Goal: Task Accomplishment & Management: Use online tool/utility

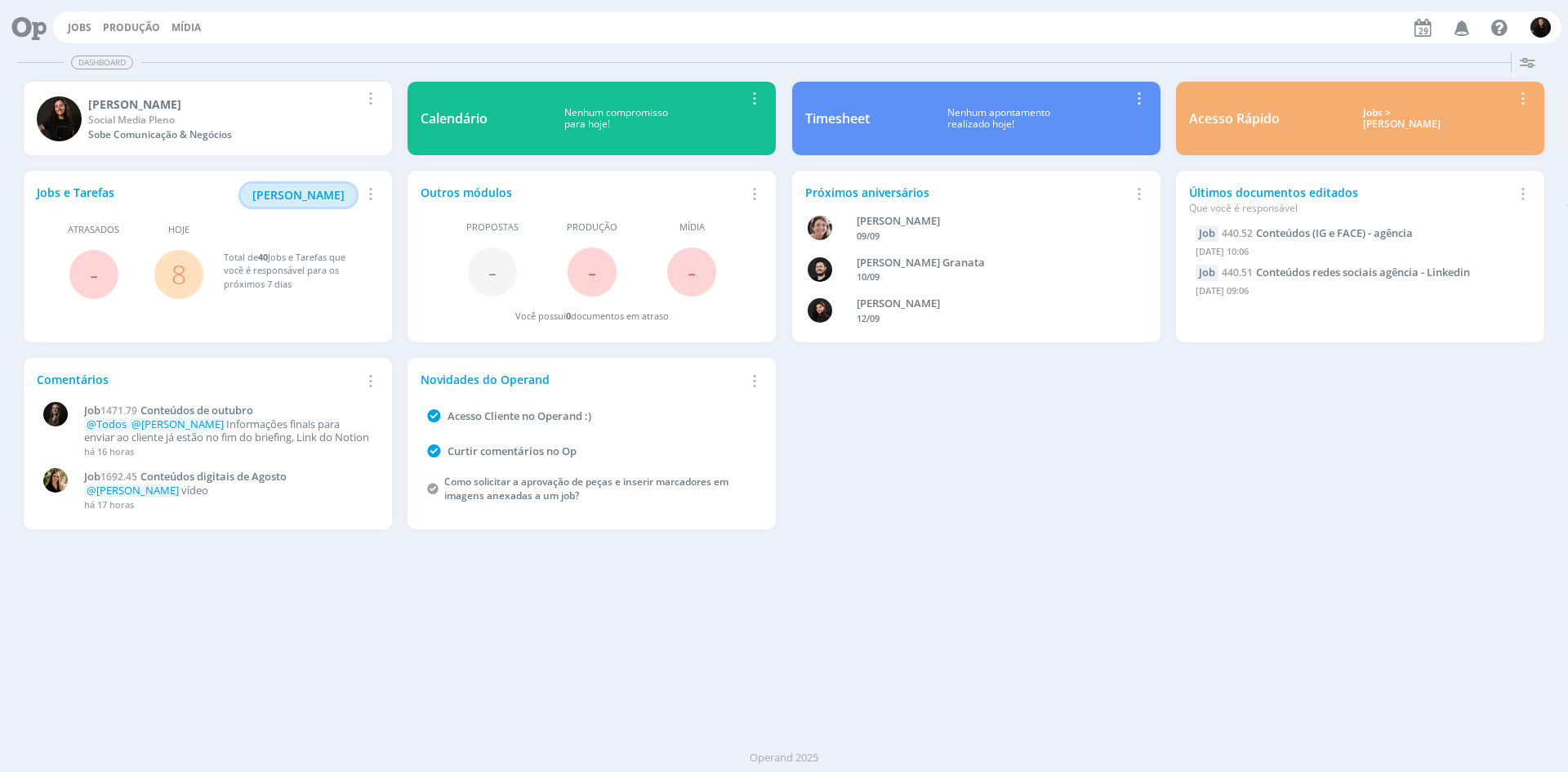
drag, startPoint x: 316, startPoint y: 191, endPoint x: 320, endPoint y: 216, distance: 25.3
click at [315, 191] on span "[PERSON_NAME]" at bounding box center [298, 195] width 92 height 16
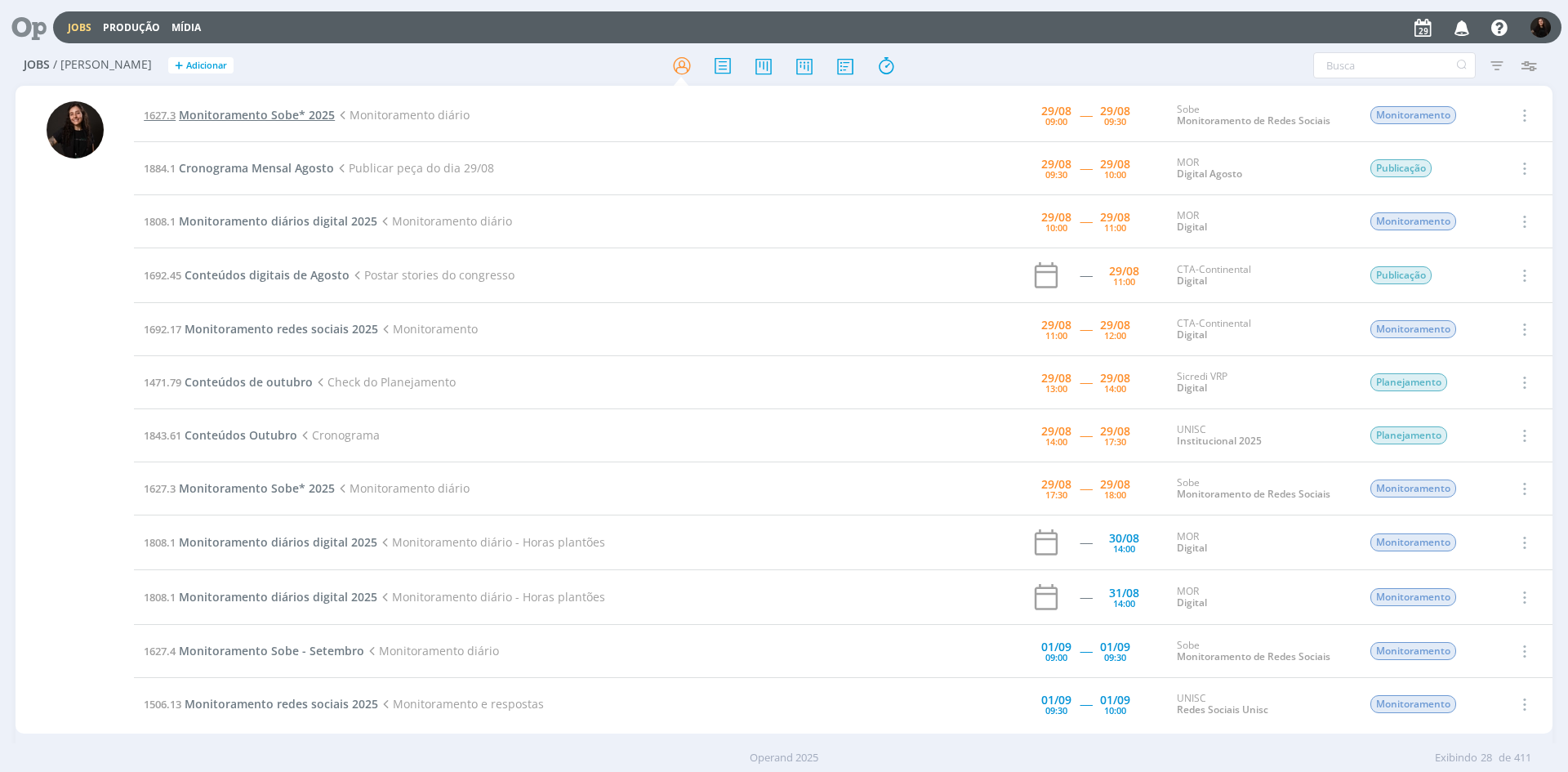
click at [211, 119] on span "Monitoramento Sobe* 2025" at bounding box center [257, 115] width 156 height 16
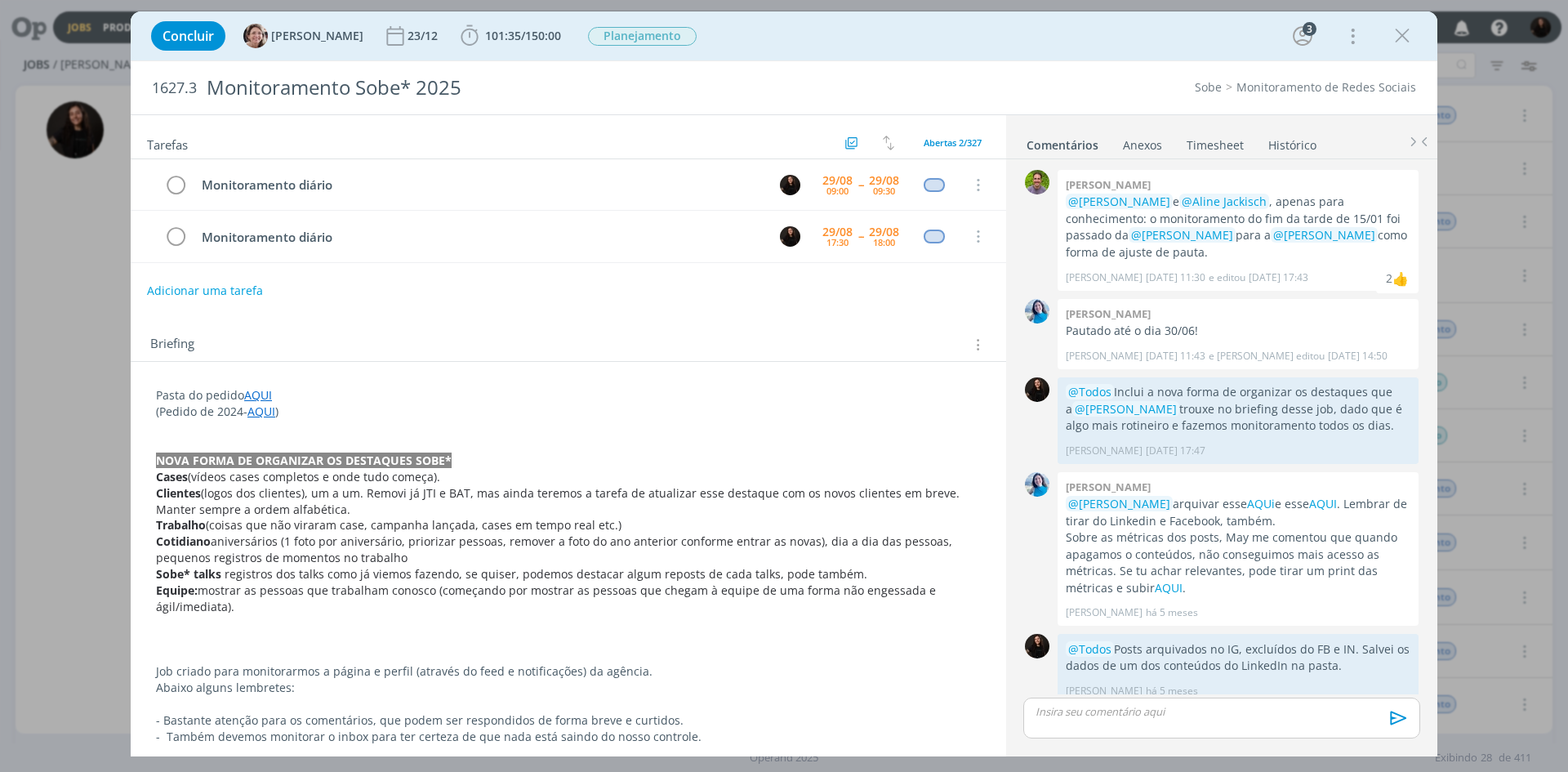
scroll to position [14, 0]
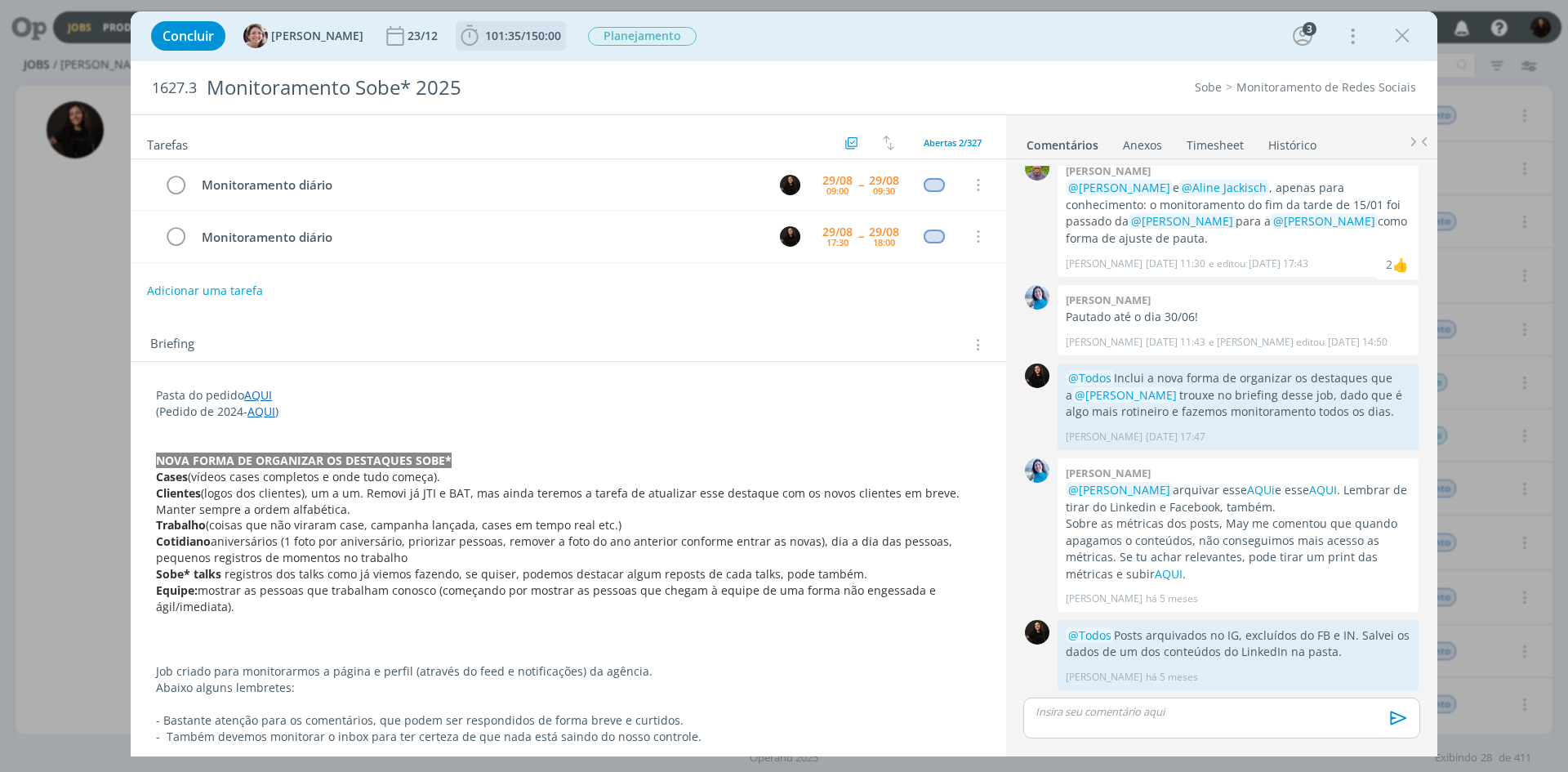
click at [474, 26] on span "101:35 / 150:00" at bounding box center [511, 36] width 107 height 24
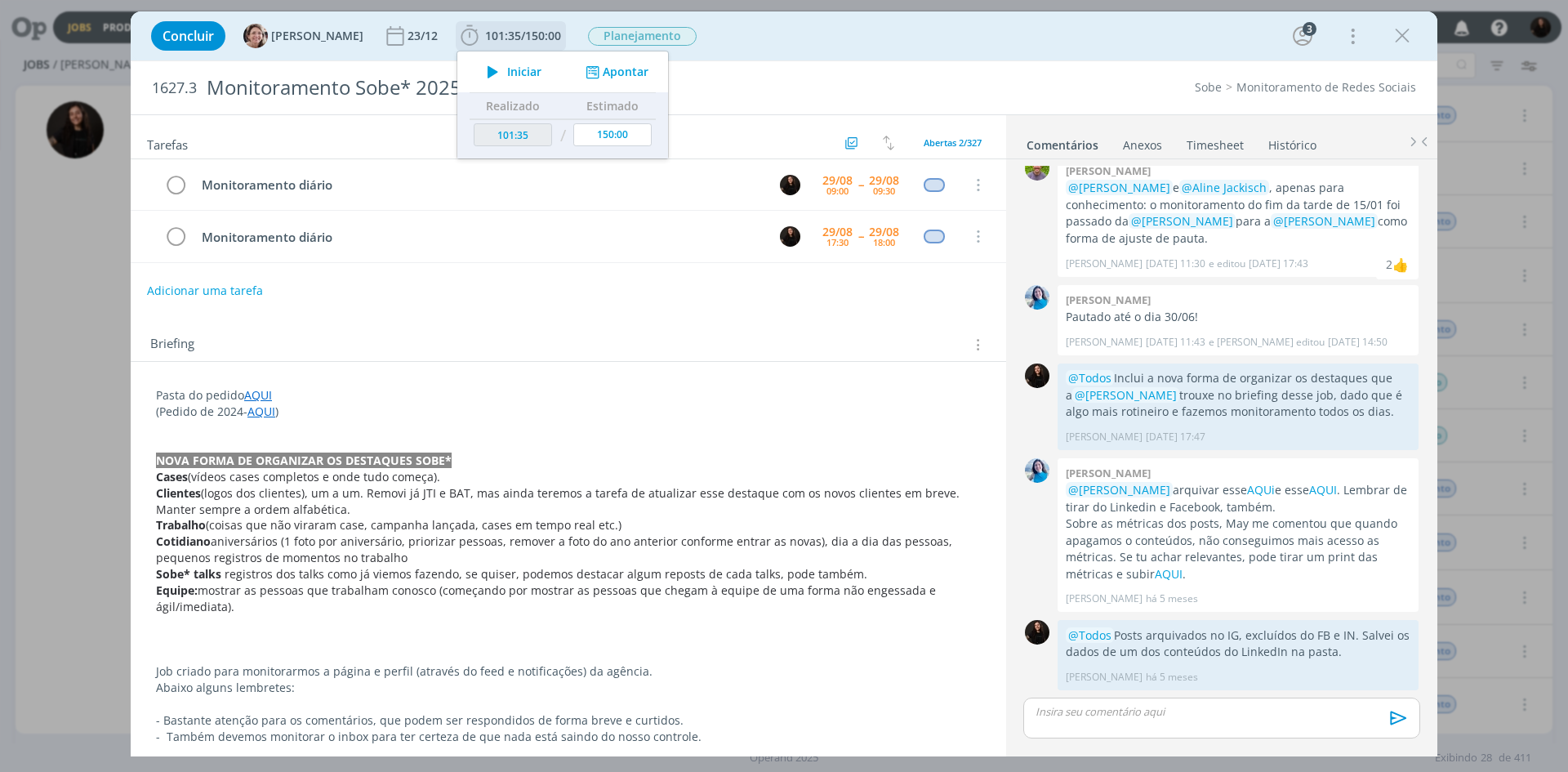
click at [515, 73] on span "Iniciar" at bounding box center [524, 72] width 34 height 11
click at [911, 49] on div "Concluir [PERSON_NAME] 23/12 101:35 / 150:00 Parar Apontar Data * [DATE] Horas …" at bounding box center [784, 36] width 1282 height 40
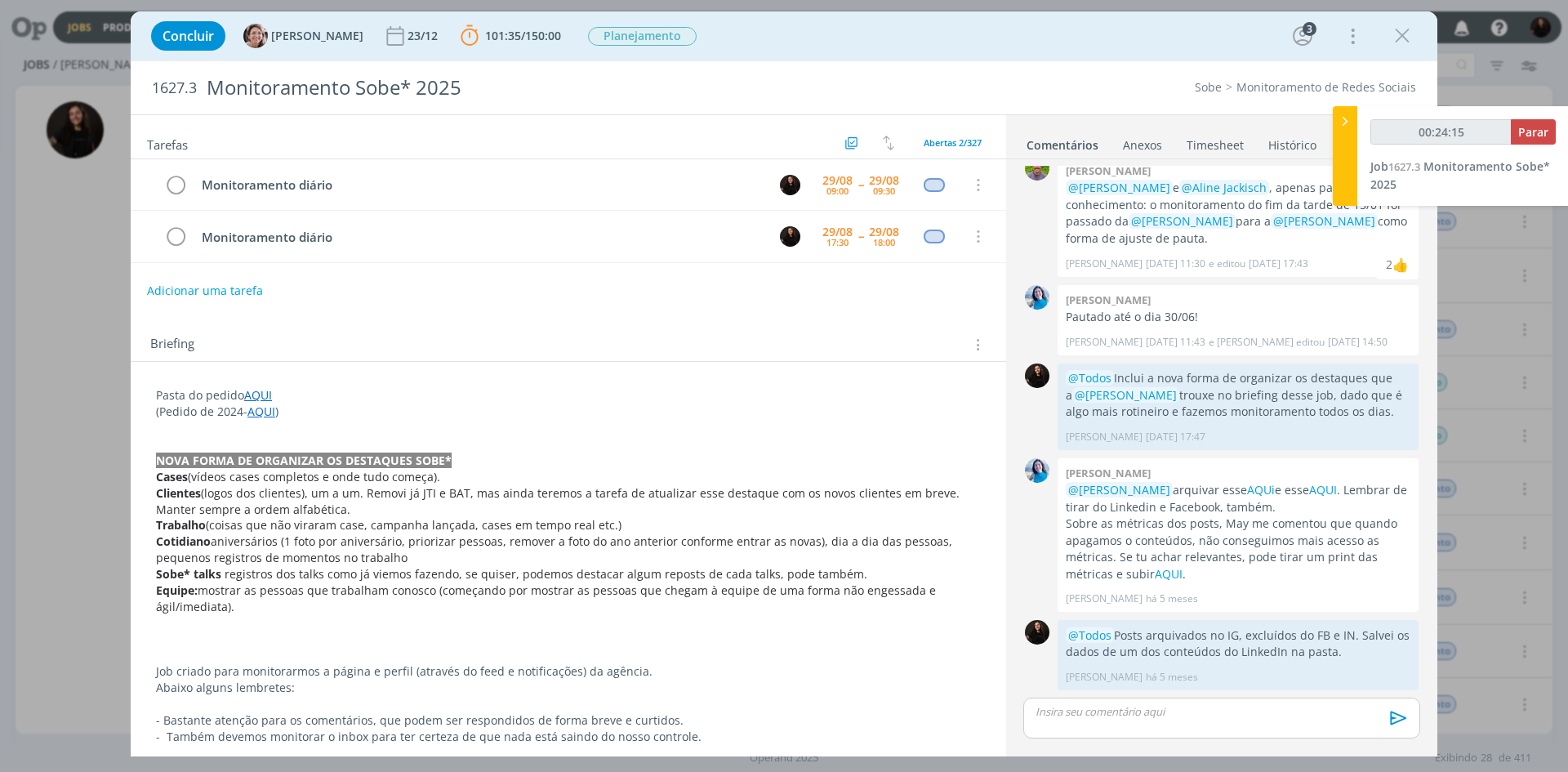
type input "00:24:16"
drag, startPoint x: 1344, startPoint y: 120, endPoint x: 1337, endPoint y: 129, distance: 11.4
click at [1342, 122] on icon at bounding box center [1345, 121] width 16 height 17
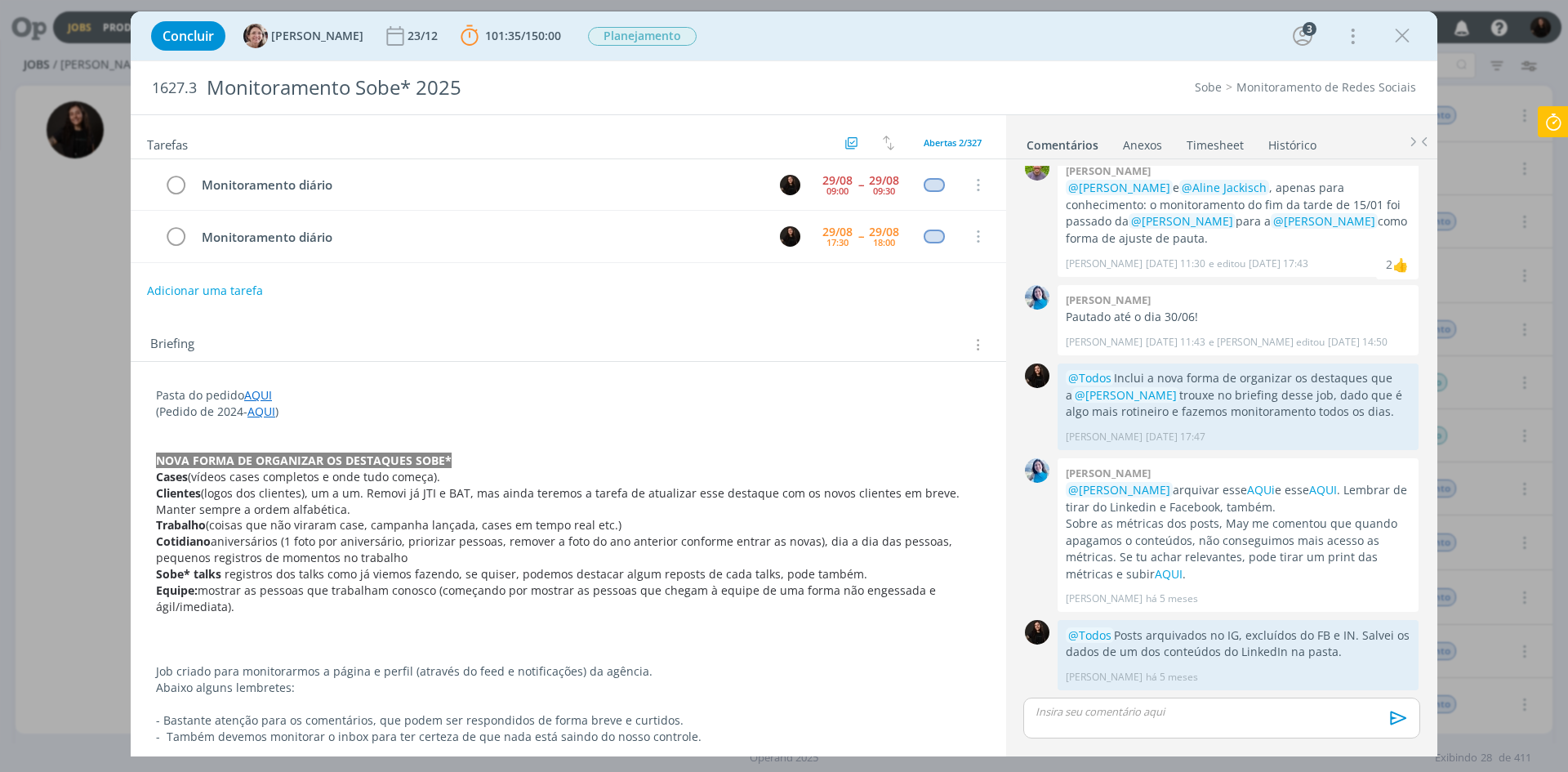
click at [1559, 128] on icon at bounding box center [1553, 121] width 29 height 32
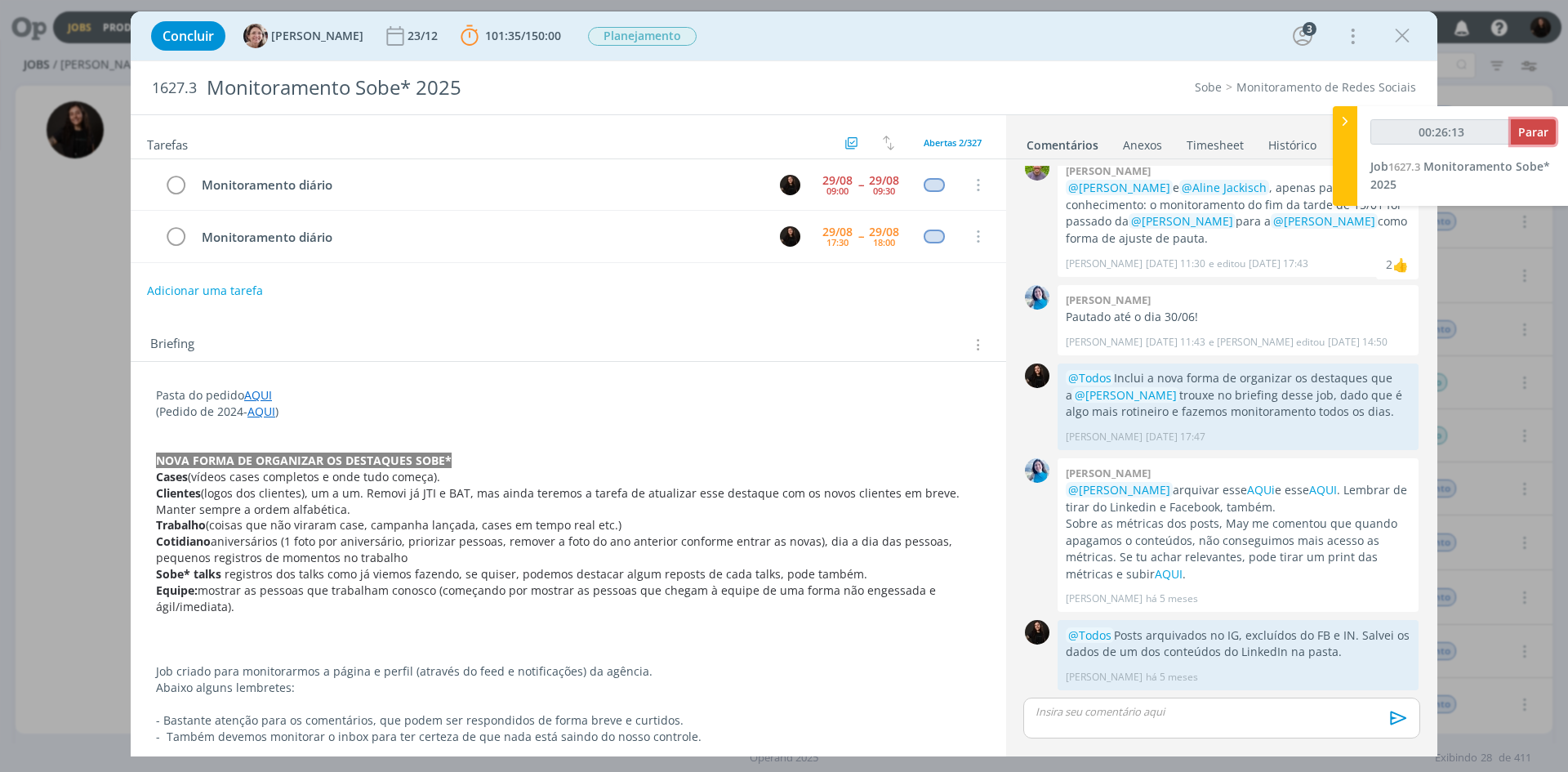
click at [1542, 134] on span "Parar" at bounding box center [1533, 132] width 30 height 16
type input "00:27:00"
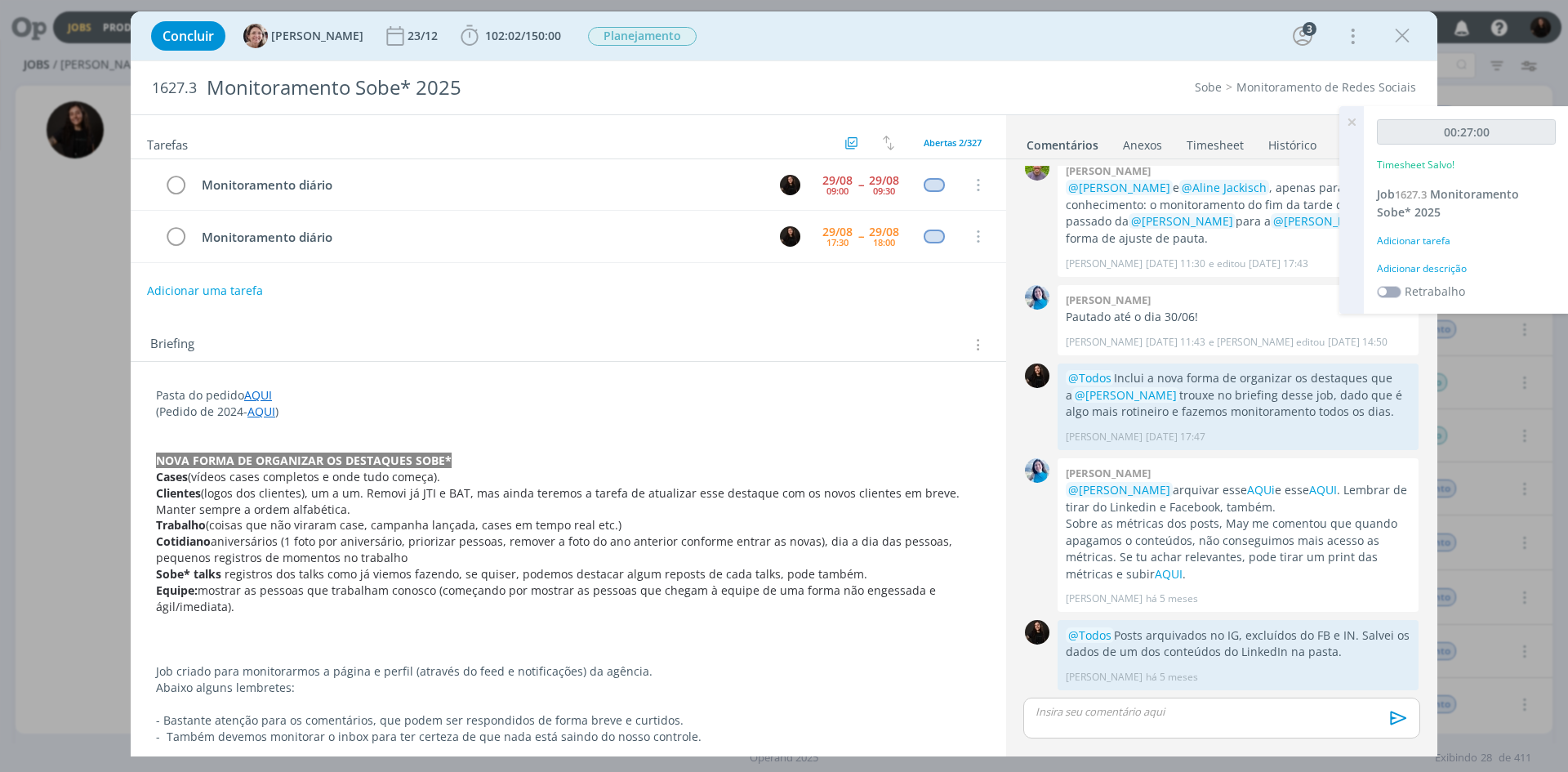
drag, startPoint x: 1409, startPoint y: 262, endPoint x: 1410, endPoint y: 270, distance: 8.1
click at [1410, 270] on div "Adicionar descrição" at bounding box center [1466, 269] width 179 height 15
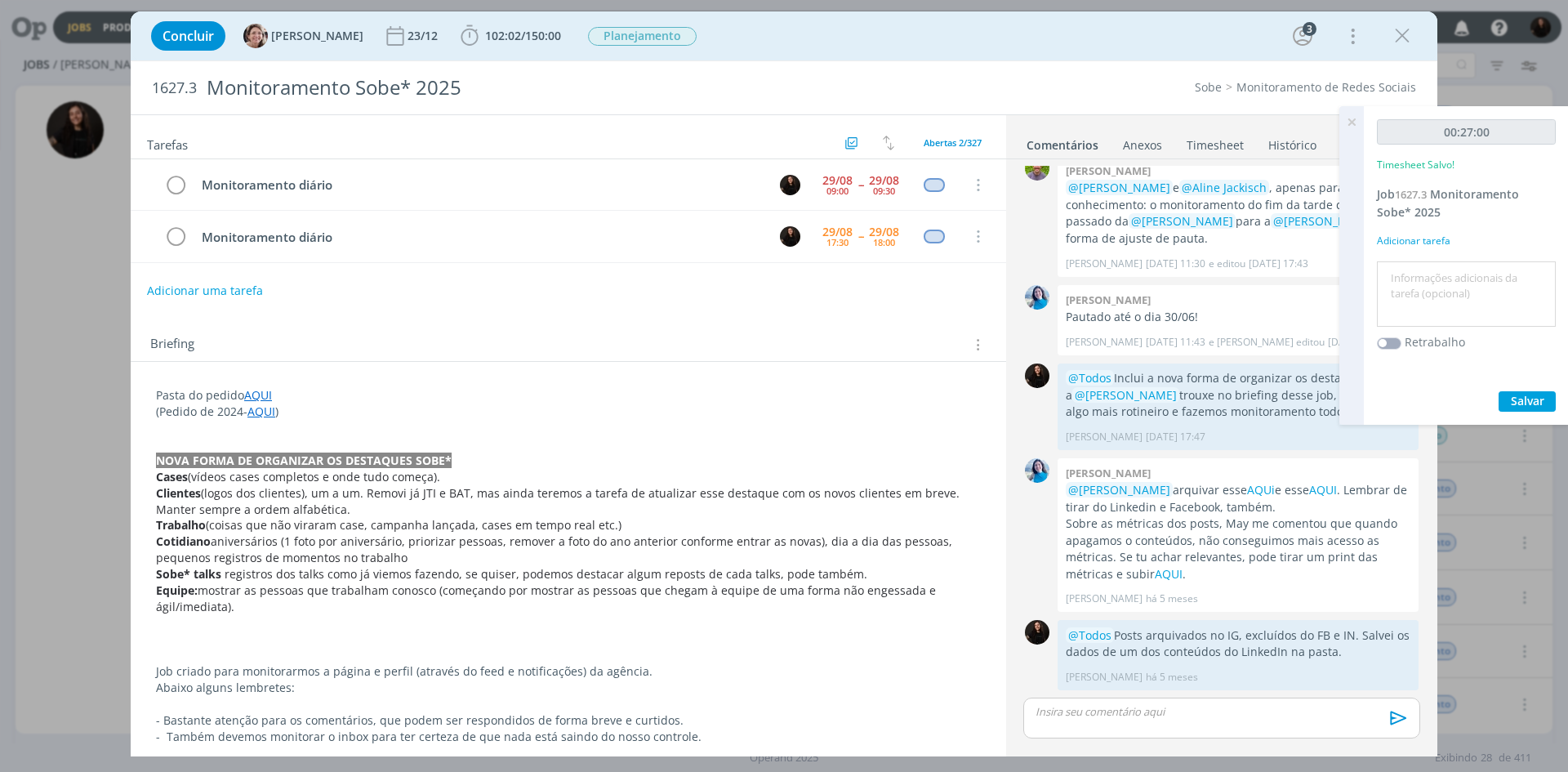
click at [1402, 297] on textarea at bounding box center [1466, 294] width 170 height 58
type textarea "monitoramento diário"
click at [1524, 415] on div "00:27:00 Timesheet Salvo! Job 1627.3 Monitoramento Sobe* 2025 Adicionar tarefa …" at bounding box center [1466, 265] width 205 height 319
click at [1521, 398] on span "Salvar" at bounding box center [1528, 401] width 34 height 16
click at [678, 314] on div "Tarefas Usar Job de template Ordenar por: Prazo crescente Prazo decrescente Ord…" at bounding box center [568, 429] width 876 height 628
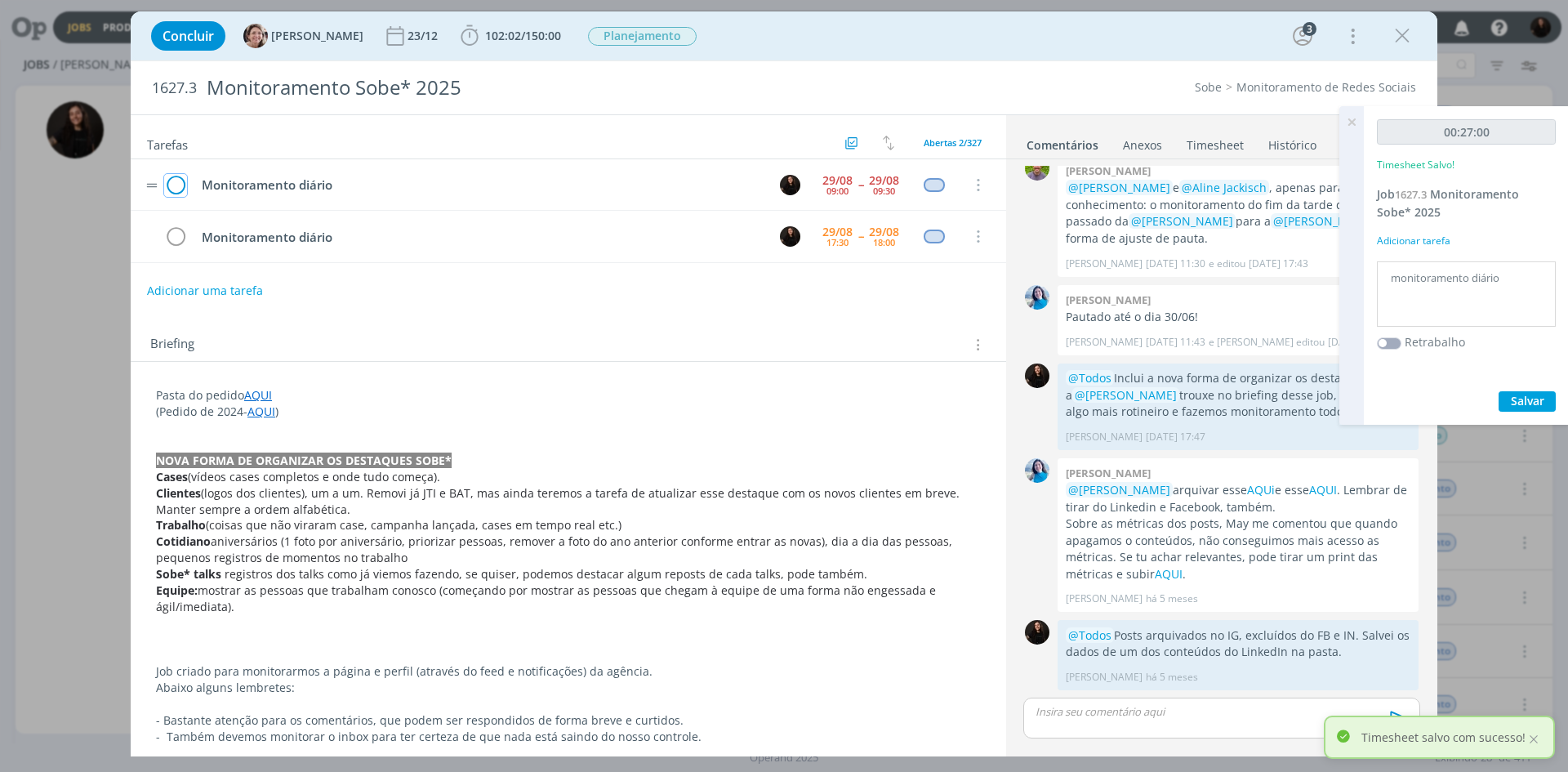
click at [179, 190] on icon "dialog" at bounding box center [176, 185] width 23 height 24
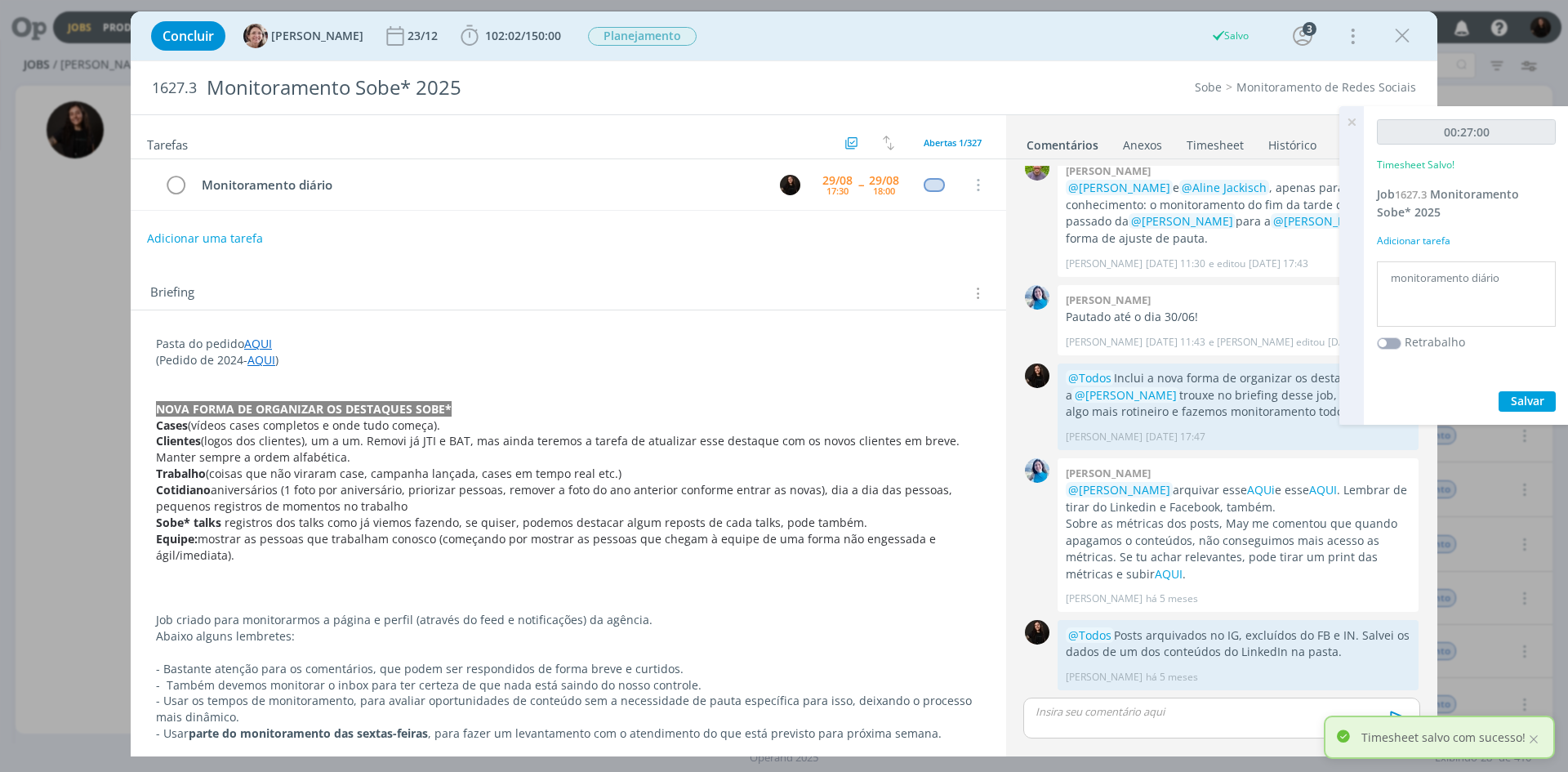
drag, startPoint x: 1402, startPoint y: 38, endPoint x: 1364, endPoint y: 121, distance: 91.3
click at [1402, 38] on icon "dialog" at bounding box center [1402, 36] width 24 height 24
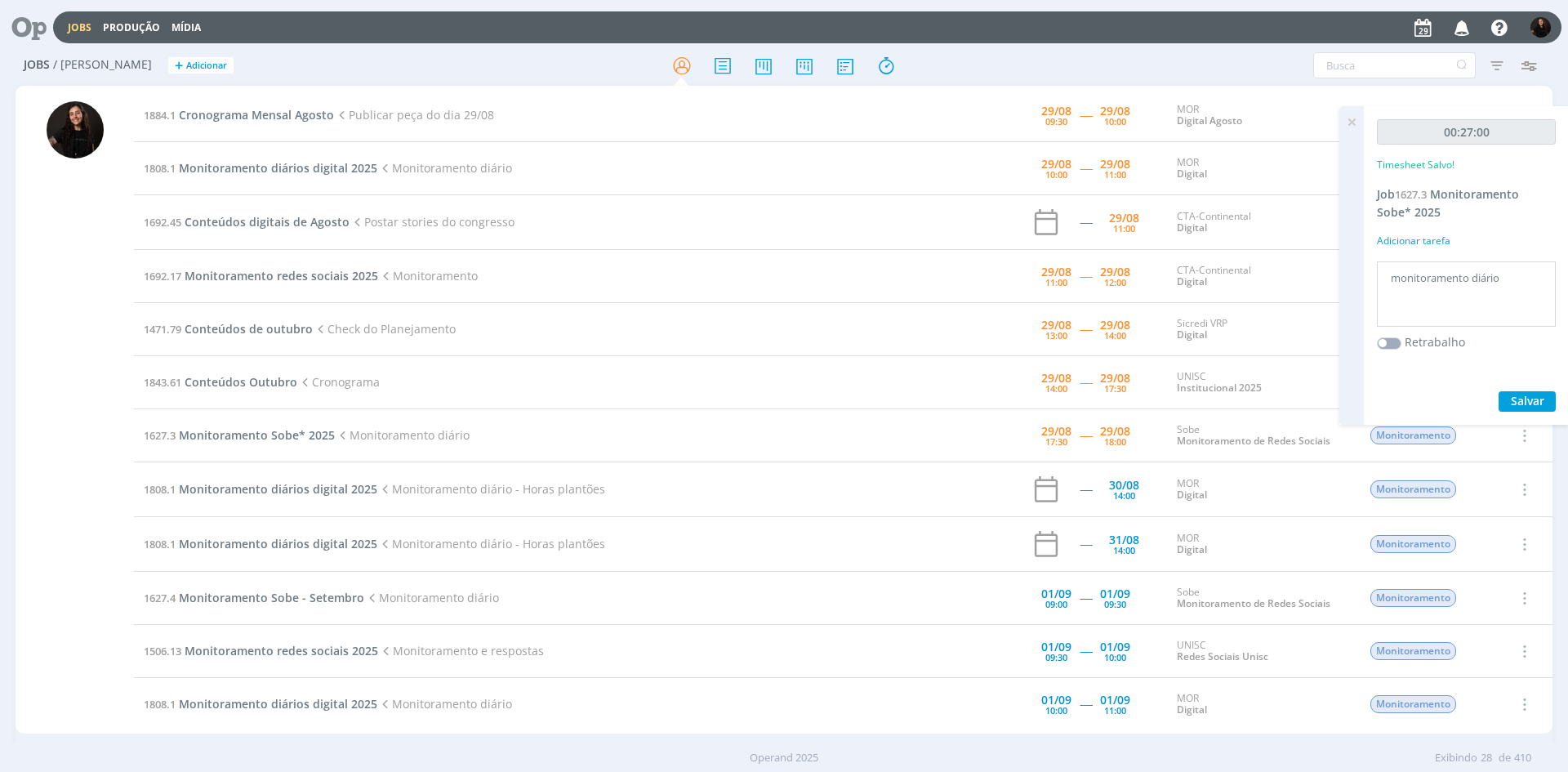
click at [1353, 121] on icon at bounding box center [1352, 121] width 29 height 32
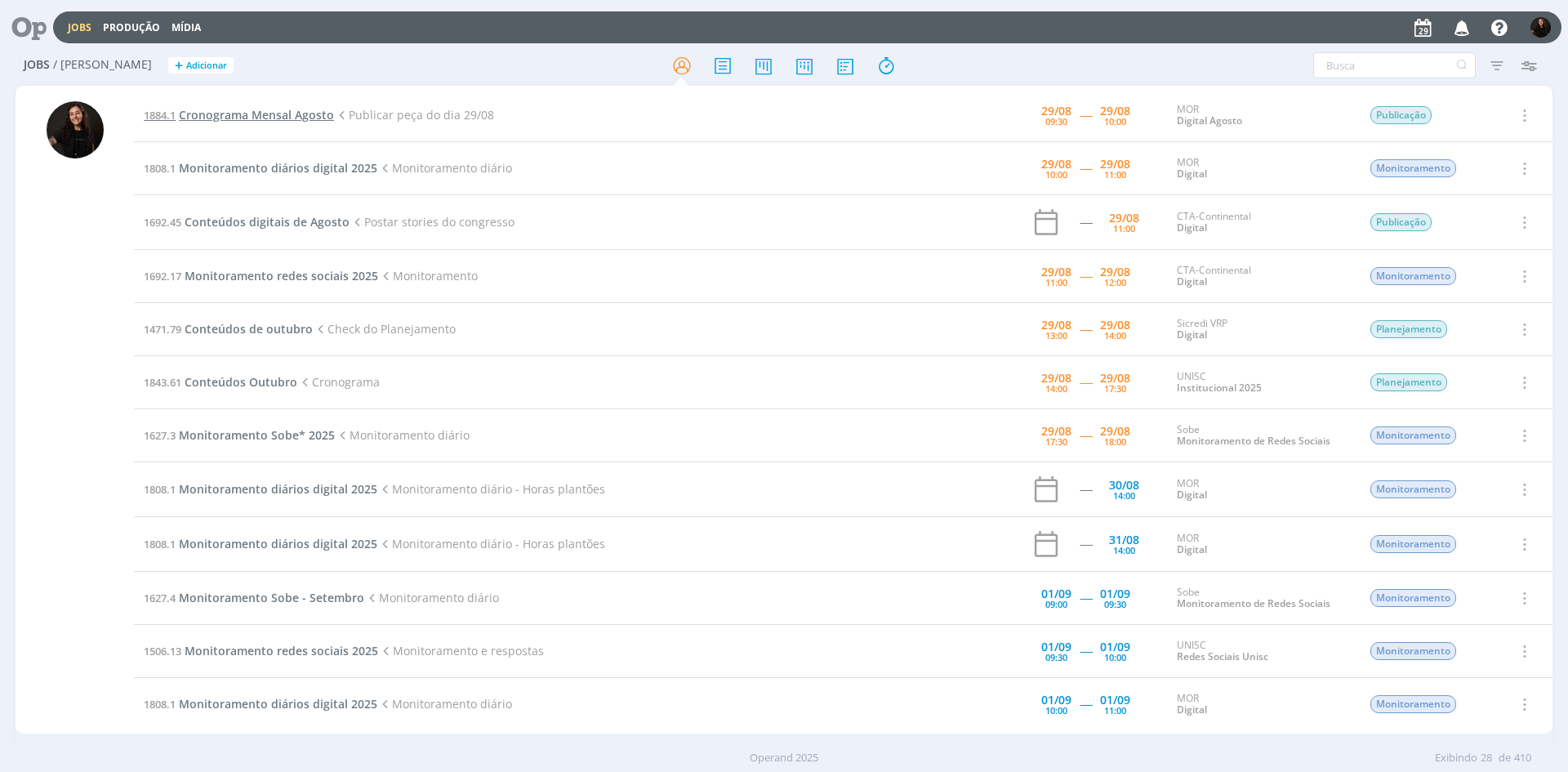
click at [309, 109] on span "Cronograma Mensal Agosto" at bounding box center [257, 115] width 155 height 16
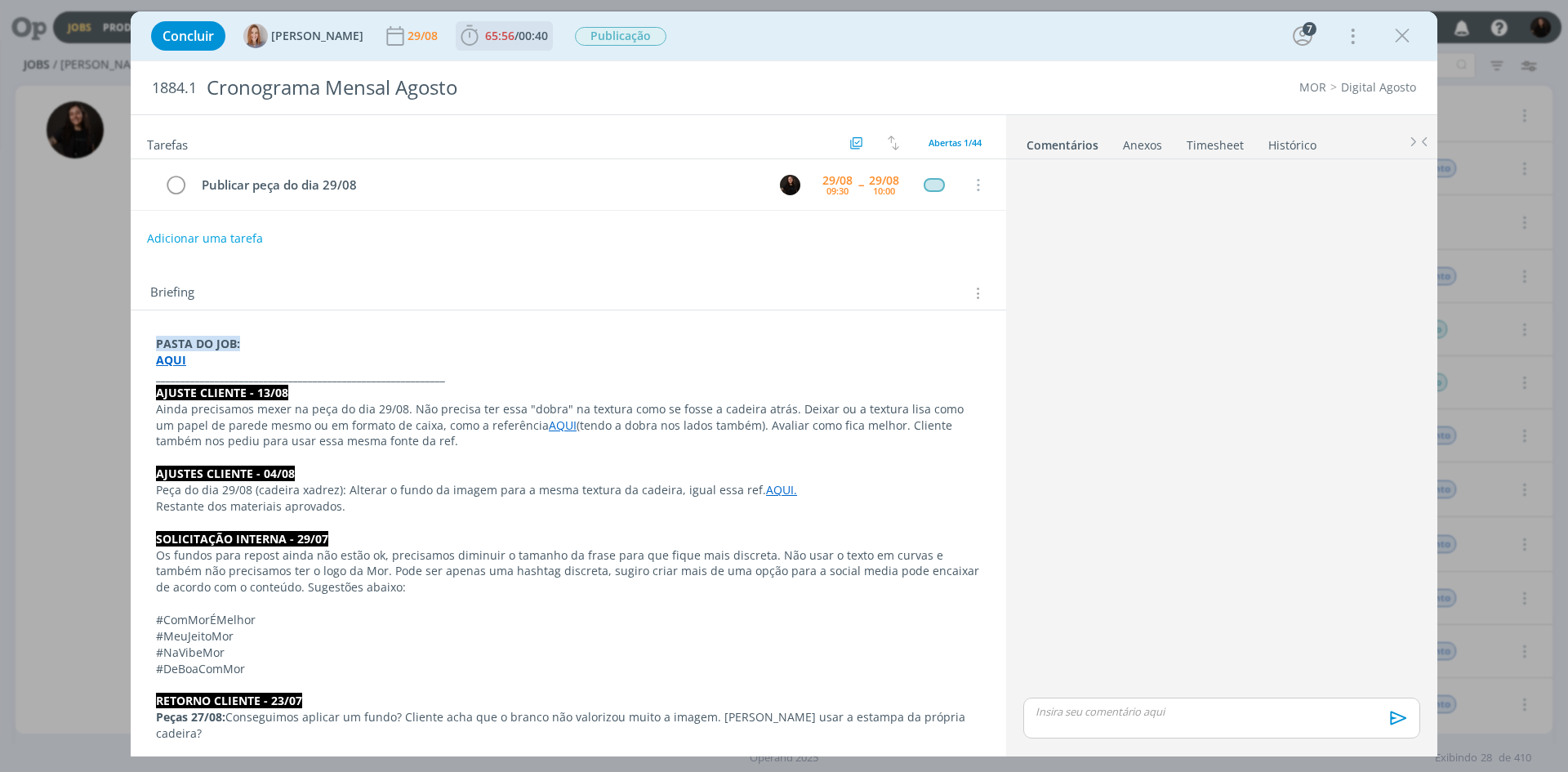
click at [478, 39] on icon "dialog" at bounding box center [469, 35] width 17 height 21
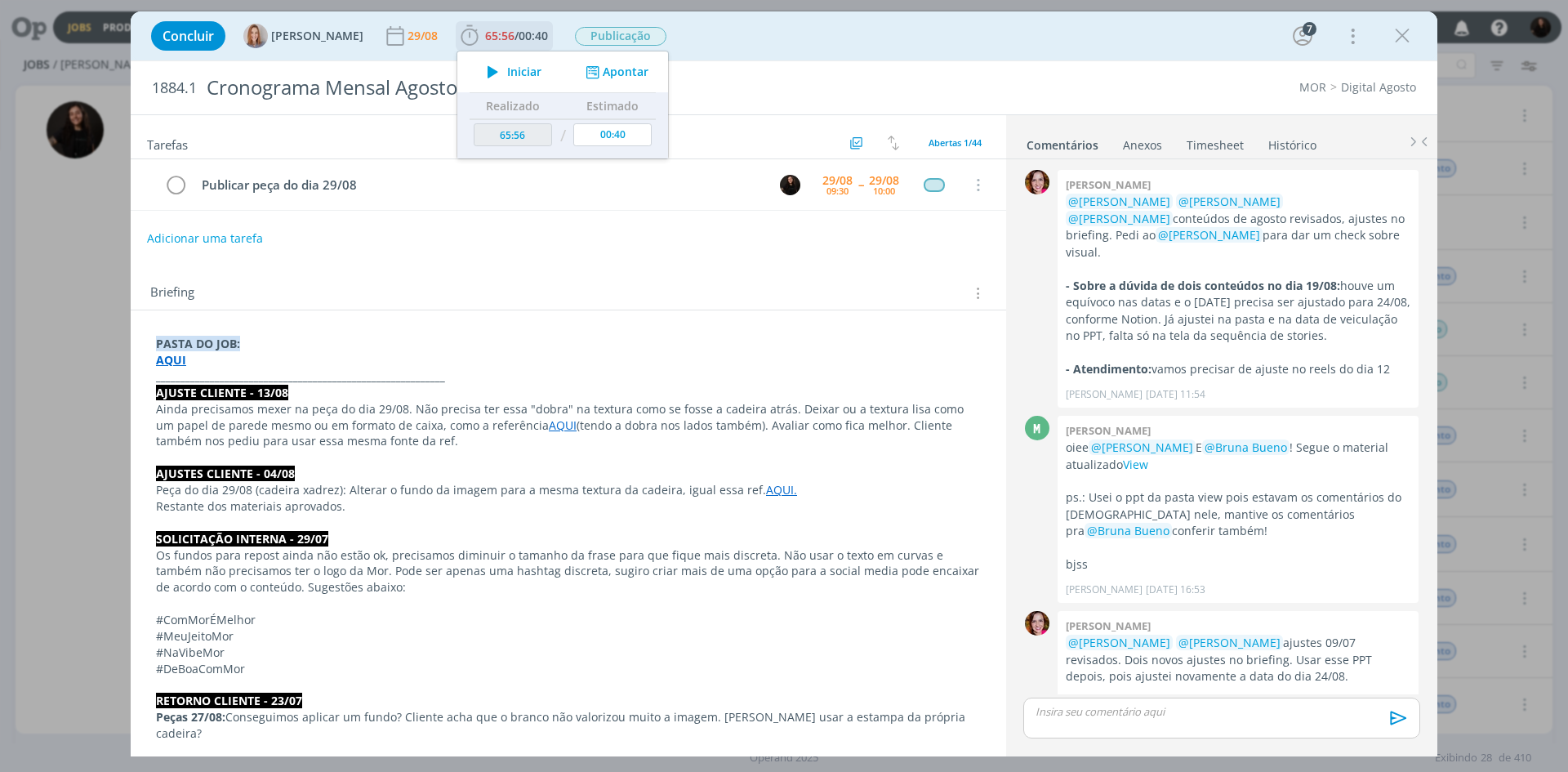
scroll to position [1609, 0]
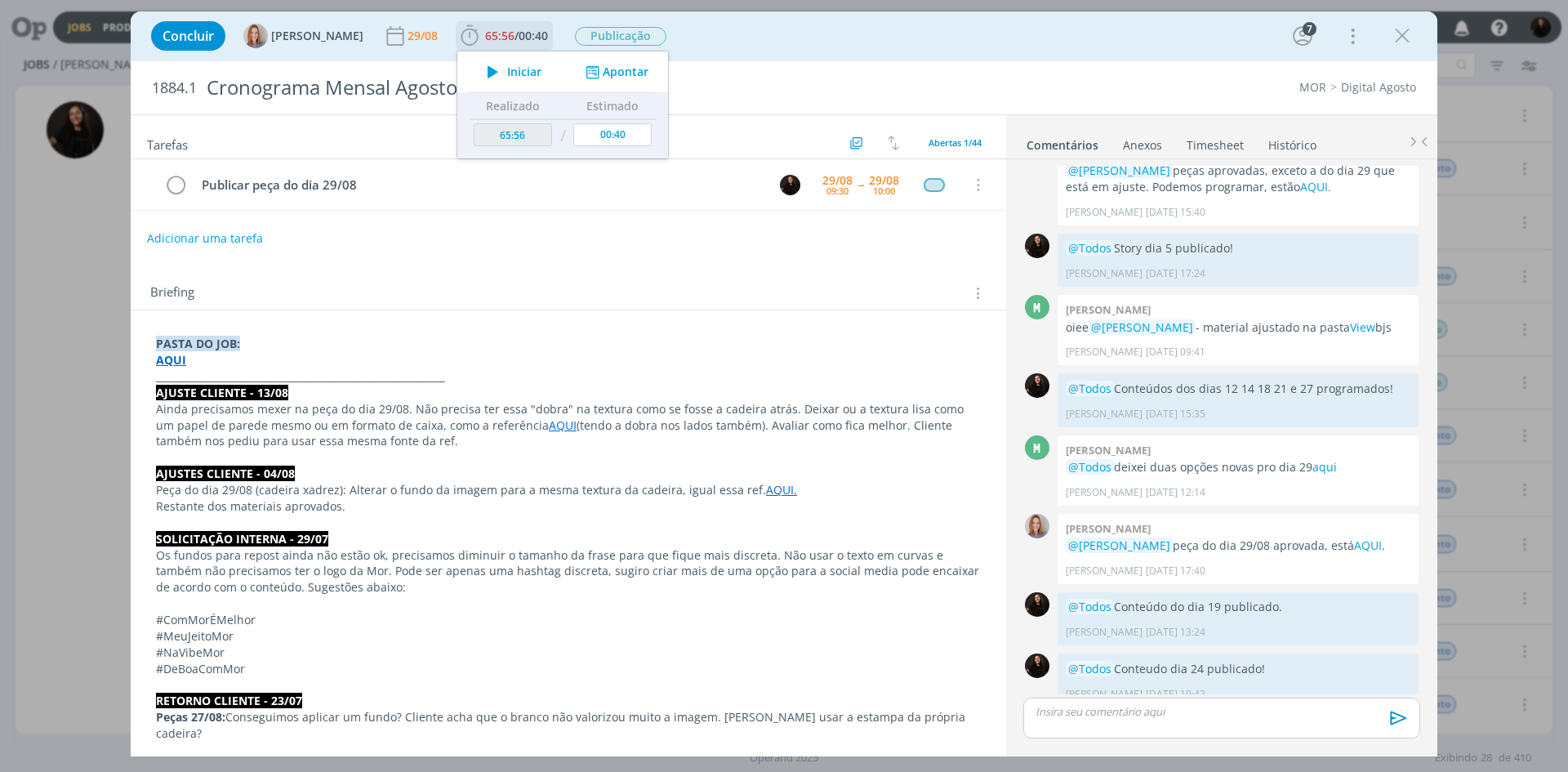
click at [518, 67] on span "Iniciar" at bounding box center [524, 72] width 34 height 11
click at [594, 293] on div "Briefing Briefings Predefinidos Versões do Briefing Ver Briefing do Projeto" at bounding box center [571, 293] width 840 height 22
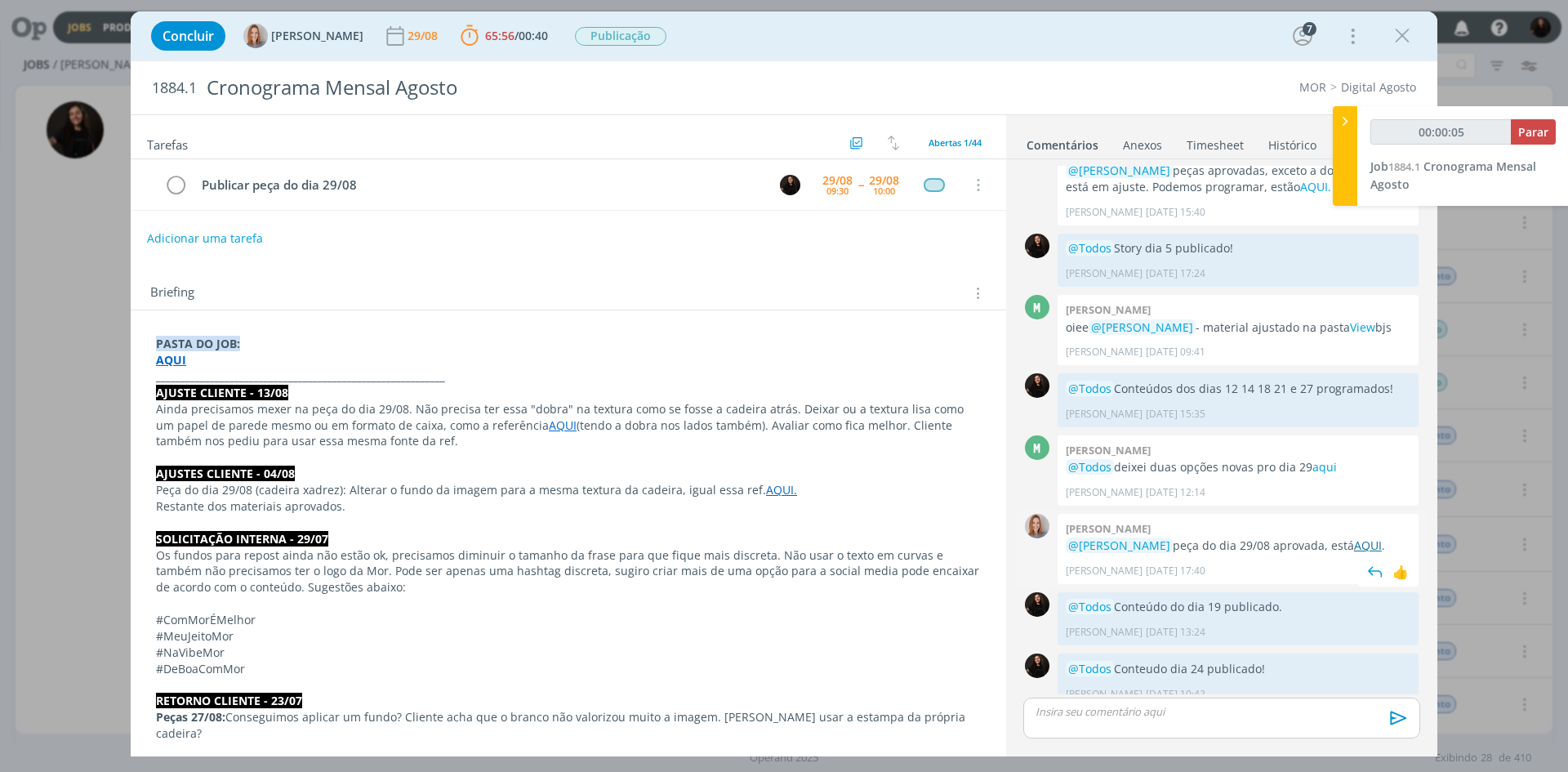
click at [1362, 538] on link "AQUI" at bounding box center [1368, 545] width 28 height 16
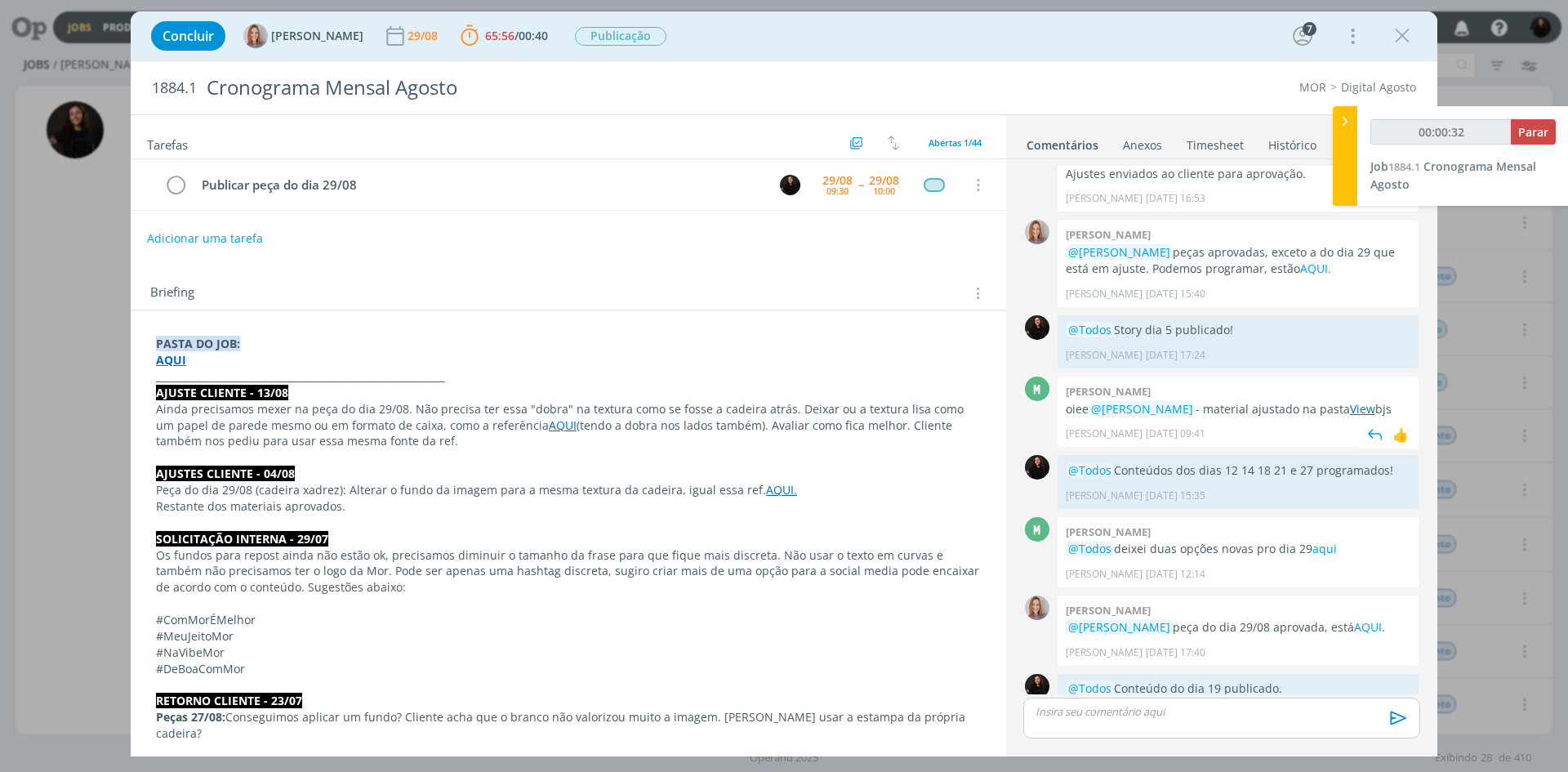
click at [1364, 402] on link "View" at bounding box center [1362, 409] width 25 height 16
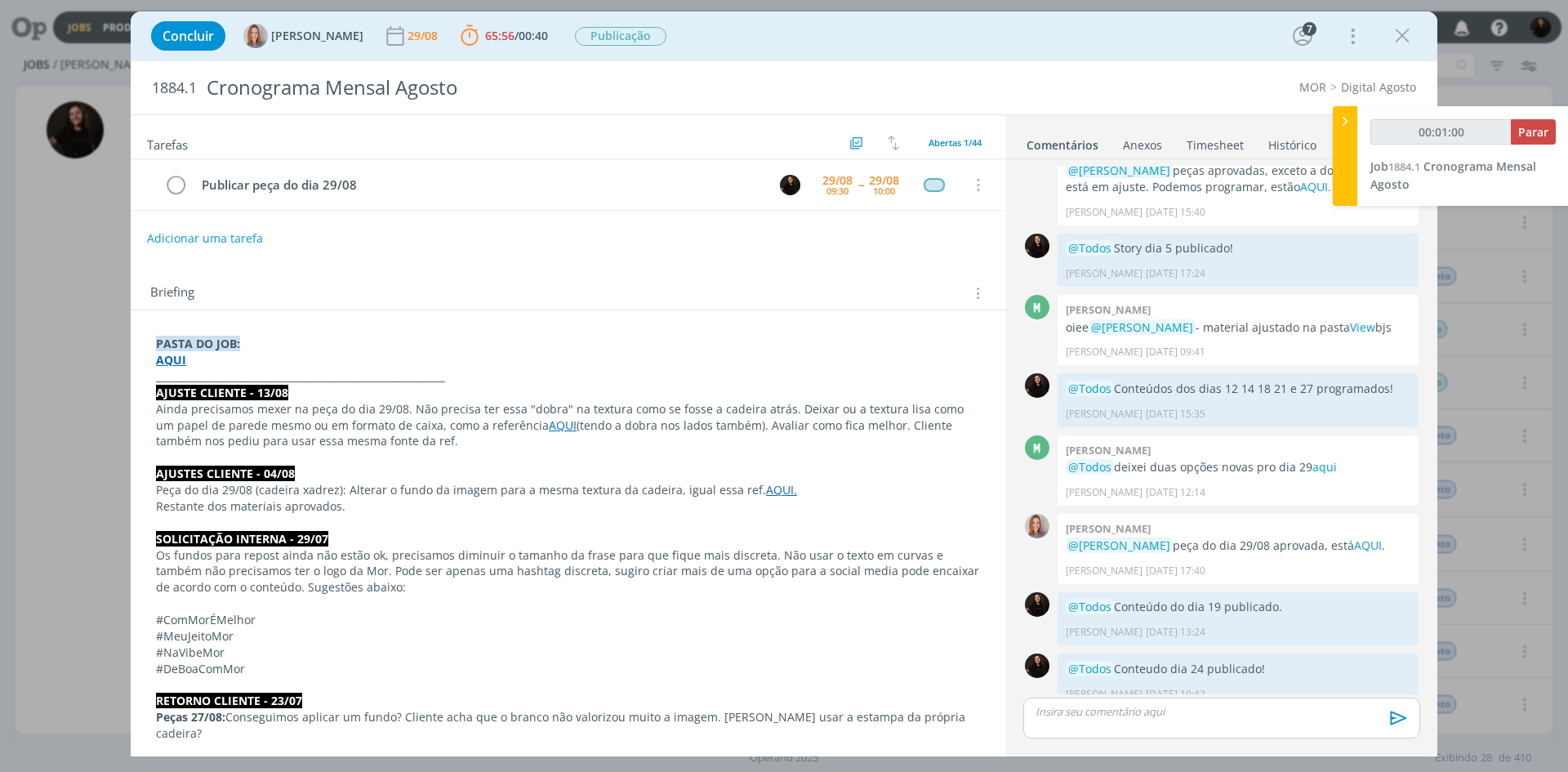
type input "00:01:01"
drag, startPoint x: 1341, startPoint y: 121, endPoint x: 1179, endPoint y: 84, distance: 166.2
click at [1342, 122] on icon at bounding box center [1345, 121] width 16 height 17
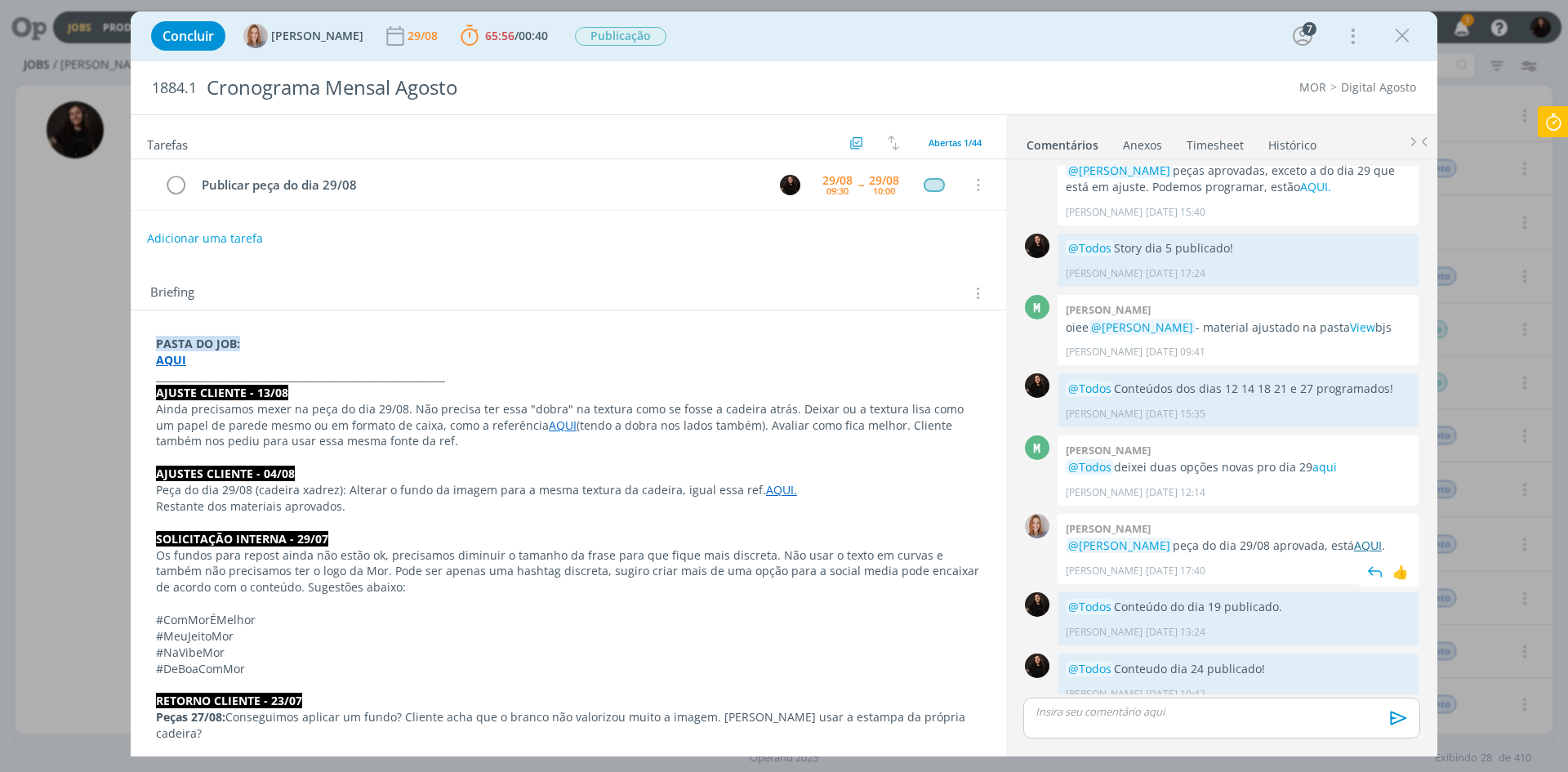
click at [1366, 538] on link "AQUI" at bounding box center [1368, 545] width 28 height 16
click at [1547, 123] on icon at bounding box center [1553, 121] width 29 height 32
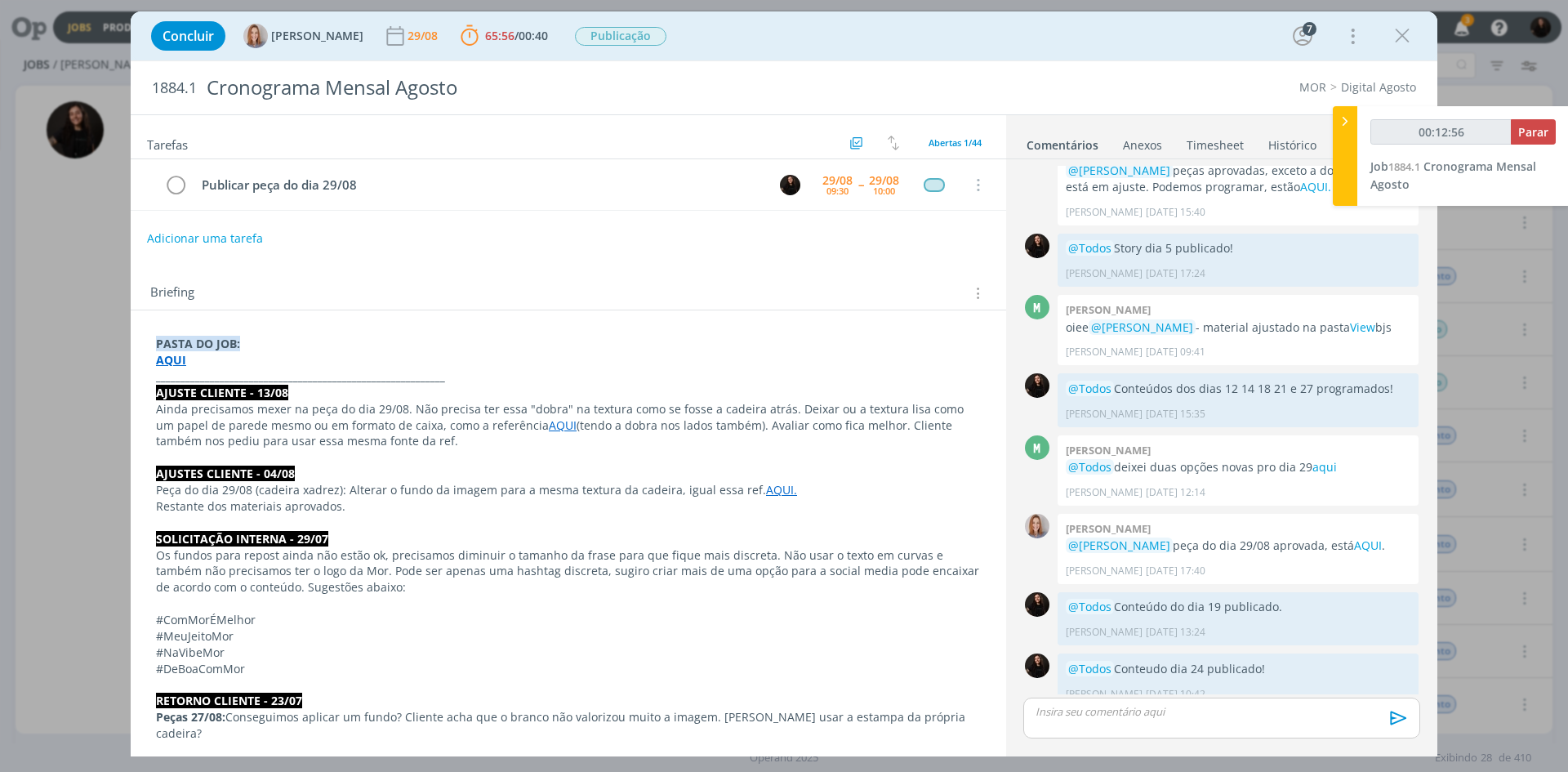
type input "00:12:57"
click at [1541, 128] on span "Parar" at bounding box center [1533, 132] width 30 height 16
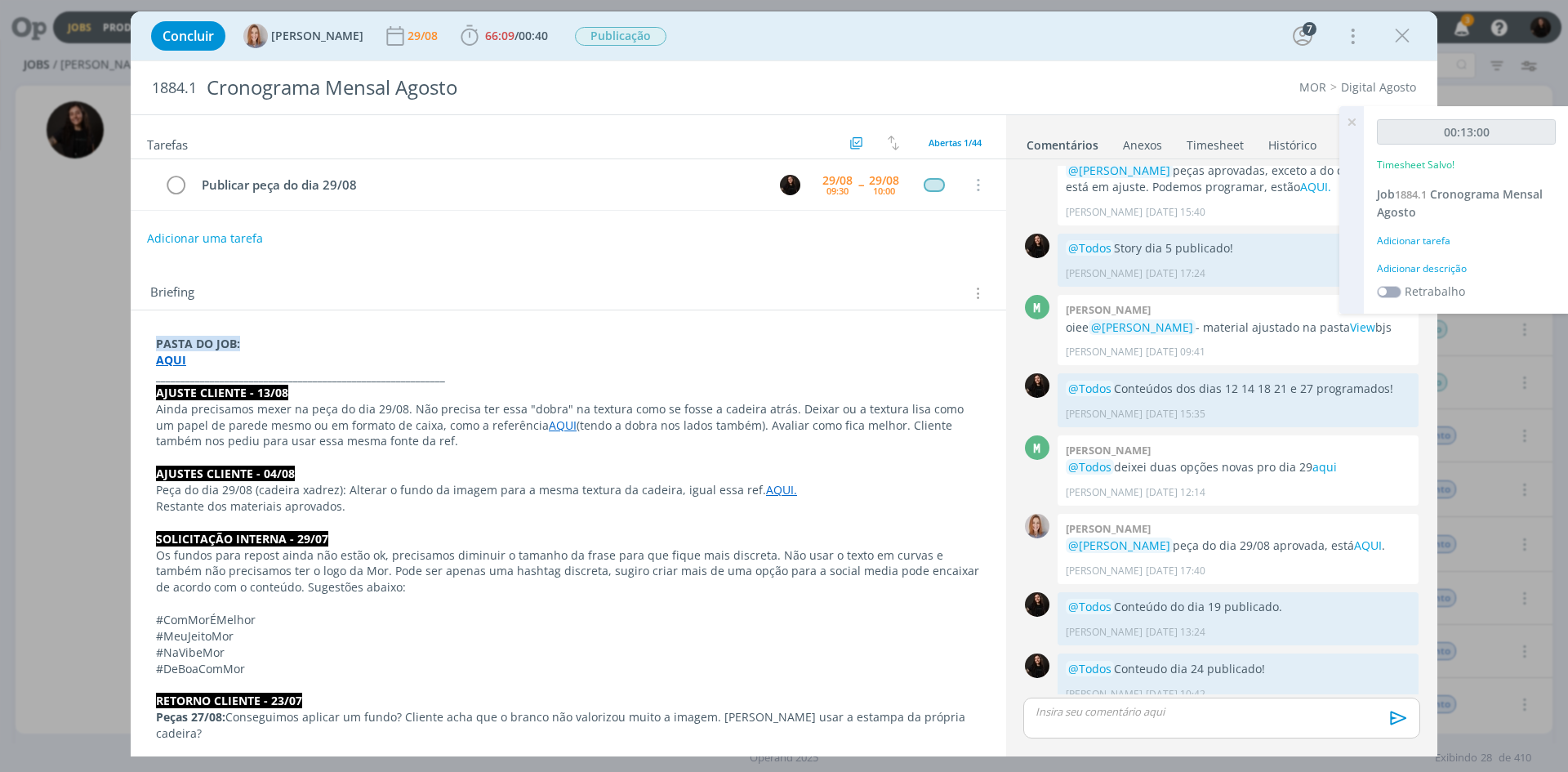
click at [1447, 266] on div "Adicionar descrição" at bounding box center [1466, 269] width 179 height 15
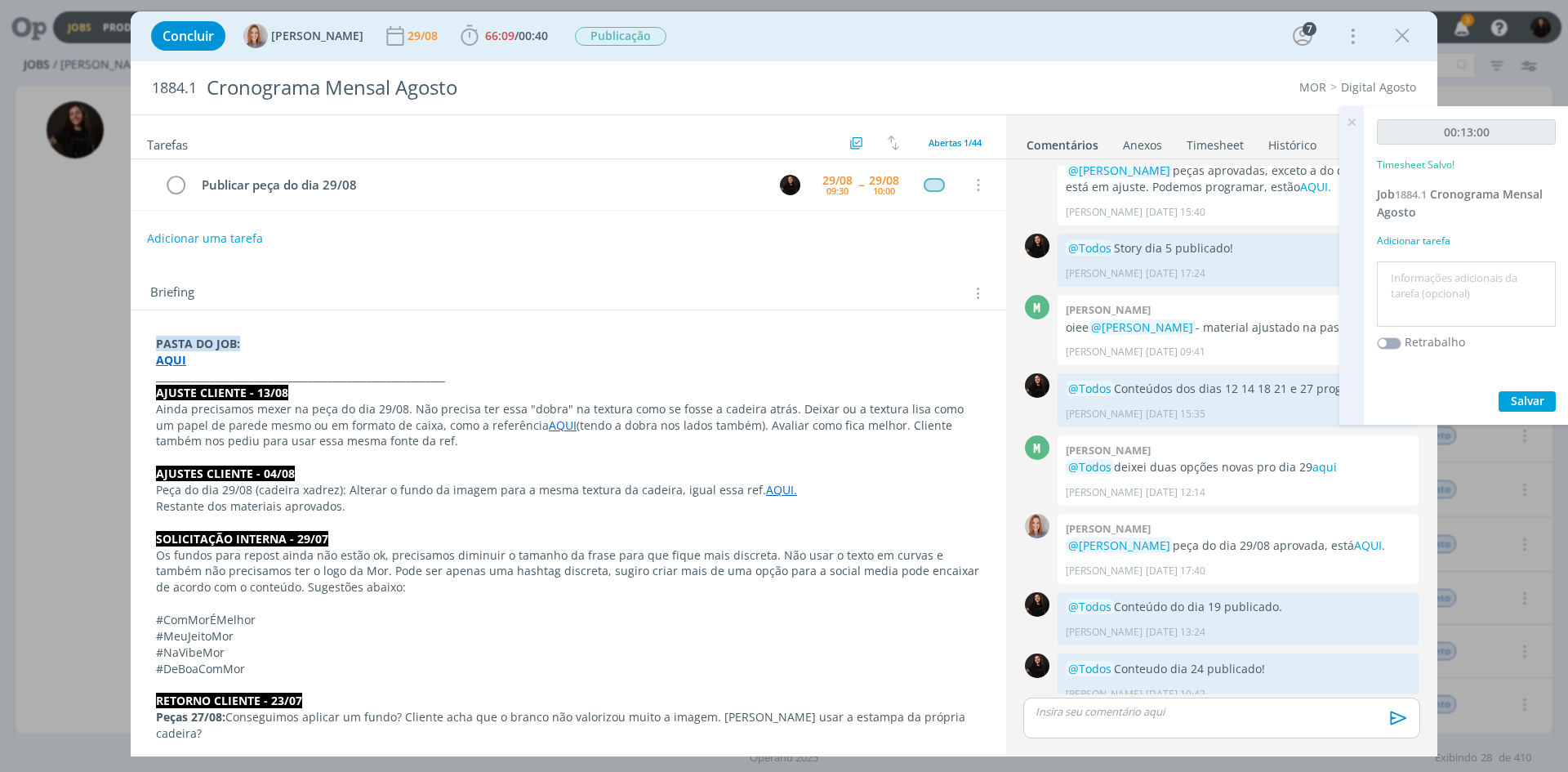
click at [1447, 272] on textarea at bounding box center [1466, 294] width 170 height 58
type textarea "conteúdo dia 29"
click at [1528, 396] on span "Salvar" at bounding box center [1528, 401] width 34 height 16
click at [1398, 44] on icon "dialog" at bounding box center [1402, 36] width 24 height 24
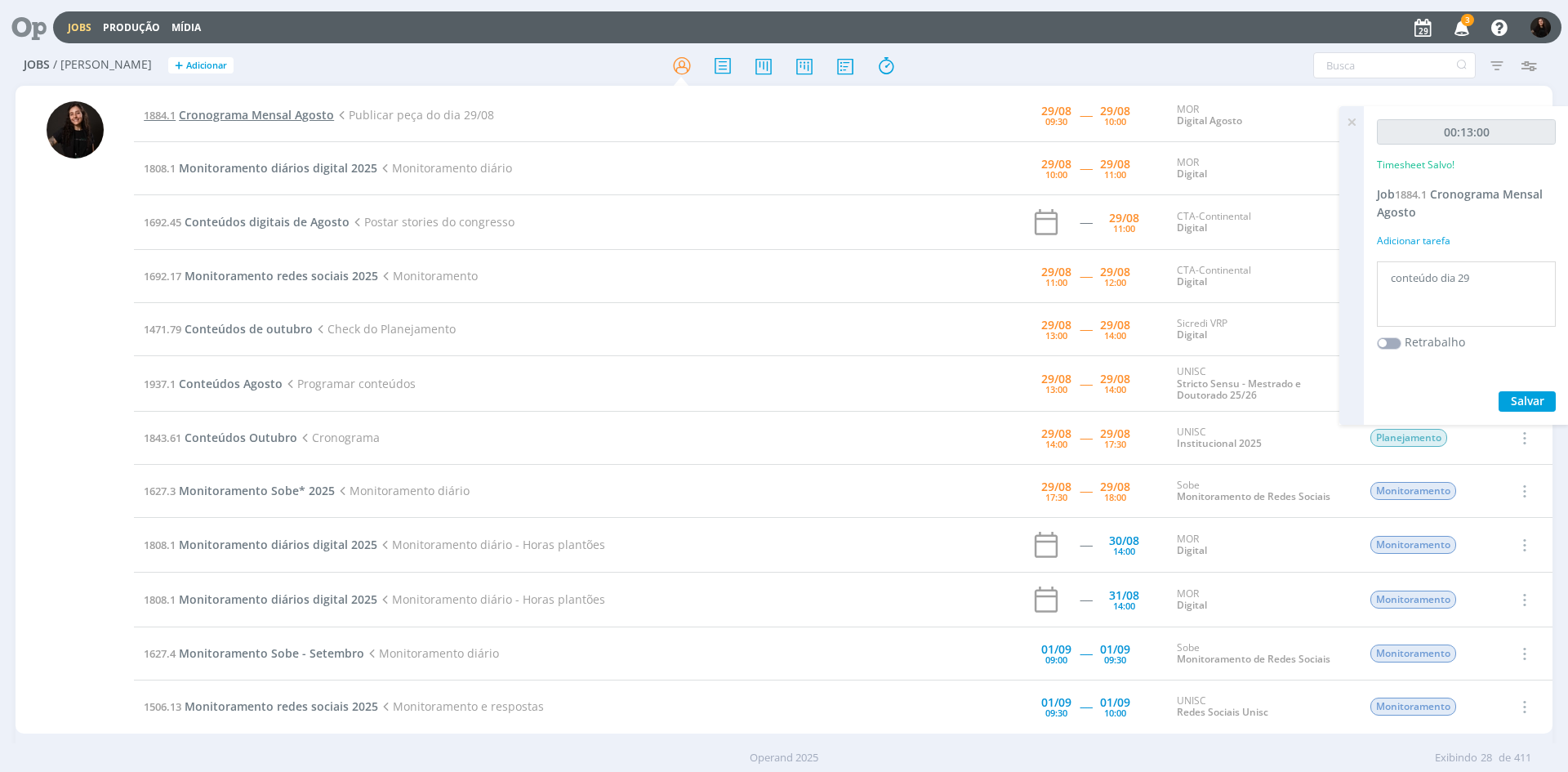
click at [303, 110] on span "Cronograma Mensal Agosto" at bounding box center [257, 115] width 155 height 16
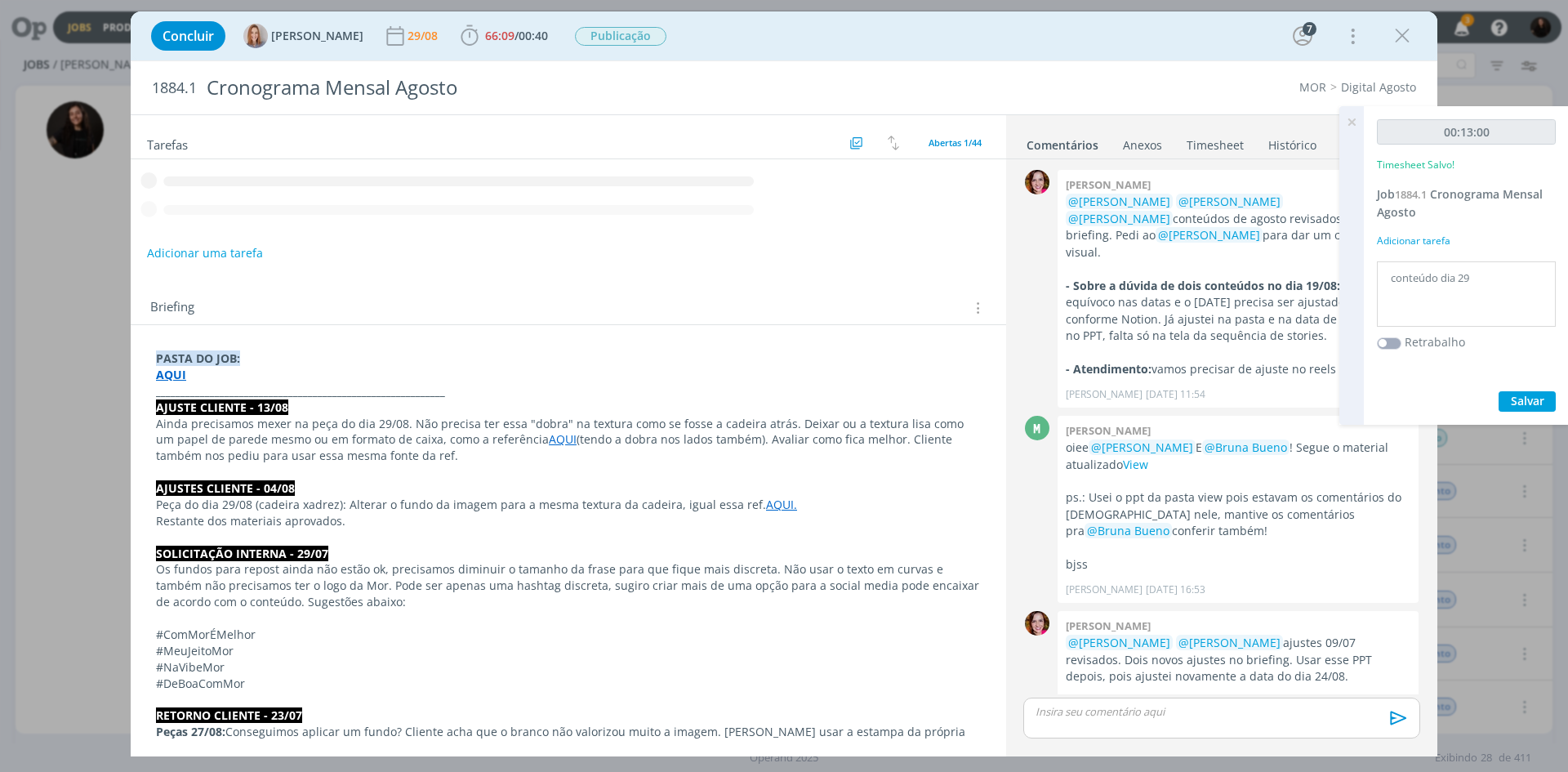
scroll to position [1609, 0]
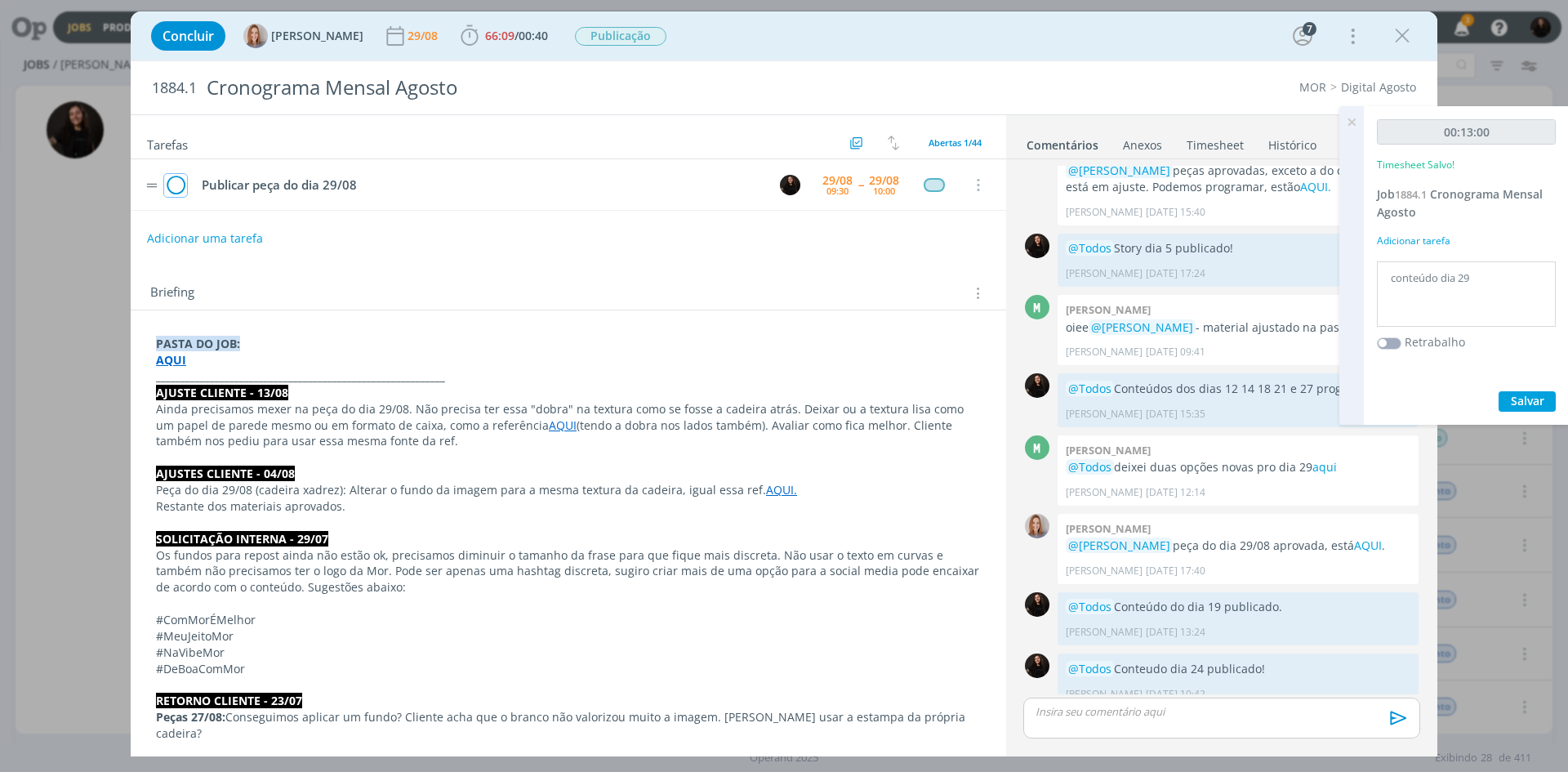
click at [176, 185] on icon "dialog" at bounding box center [176, 185] width 23 height 24
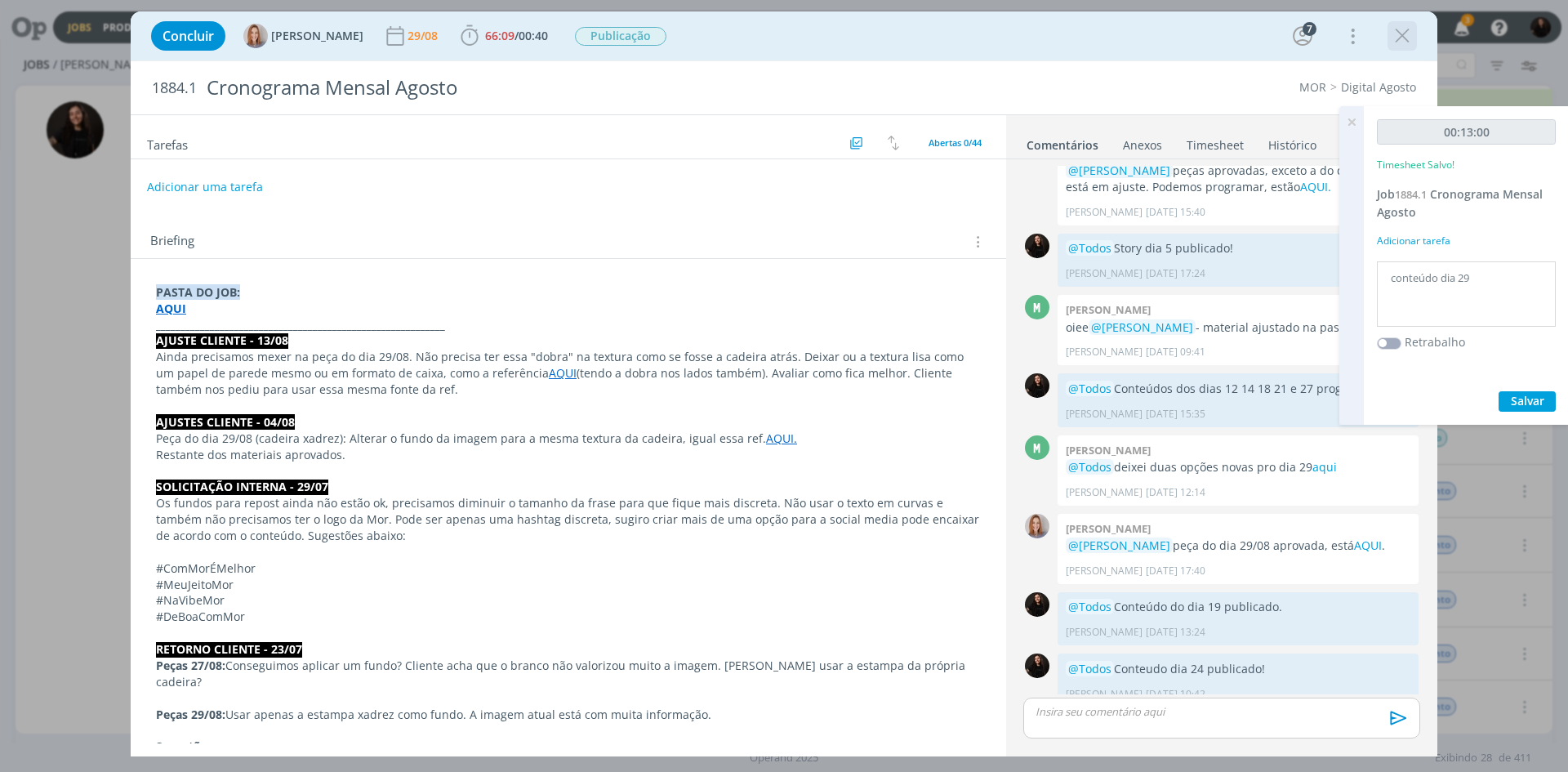
click at [1391, 34] on icon "dialog" at bounding box center [1402, 36] width 24 height 24
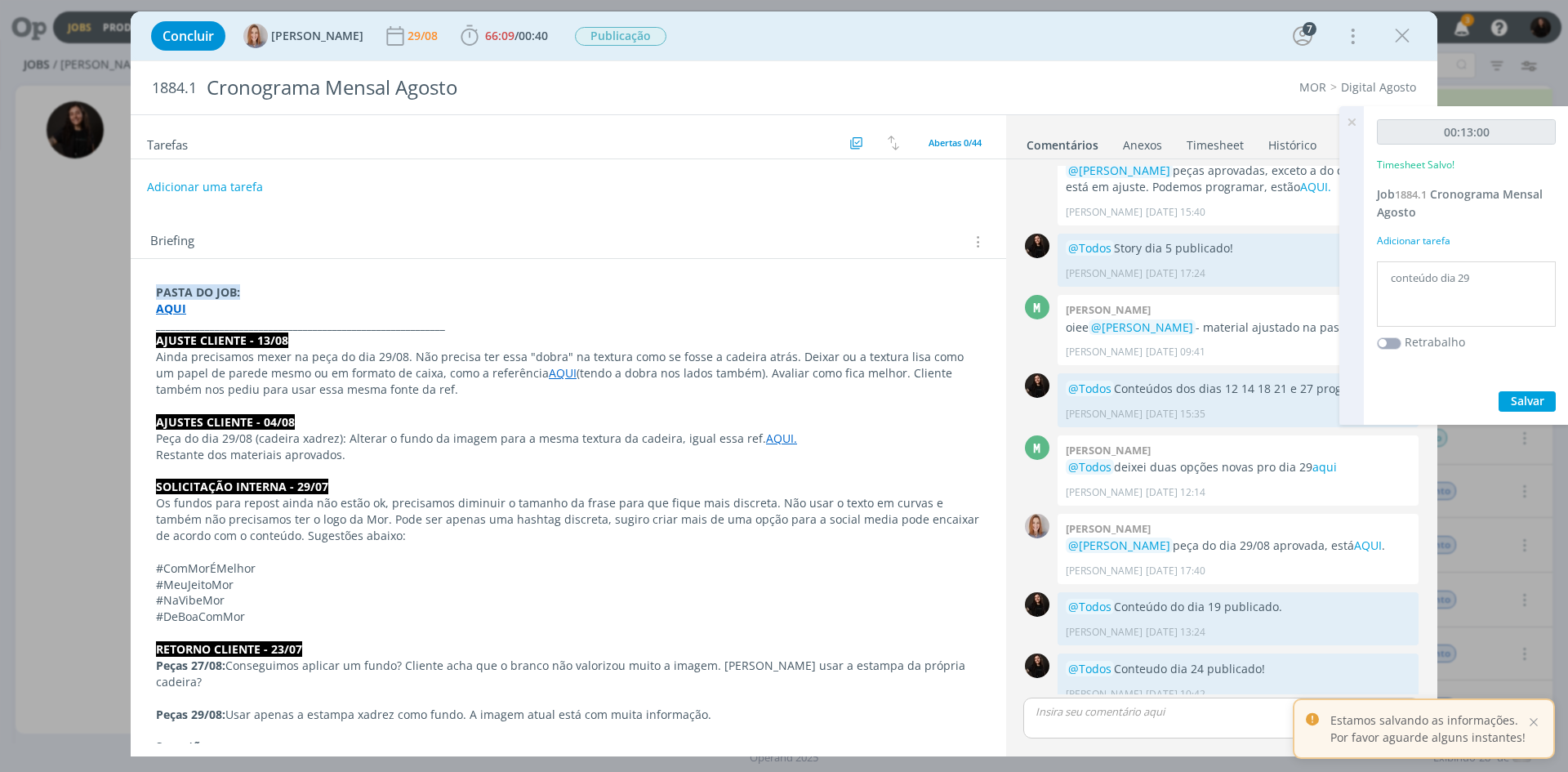
click at [1354, 128] on div at bounding box center [784, 386] width 1568 height 772
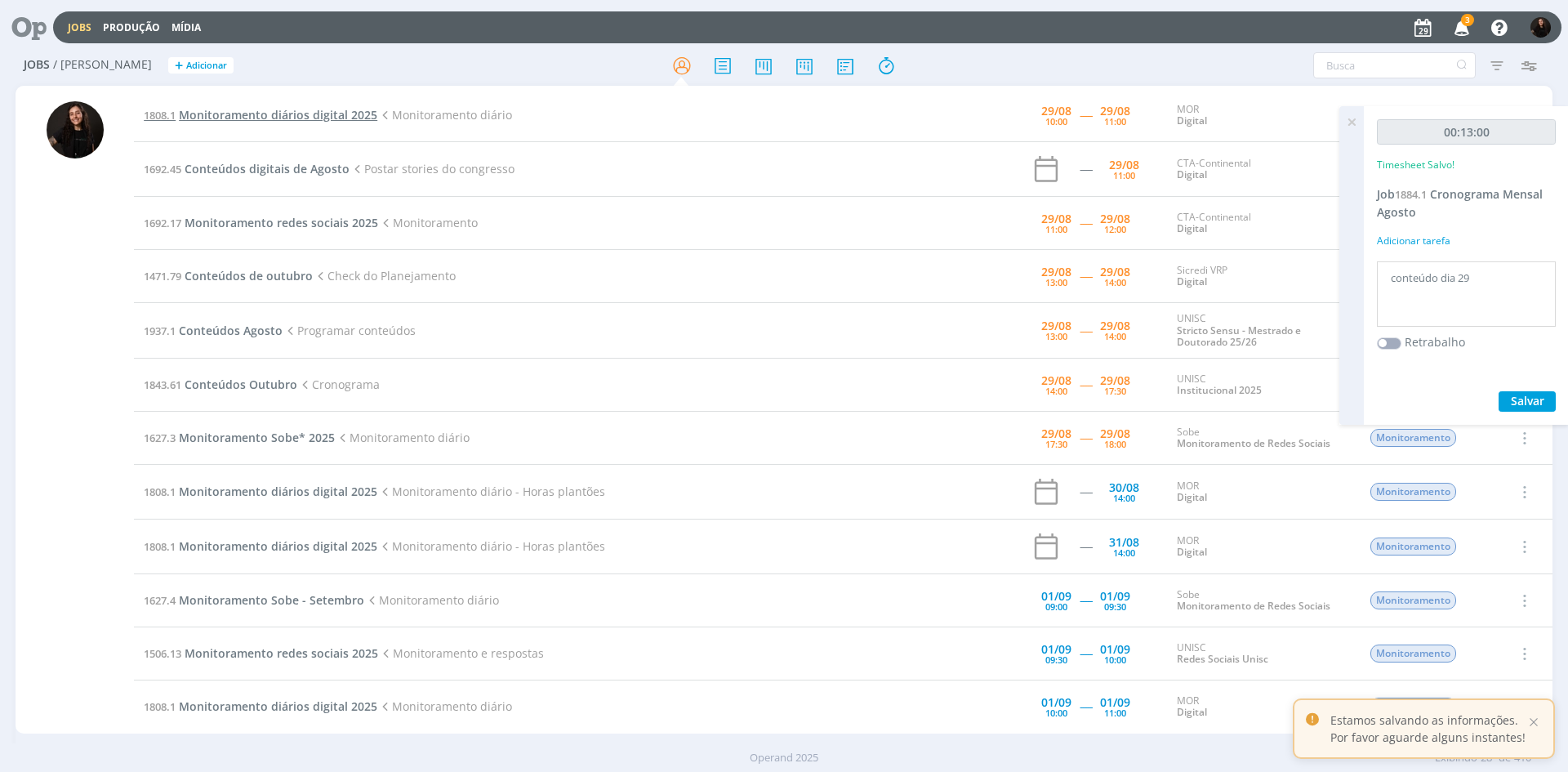
click at [359, 109] on span "Monitoramento diários digital 2025" at bounding box center [278, 115] width 198 height 16
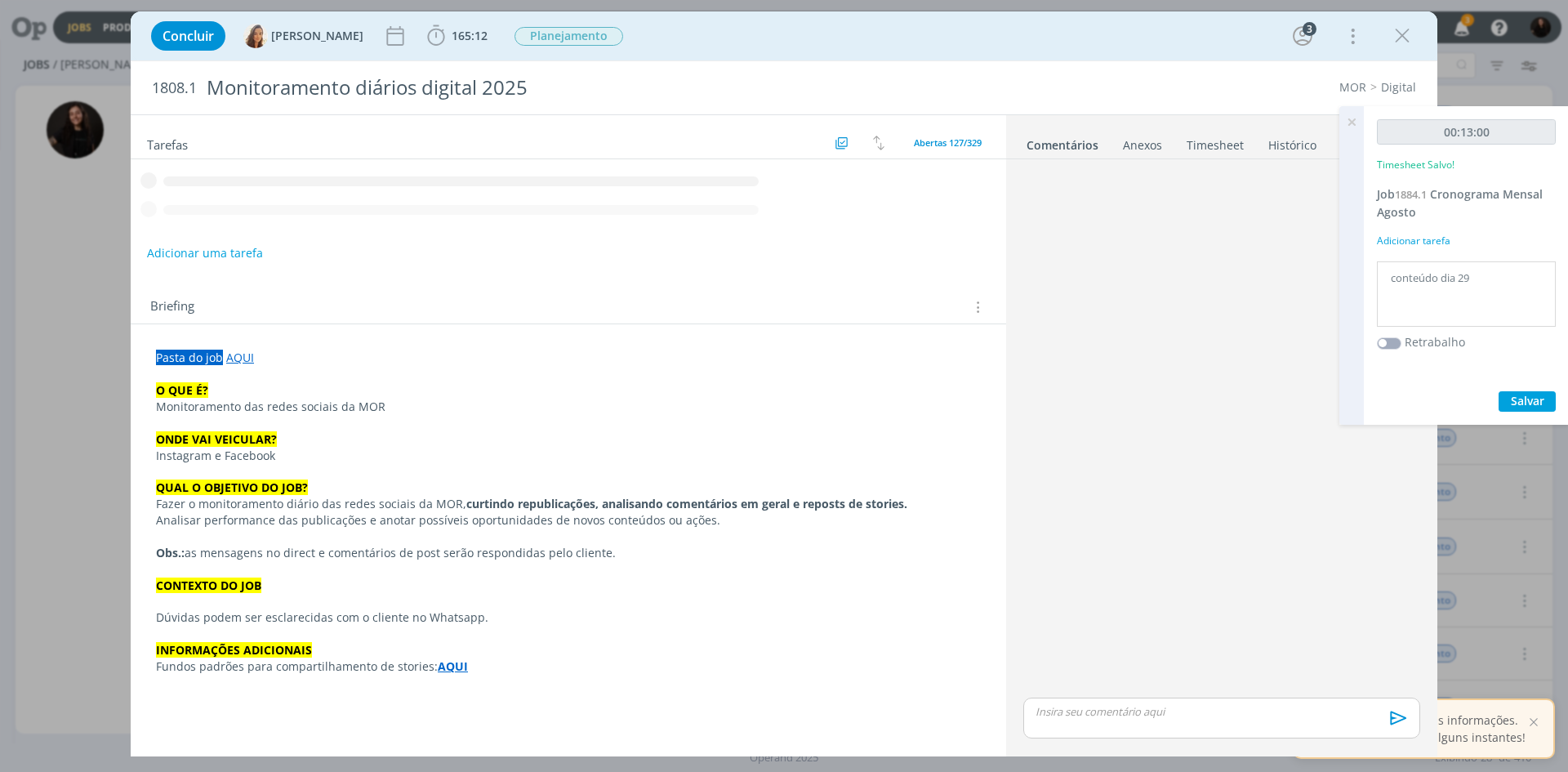
click at [734, 159] on div "dialog" at bounding box center [568, 159] width 876 height 0
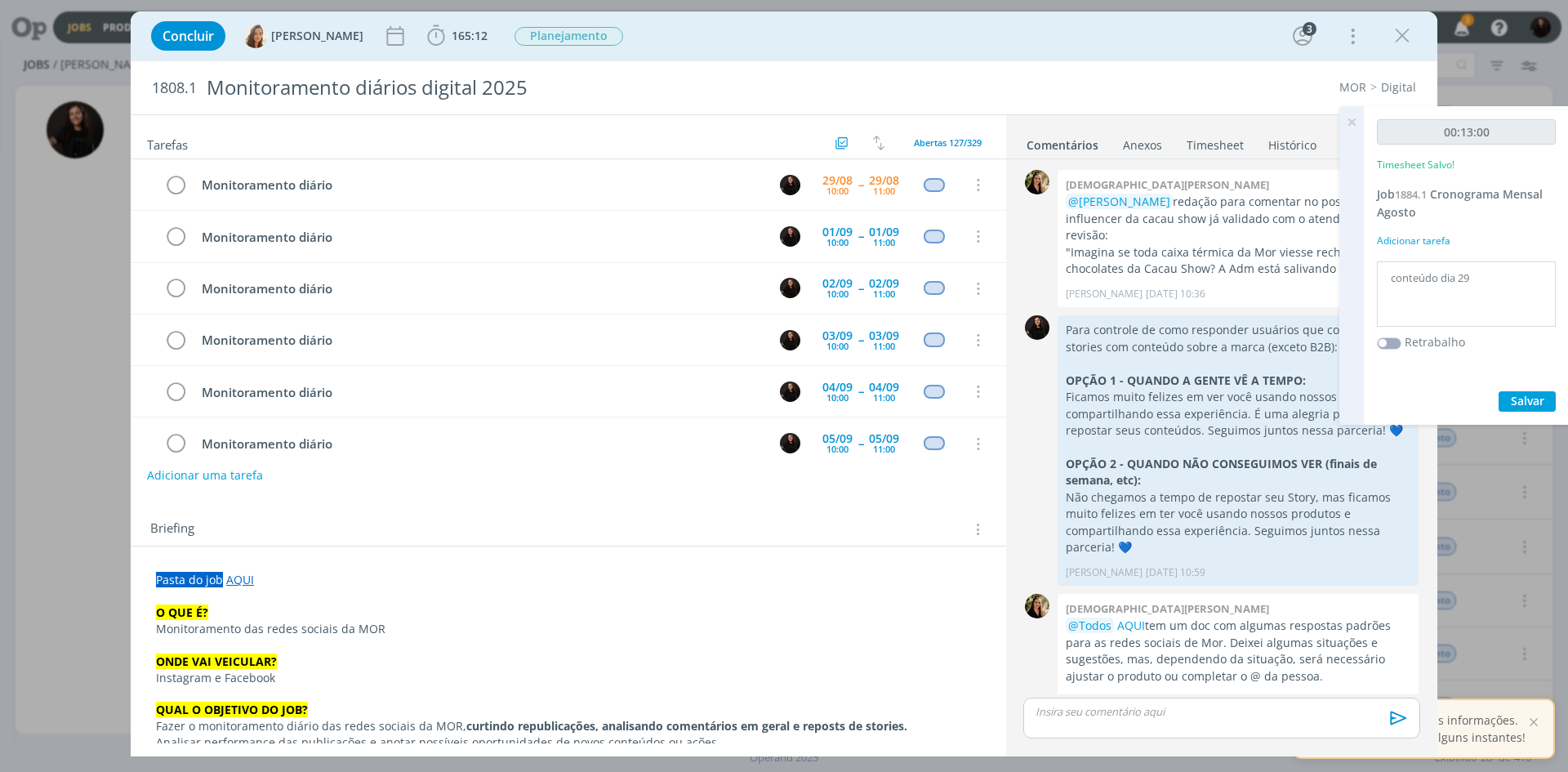
scroll to position [1584, 0]
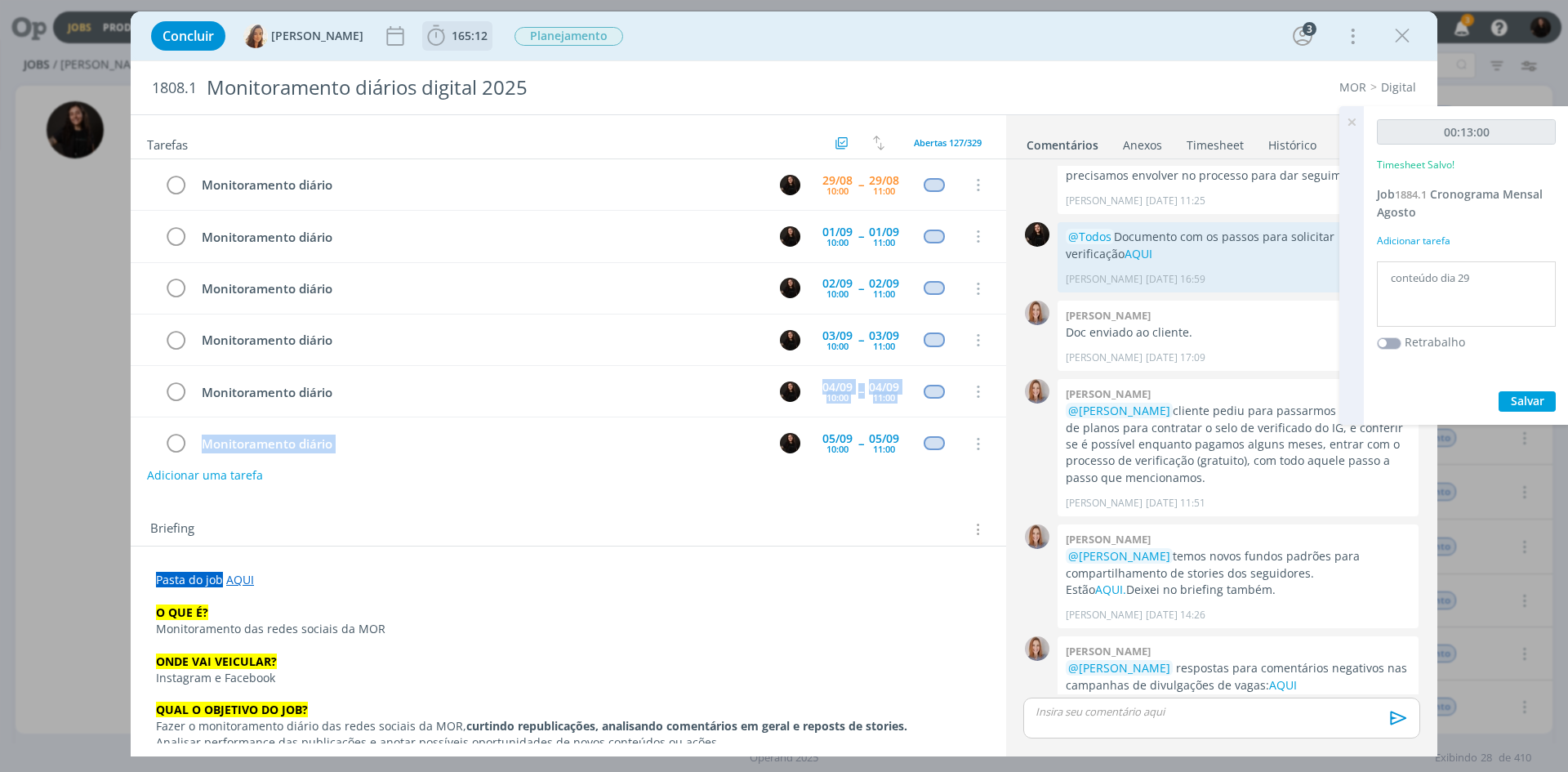
click at [426, 30] on icon "dialog" at bounding box center [436, 36] width 24 height 24
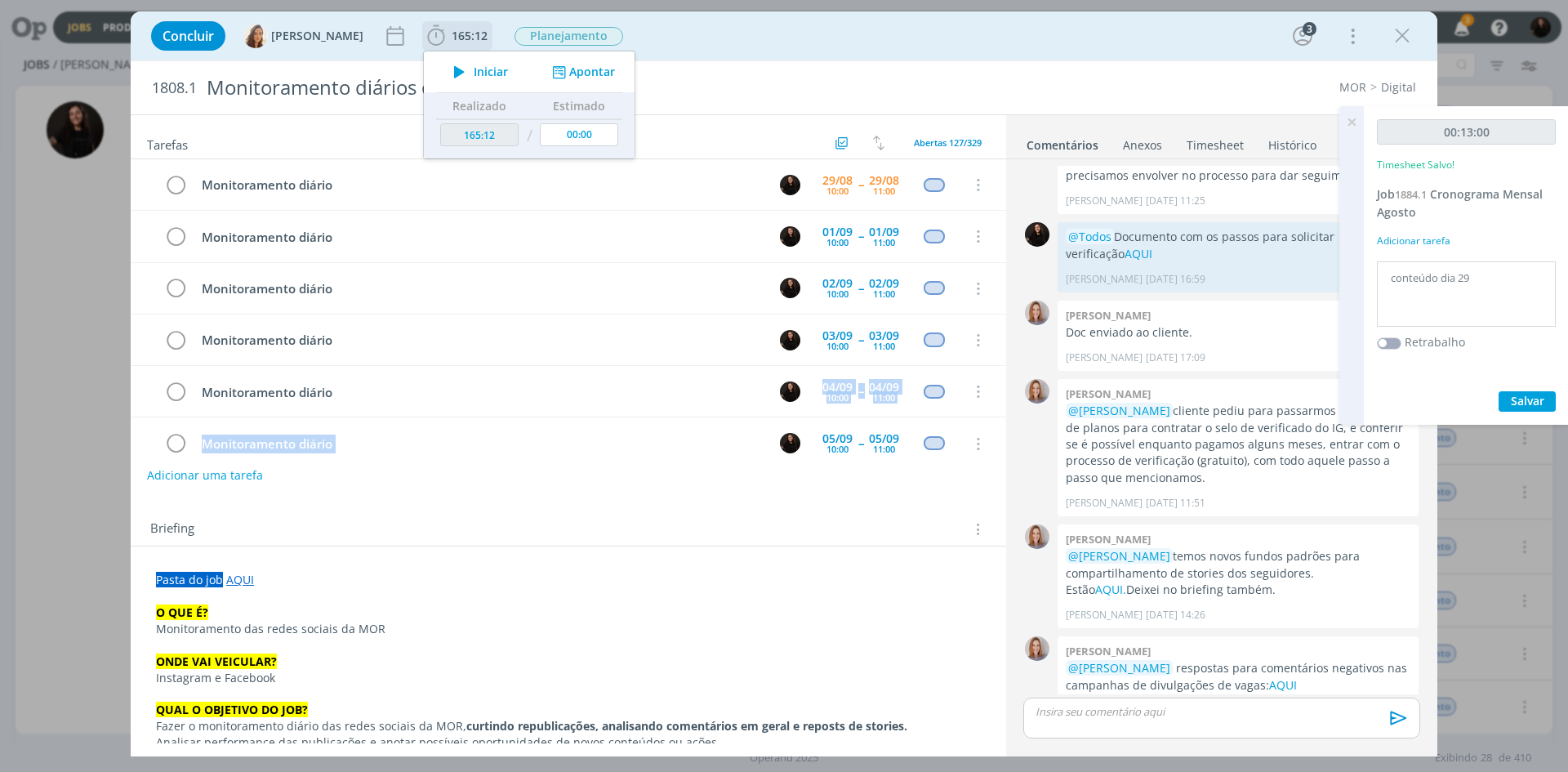
click at [476, 70] on span "Iniciar" at bounding box center [491, 72] width 34 height 11
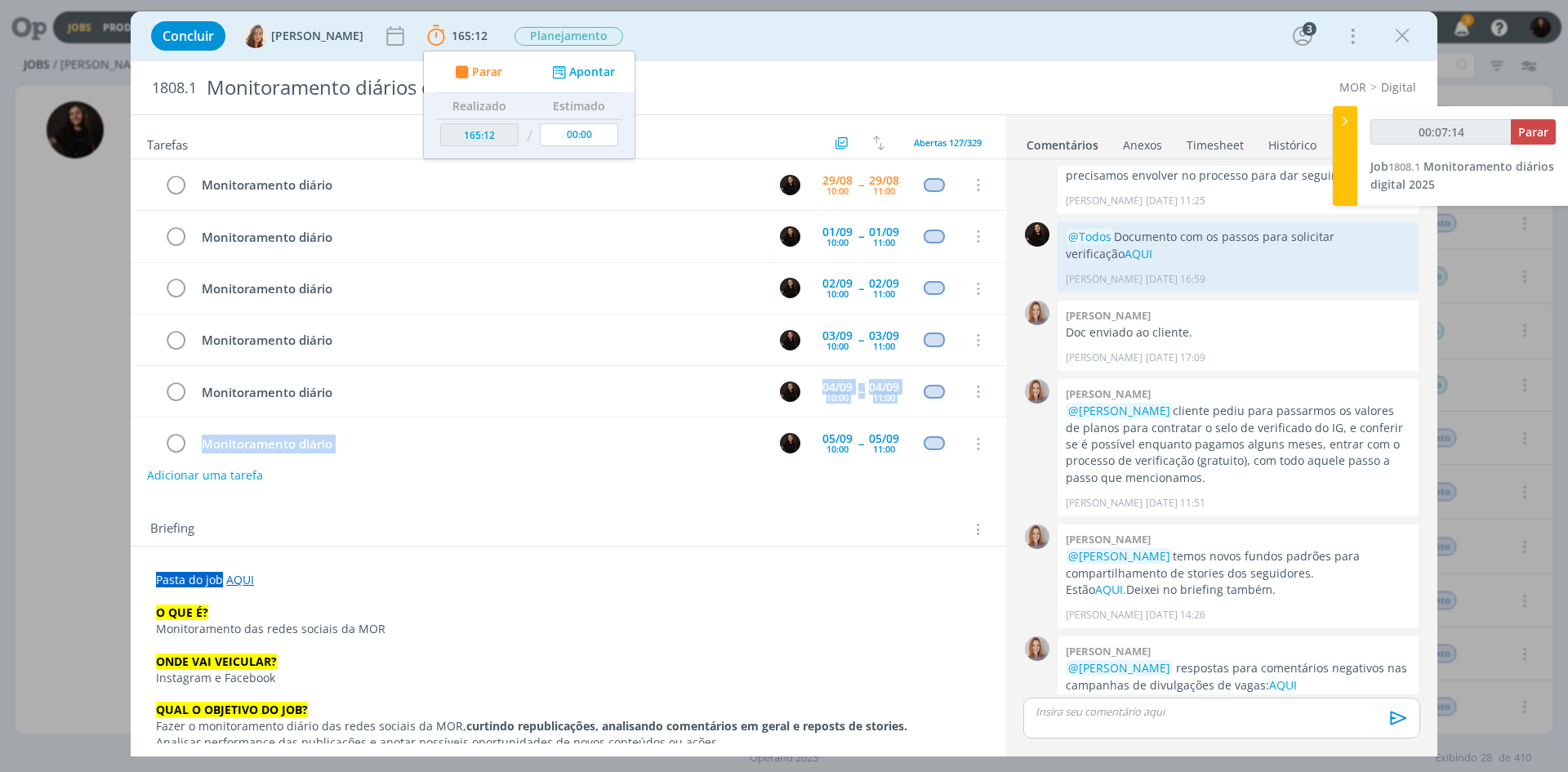
type input "00:07:15"
click at [1337, 113] on icon at bounding box center [1345, 121] width 16 height 17
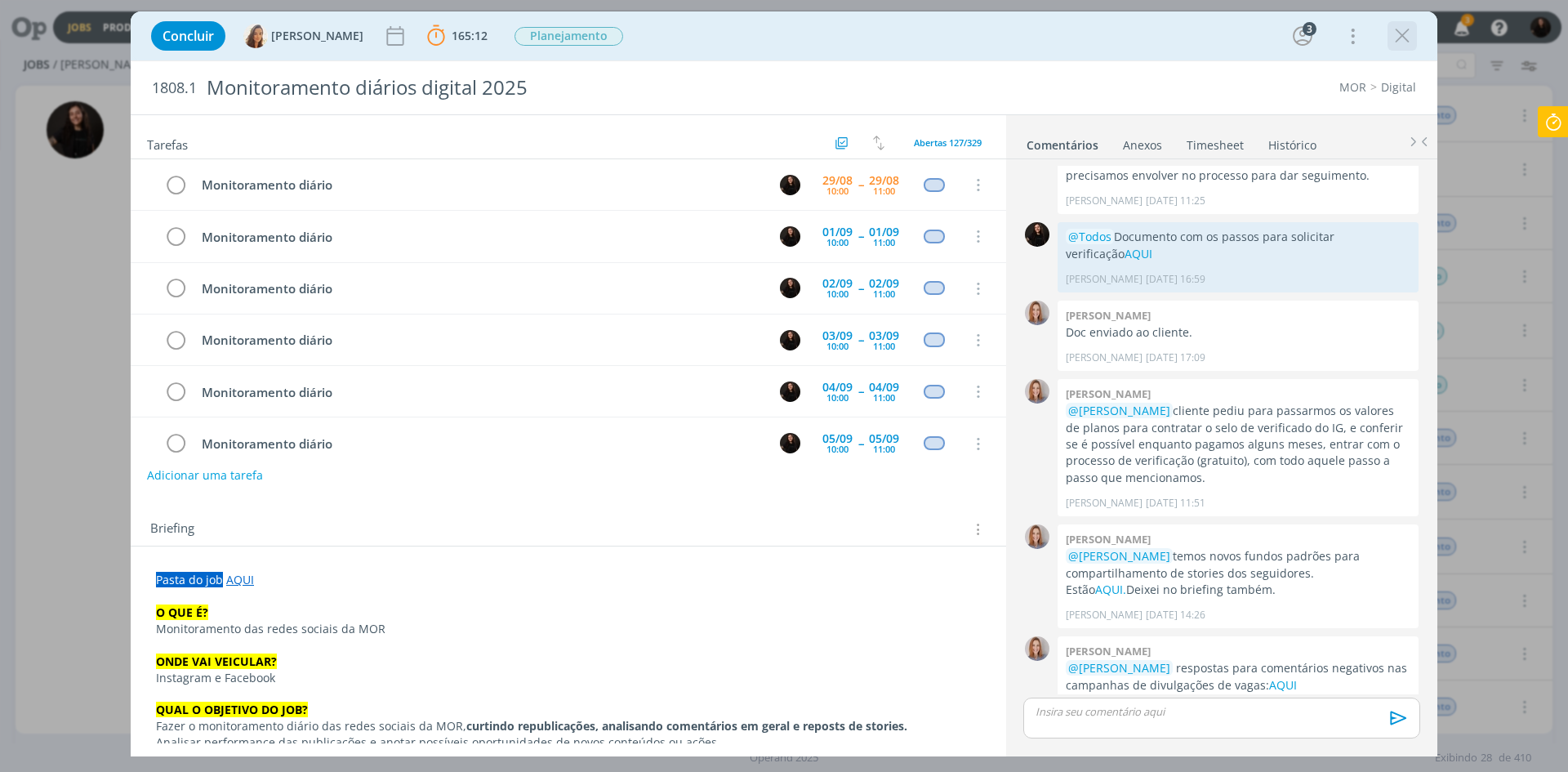
click at [1396, 41] on icon "dialog" at bounding box center [1402, 36] width 24 height 24
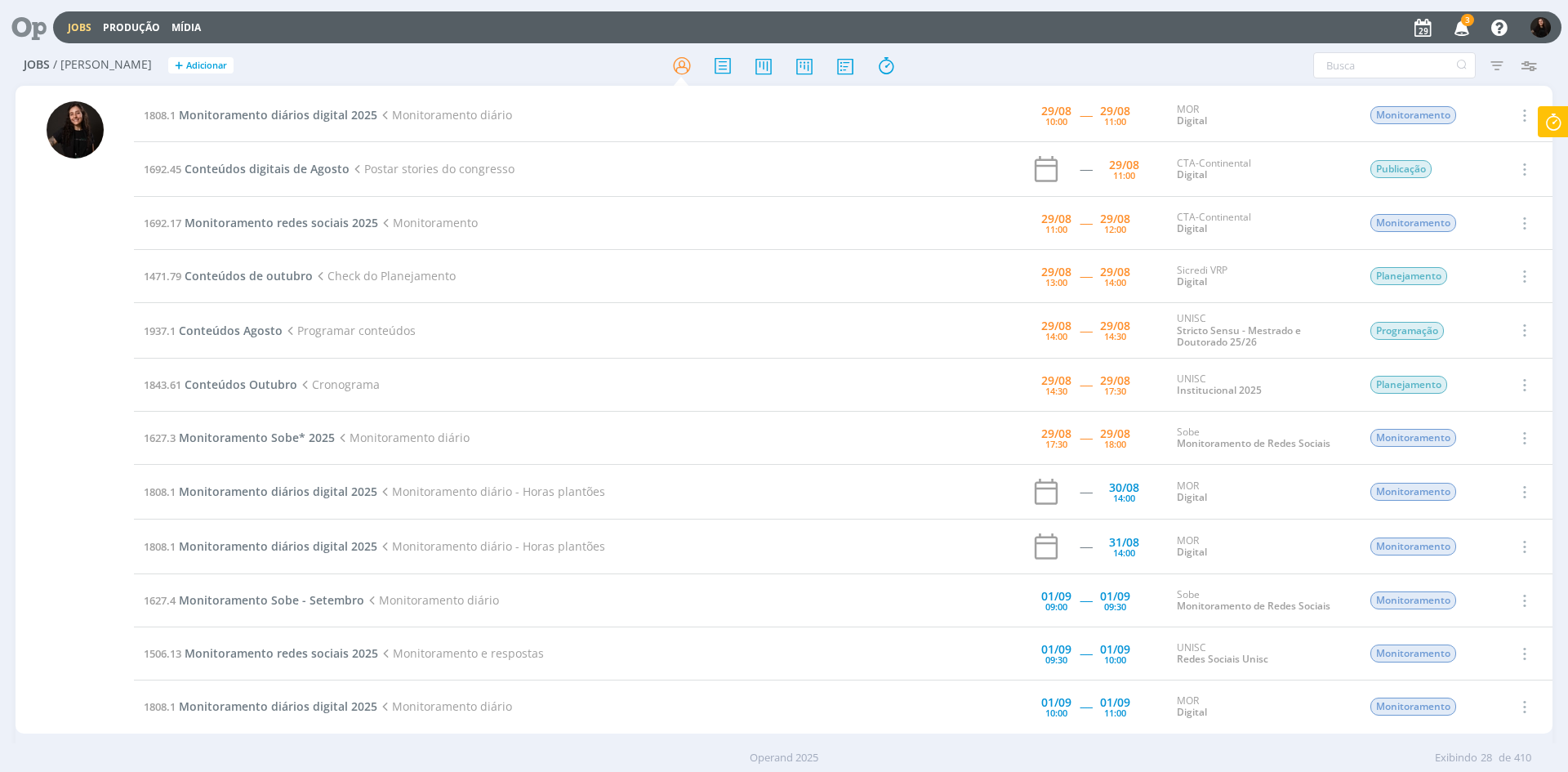
click at [1471, 22] on span "3" at bounding box center [1467, 20] width 13 height 12
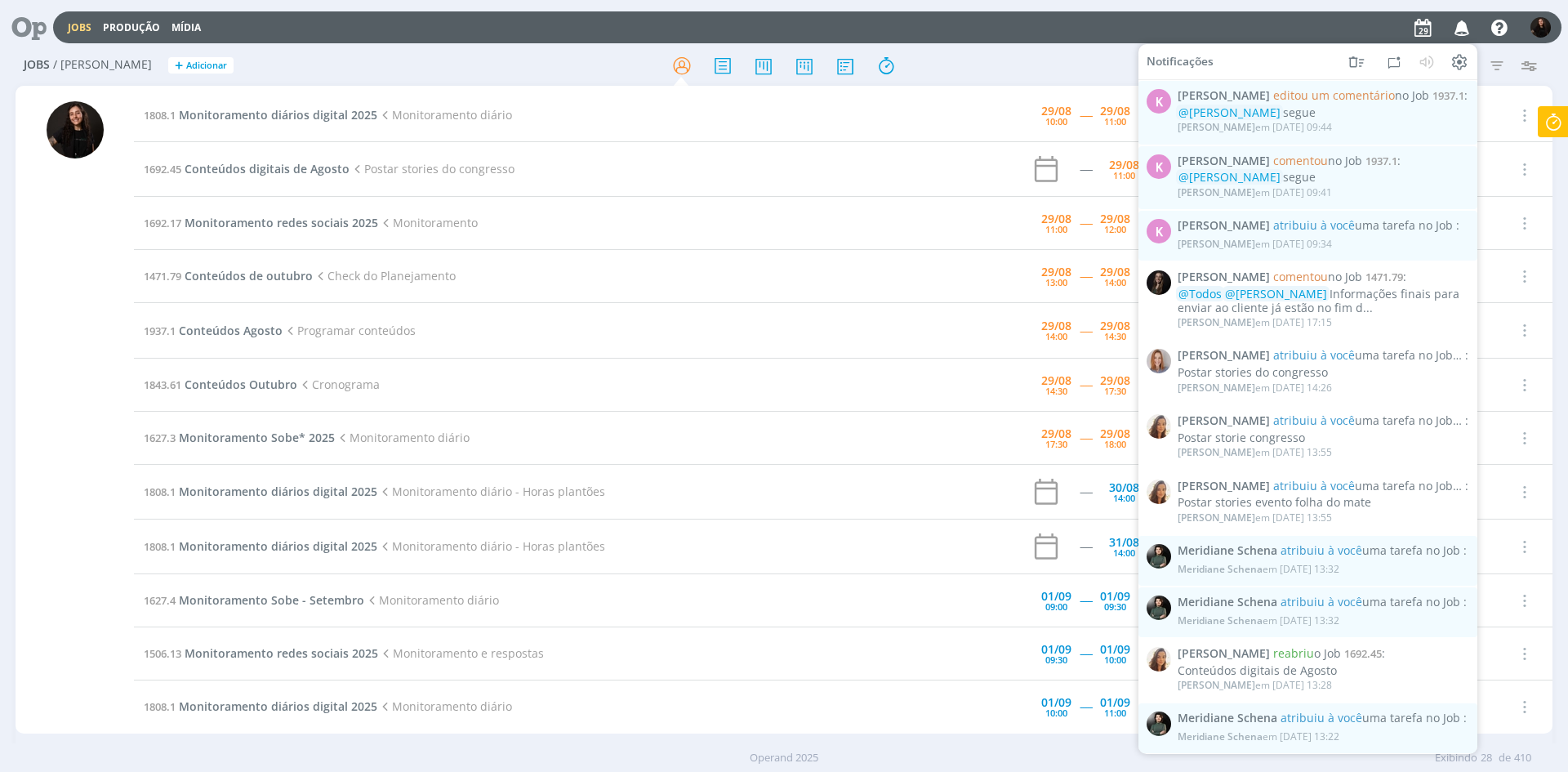
click at [1471, 22] on icon "button" at bounding box center [1462, 27] width 28 height 28
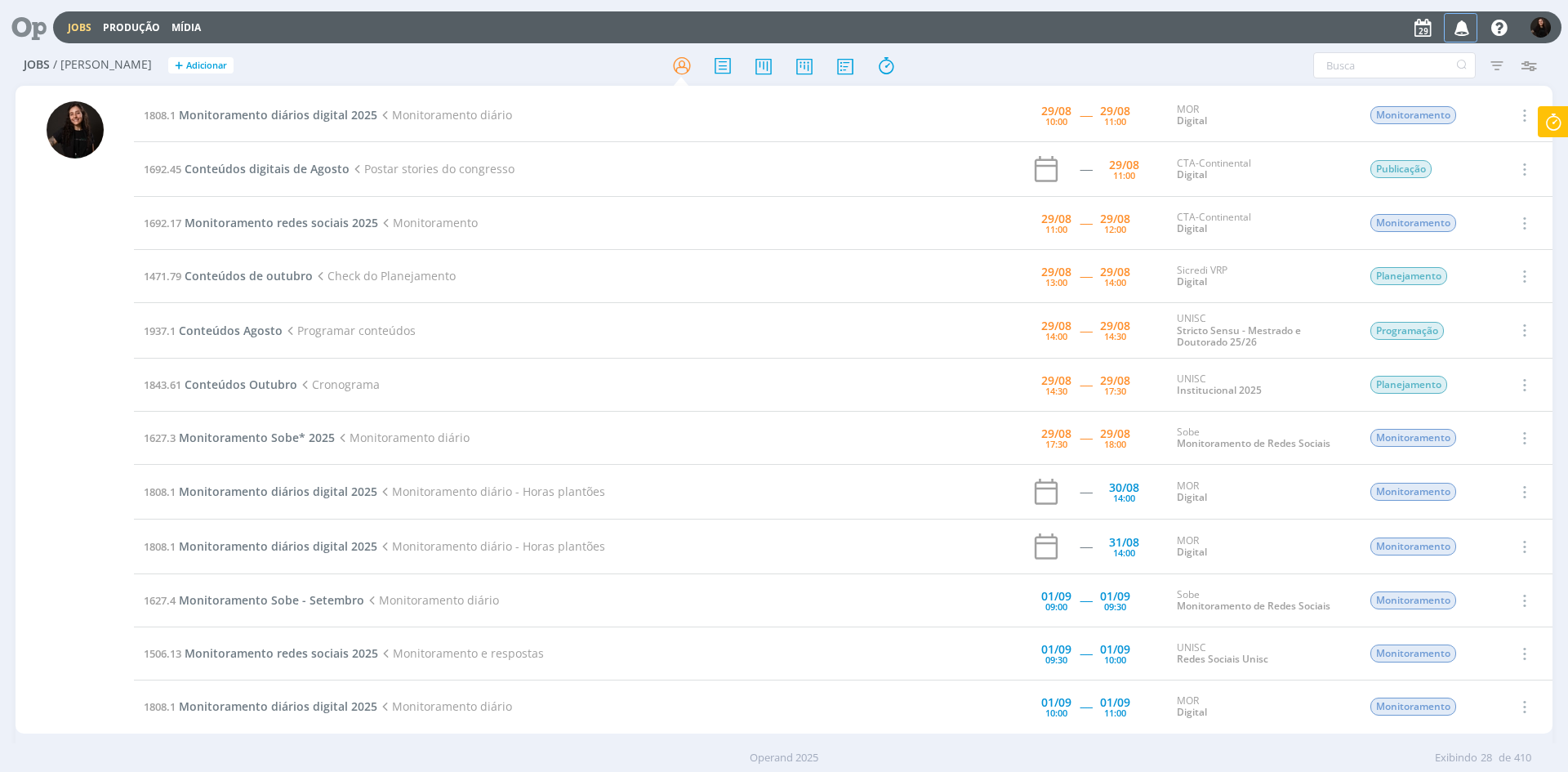
click at [1471, 22] on icon "button" at bounding box center [1462, 27] width 28 height 28
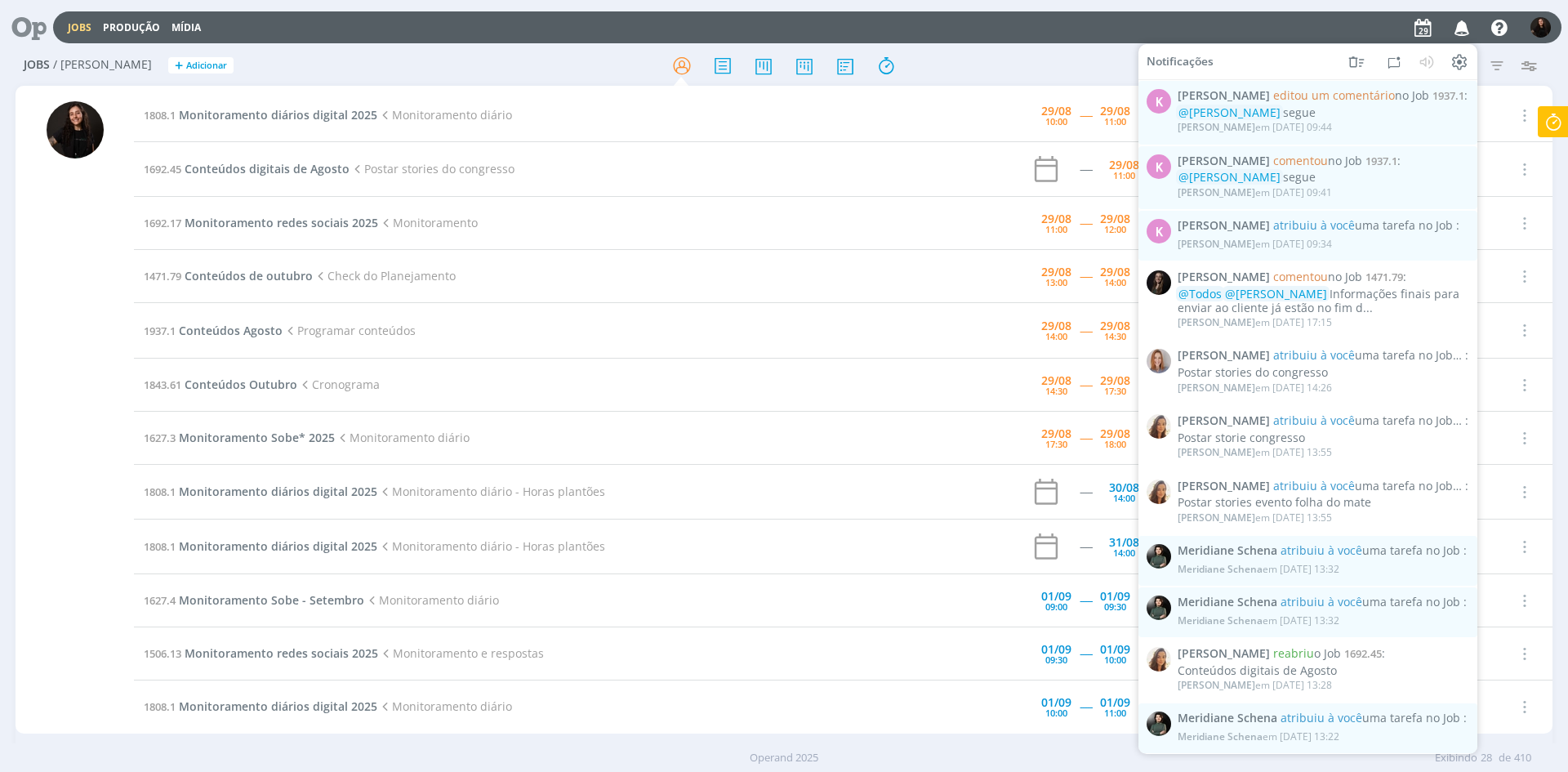
click at [1471, 22] on icon "button" at bounding box center [1462, 27] width 28 height 28
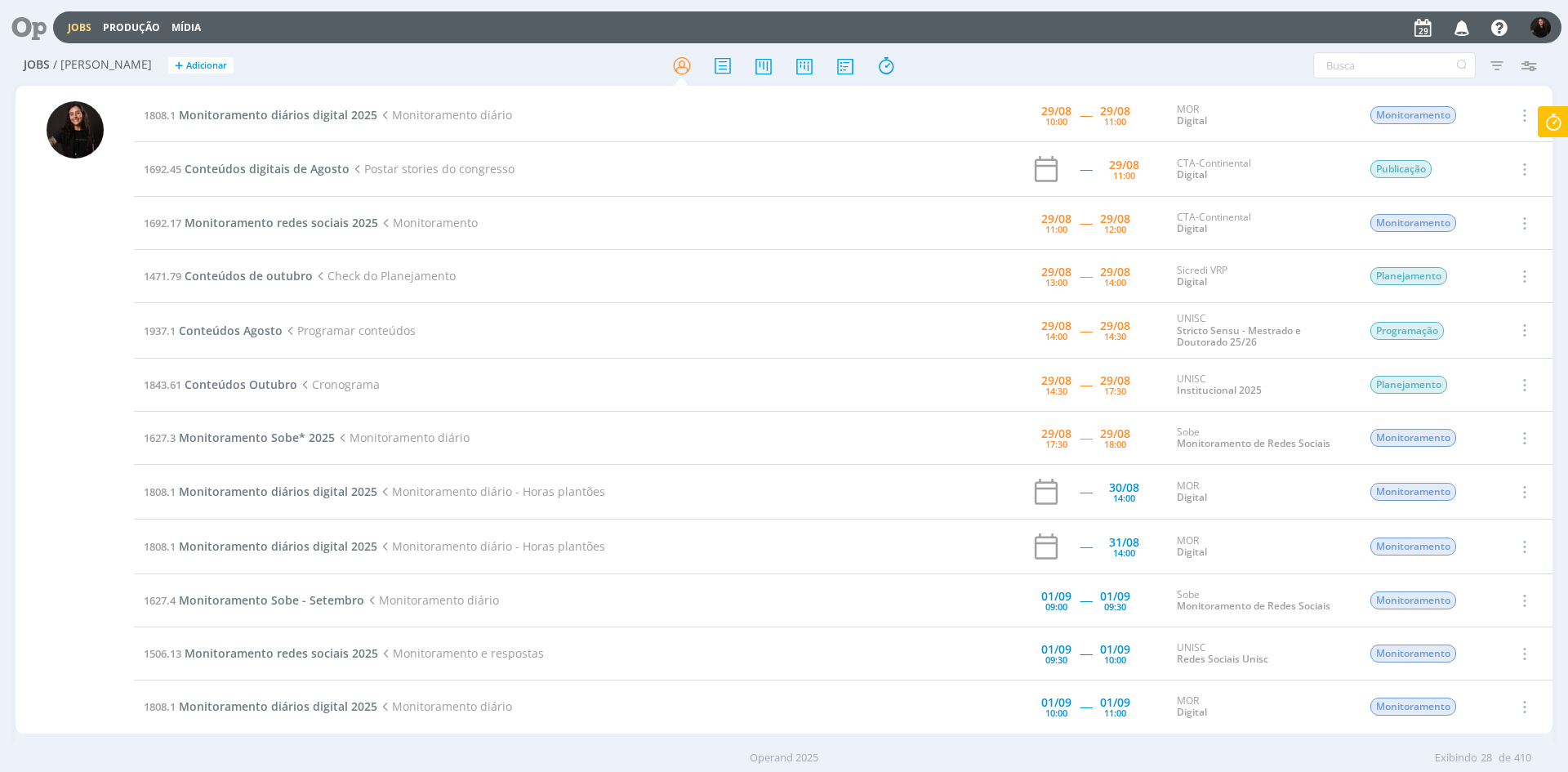
click at [1559, 108] on icon at bounding box center [1553, 121] width 29 height 32
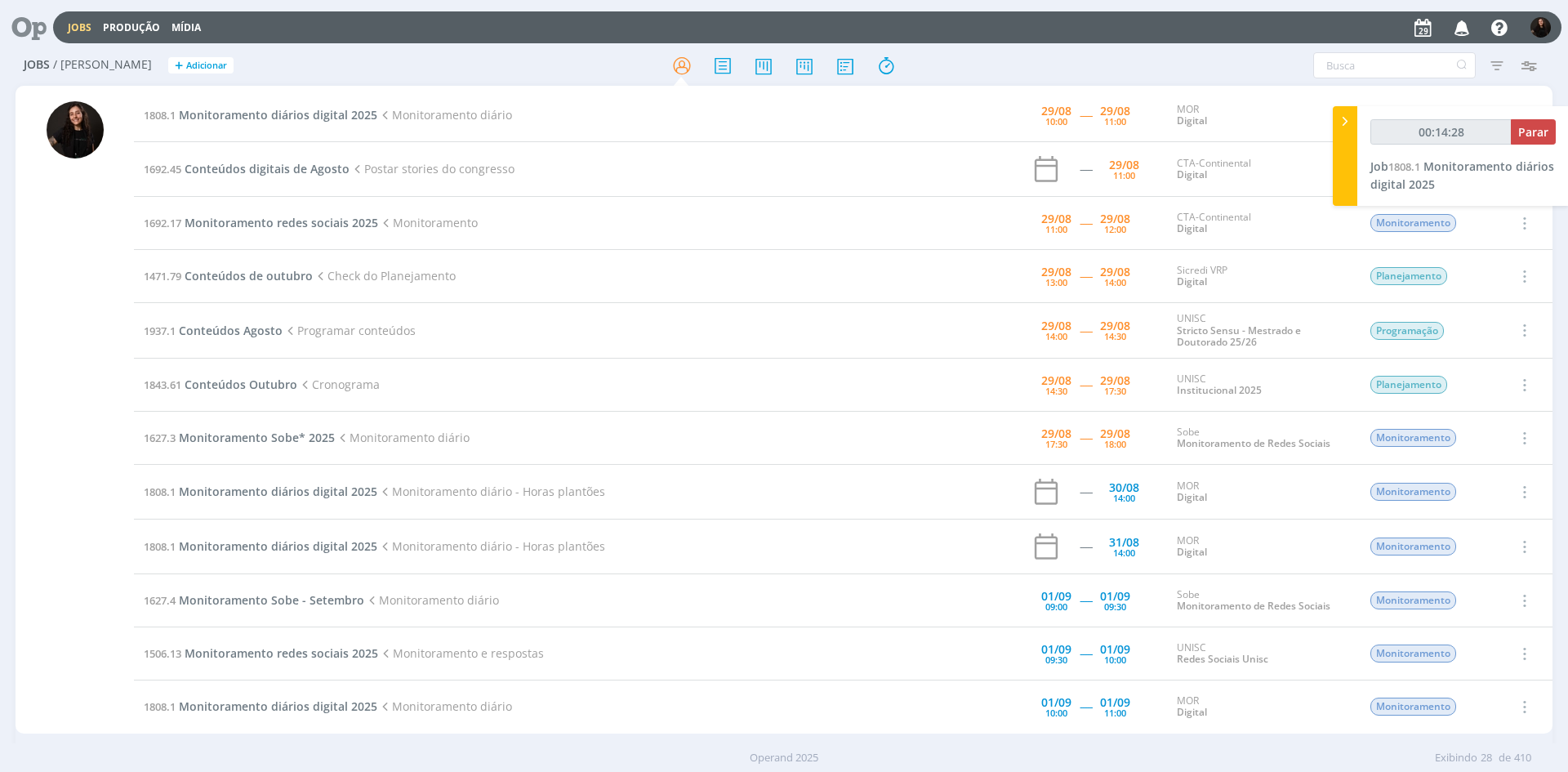
type input "00:14:29"
click at [1346, 125] on icon at bounding box center [1345, 121] width 16 height 17
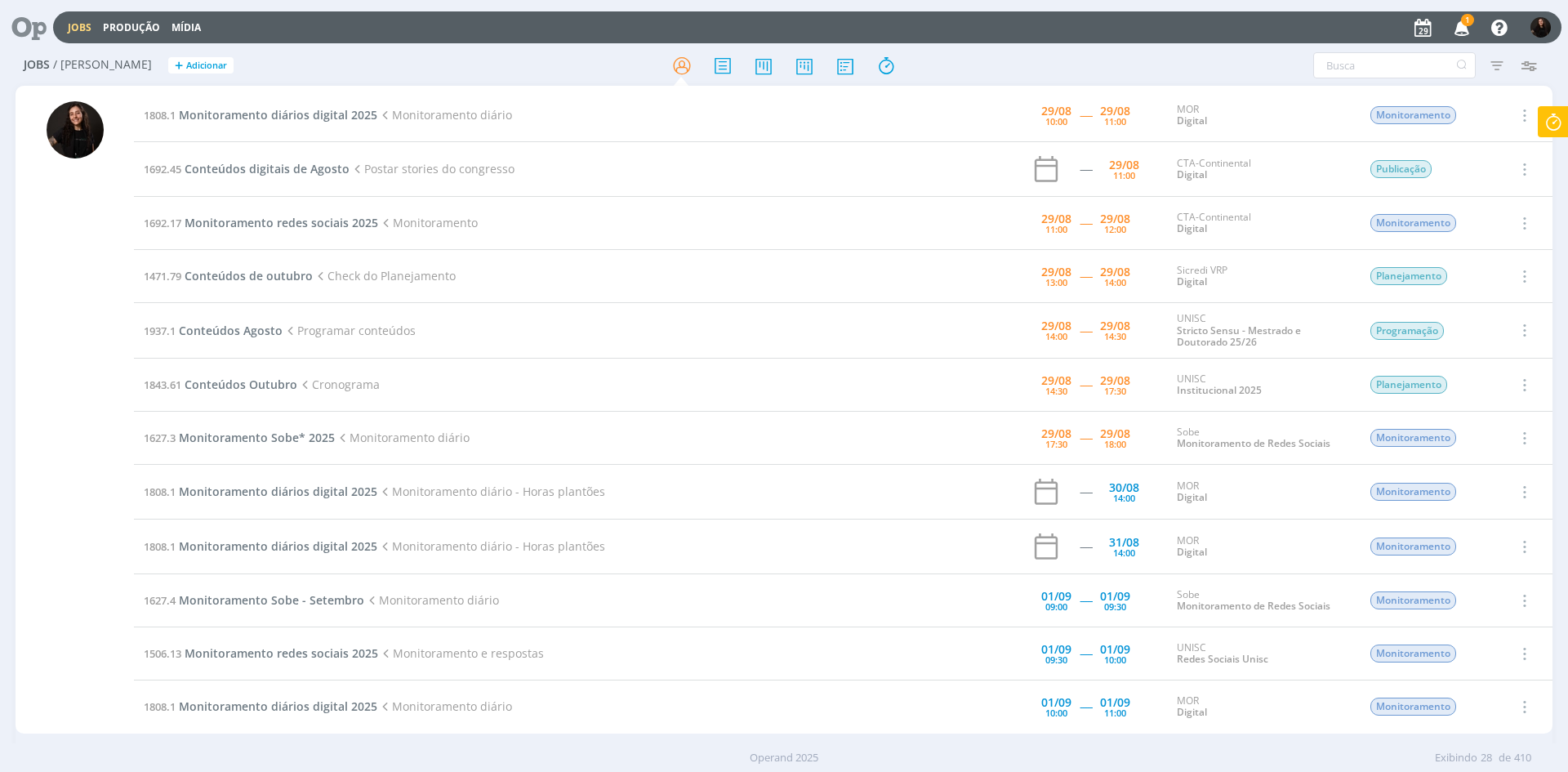
click at [1467, 23] on span "1" at bounding box center [1467, 20] width 13 height 12
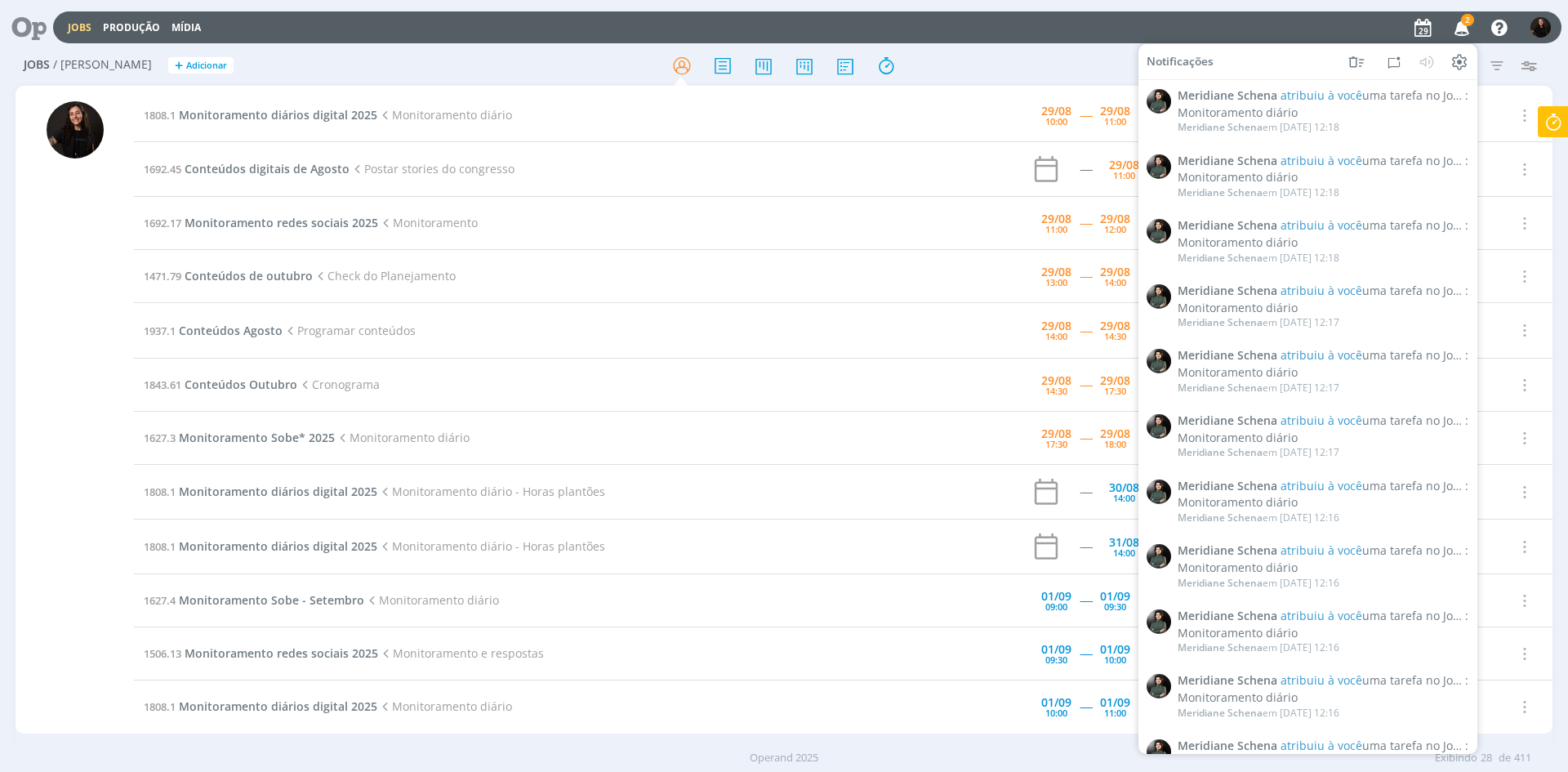
click at [1469, 26] on icon "button" at bounding box center [1462, 27] width 28 height 28
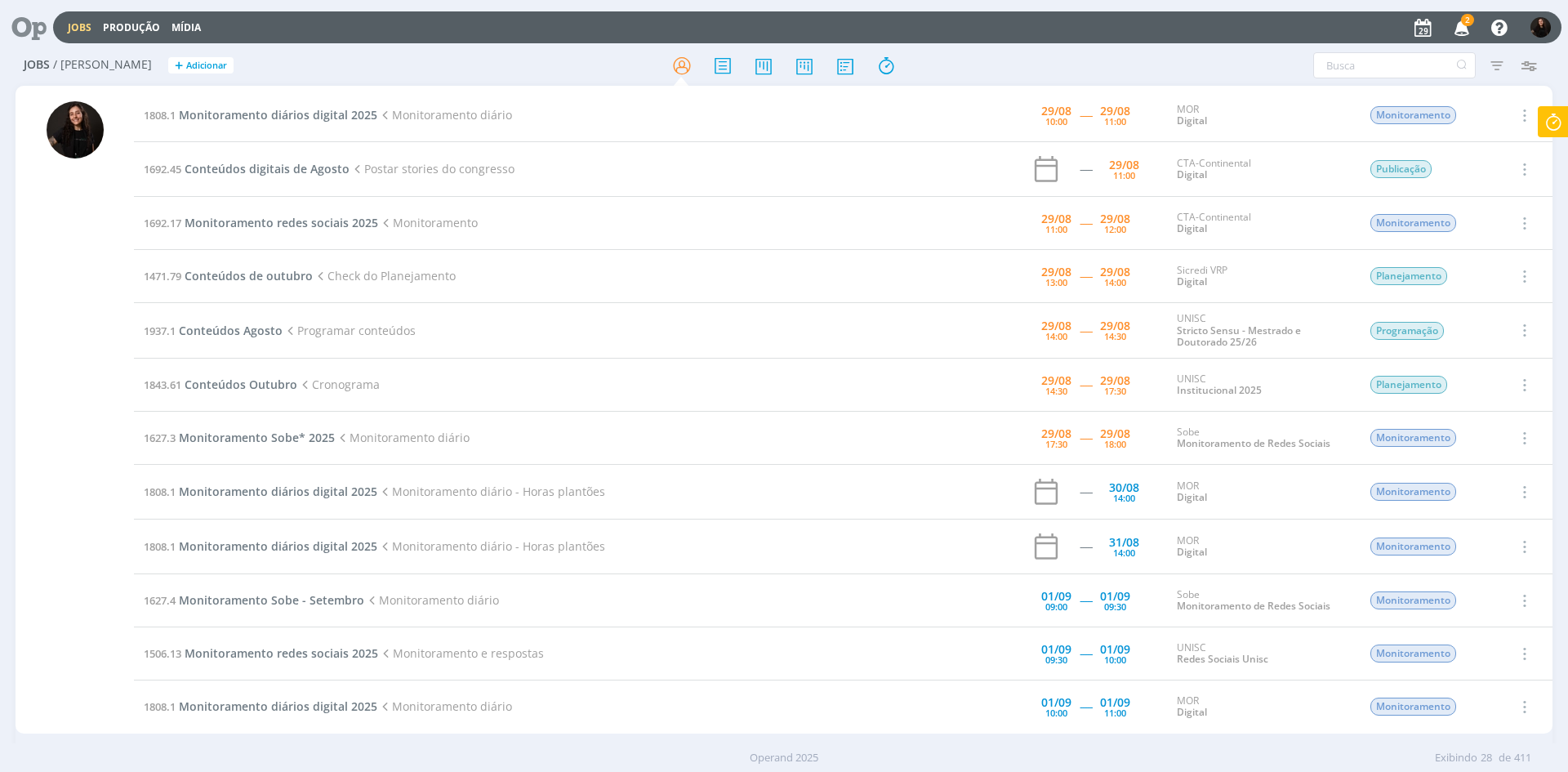
click at [1549, 136] on icon at bounding box center [1553, 121] width 29 height 32
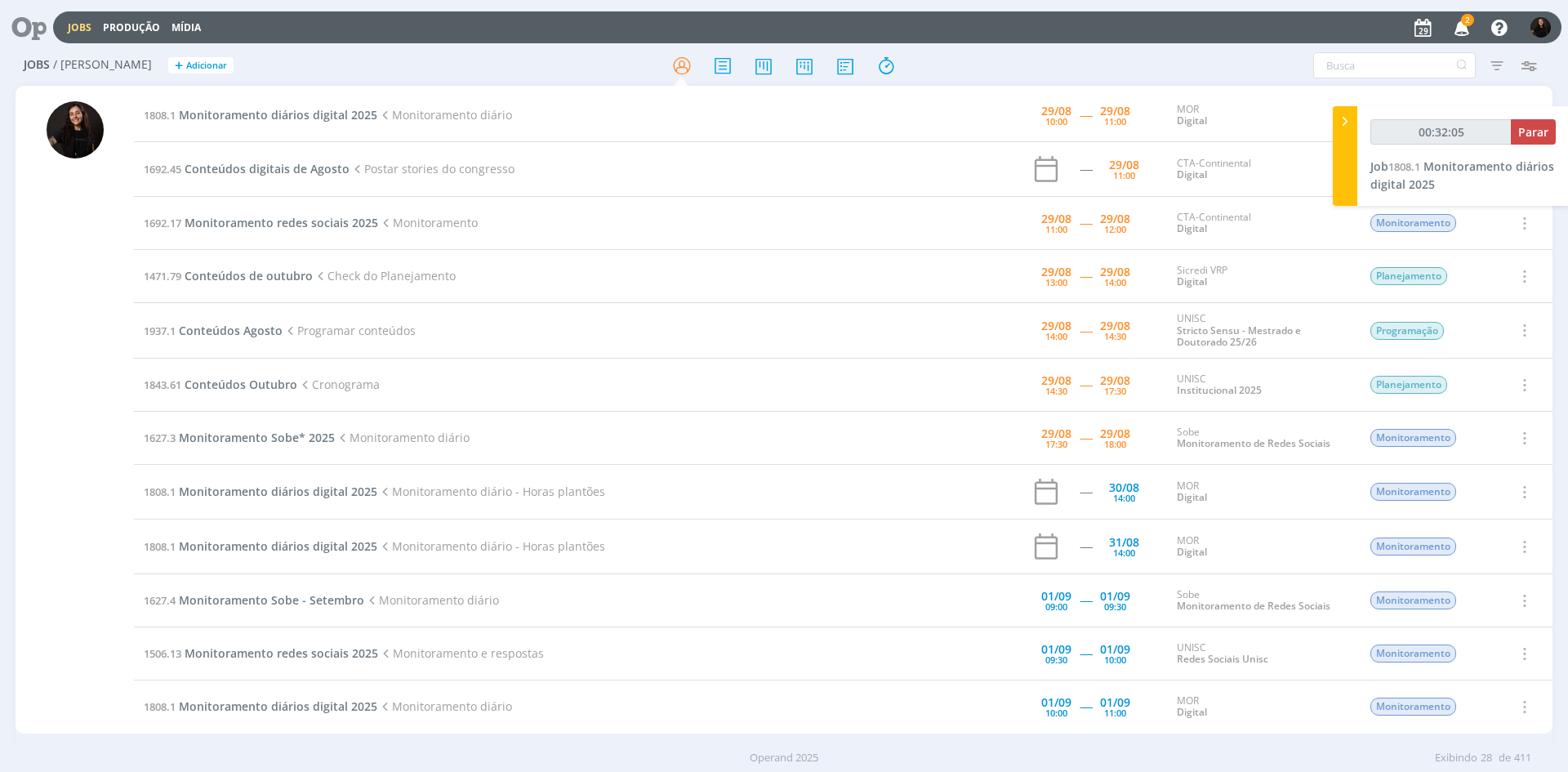
type input "00:32:06"
click at [1339, 119] on icon at bounding box center [1345, 121] width 16 height 17
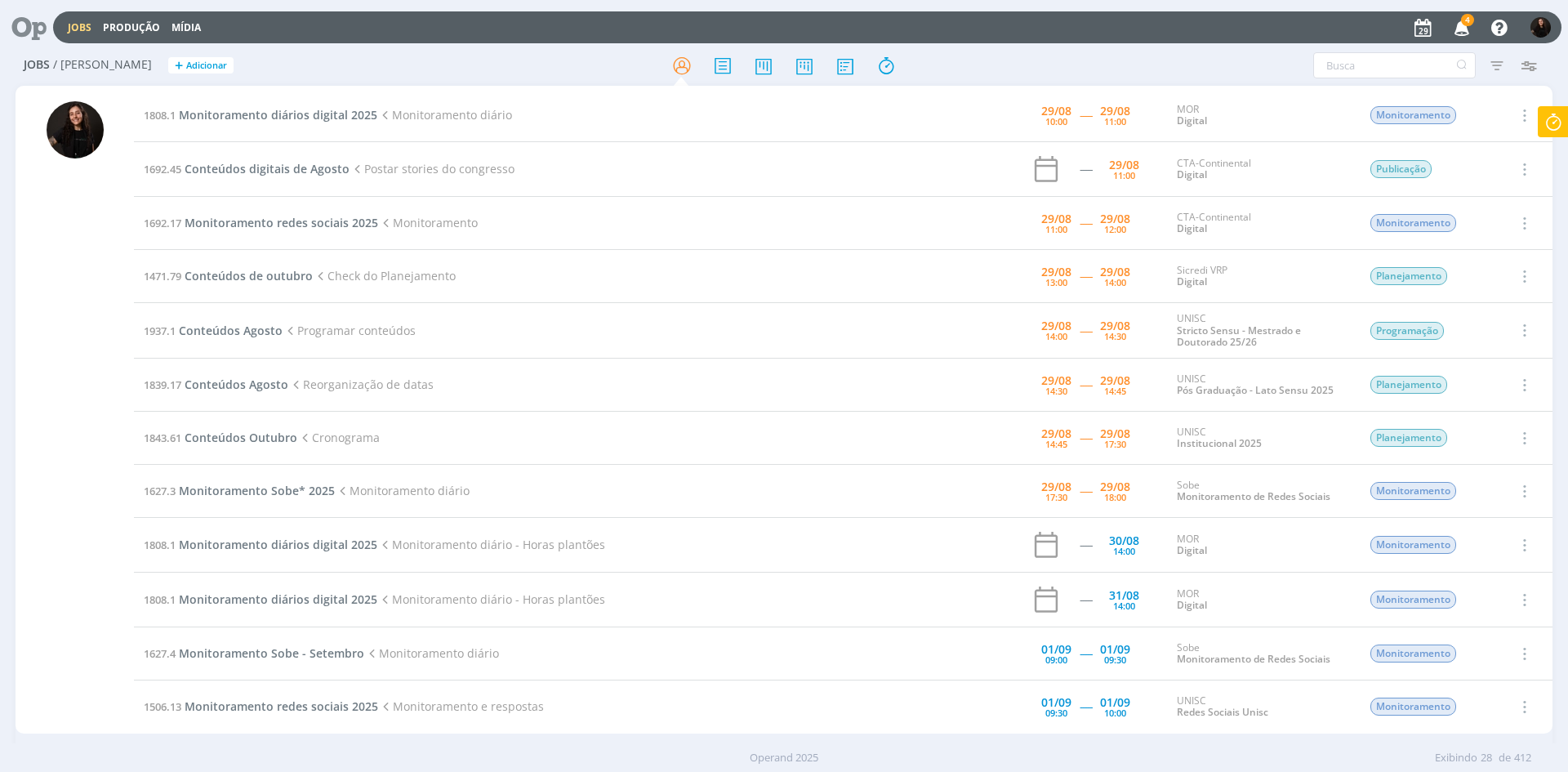
click at [1540, 119] on icon at bounding box center [1553, 121] width 29 height 32
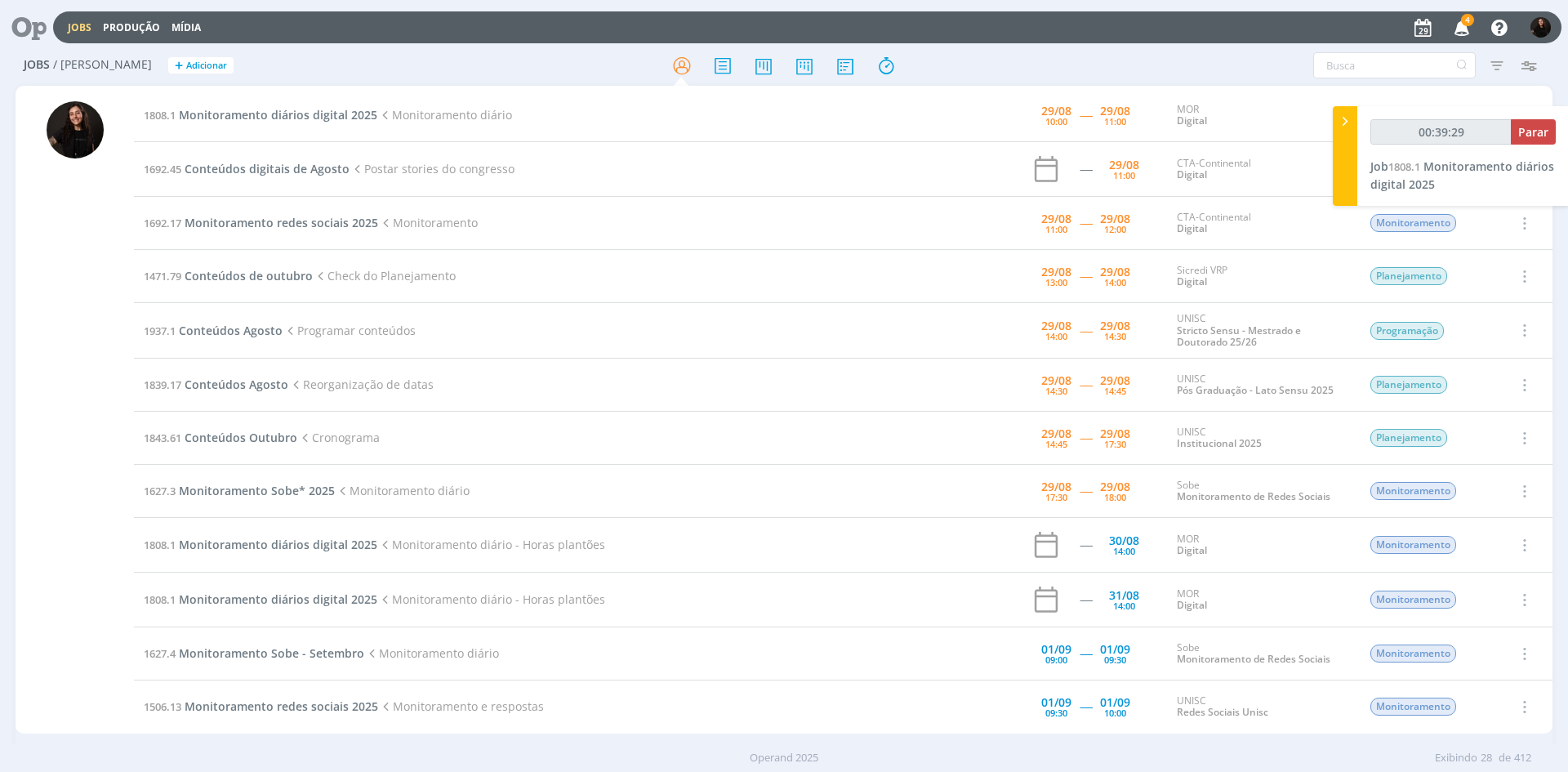
click at [1463, 20] on span "4" at bounding box center [1467, 20] width 13 height 12
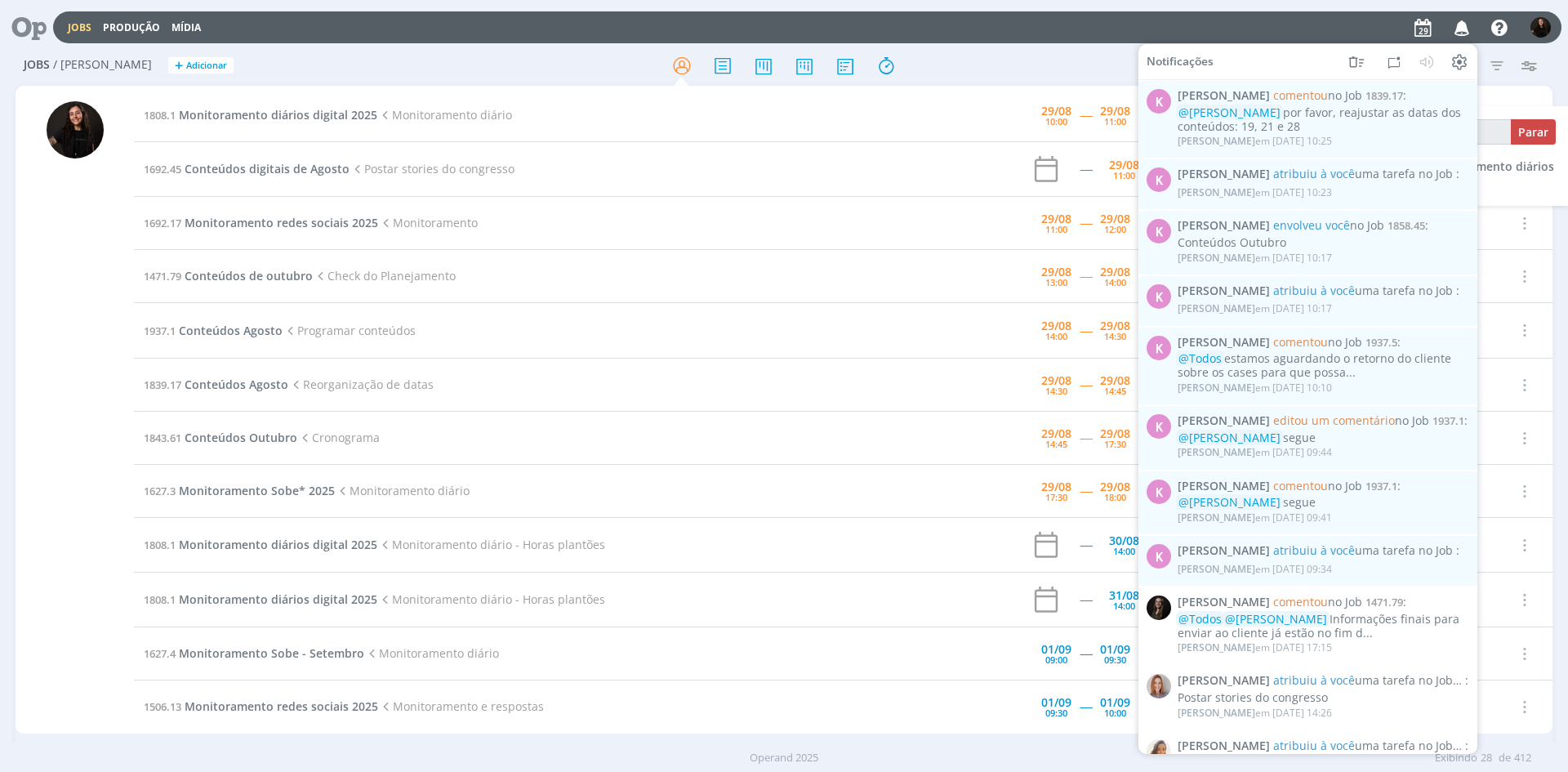
click at [1464, 20] on icon "button" at bounding box center [1462, 27] width 28 height 28
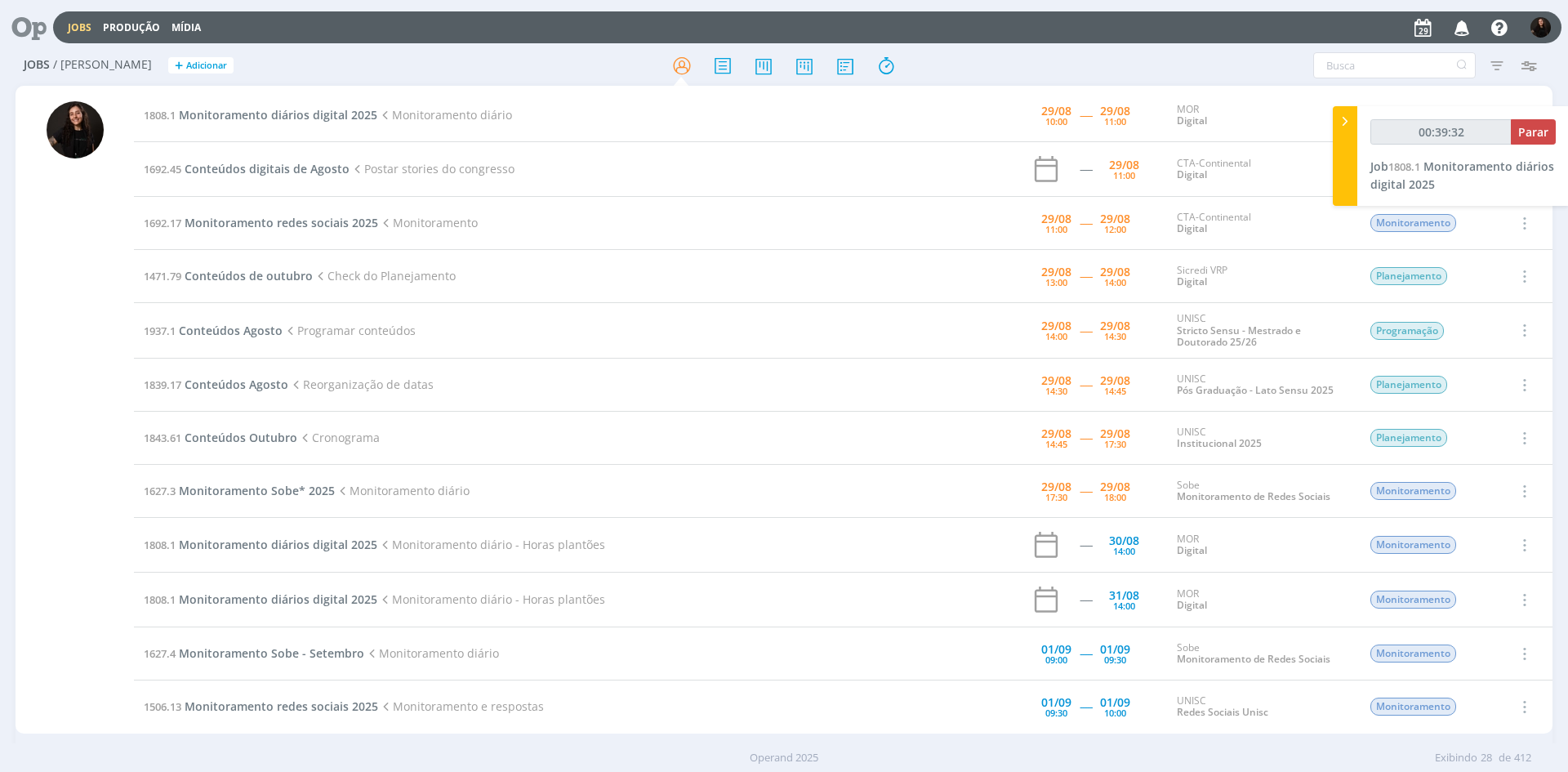
click at [869, 292] on td "1471.79 Conteúdos de outubro Check do Planejamento" at bounding box center [520, 277] width 772 height 53
click at [262, 331] on span "Conteúdos Agosto" at bounding box center [231, 331] width 103 height 16
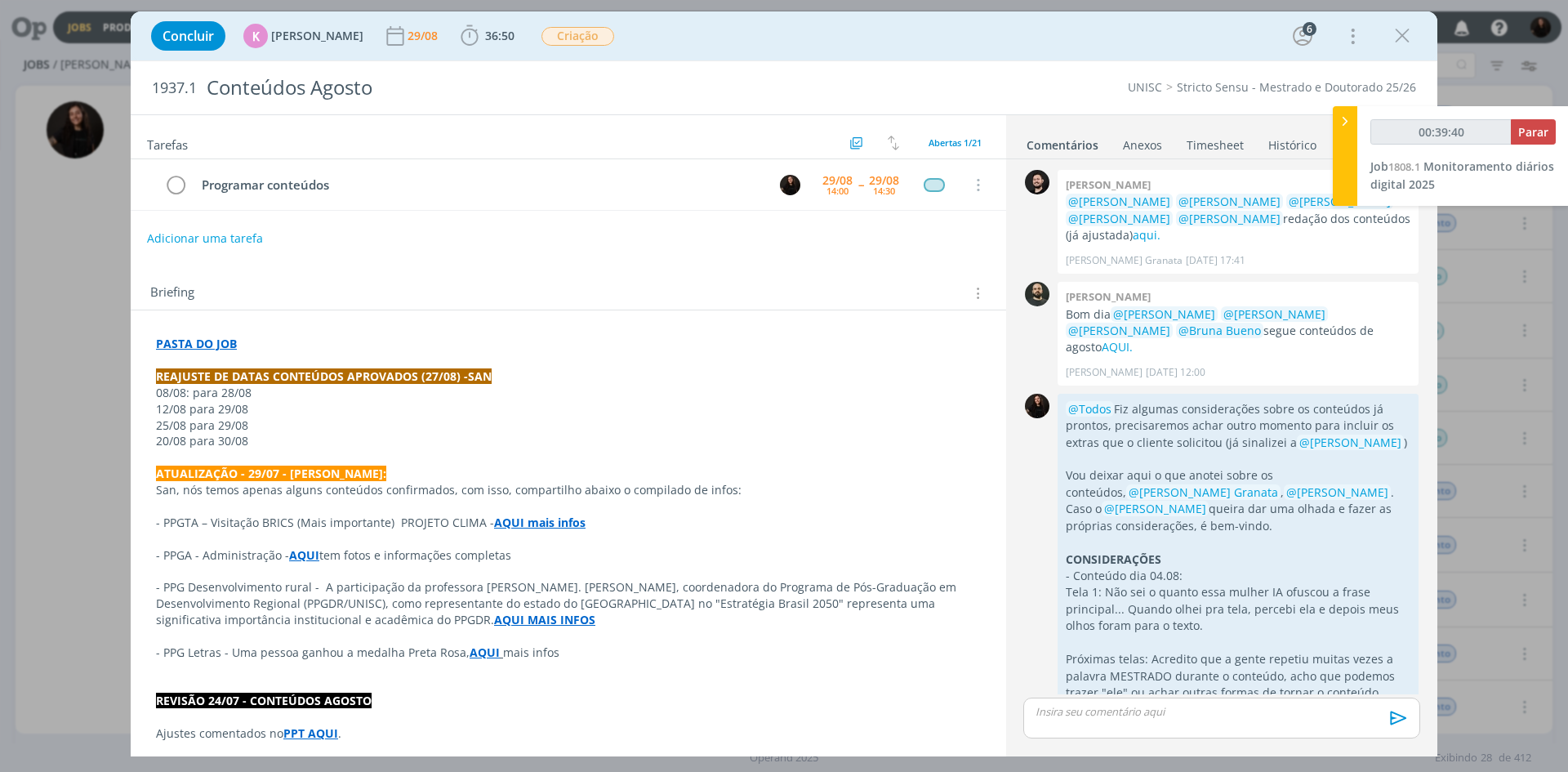
type input "00:39:41"
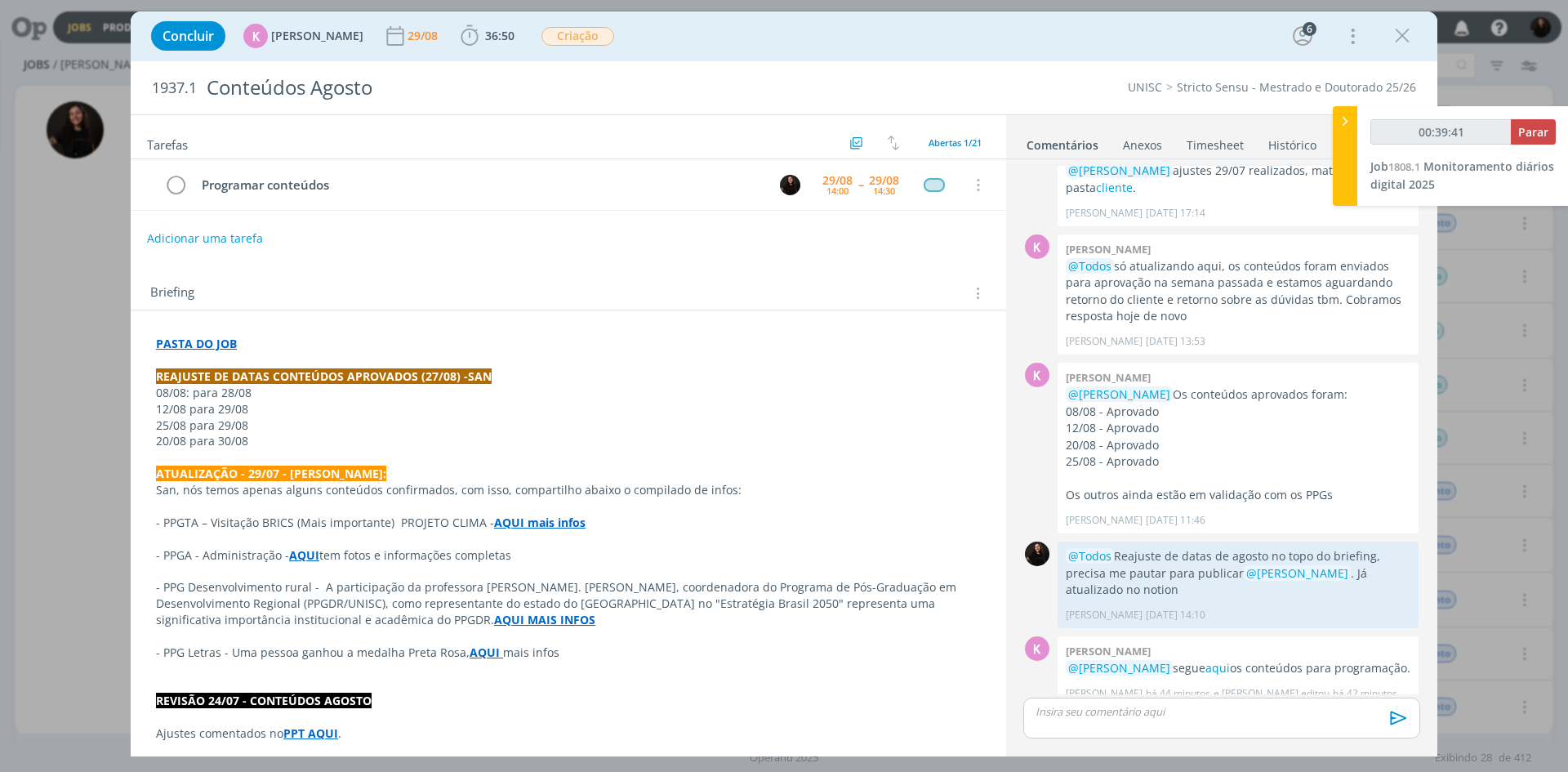
click at [1349, 115] on icon at bounding box center [1345, 121] width 16 height 17
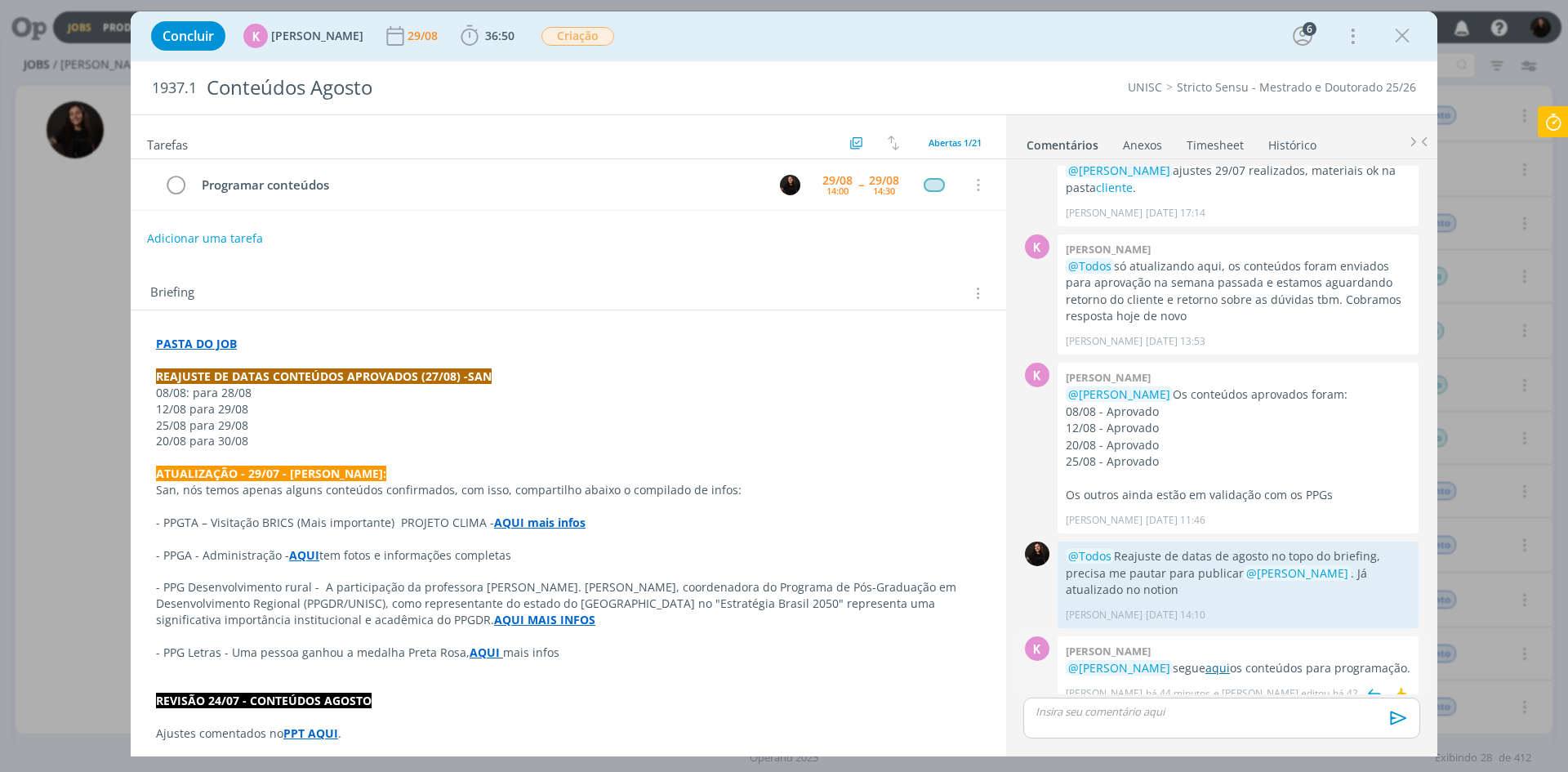
click at [1213, 660] on link "aqui" at bounding box center [1218, 668] width 24 height 16
click at [1542, 121] on icon at bounding box center [1553, 121] width 29 height 32
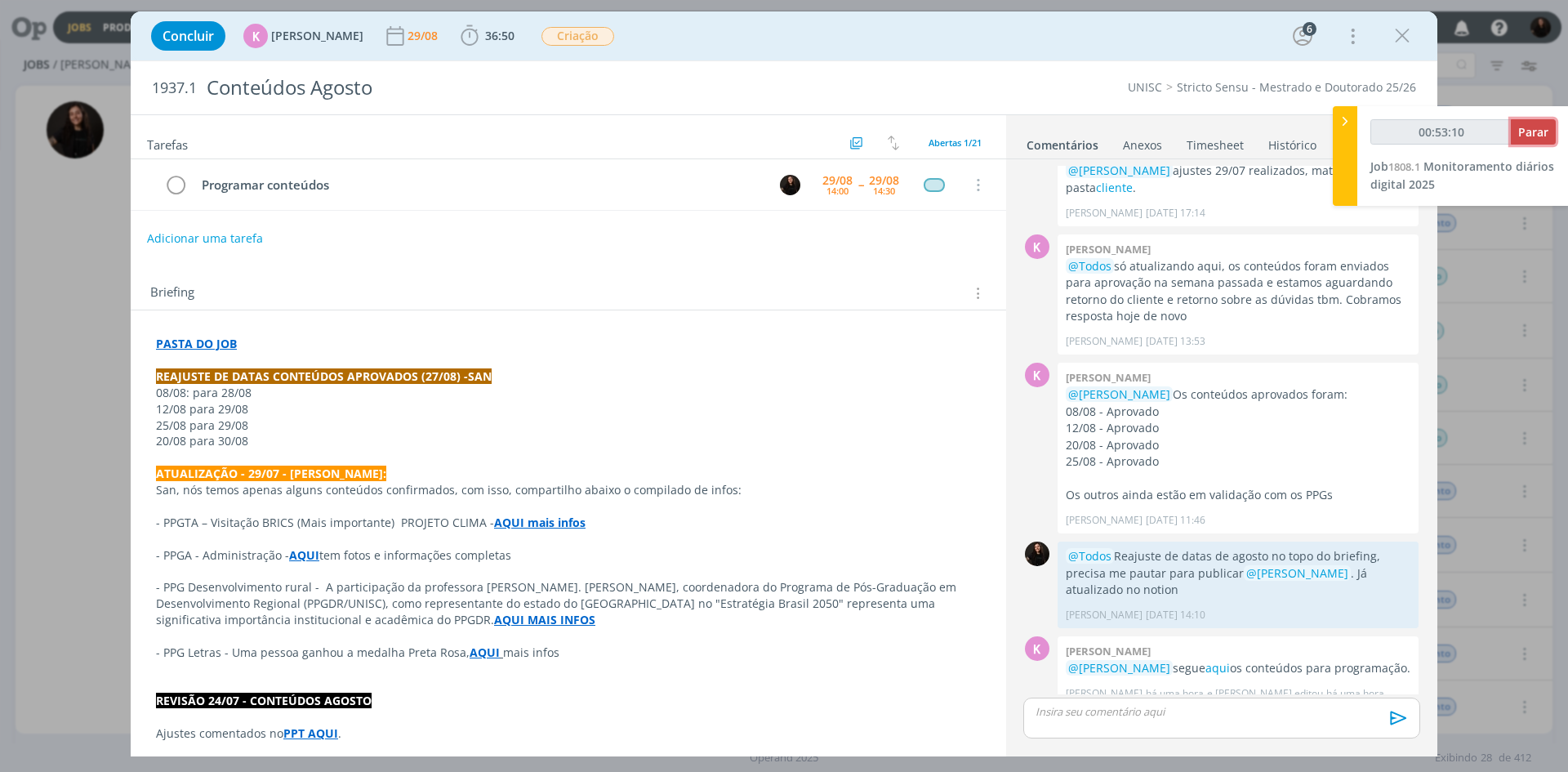
click at [1547, 144] on button "Parar" at bounding box center [1534, 131] width 45 height 25
click at [1524, 173] on span "Monitoramento diários digital 2025" at bounding box center [1461, 175] width 183 height 34
type input "00:54:00"
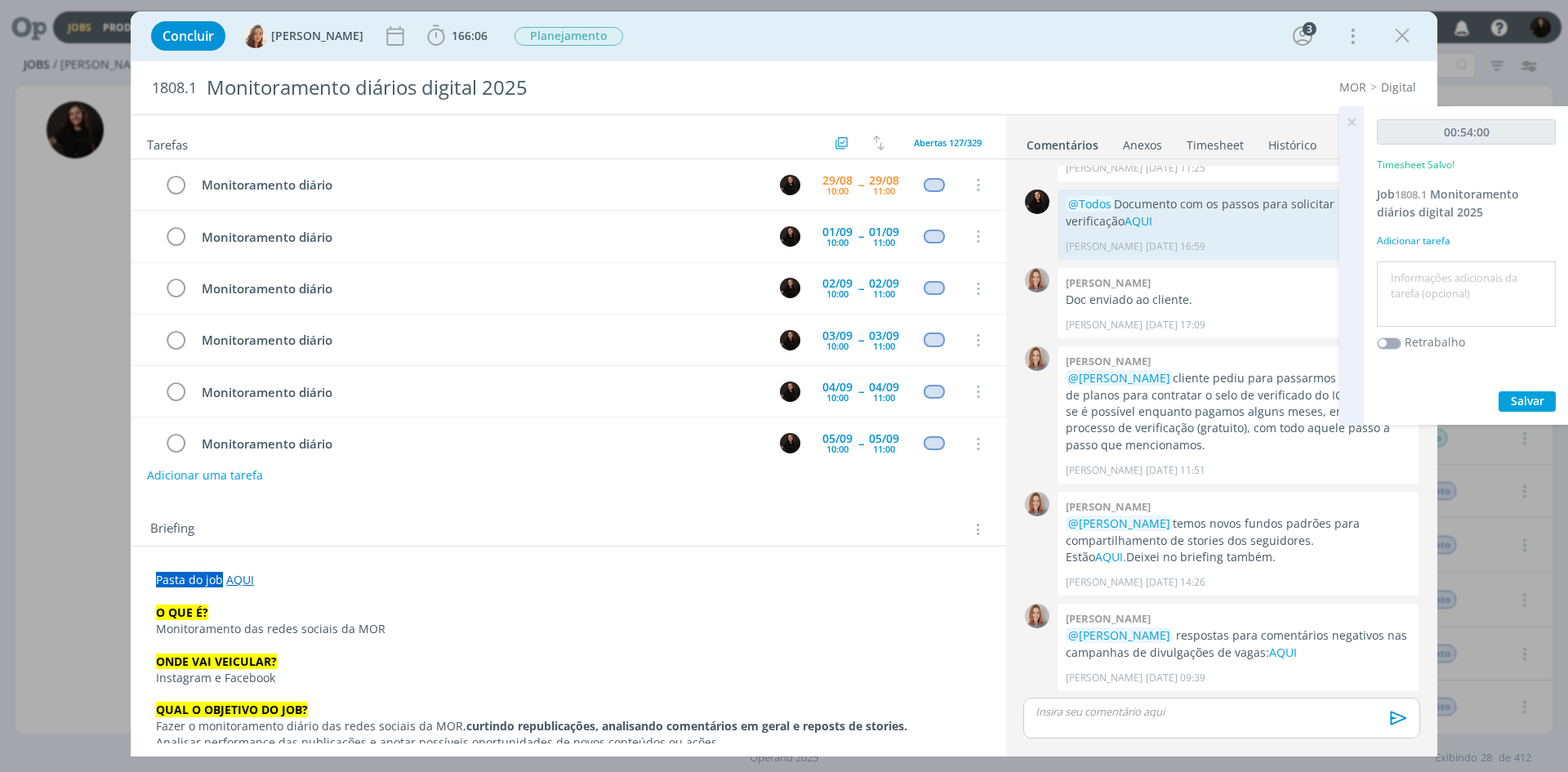
scroll to position [1584, 0]
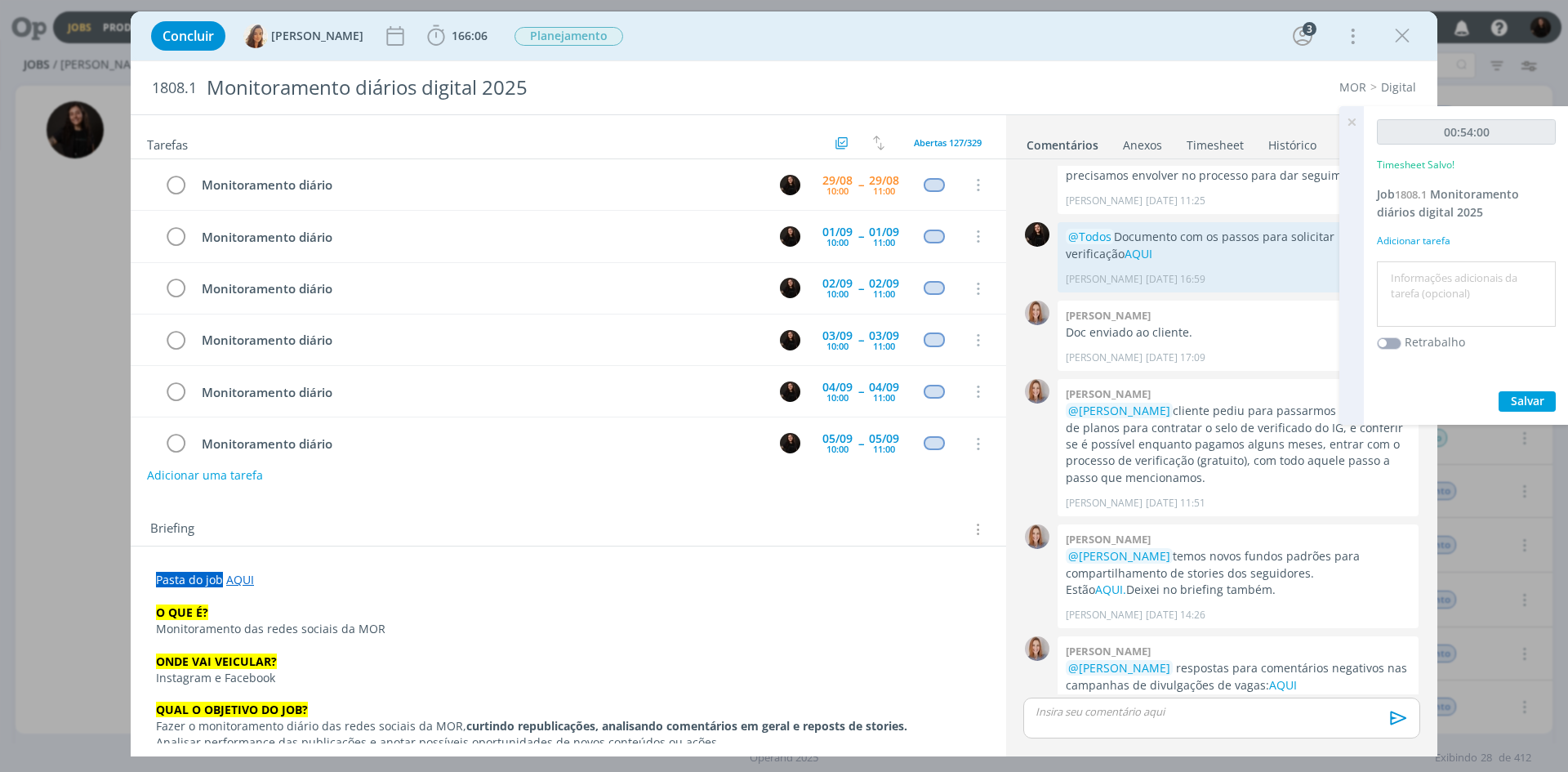
click at [1482, 290] on textarea at bounding box center [1466, 294] width 170 height 58
type textarea "monitoramento diário"
click at [1554, 395] on div "00:54:00 Timesheet Salvo! Job 1808.1 Monitoramento diários digital 2025 Adicion…" at bounding box center [1466, 265] width 205 height 319
click at [1544, 395] on button "Salvar" at bounding box center [1527, 402] width 57 height 21
drag, startPoint x: 179, startPoint y: 184, endPoint x: 1493, endPoint y: 102, distance: 1316.6
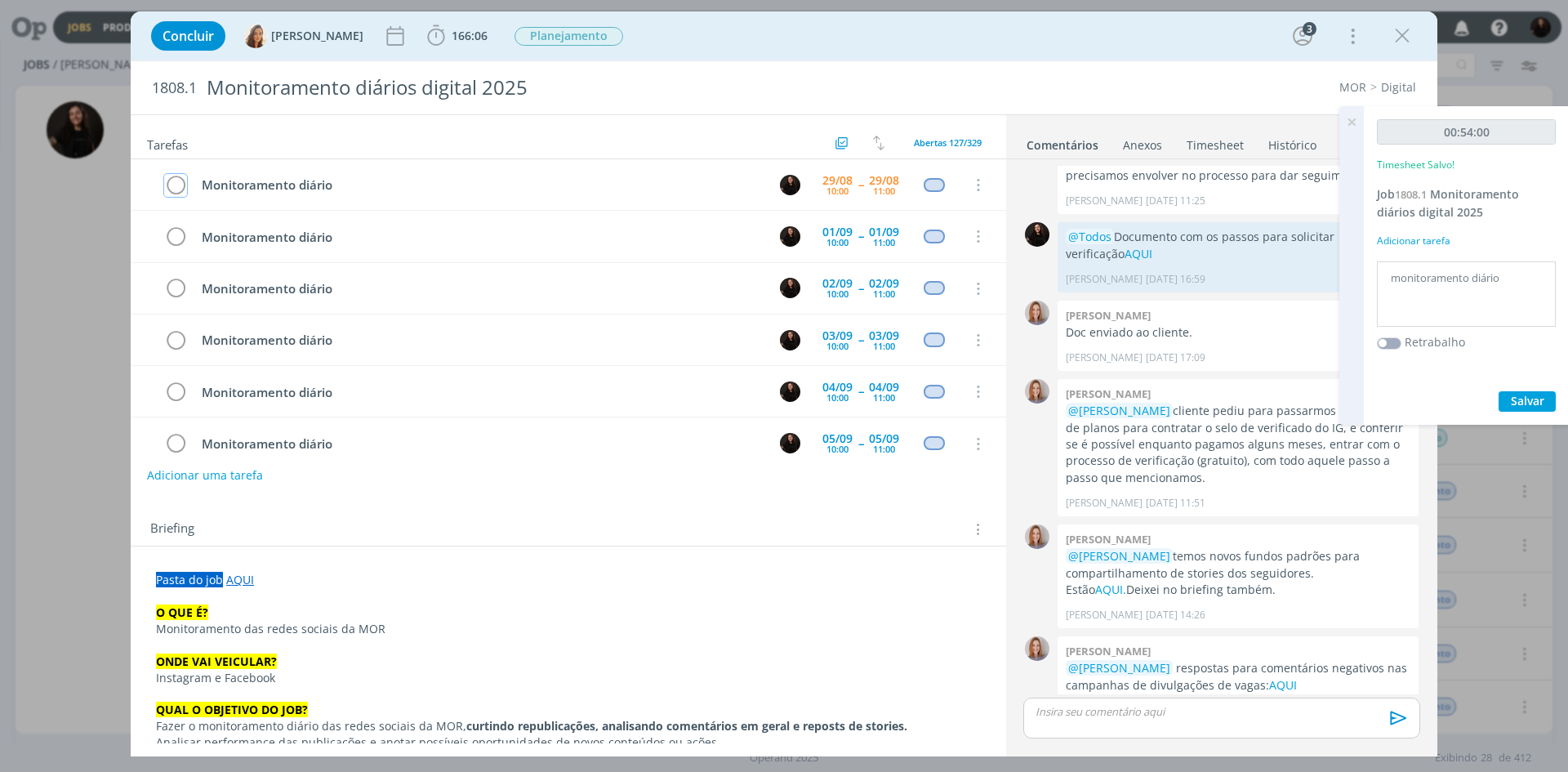
click at [177, 184] on icon "dialog" at bounding box center [176, 185] width 23 height 24
click at [1394, 36] on icon "dialog" at bounding box center [1402, 36] width 24 height 24
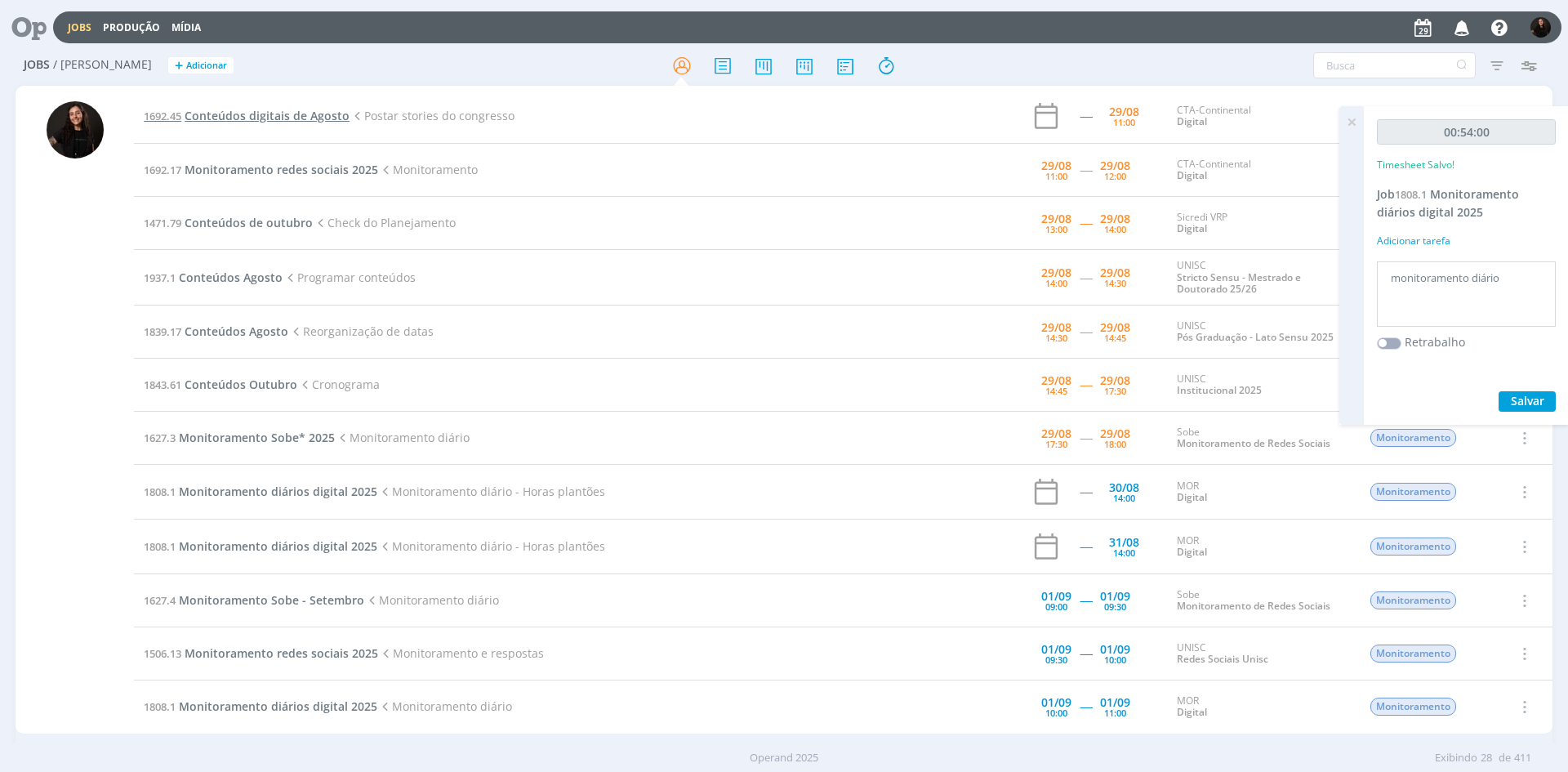
click at [270, 110] on span "Conteúdos digitais de Agosto" at bounding box center [267, 115] width 165 height 16
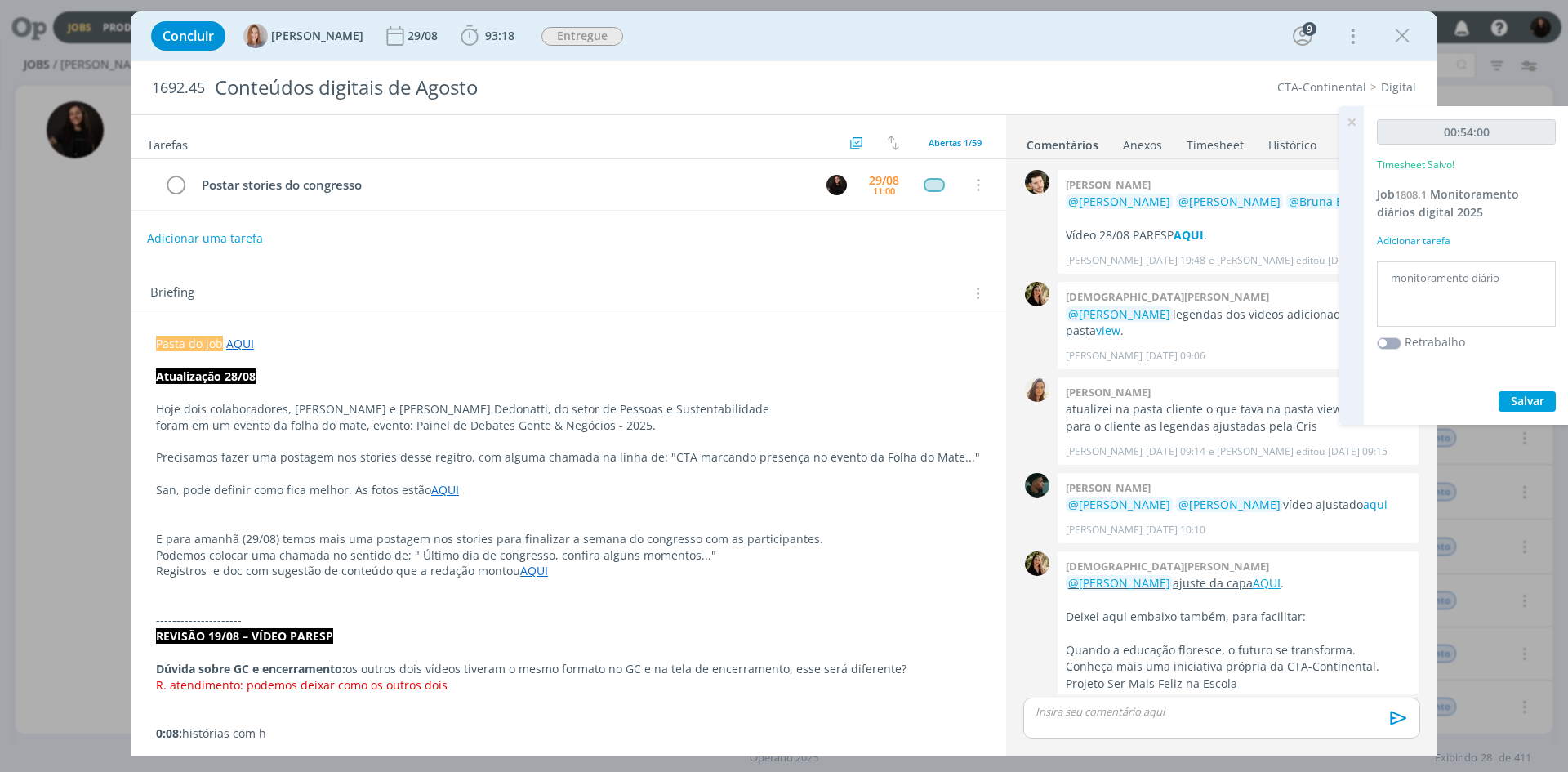
scroll to position [1343, 0]
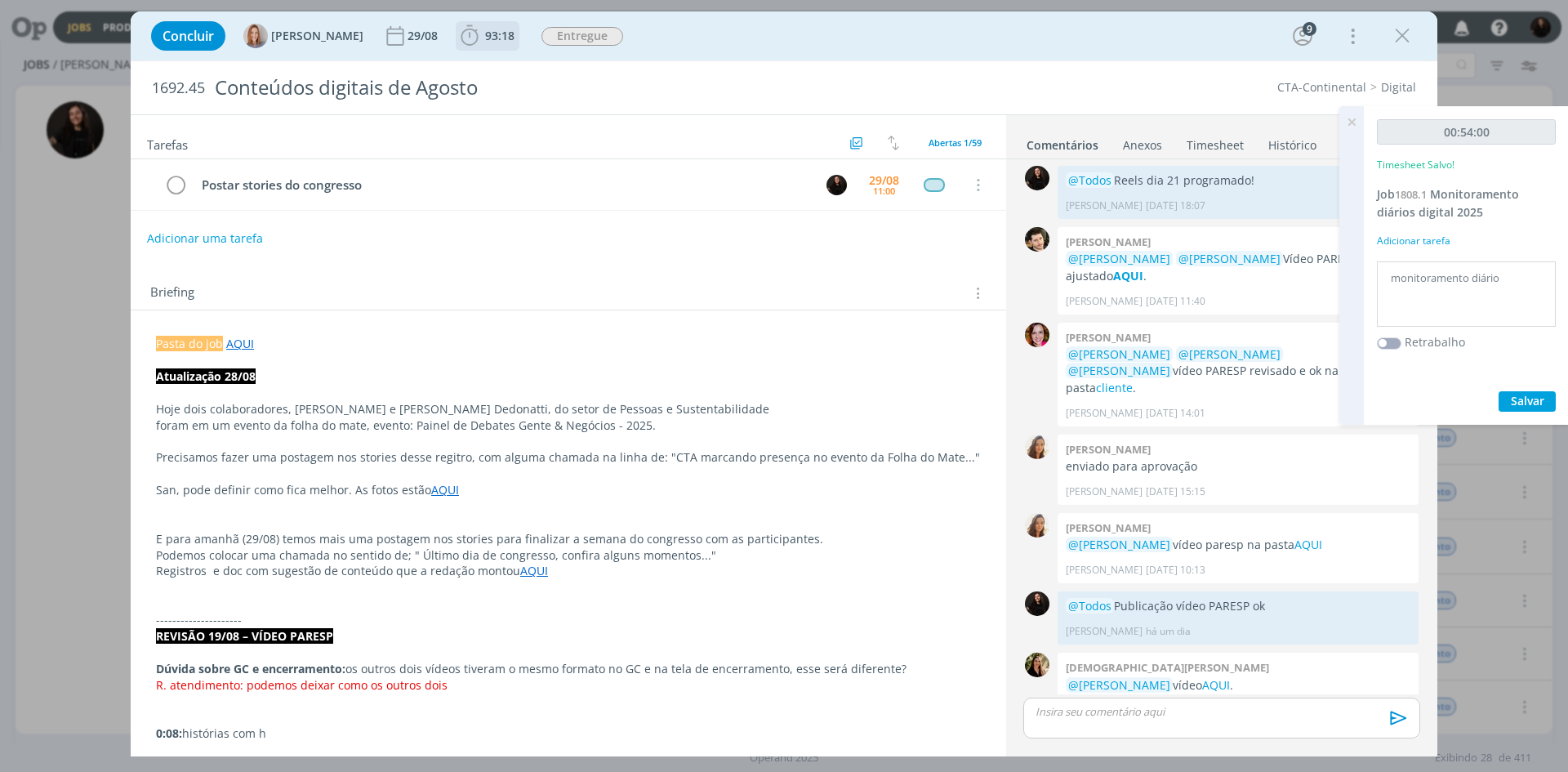
click at [479, 34] on icon "dialog" at bounding box center [469, 36] width 24 height 24
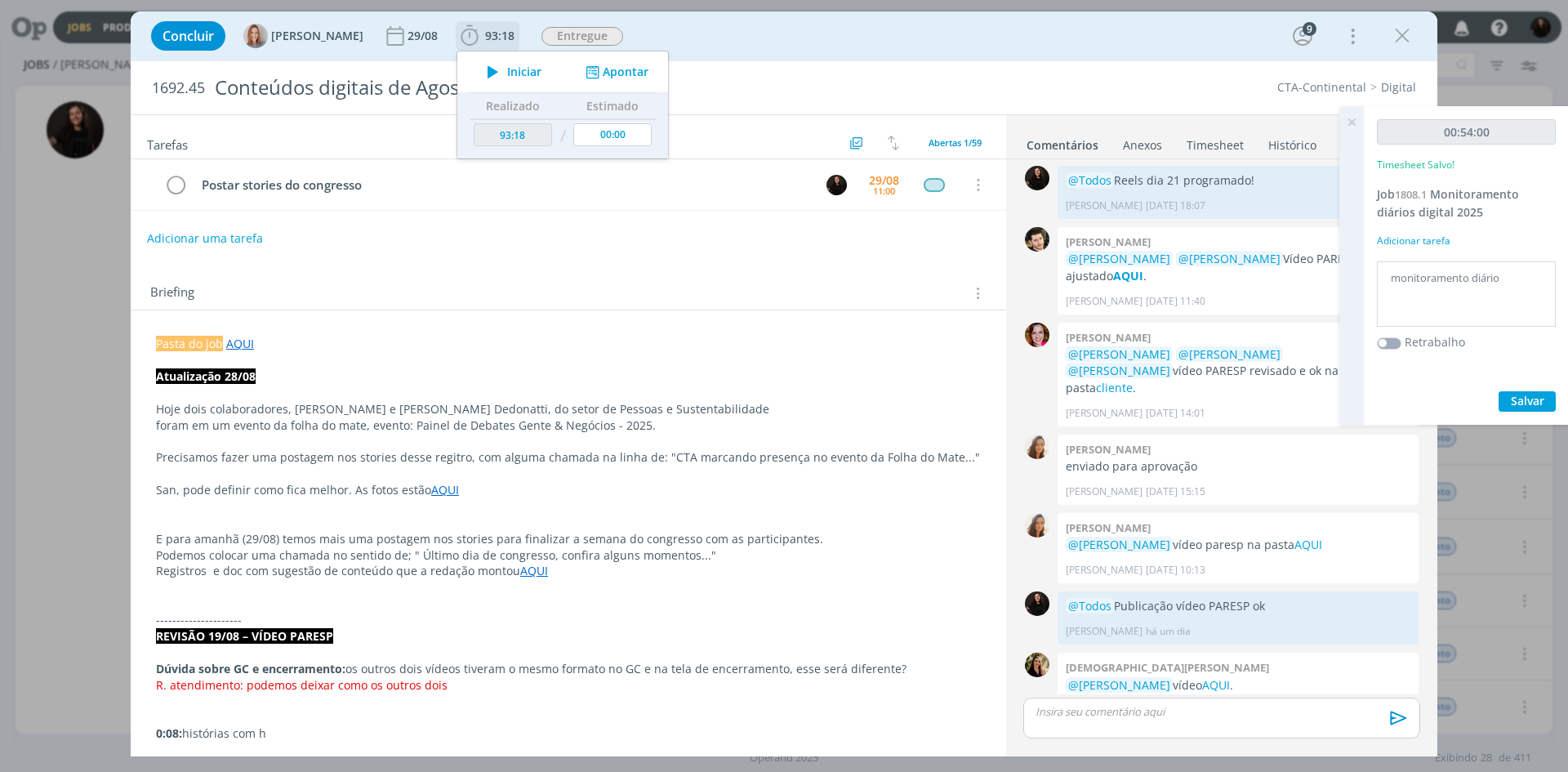
click at [517, 72] on span "Iniciar" at bounding box center [524, 72] width 34 height 11
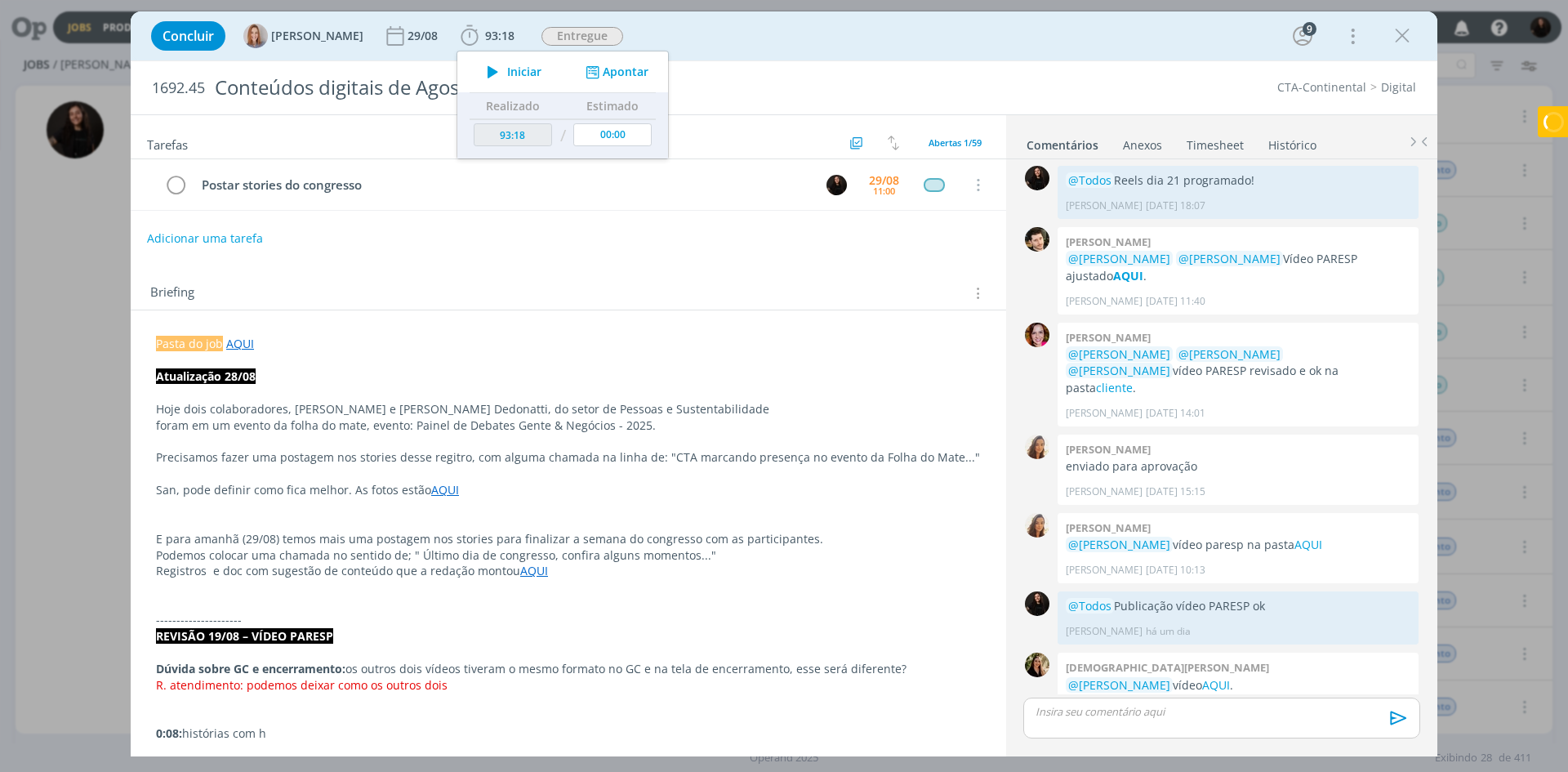
click at [791, 385] on p "dialog" at bounding box center [568, 393] width 825 height 16
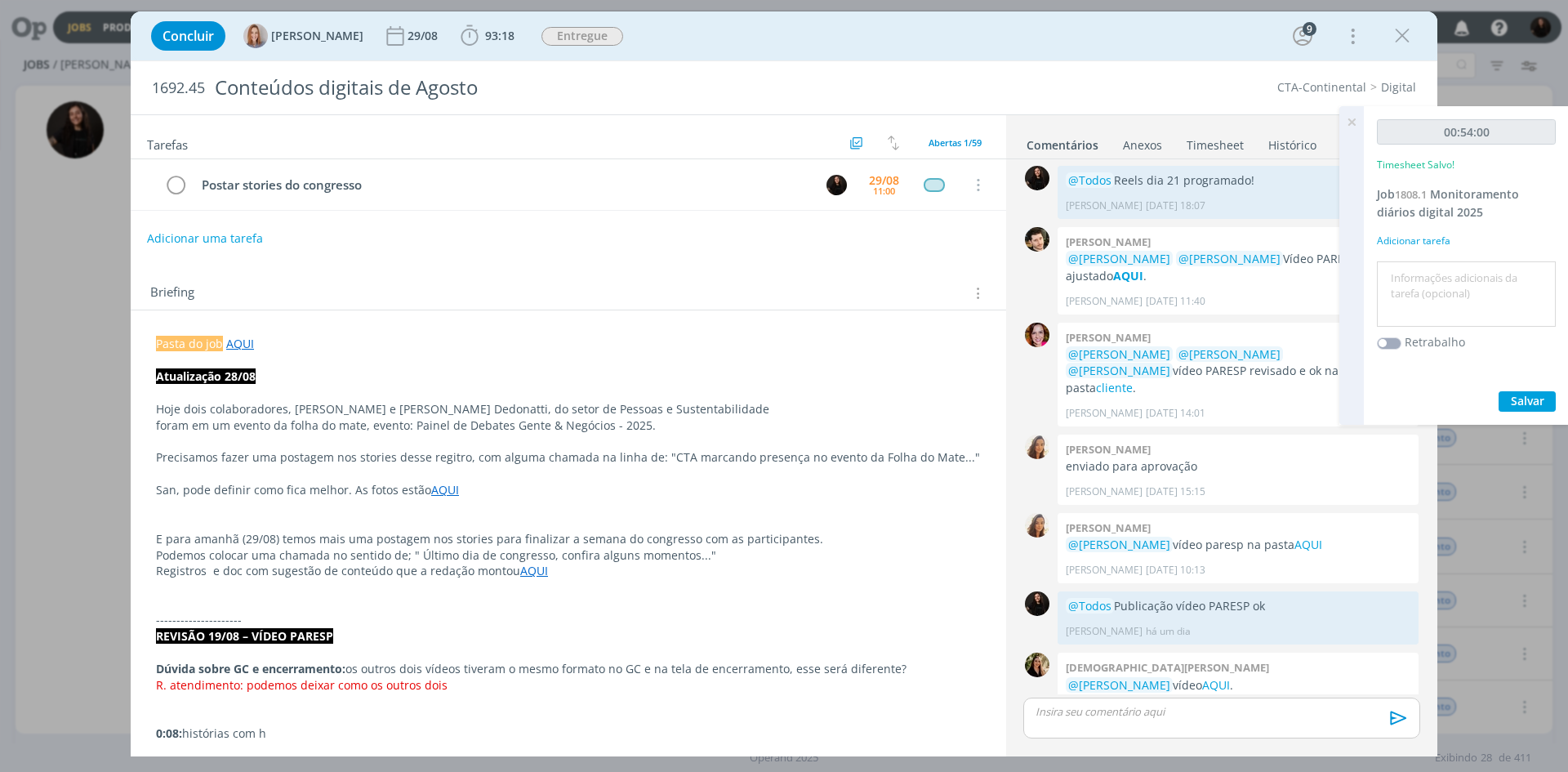
click at [1348, 117] on icon at bounding box center [1352, 121] width 29 height 32
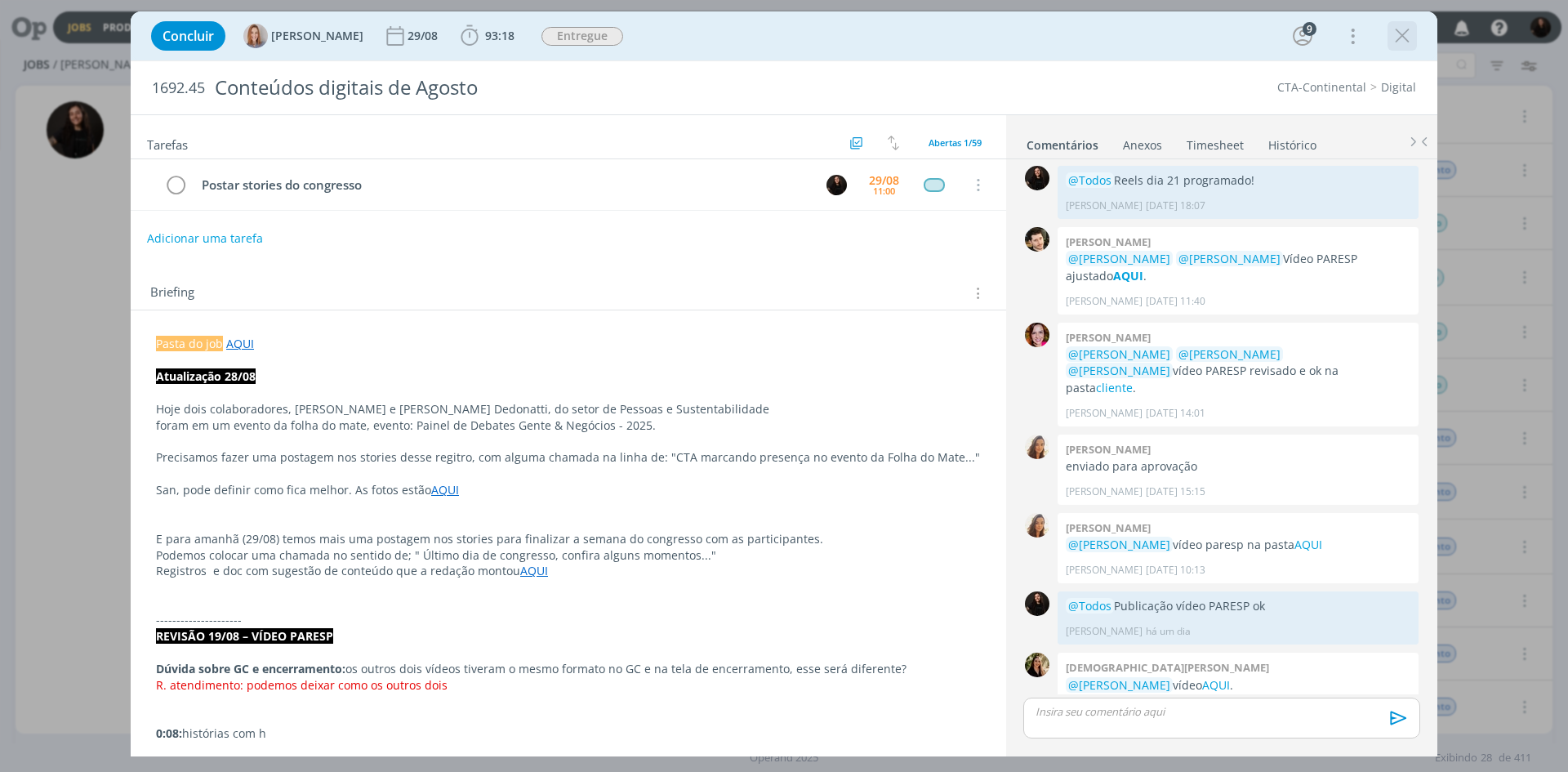
click at [1402, 32] on icon "dialog" at bounding box center [1402, 36] width 24 height 24
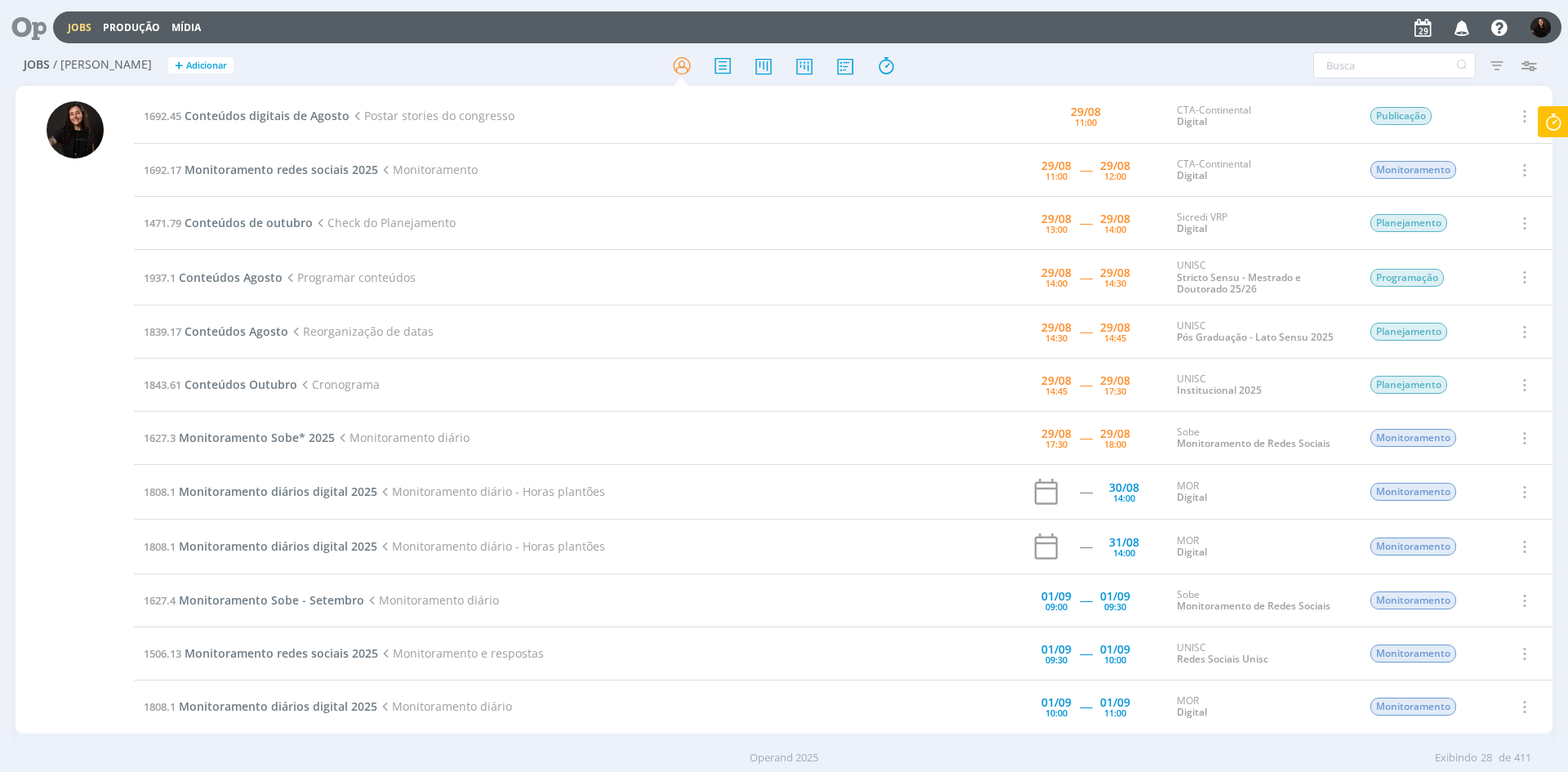
click at [1546, 115] on icon at bounding box center [1553, 121] width 29 height 32
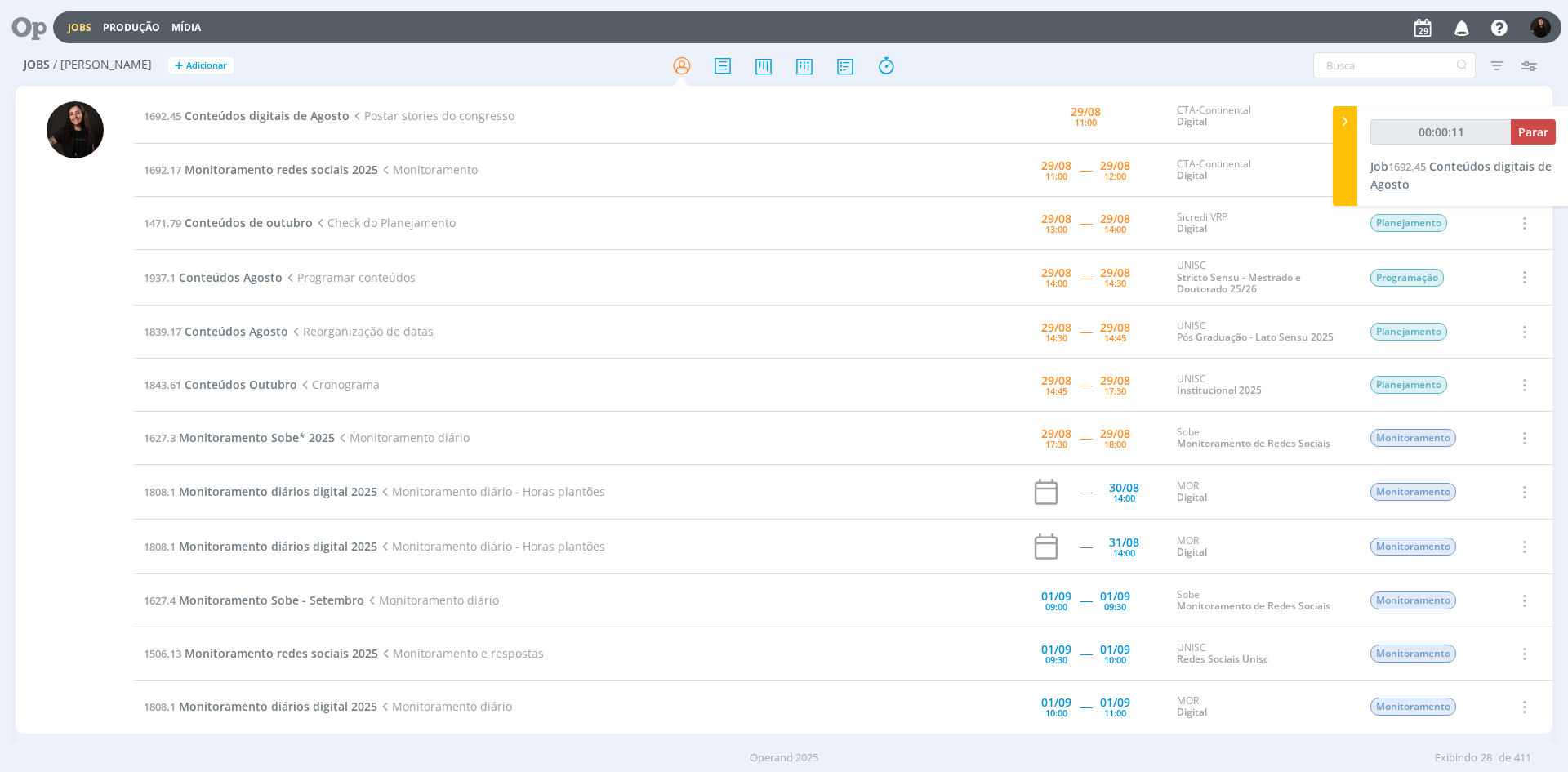
click at [1522, 160] on span "Conteúdos digitais de Agosto" at bounding box center [1460, 175] width 182 height 34
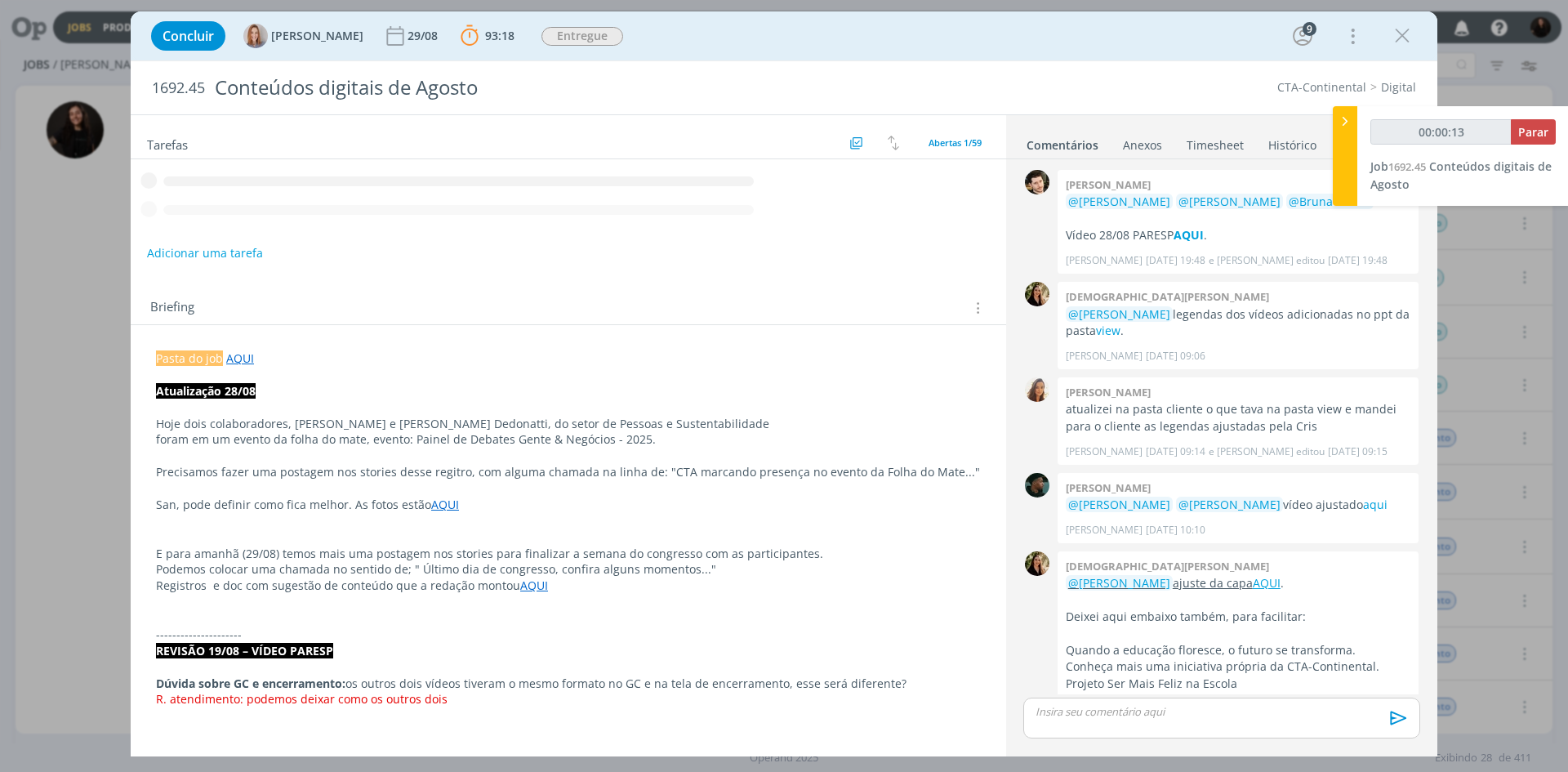
scroll to position [1343, 0]
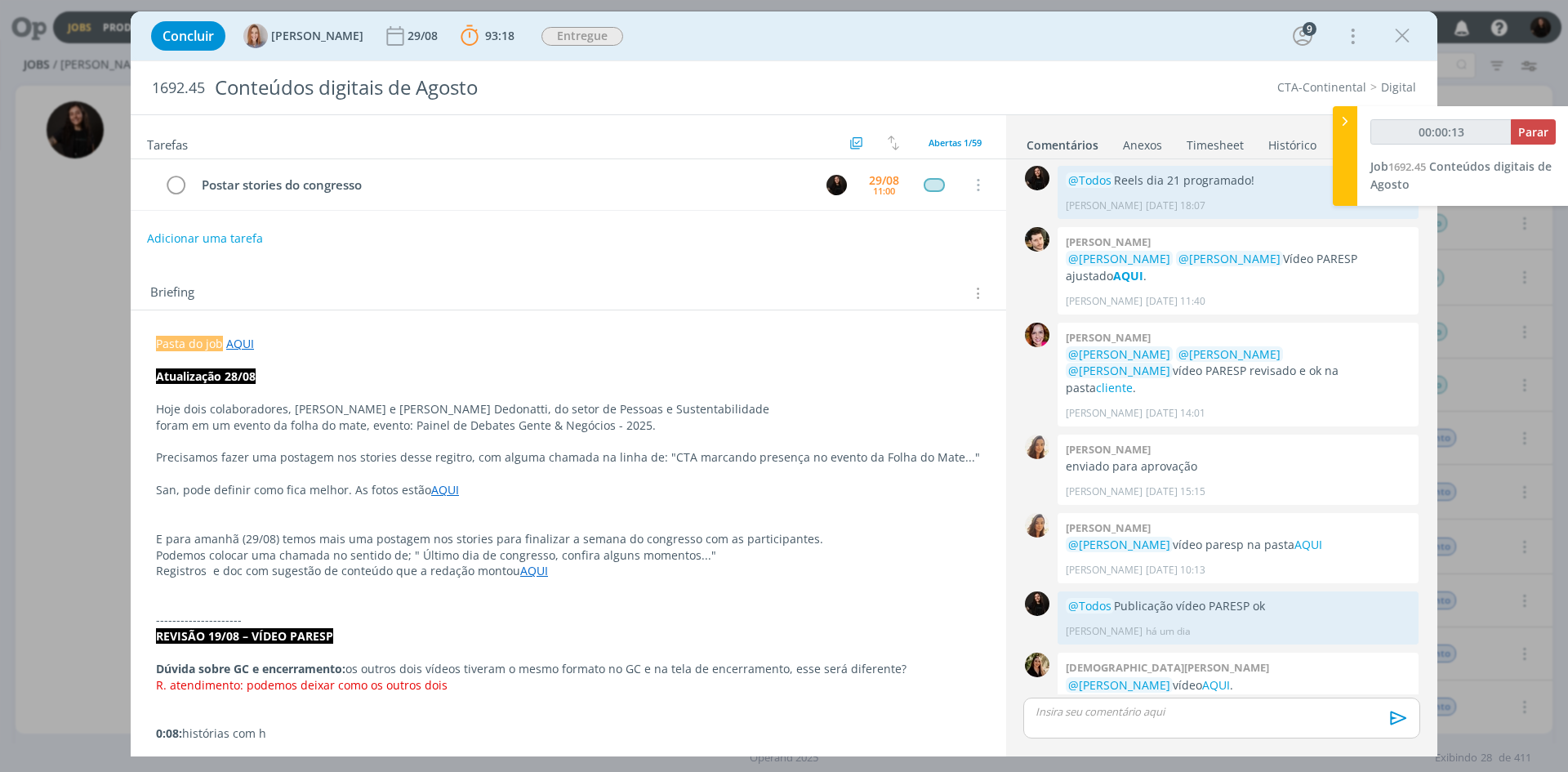
type input "00:00:14"
click at [1523, 134] on span "Parar" at bounding box center [1533, 132] width 30 height 16
click at [1215, 145] on link "Timesheet" at bounding box center [1215, 142] width 59 height 24
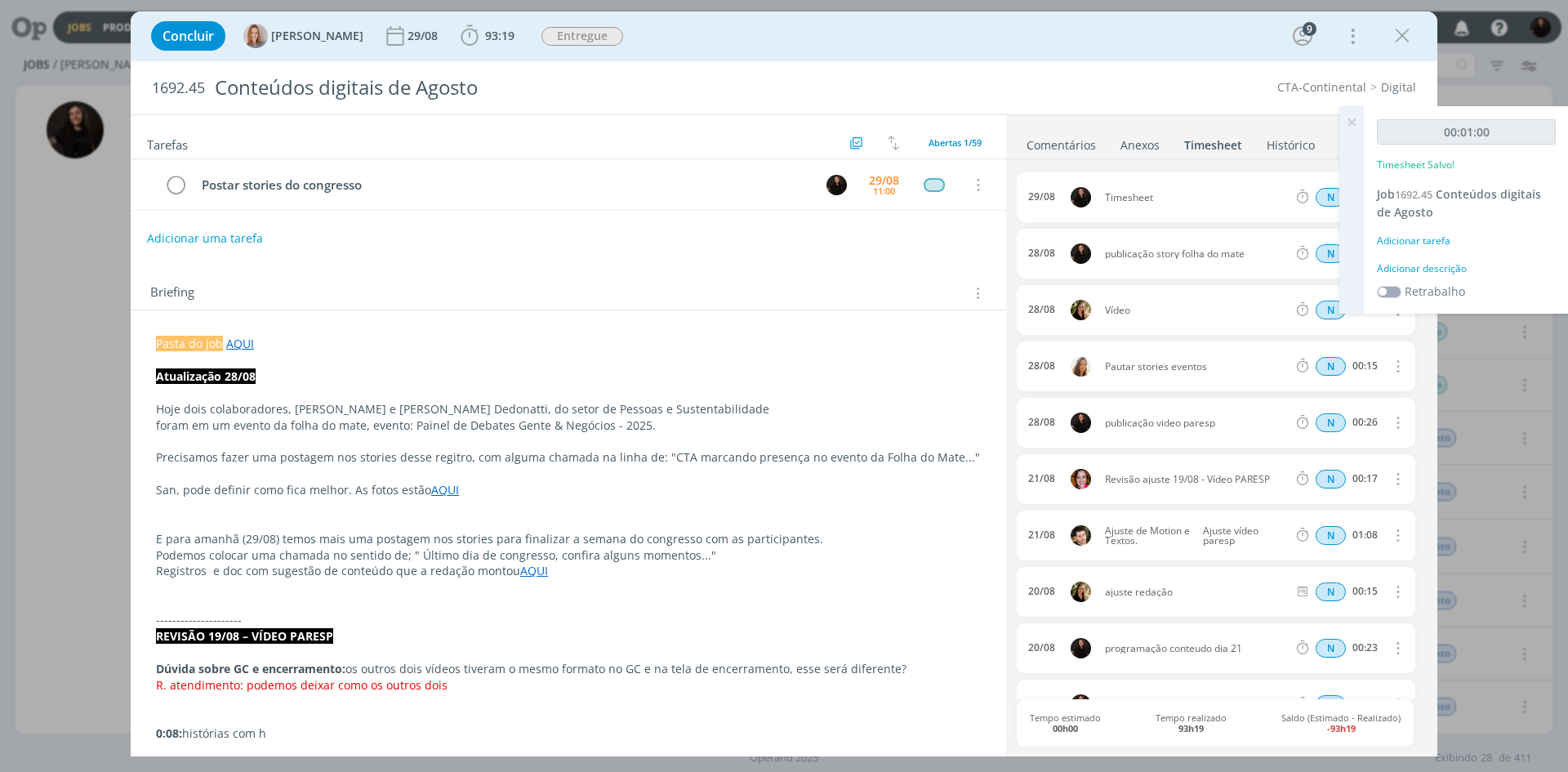
click at [1353, 124] on icon at bounding box center [1352, 121] width 29 height 32
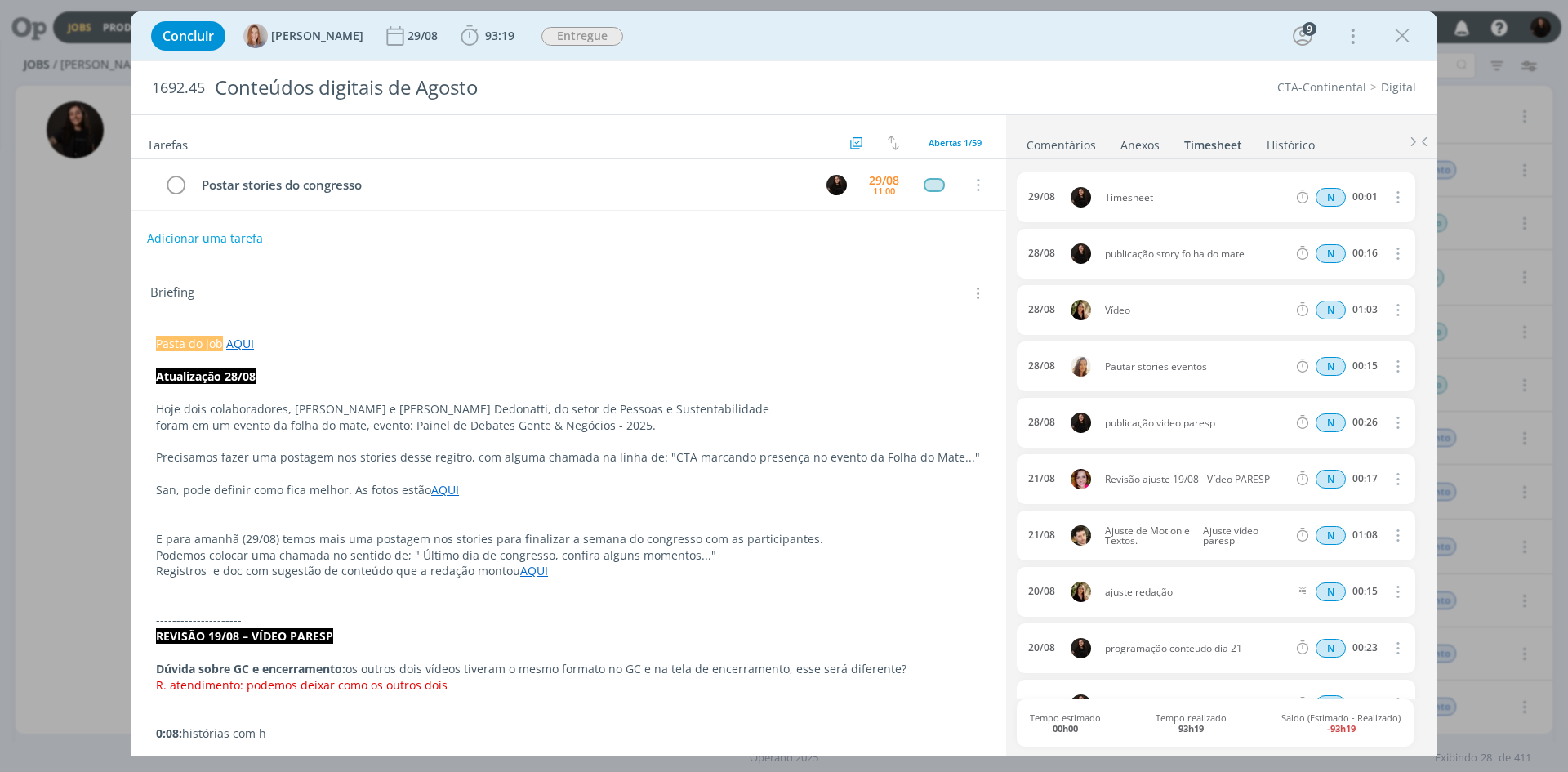
click at [1391, 198] on icon "dialog" at bounding box center [1396, 196] width 18 height 20
click at [1331, 228] on link "Excluir" at bounding box center [1351, 227] width 129 height 26
click at [1378, 197] on button "Sim" at bounding box center [1382, 197] width 32 height 18
drag, startPoint x: 1402, startPoint y: 34, endPoint x: 1567, endPoint y: 94, distance: 175.6
click at [1402, 34] on icon "dialog" at bounding box center [1402, 36] width 24 height 24
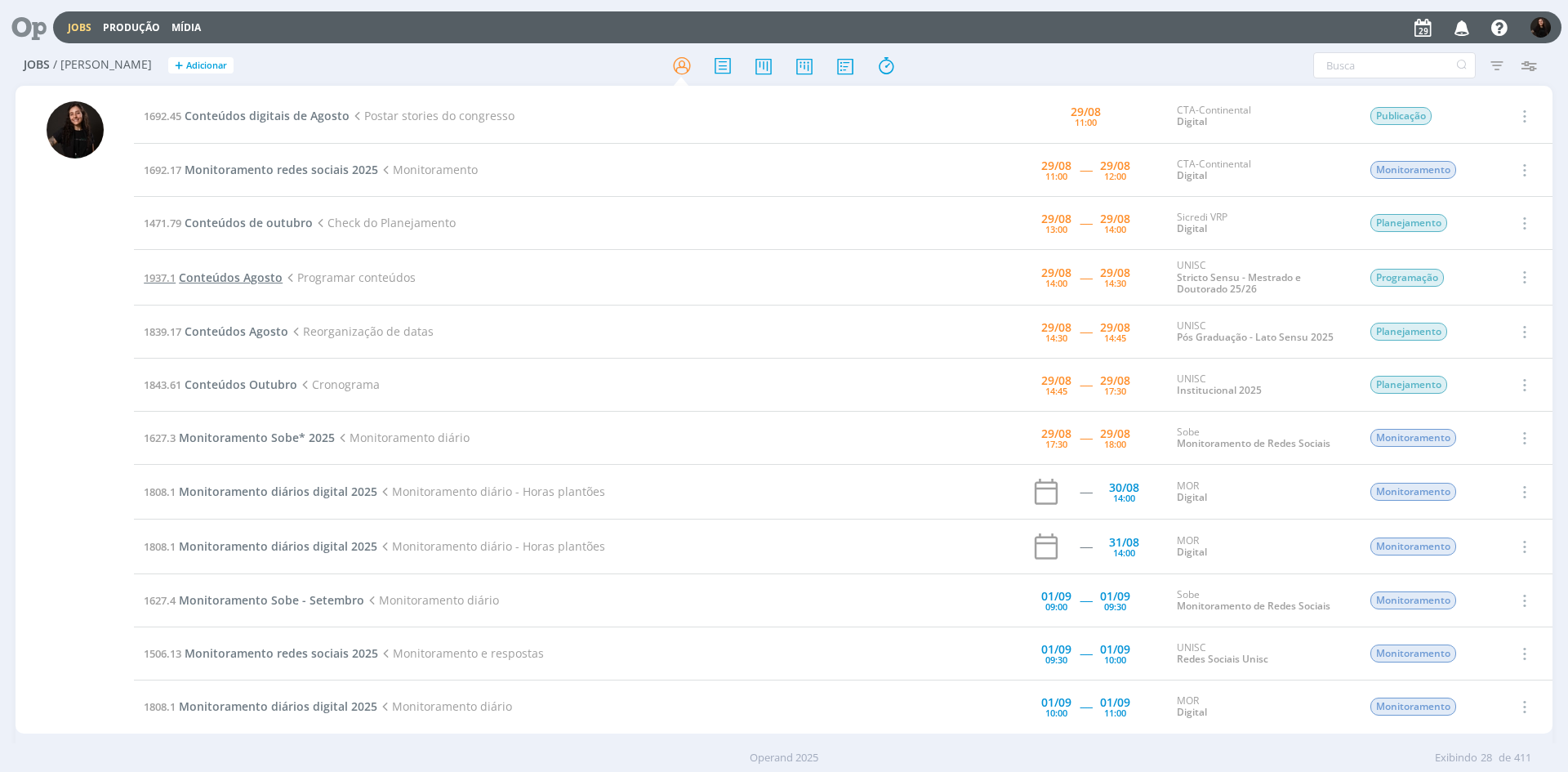
click at [257, 274] on span "Conteúdos Agosto" at bounding box center [231, 277] width 103 height 16
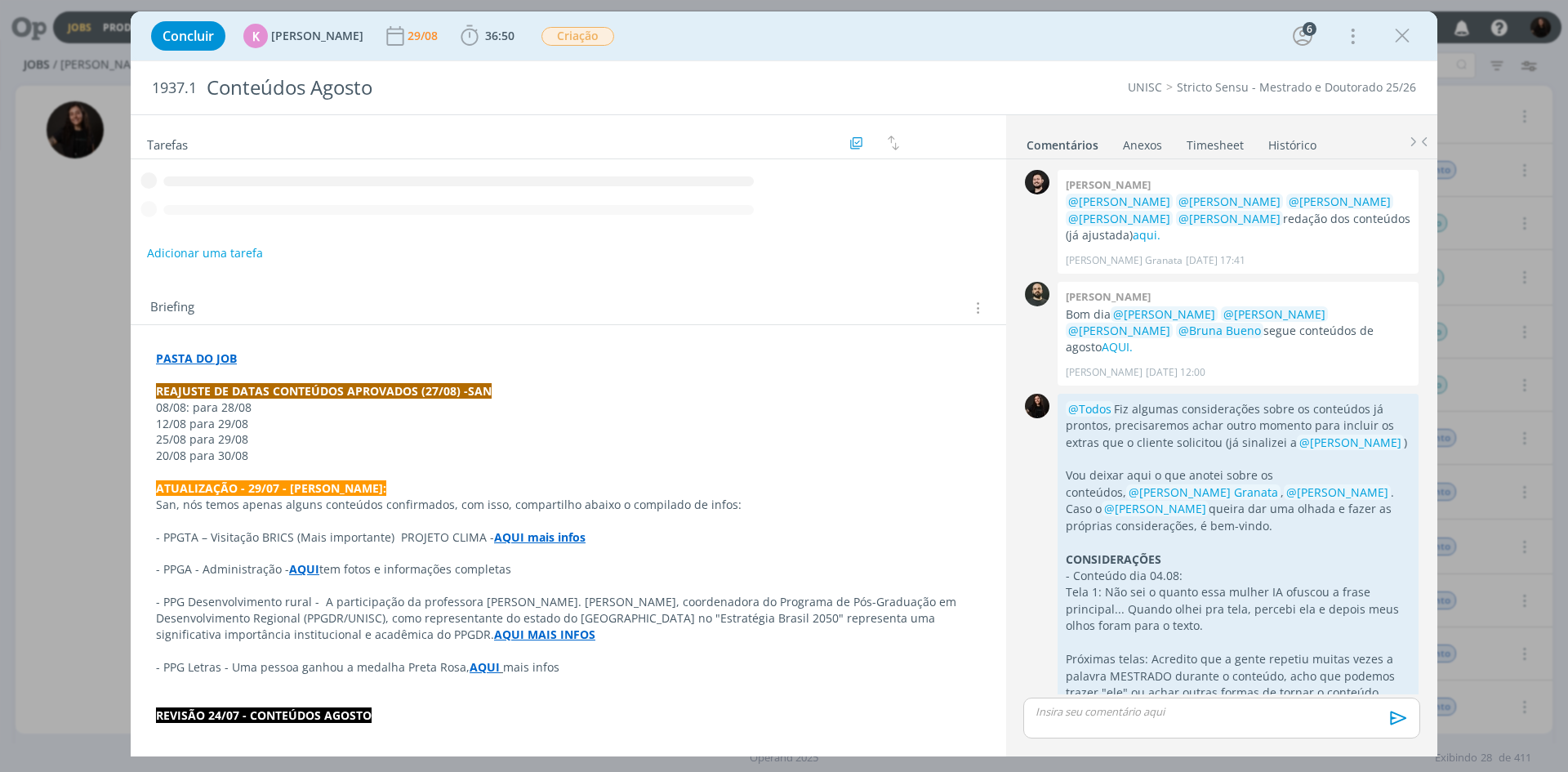
scroll to position [2610, 0]
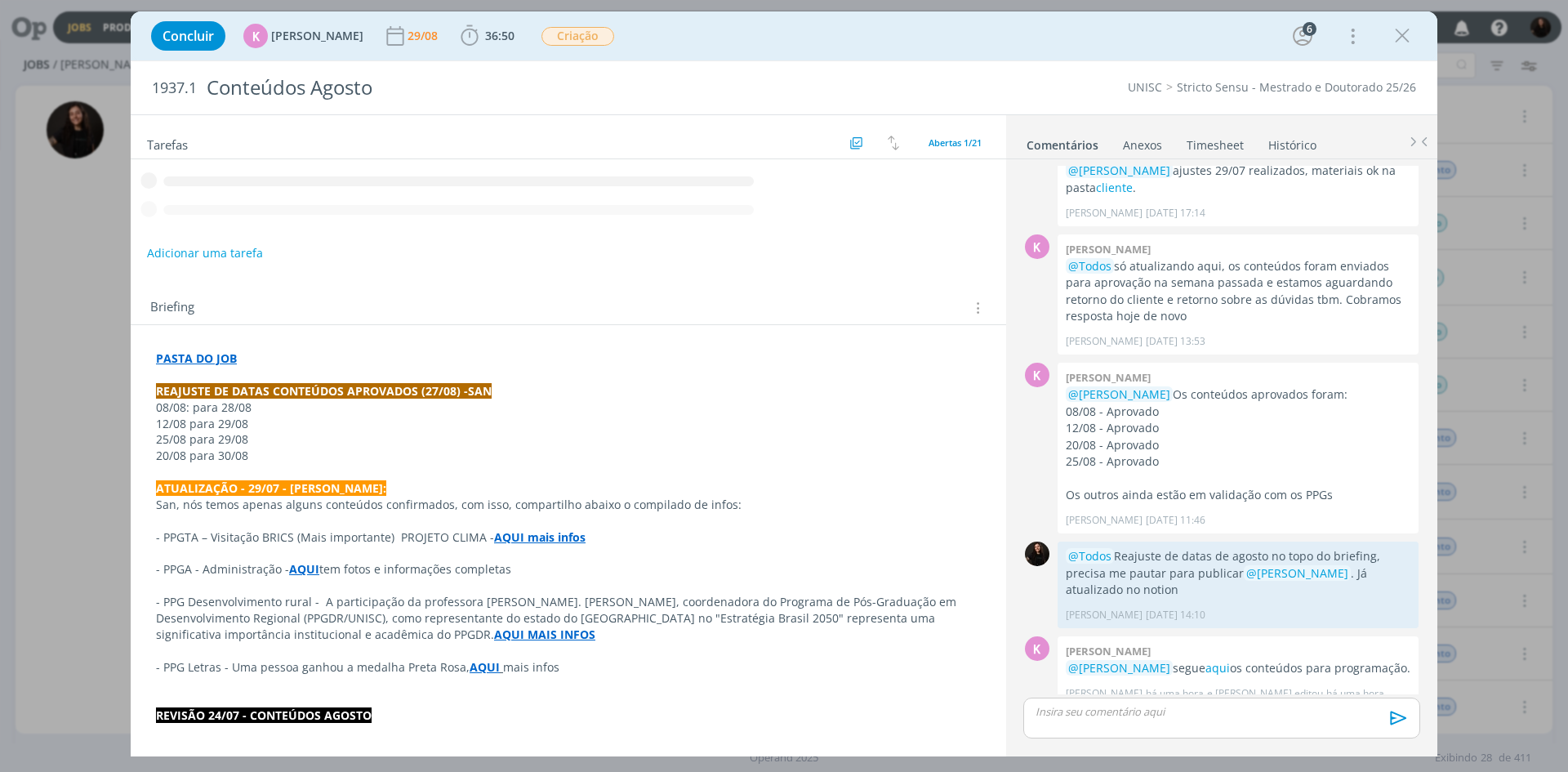
click at [482, 33] on b "36:50" at bounding box center [500, 35] width 36 height 11
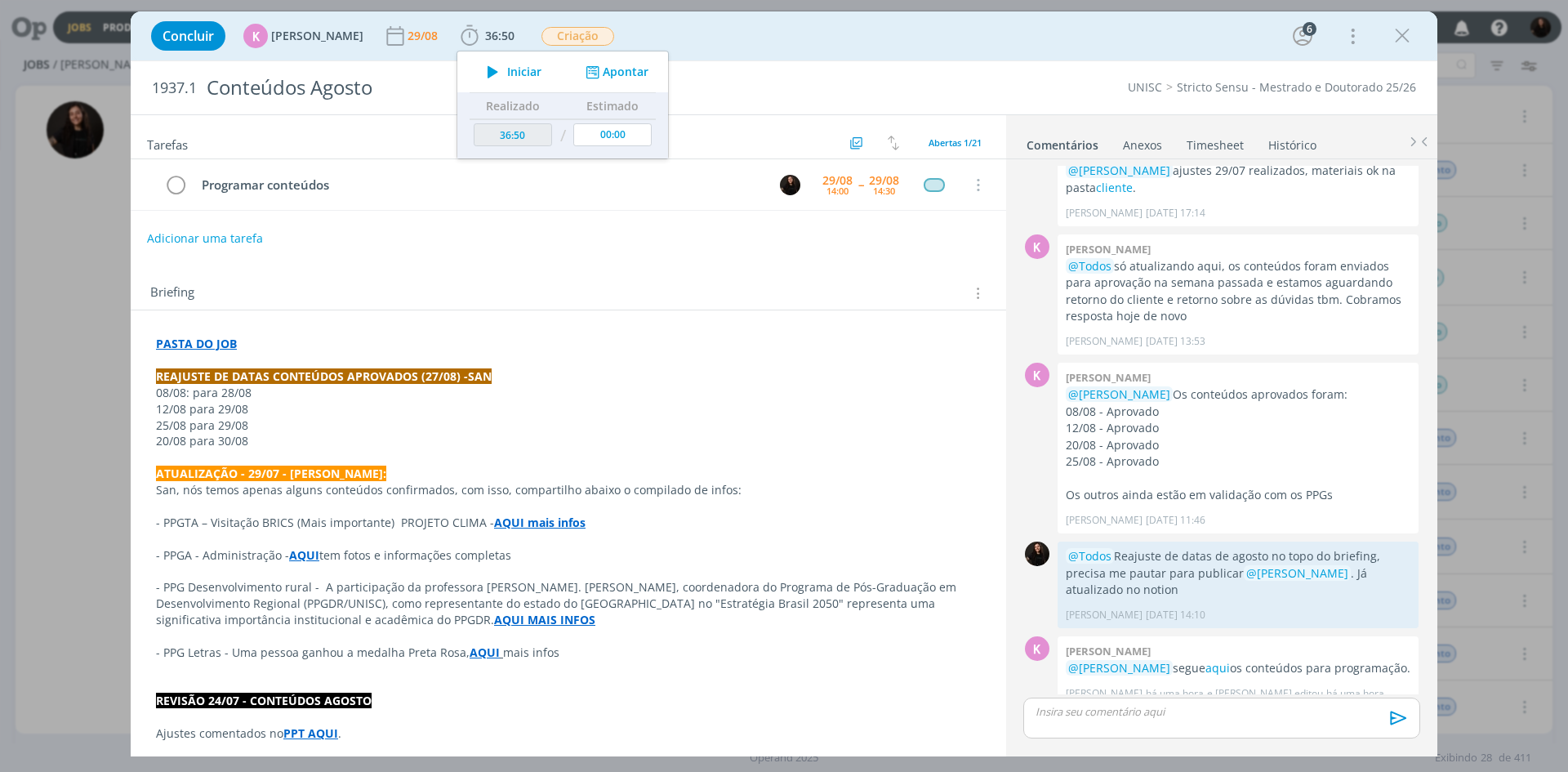
drag, startPoint x: 506, startPoint y: 72, endPoint x: 183, endPoint y: 709, distance: 714.2
click at [492, 81] on button "Iniciar" at bounding box center [510, 72] width 65 height 23
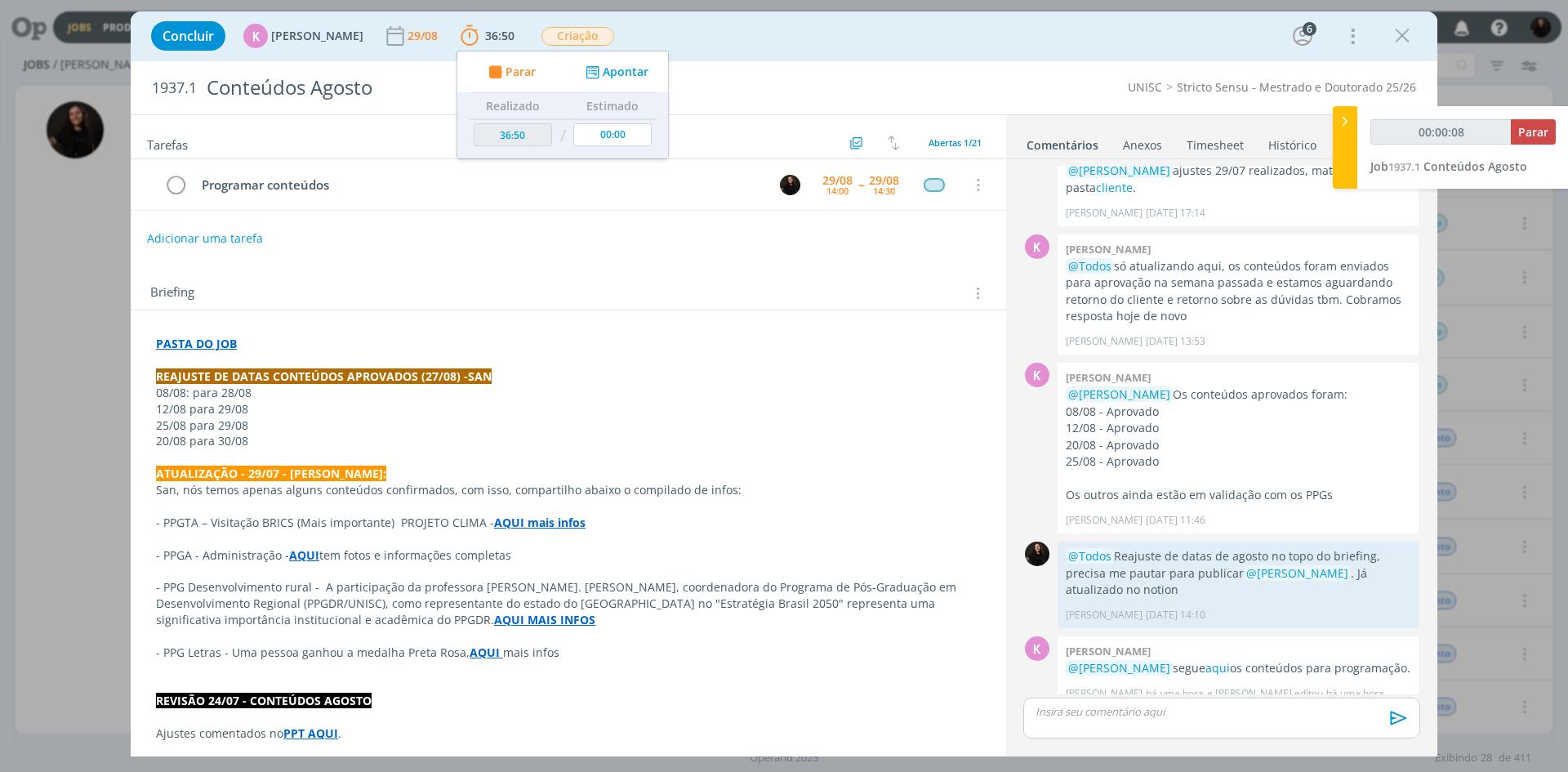
type input "00:00:09"
click at [1348, 119] on icon at bounding box center [1345, 121] width 16 height 17
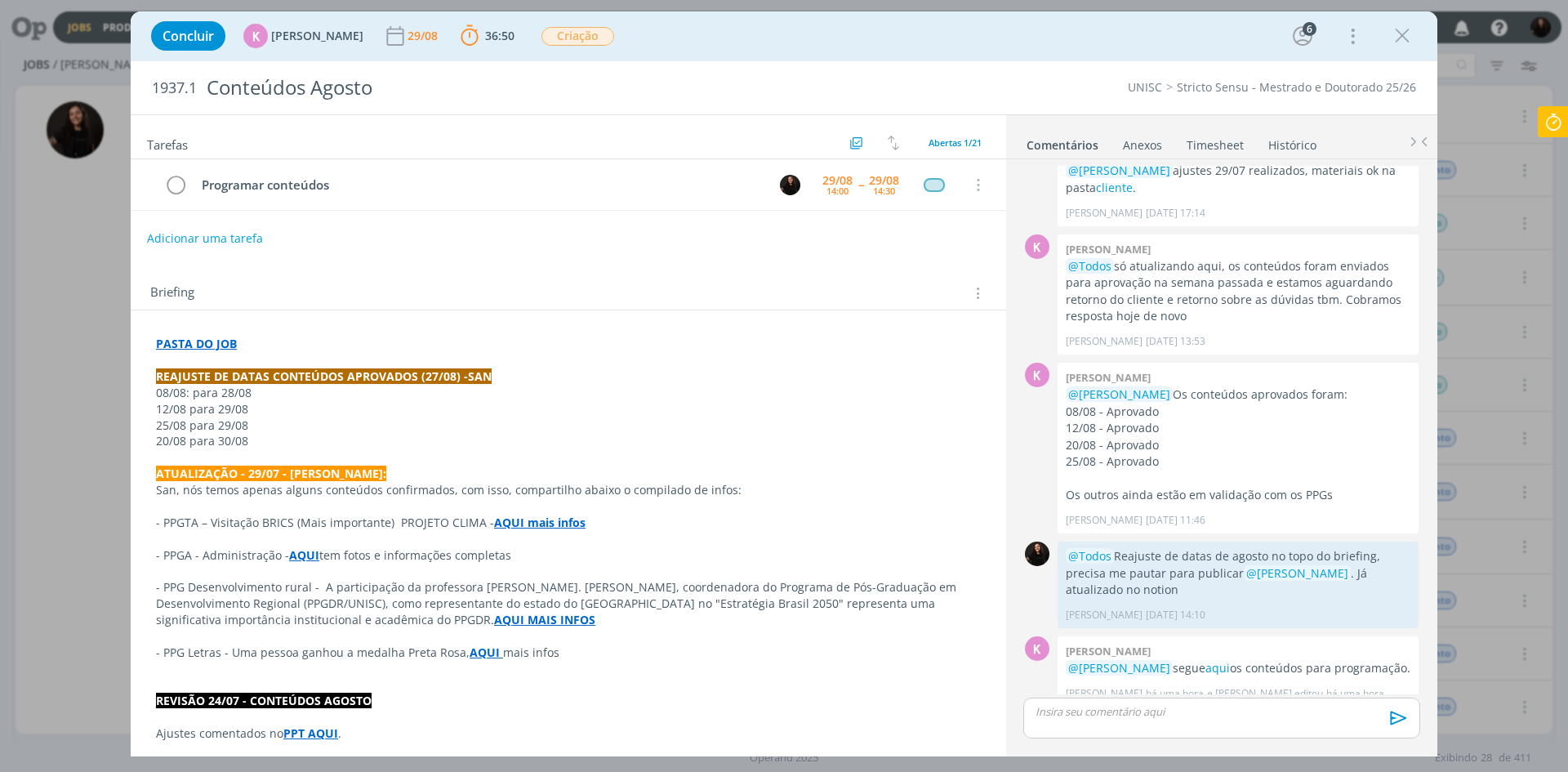
click at [465, 235] on div "Adicionar uma tarefa" at bounding box center [568, 239] width 876 height 29
click at [1552, 124] on icon at bounding box center [1553, 121] width 29 height 32
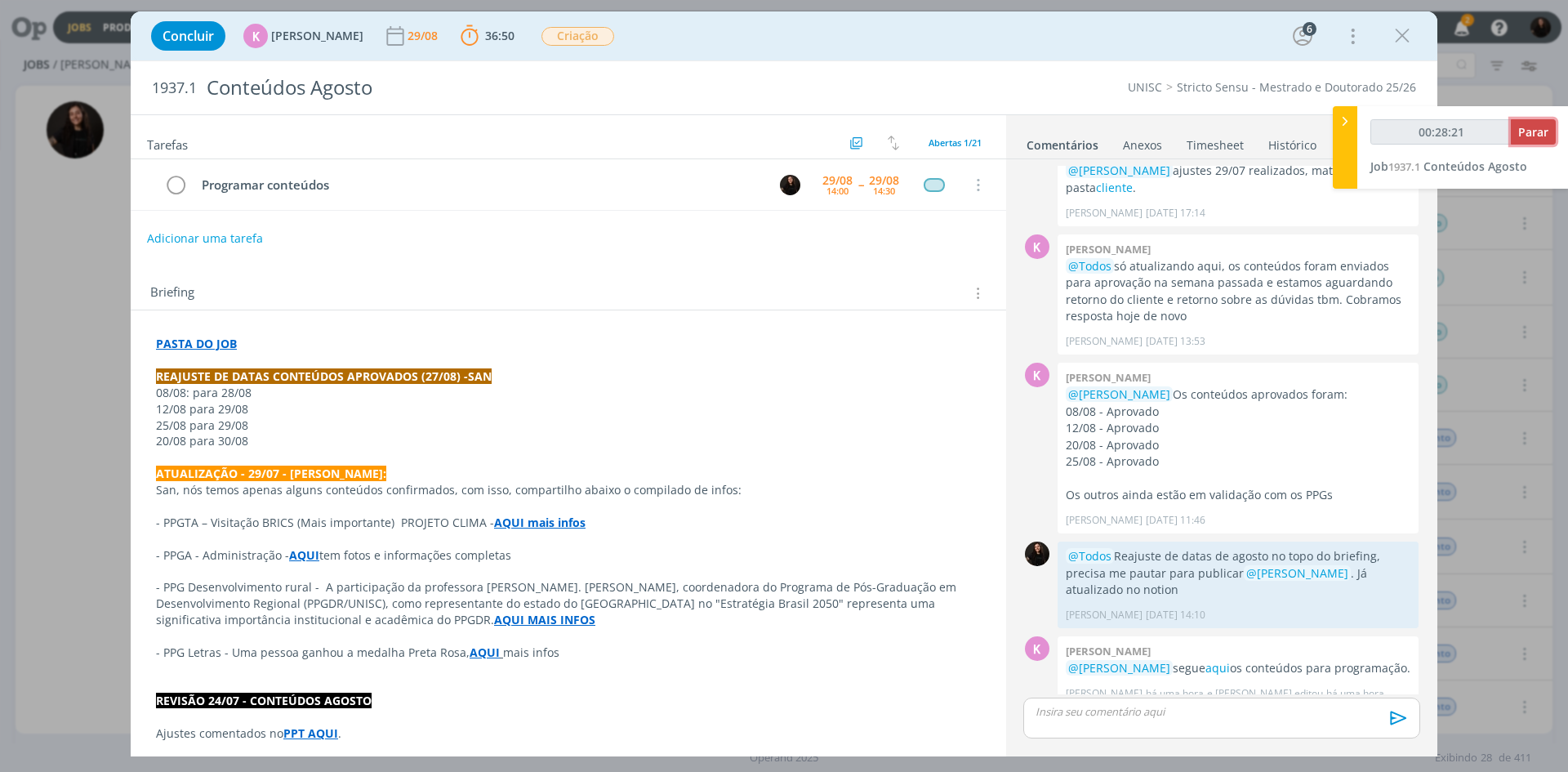
click at [1528, 139] on span "Parar" at bounding box center [1533, 132] width 30 height 16
click at [1534, 141] on button "Parar" at bounding box center [1534, 131] width 45 height 25
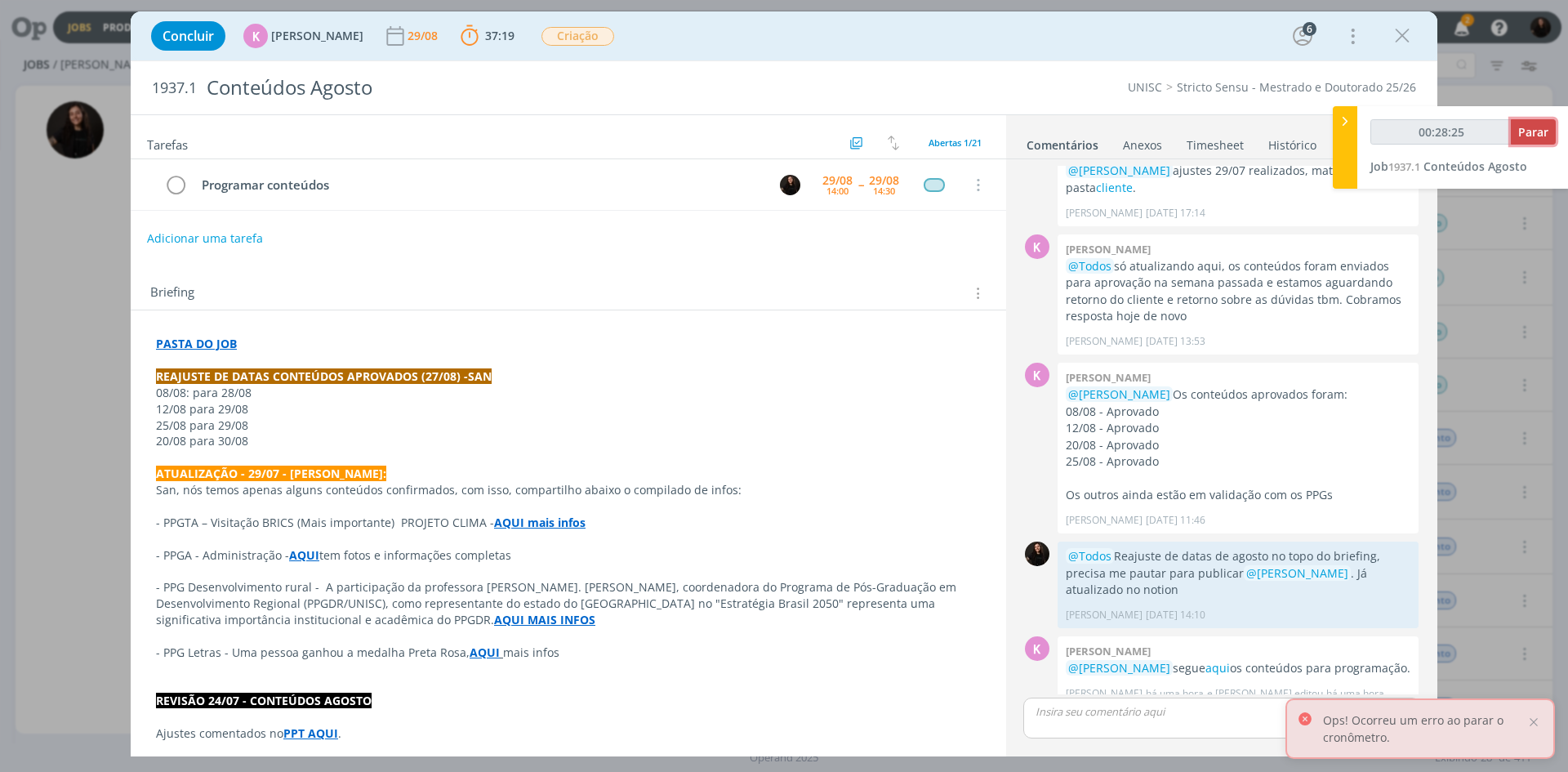
click at [1526, 129] on span "Parar" at bounding box center [1533, 132] width 30 height 16
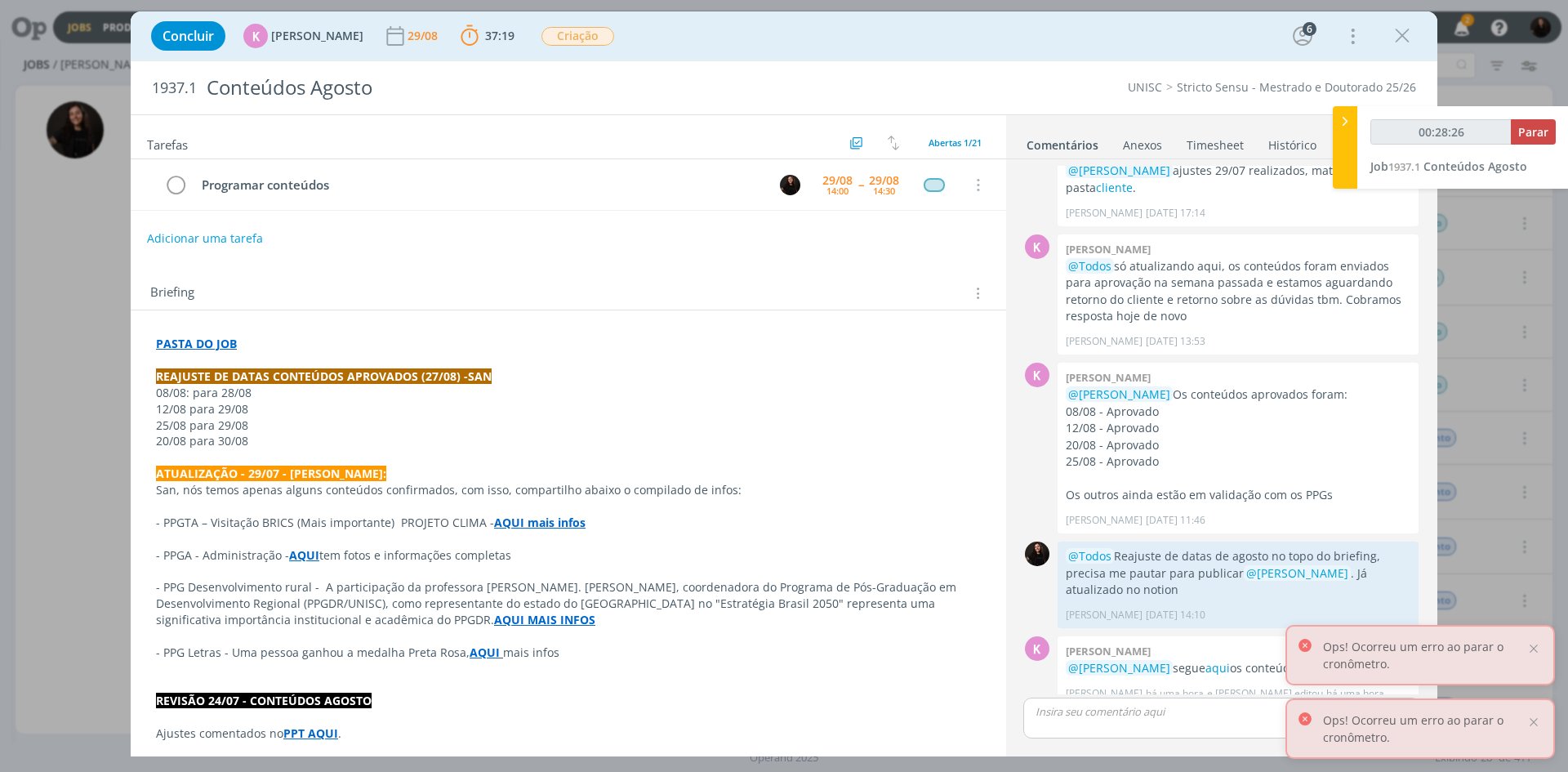
type input "00:29:00"
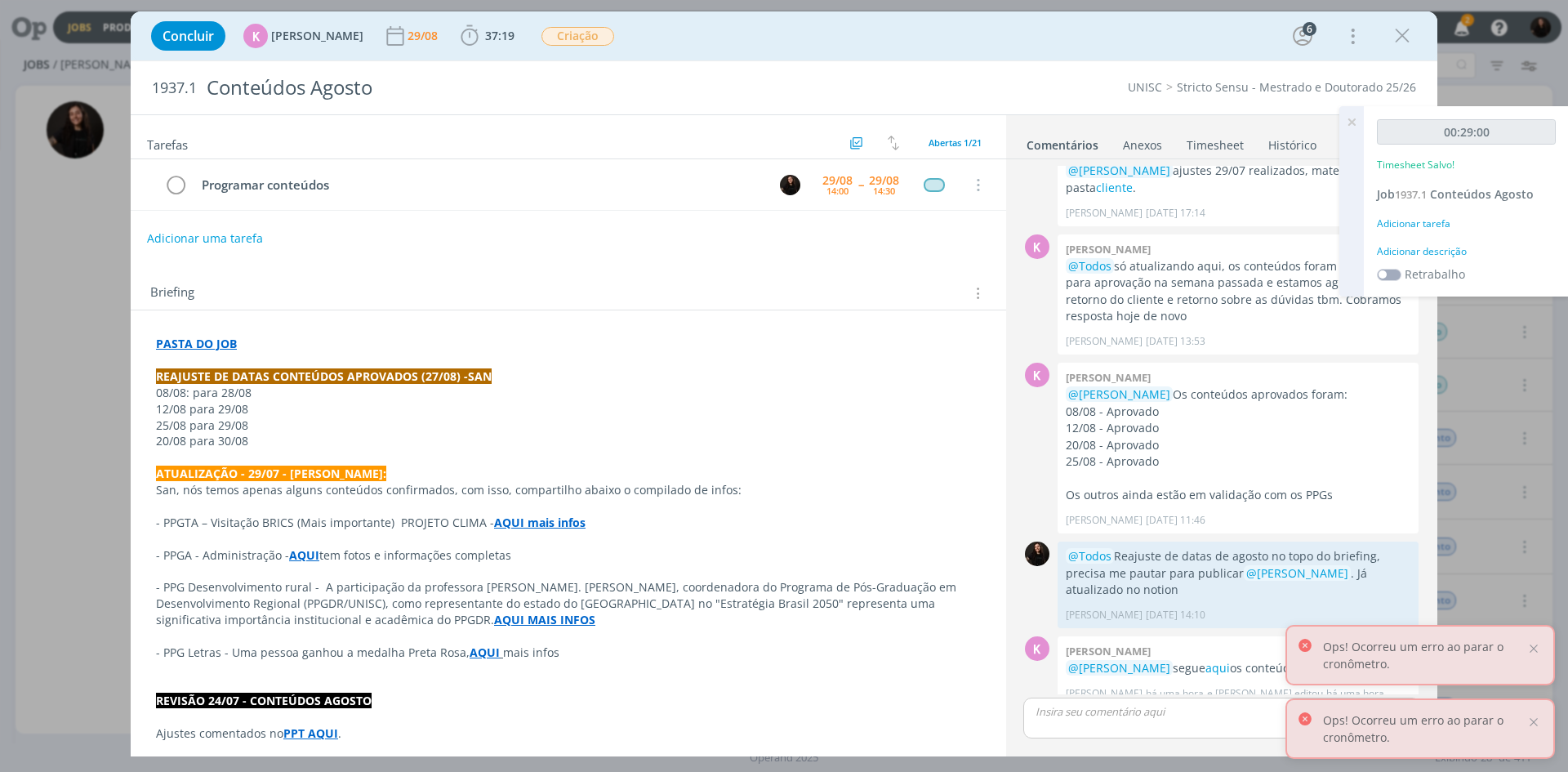
click at [1445, 249] on div "Adicionar descrição" at bounding box center [1466, 252] width 179 height 15
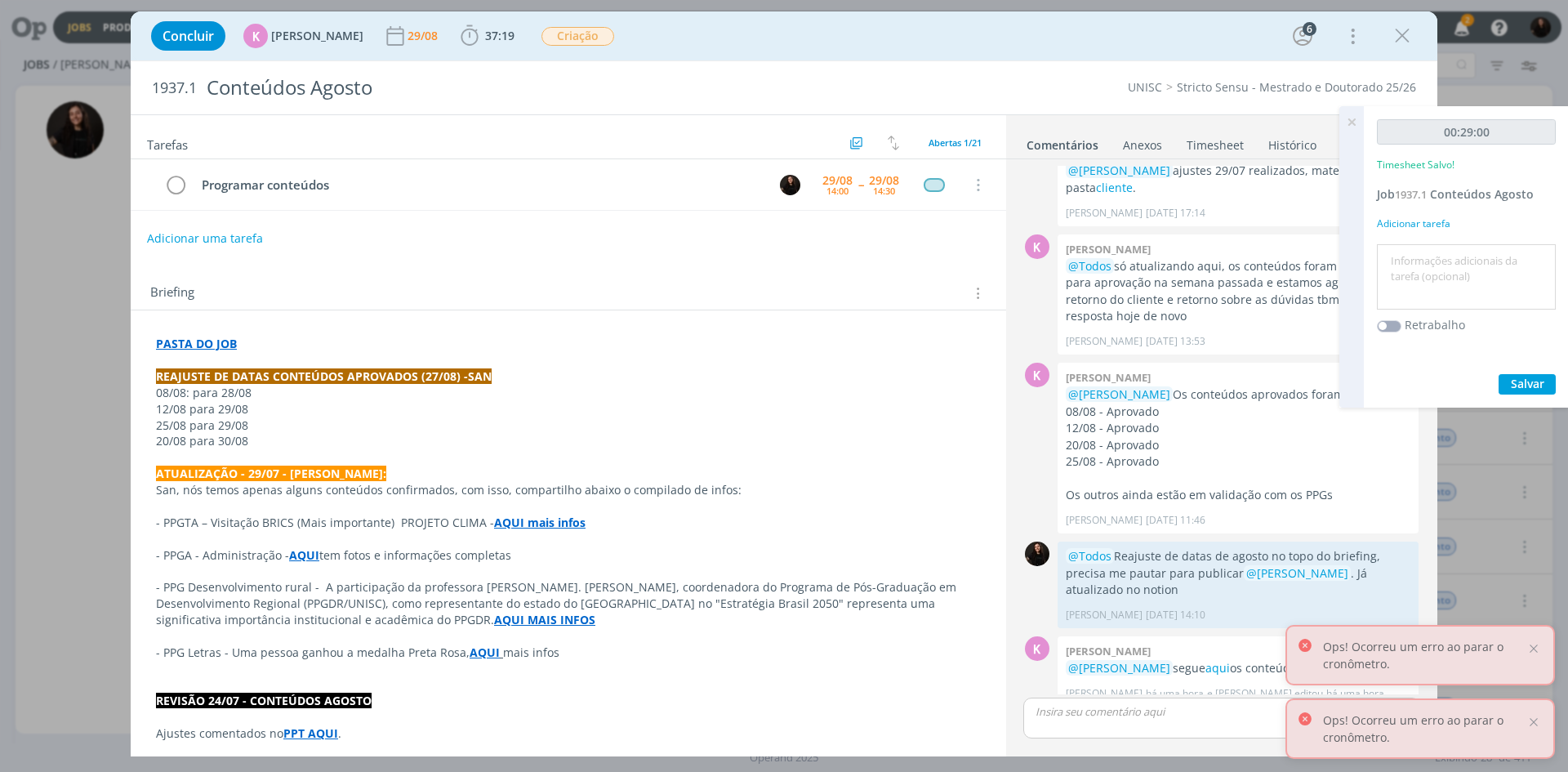
click at [1445, 251] on textarea at bounding box center [1466, 277] width 170 height 58
type textarea "programações"
click at [1523, 386] on span "Salvar" at bounding box center [1528, 383] width 34 height 16
click at [1163, 717] on p "dialog" at bounding box center [1222, 712] width 371 height 15
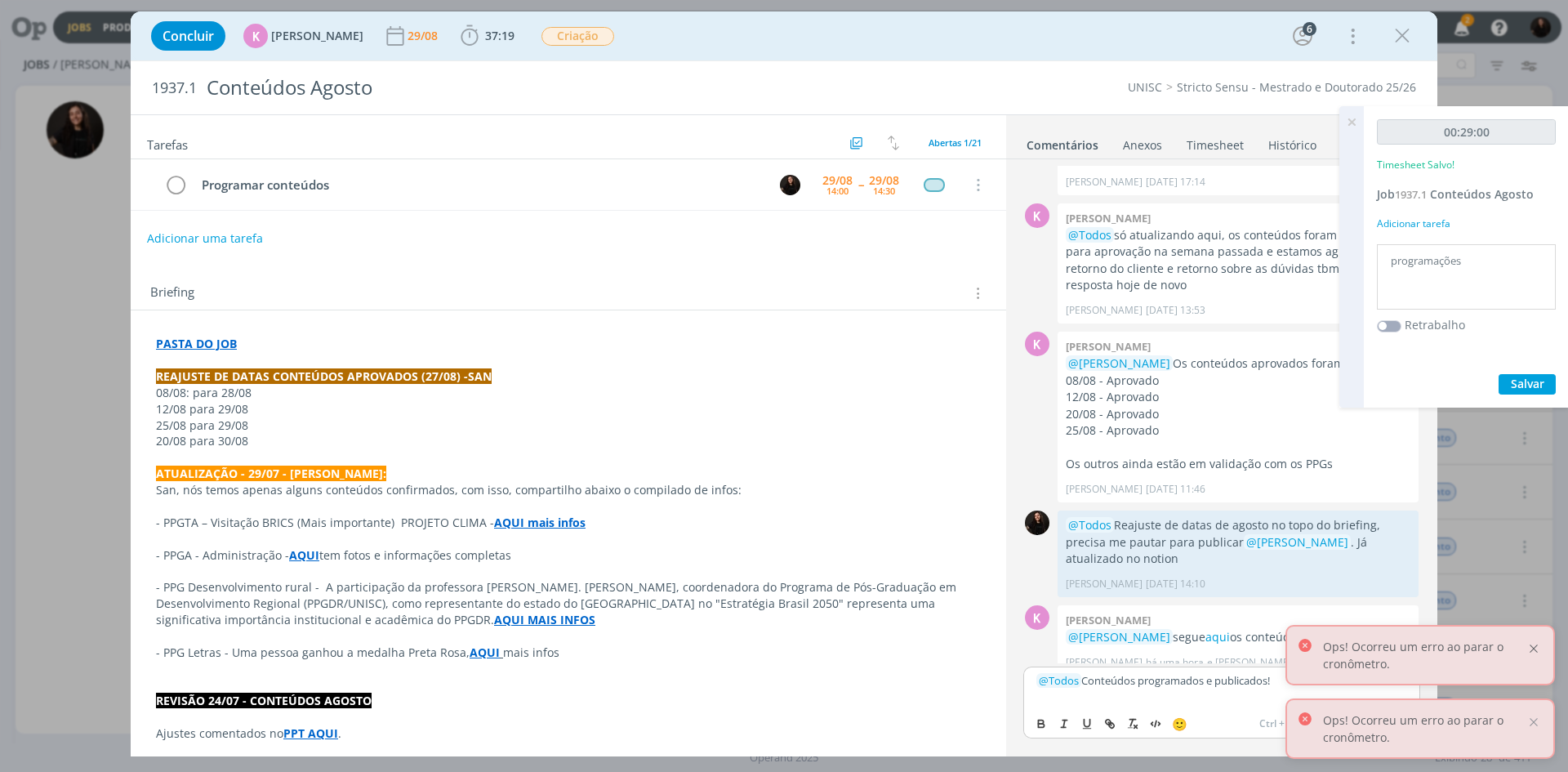
click at [1534, 653] on div at bounding box center [1534, 649] width 15 height 15
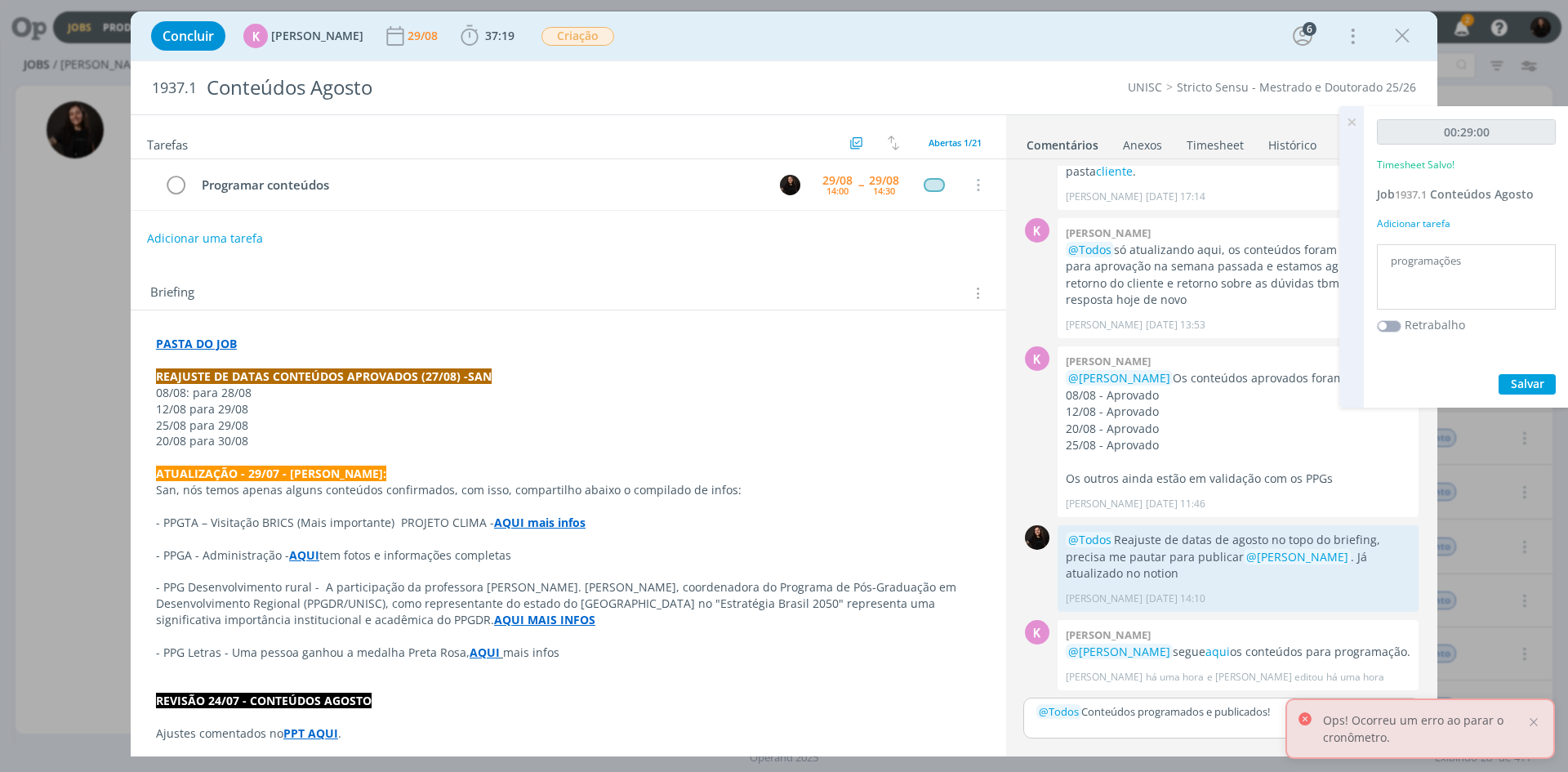
scroll to position [2610, 0]
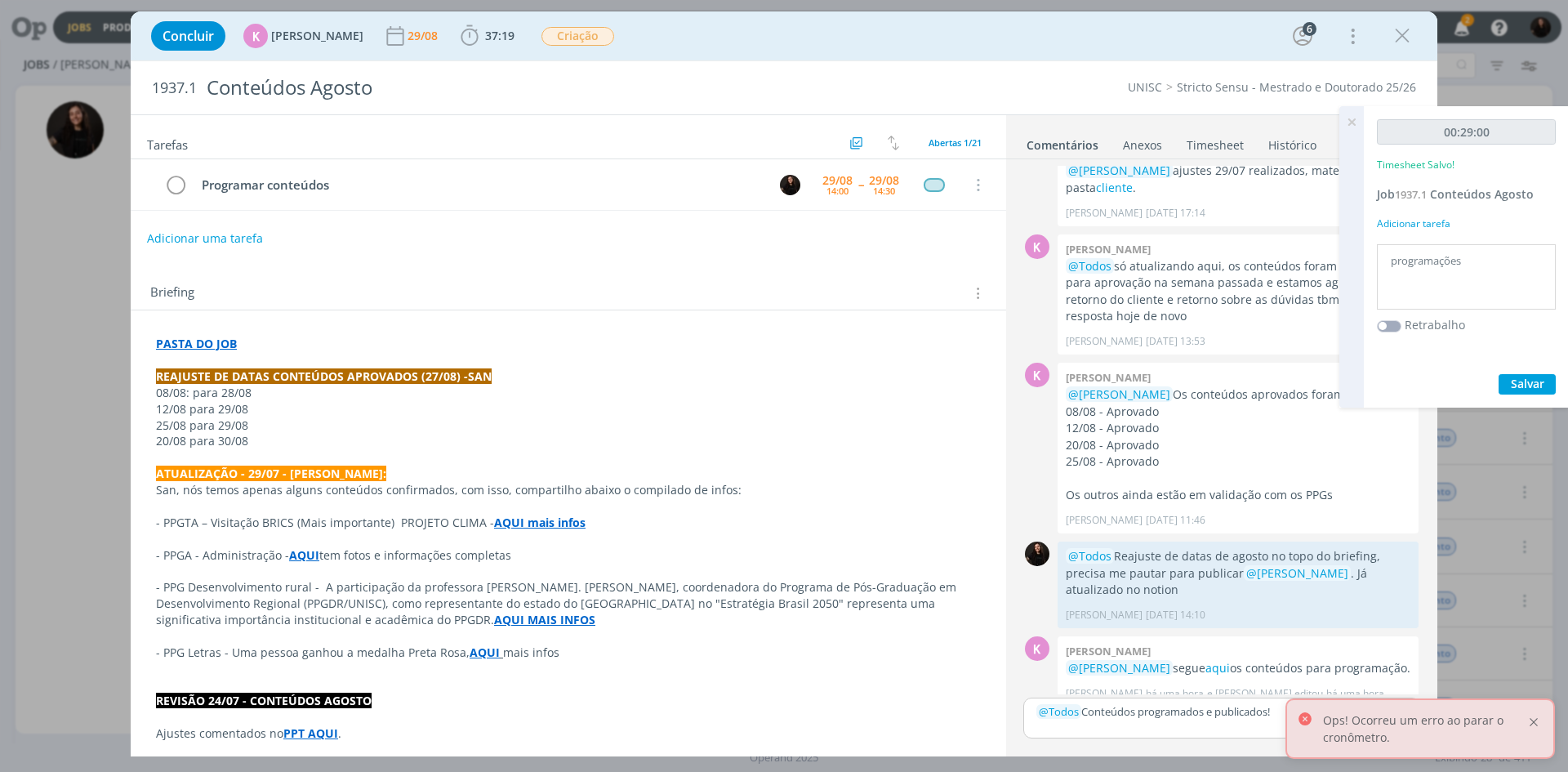
click at [1535, 721] on div at bounding box center [1534, 722] width 15 height 15
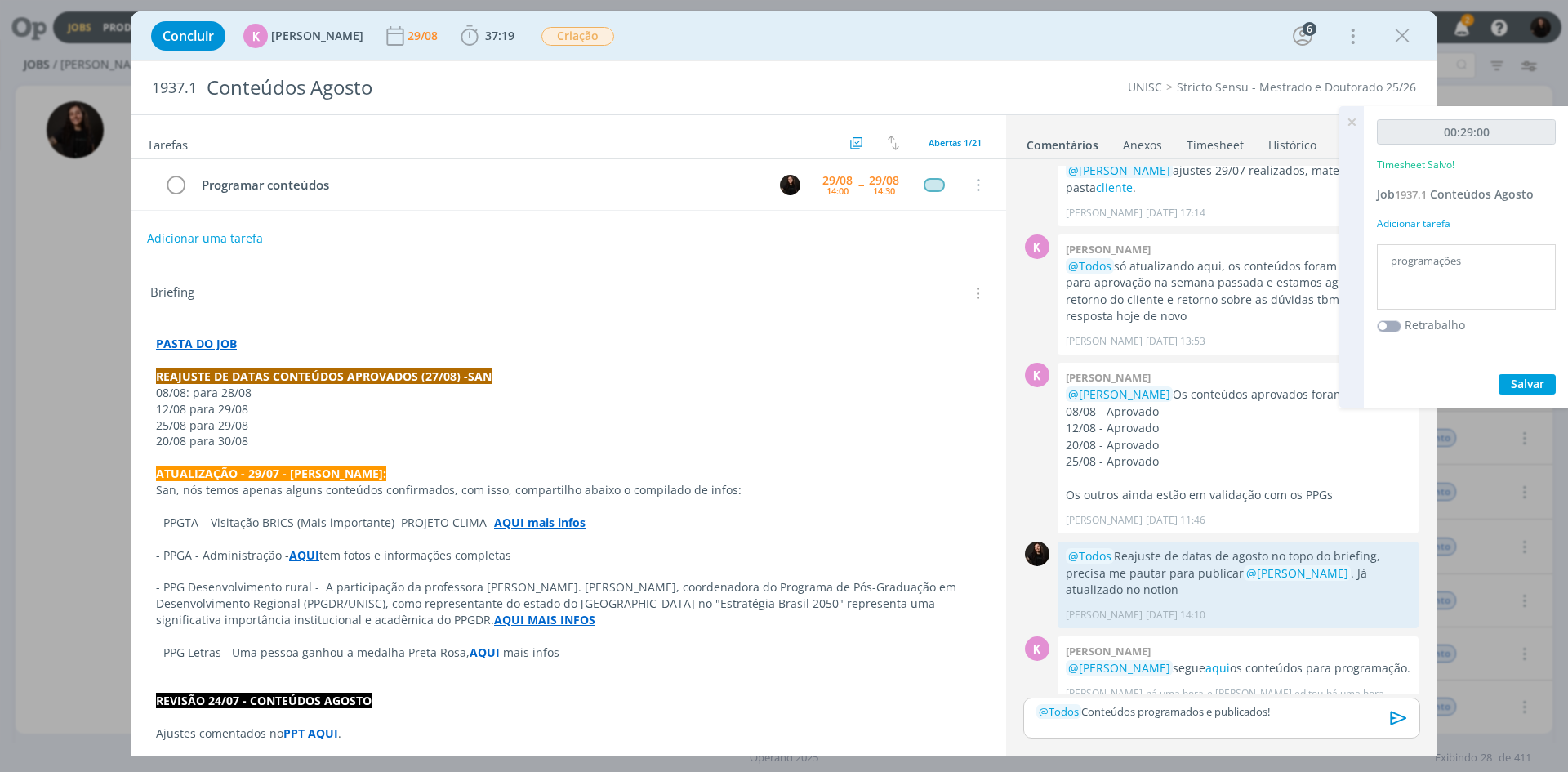
click at [1405, 719] on icon "dialog" at bounding box center [1398, 718] width 16 height 14
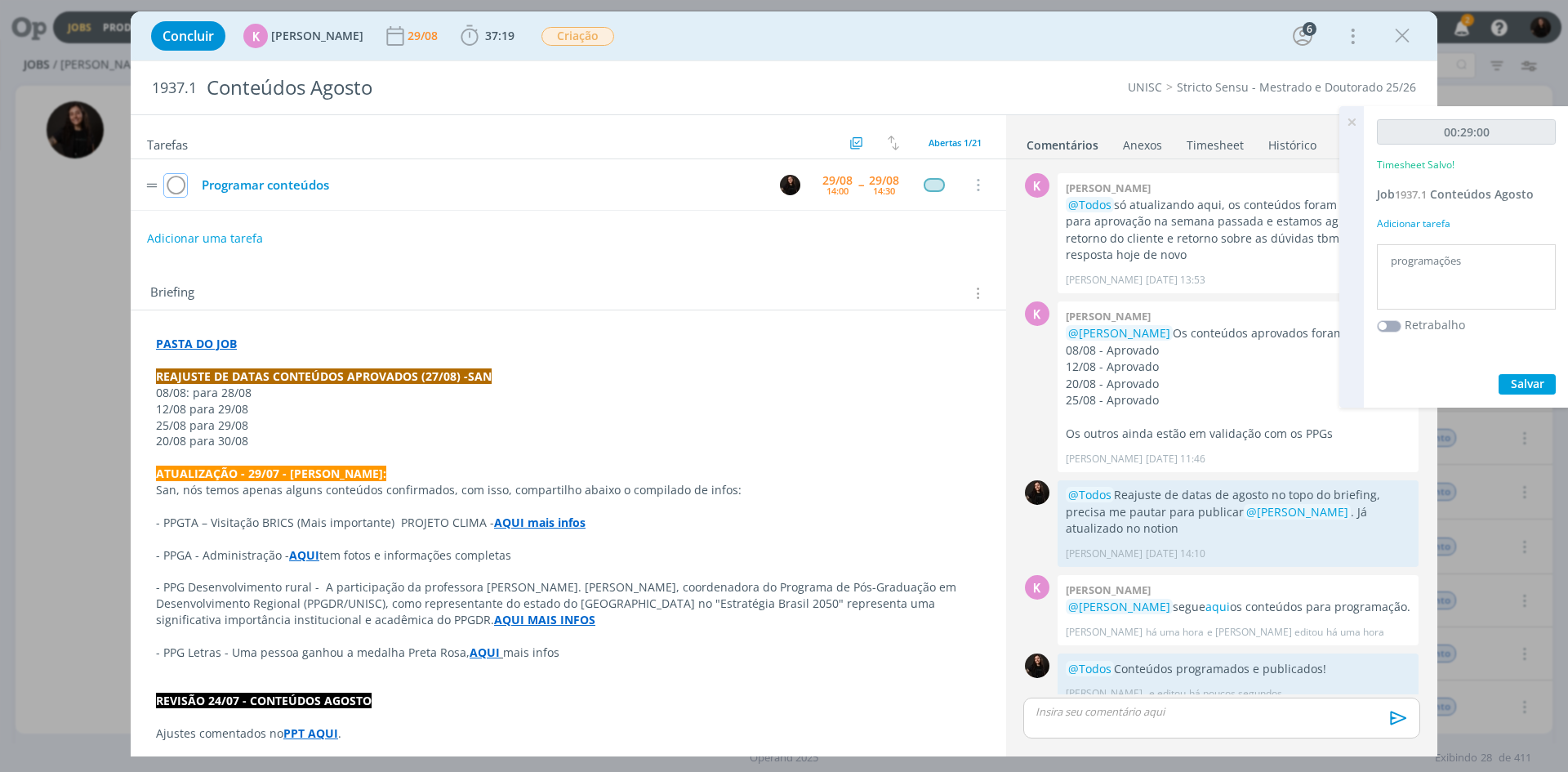
drag, startPoint x: 176, startPoint y: 184, endPoint x: 302, endPoint y: 184, distance: 126.0
click at [177, 184] on icon "dialog" at bounding box center [176, 185] width 23 height 24
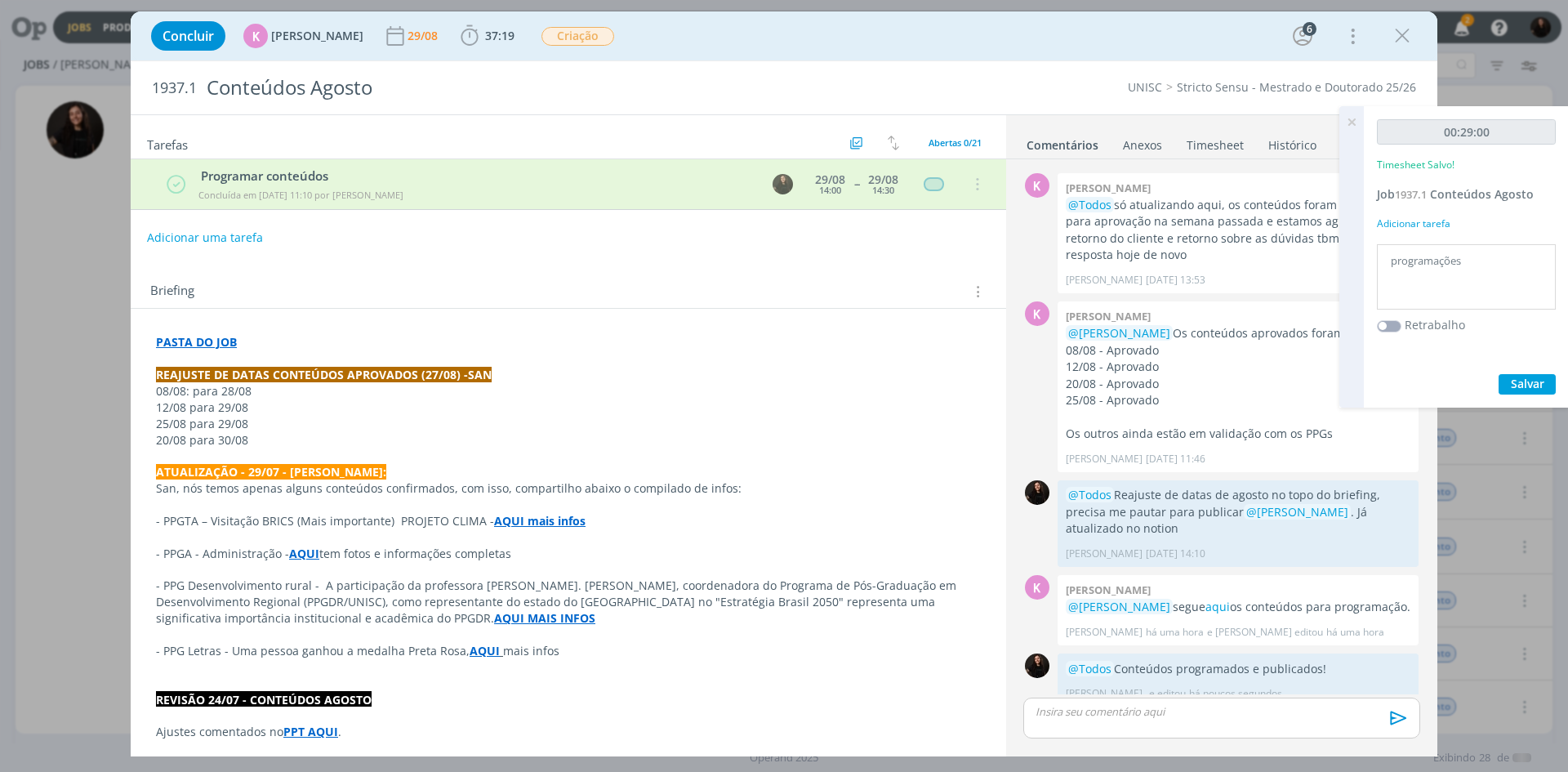
drag, startPoint x: 1402, startPoint y: 34, endPoint x: 683, endPoint y: 35, distance: 719.0
click at [1402, 34] on icon "dialog" at bounding box center [1402, 36] width 24 height 24
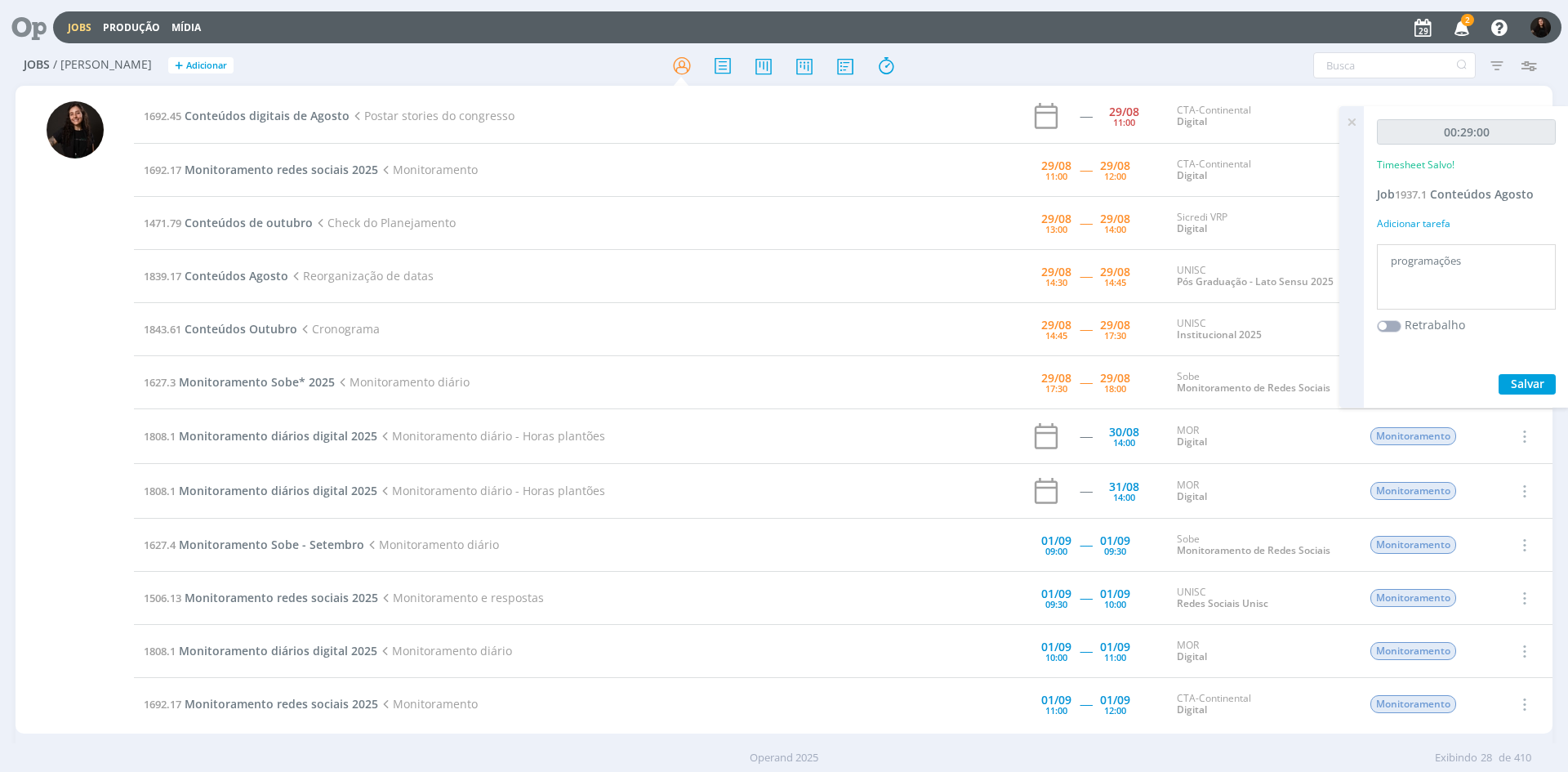
click at [1363, 121] on icon at bounding box center [1352, 121] width 29 height 32
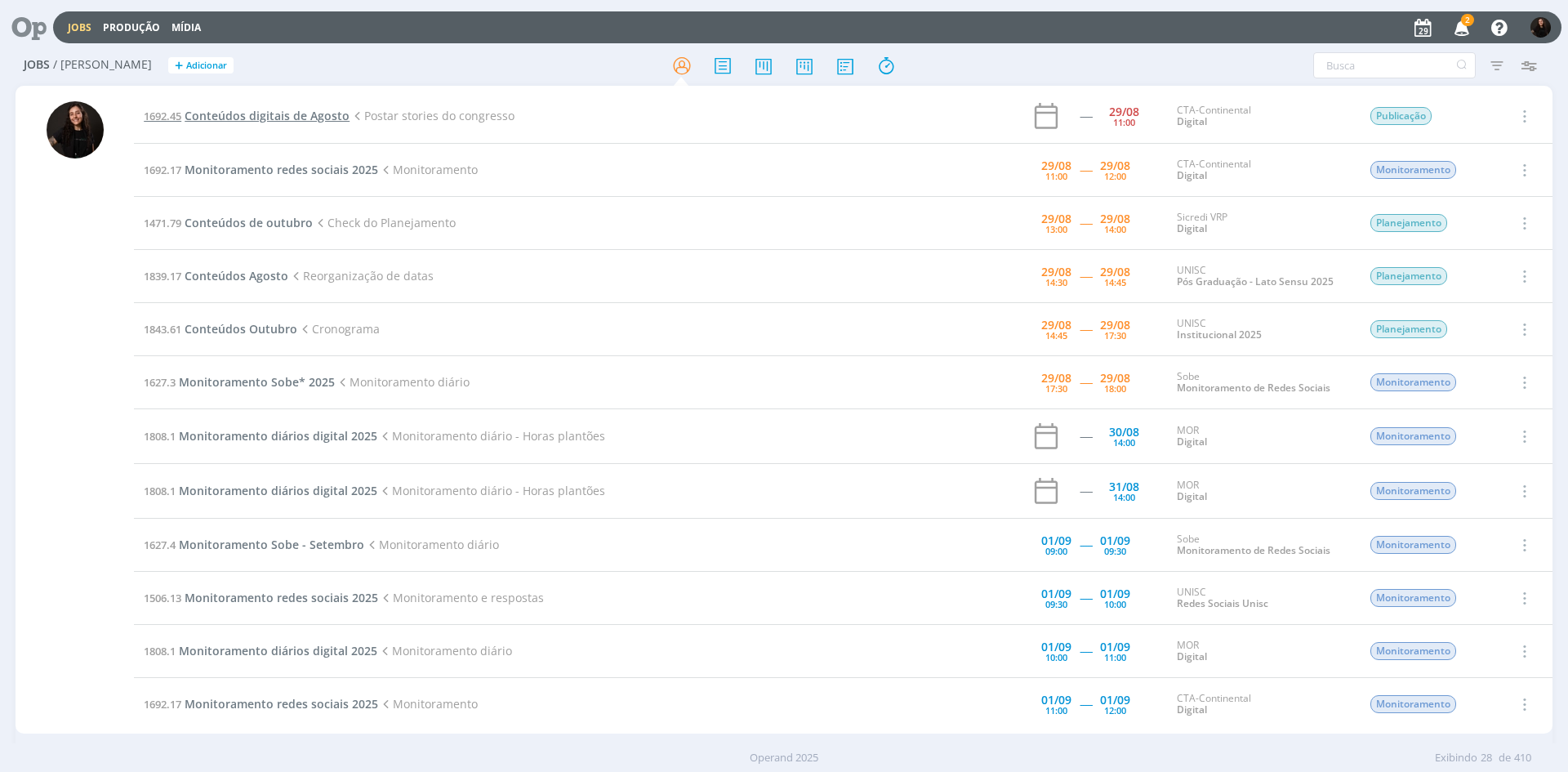
click at [307, 109] on span "Conteúdos digitais de Agosto" at bounding box center [267, 115] width 165 height 16
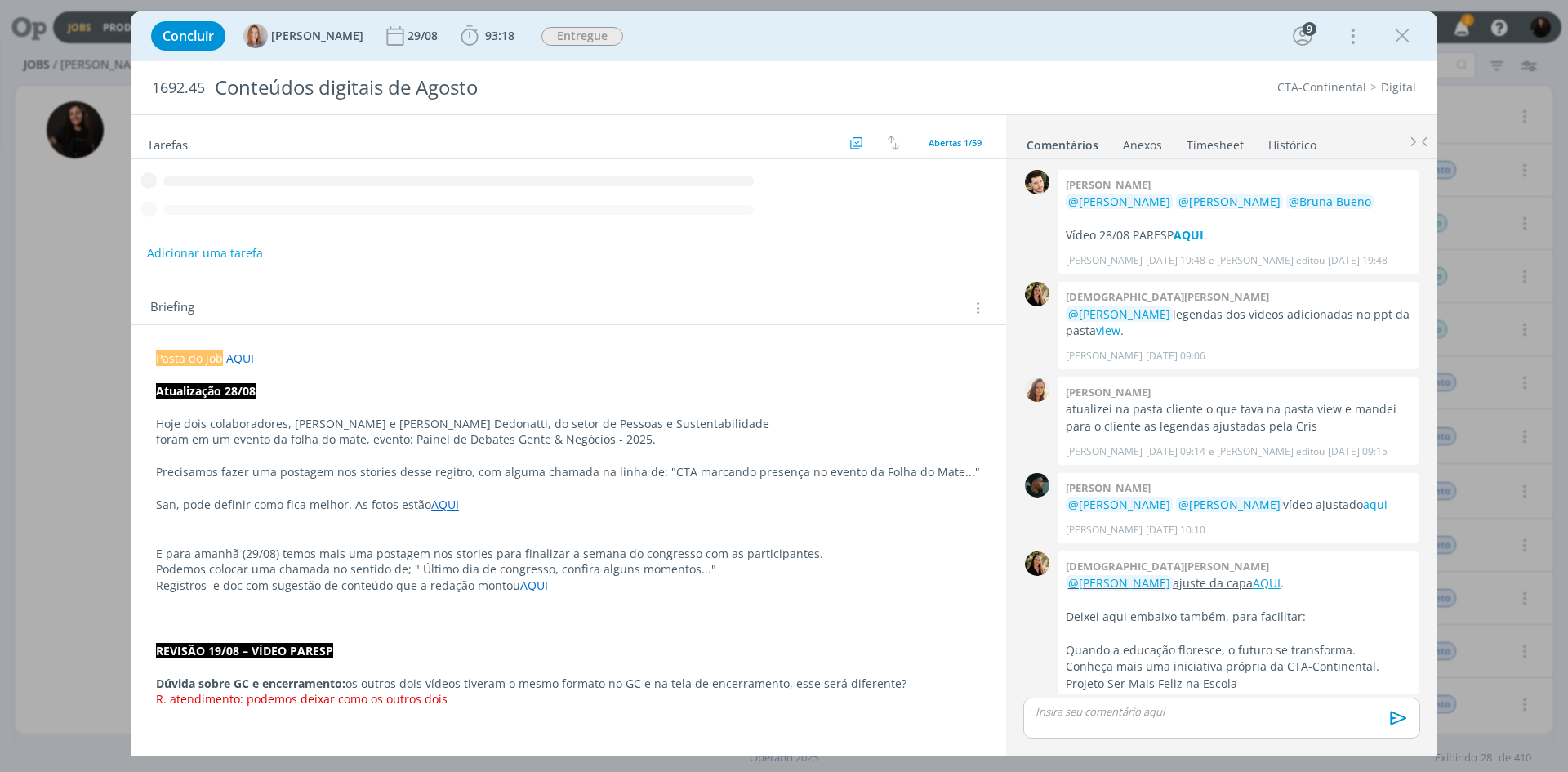
scroll to position [1343, 0]
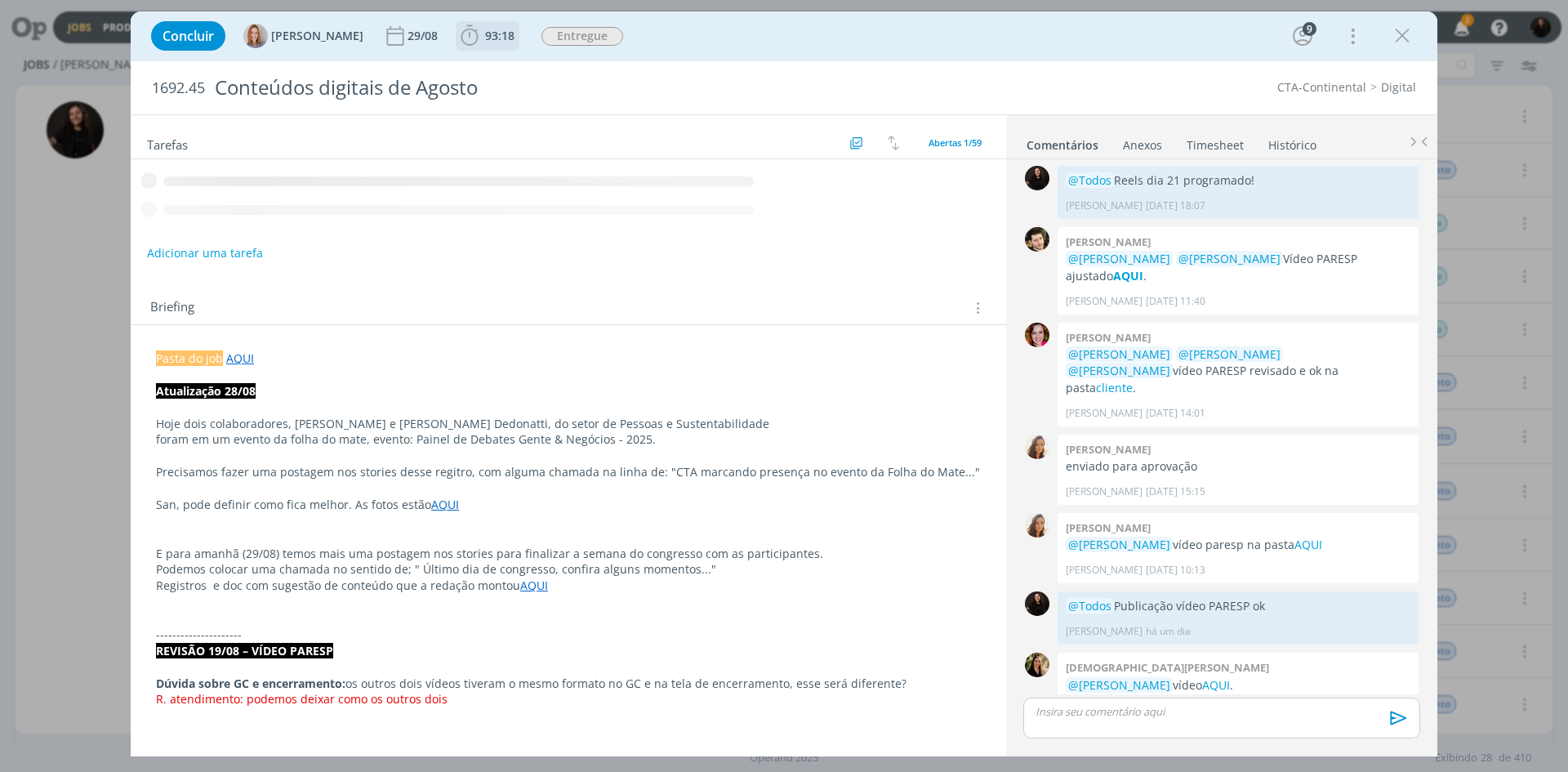
click at [477, 27] on icon "dialog" at bounding box center [469, 36] width 24 height 24
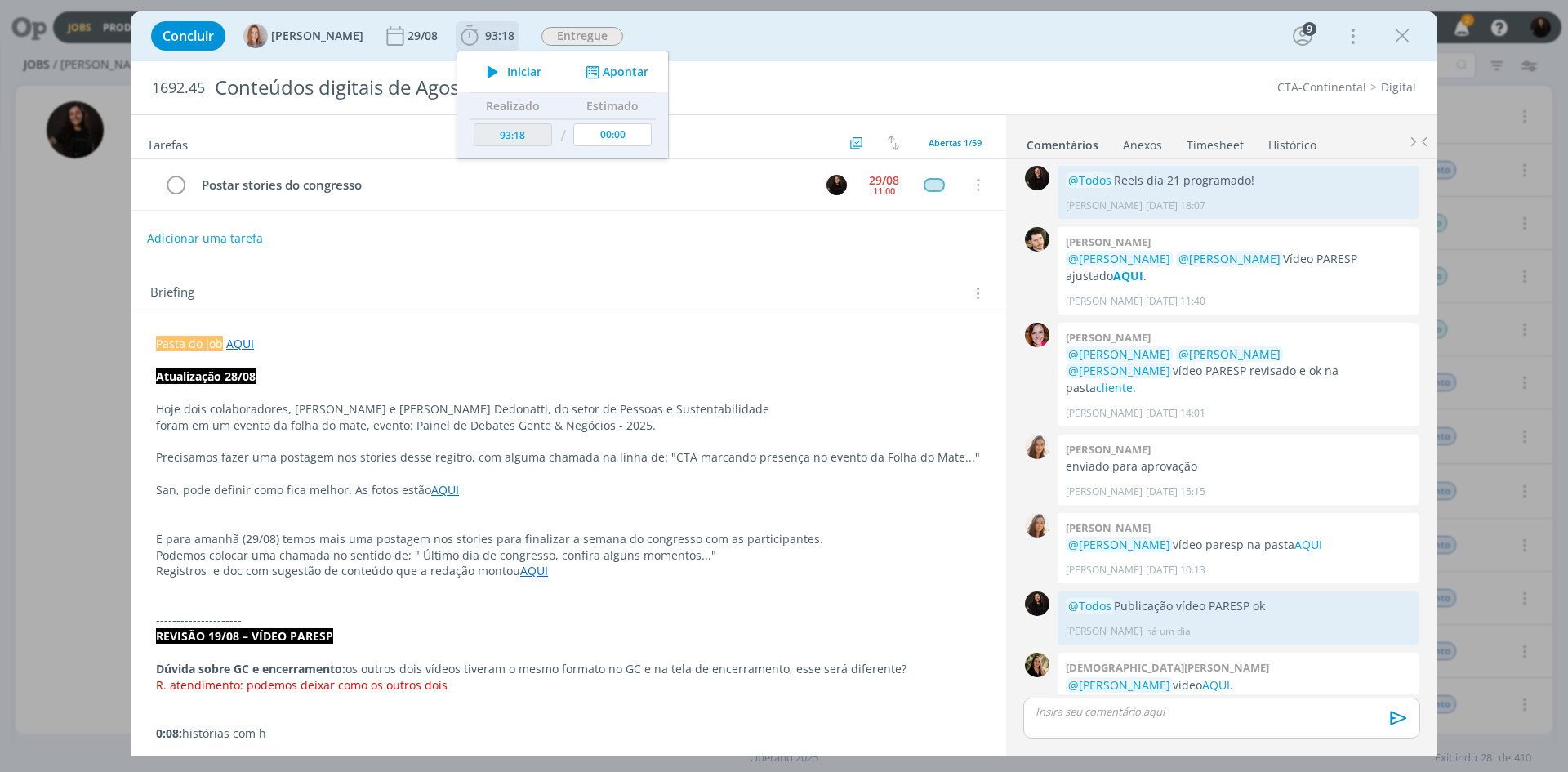
click at [517, 71] on span "Iniciar" at bounding box center [524, 72] width 34 height 11
click at [534, 575] on link "AQUI" at bounding box center [534, 570] width 28 height 16
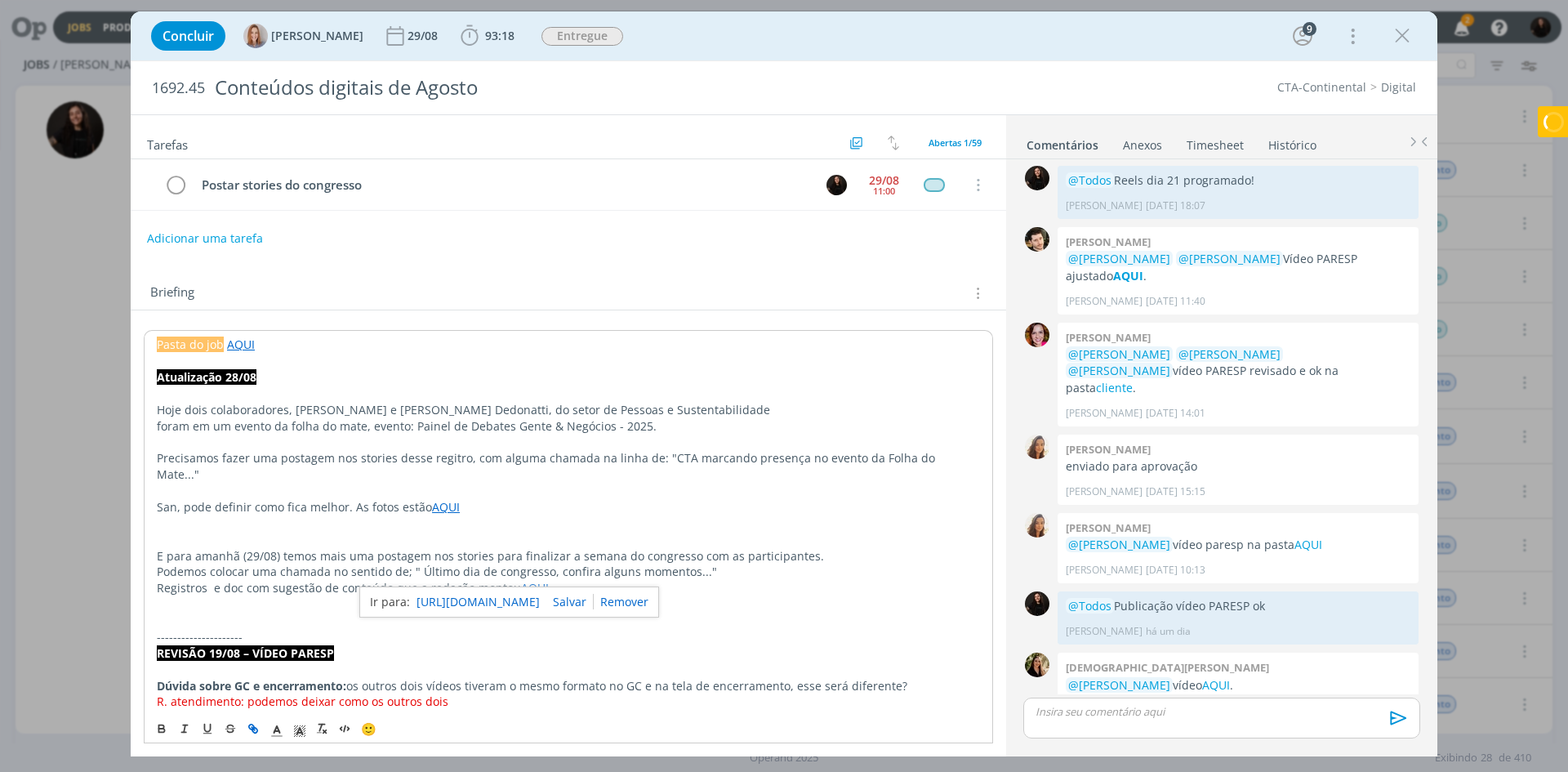
click at [540, 607] on link "[URL][DOMAIN_NAME]" at bounding box center [478, 602] width 123 height 22
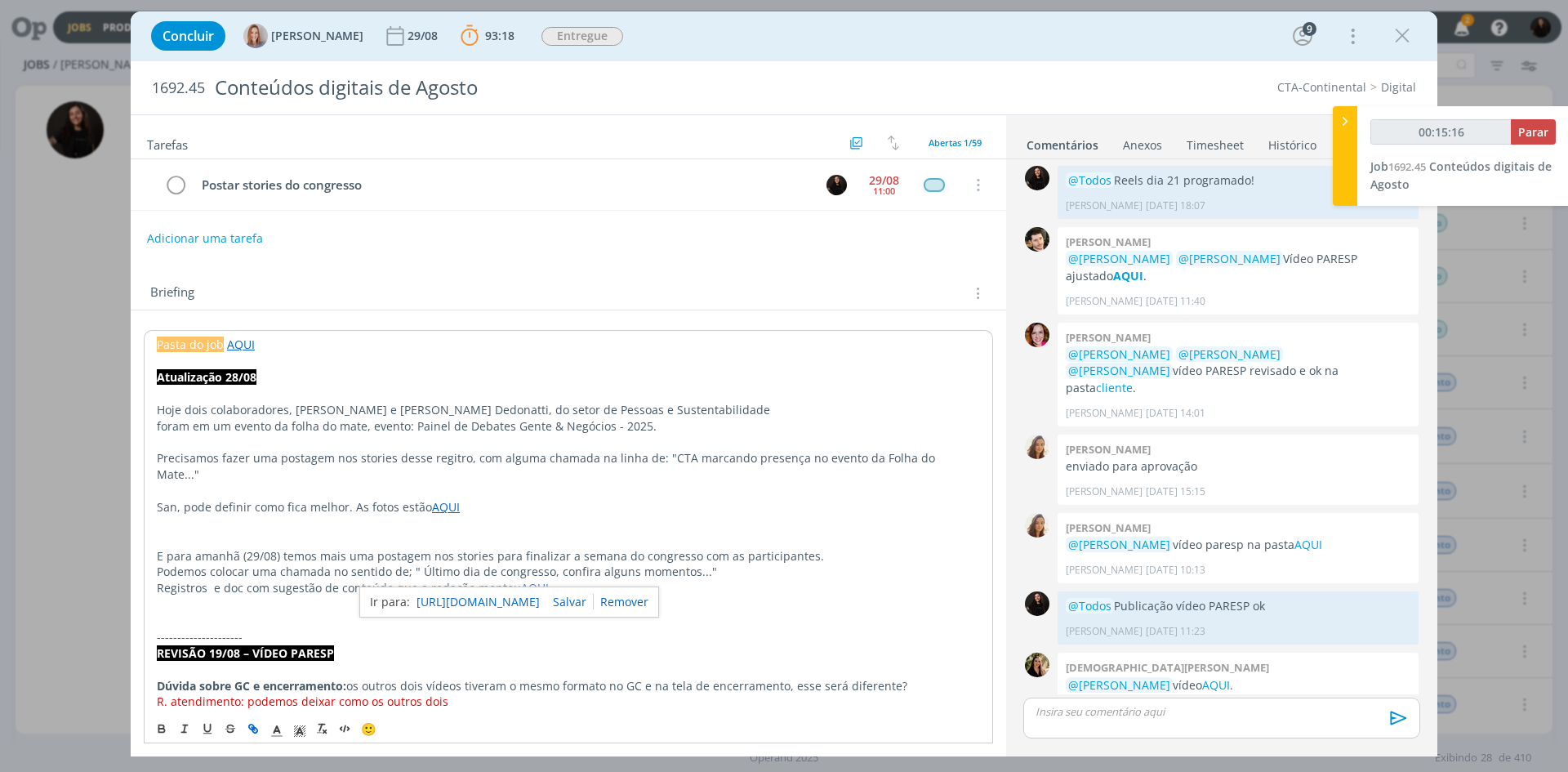
type input "00:15:17"
click at [1534, 129] on span "Parar" at bounding box center [1533, 132] width 30 height 16
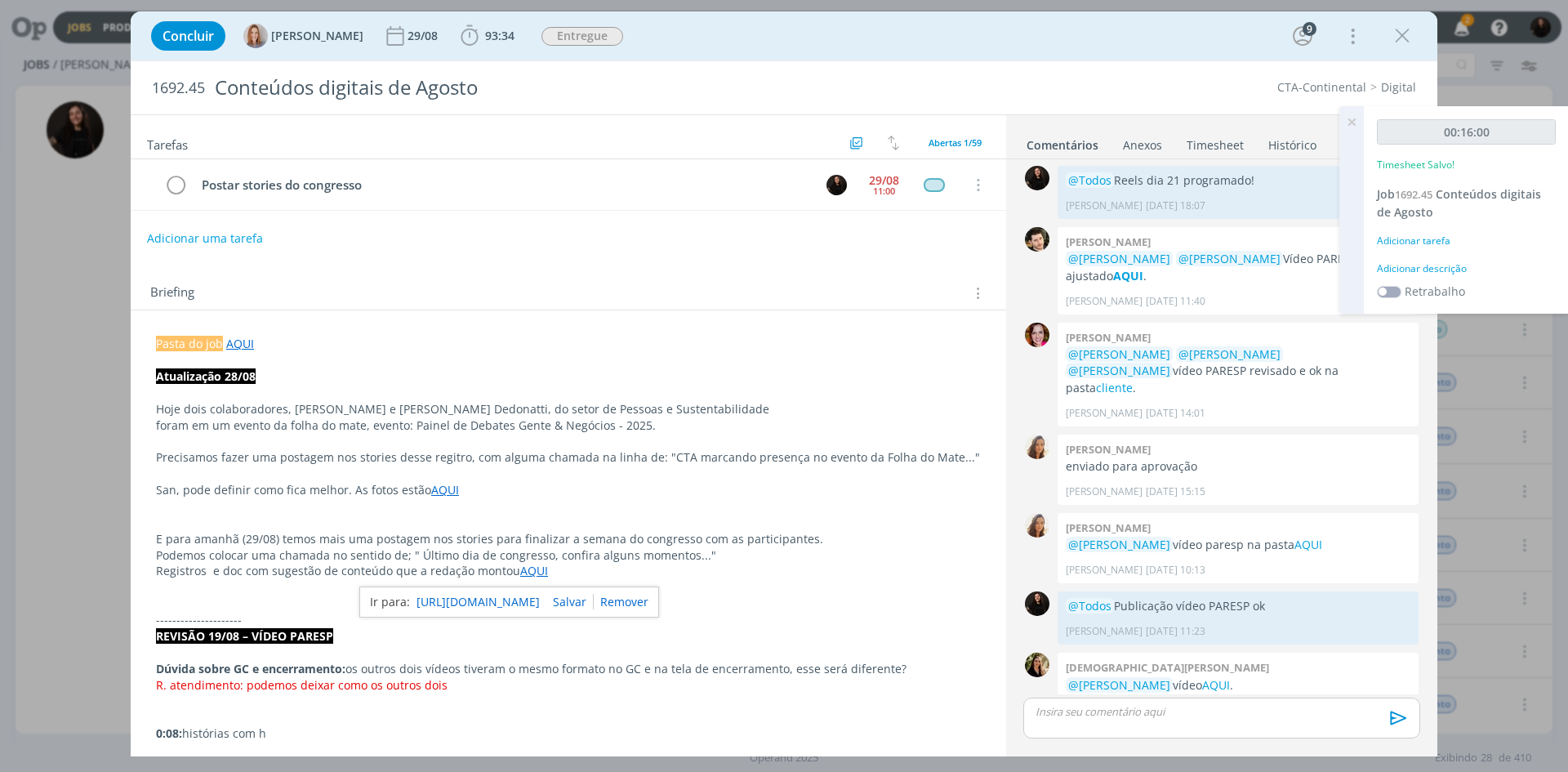
click at [1460, 265] on div "Adicionar descrição" at bounding box center [1466, 269] width 179 height 15
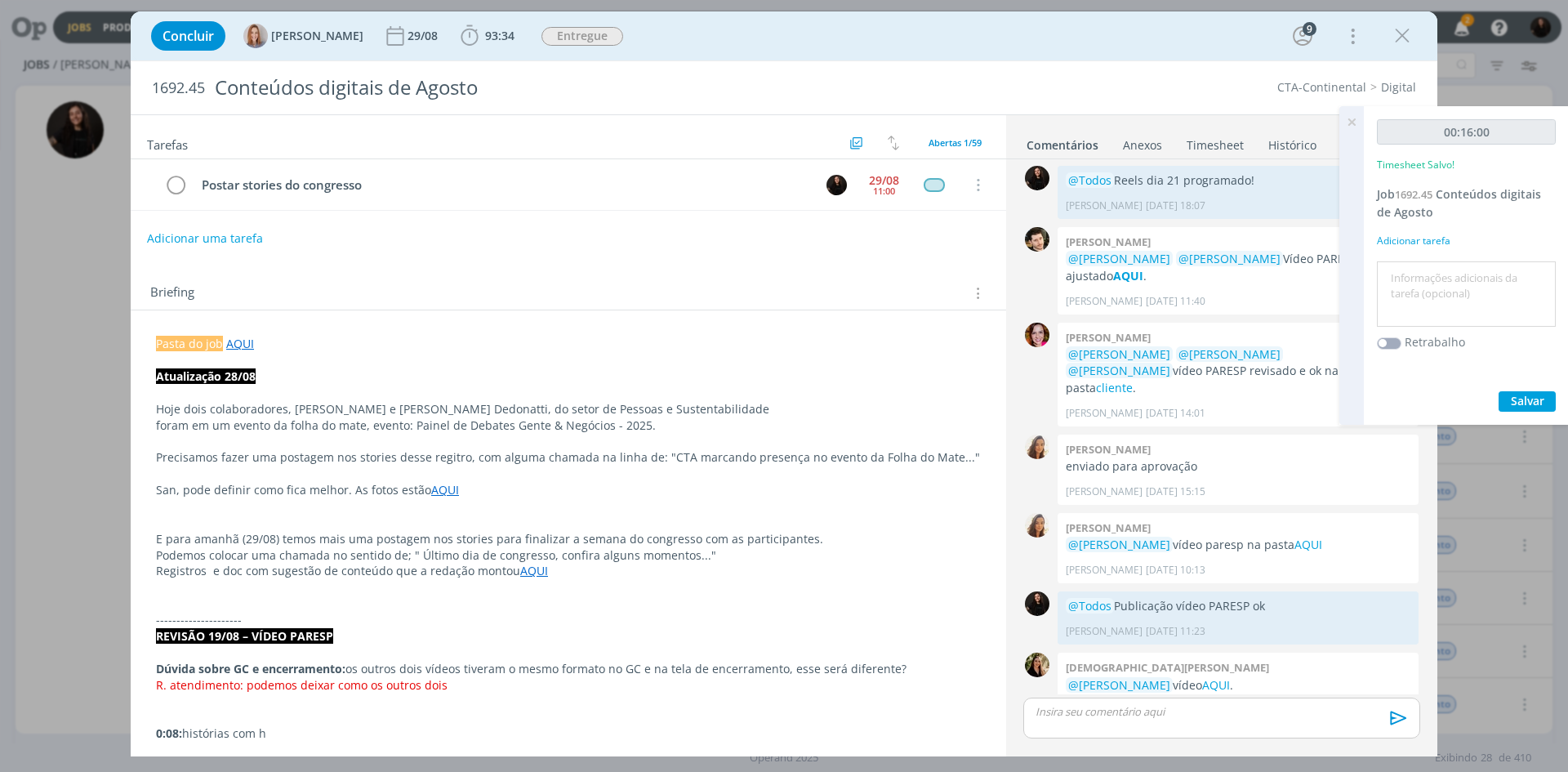
click at [1458, 272] on textarea at bounding box center [1466, 294] width 170 height 58
type textarea "publicação stories congresso"
click at [1530, 406] on span "Salvar" at bounding box center [1528, 401] width 34 height 16
click at [1168, 725] on div "dialog" at bounding box center [1221, 718] width 397 height 40
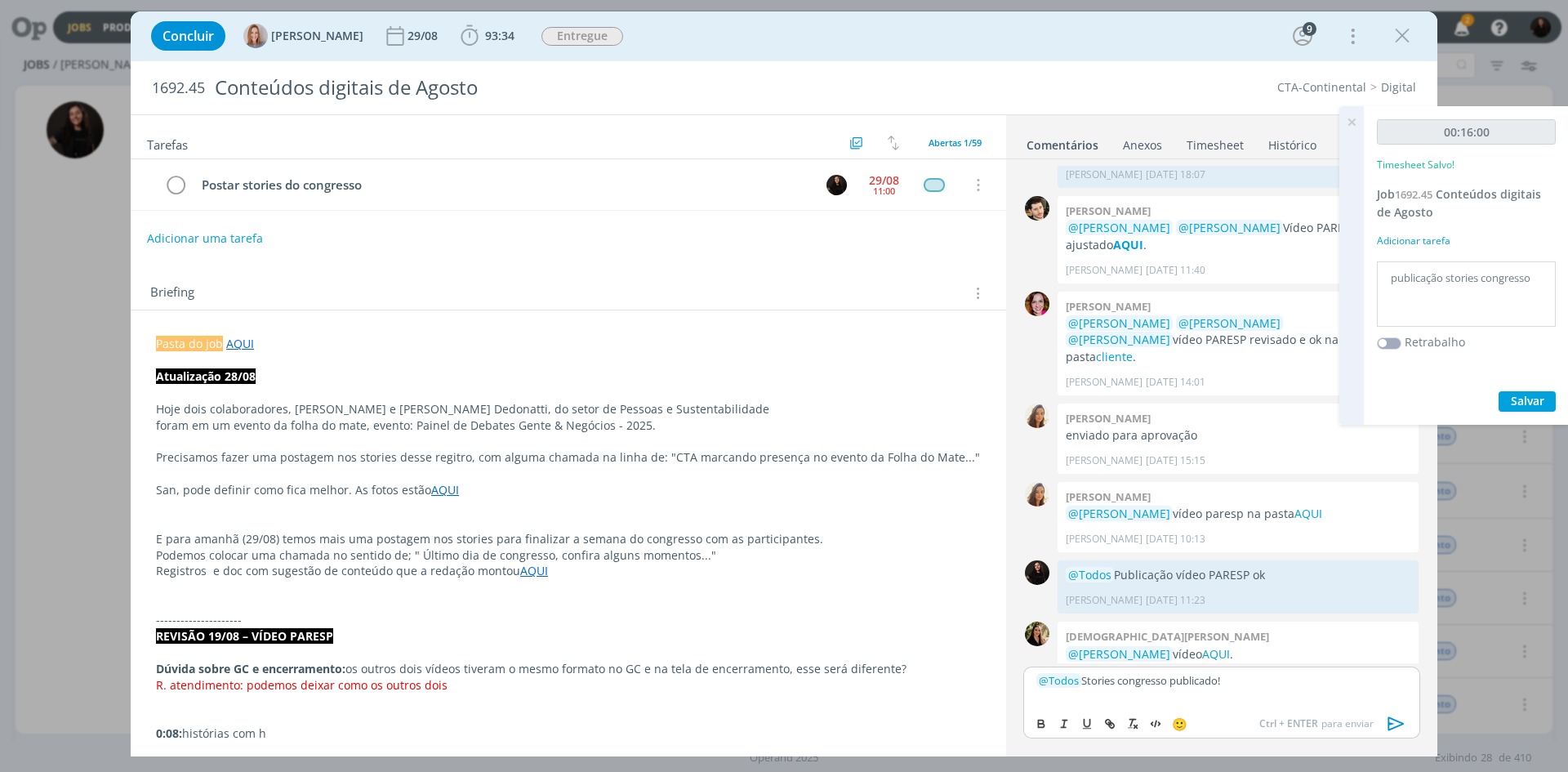
click at [1393, 725] on icon "dialog" at bounding box center [1397, 724] width 24 height 24
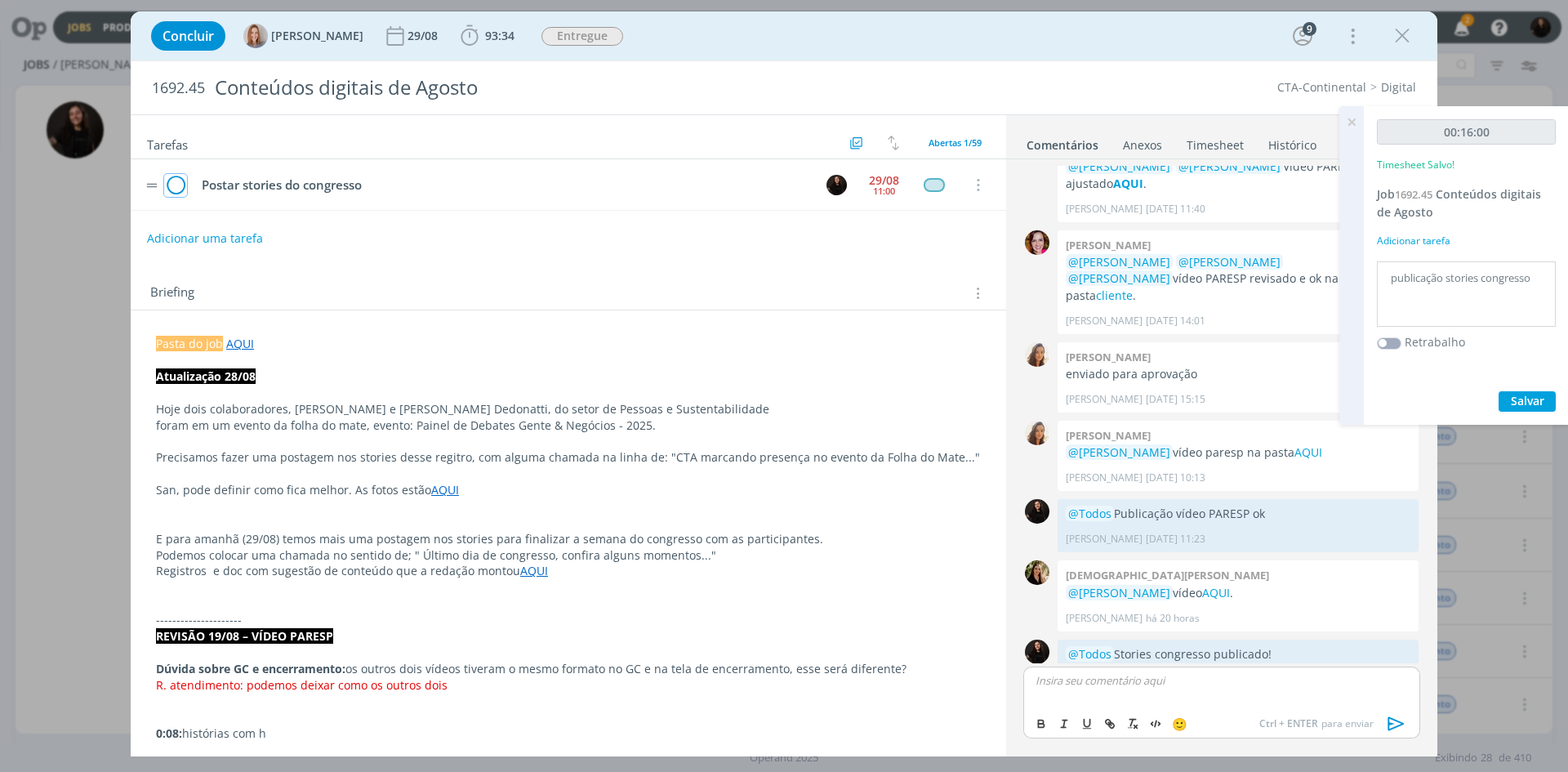
click at [170, 183] on icon "dialog" at bounding box center [176, 185] width 23 height 24
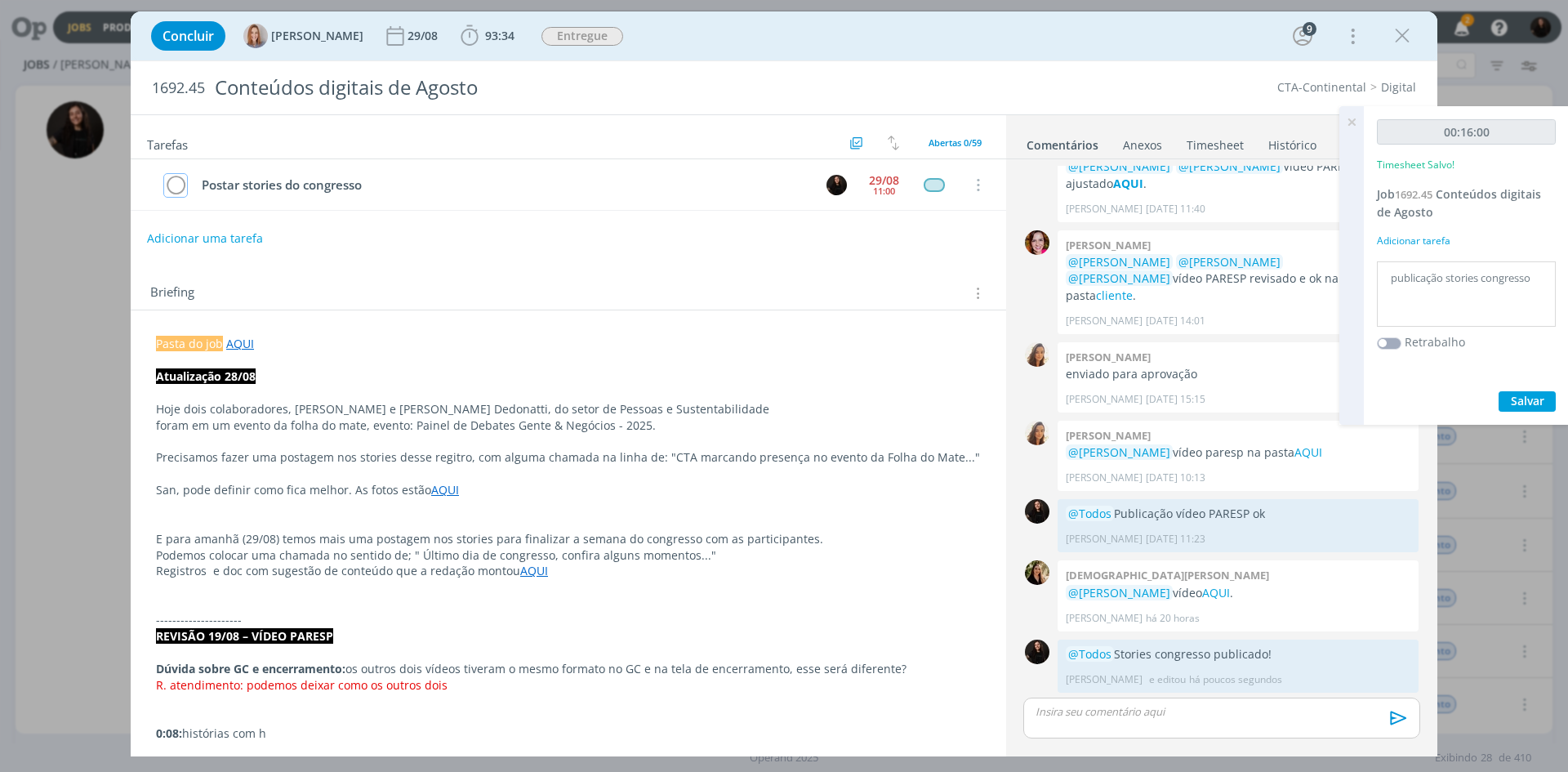
scroll to position [1404, 0]
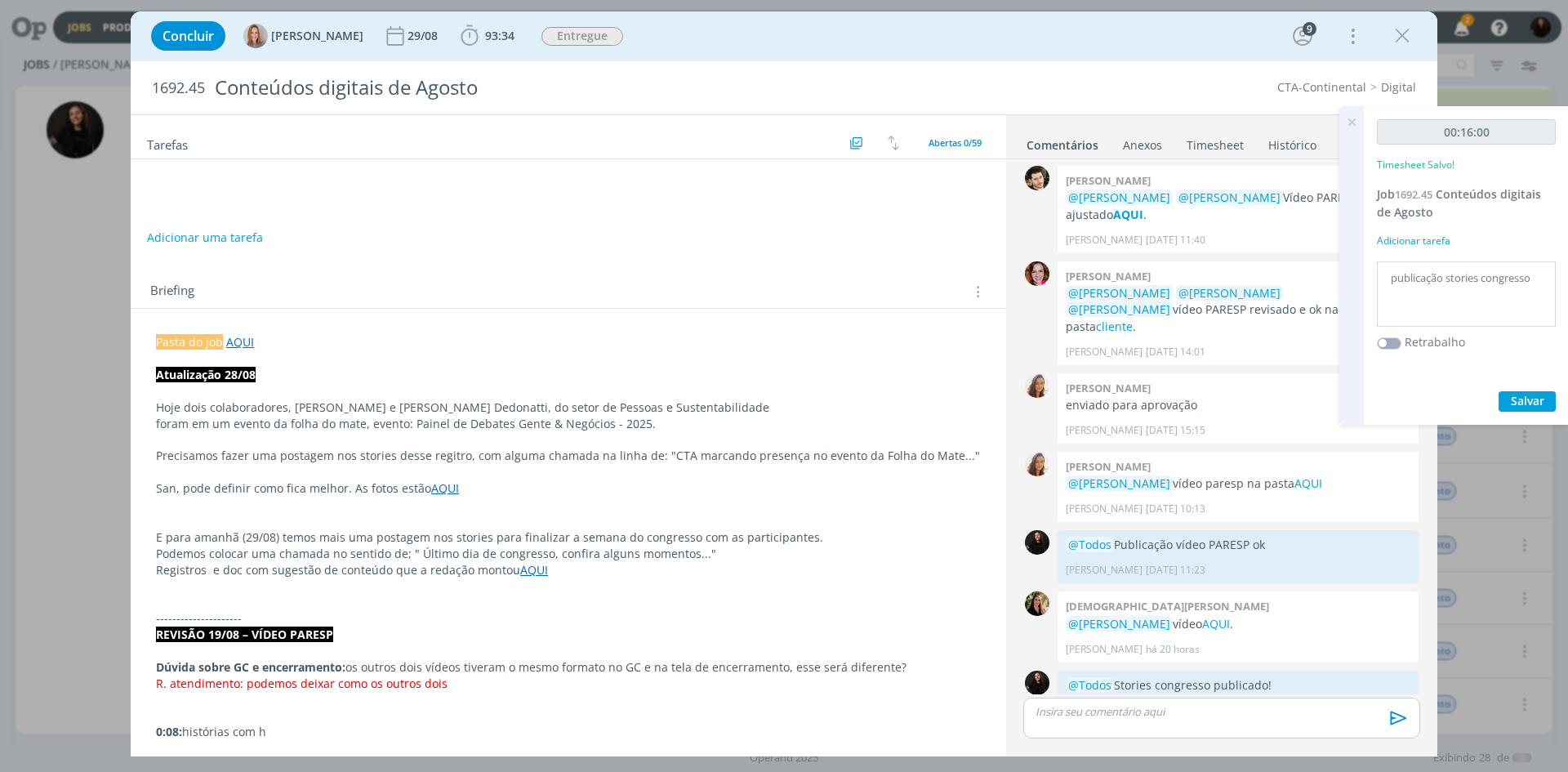
click at [1404, 32] on icon "dialog" at bounding box center [1402, 36] width 24 height 24
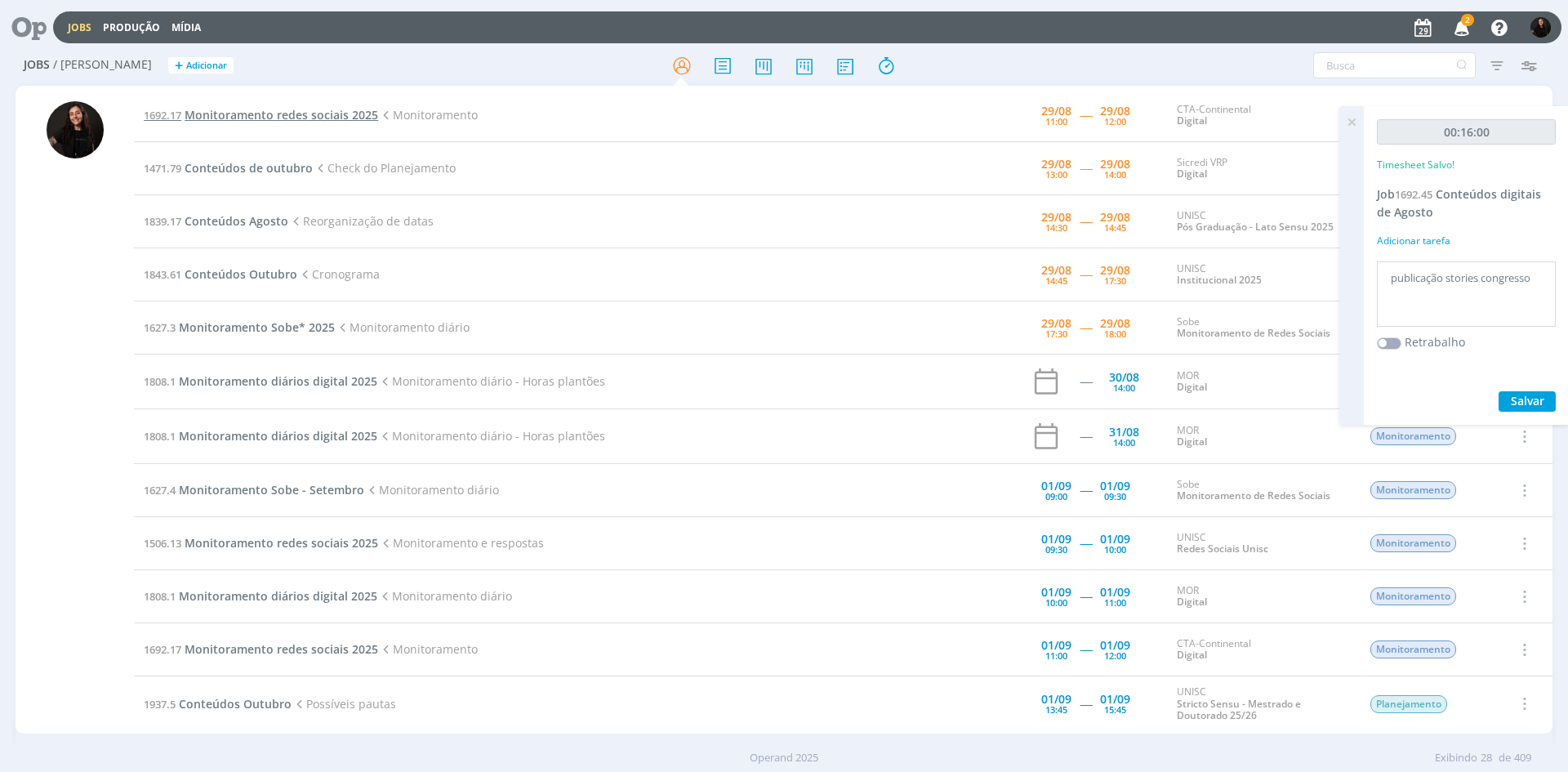
click at [245, 113] on span "Monitoramento redes sociais 2025" at bounding box center [281, 115] width 194 height 16
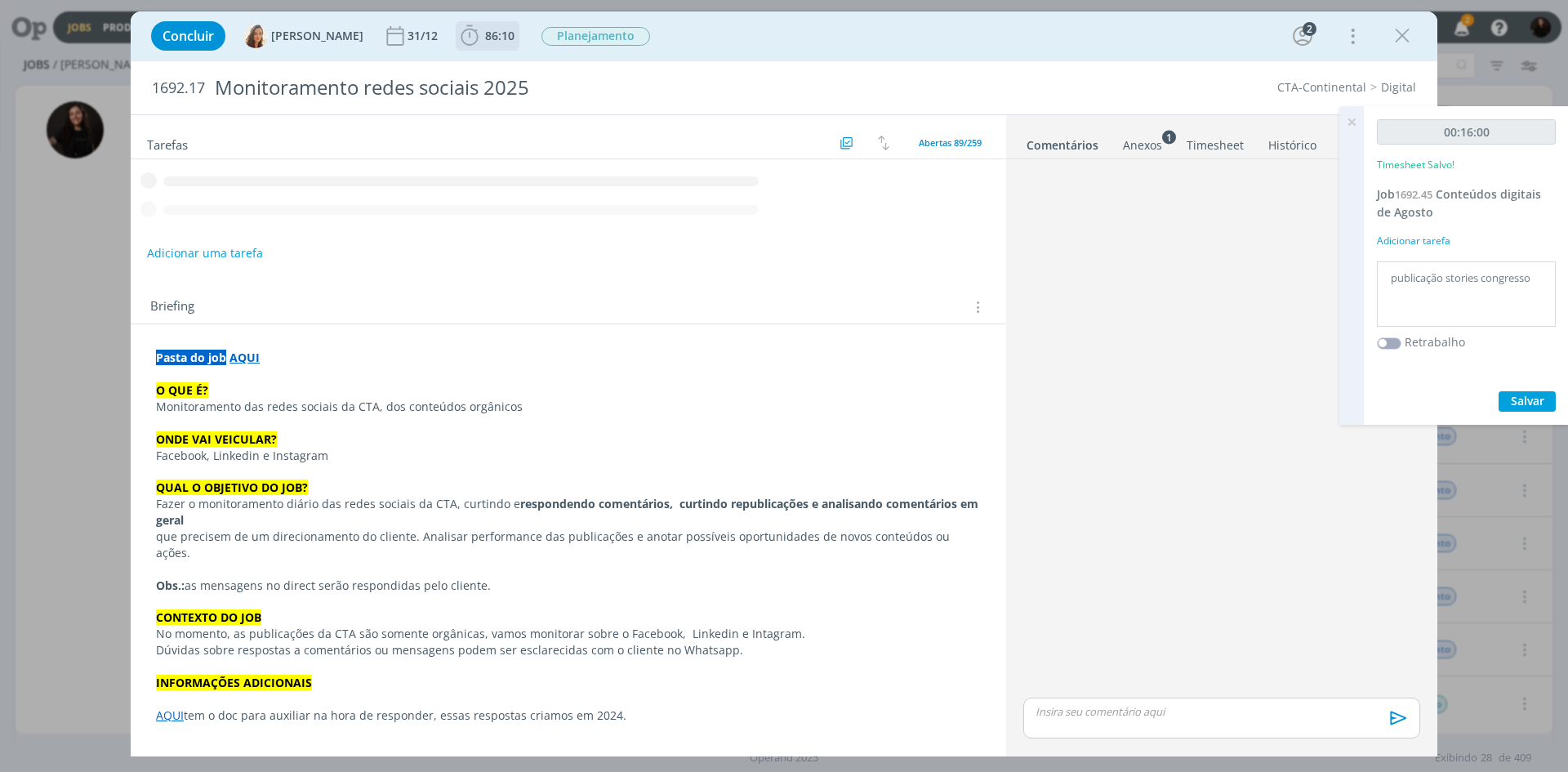
click at [485, 33] on span "86:10" at bounding box center [499, 35] width 29 height 16
click at [0, 0] on span "Iniciar" at bounding box center [0, 0] width 0 height 0
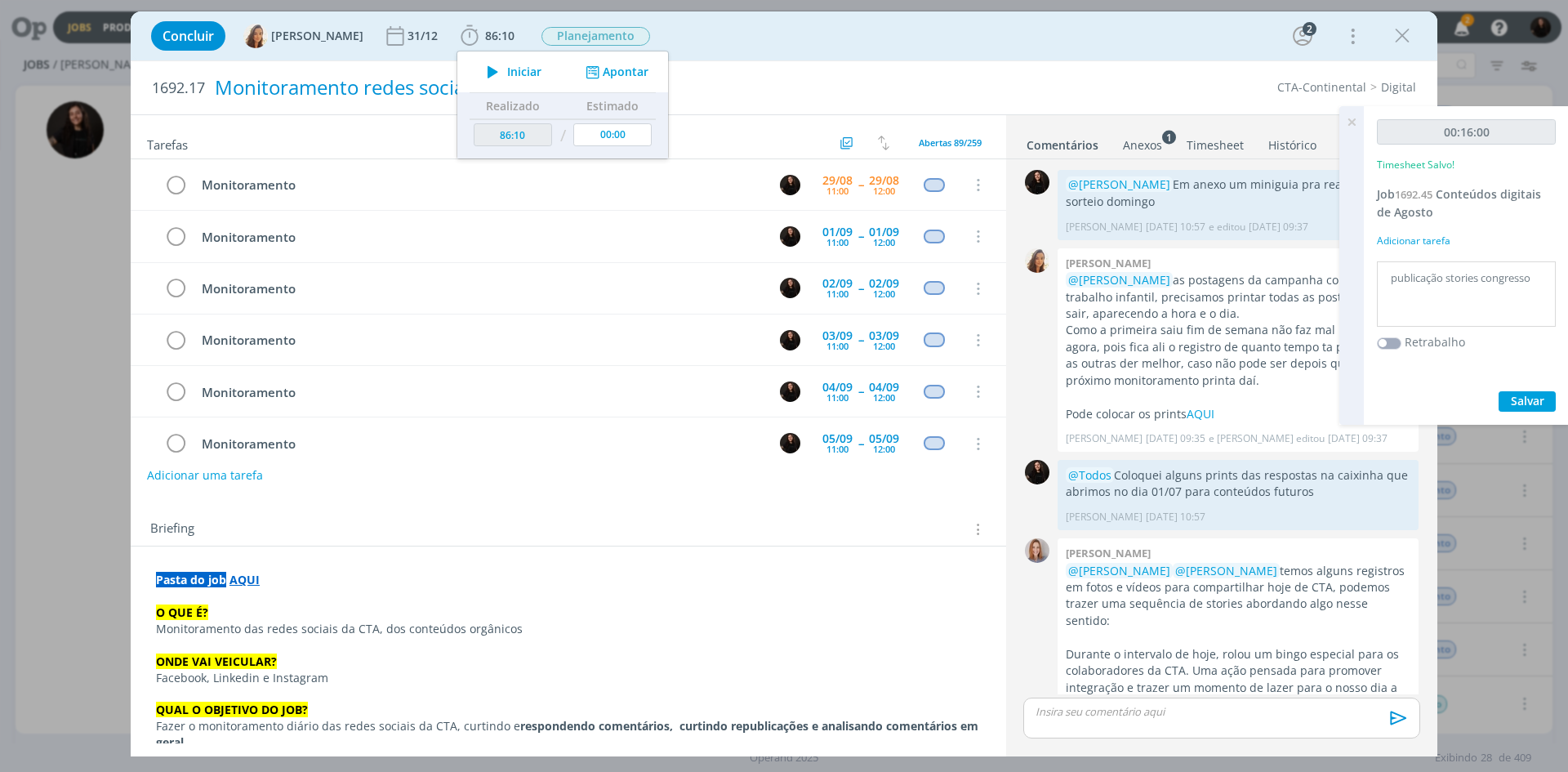
scroll to position [471, 0]
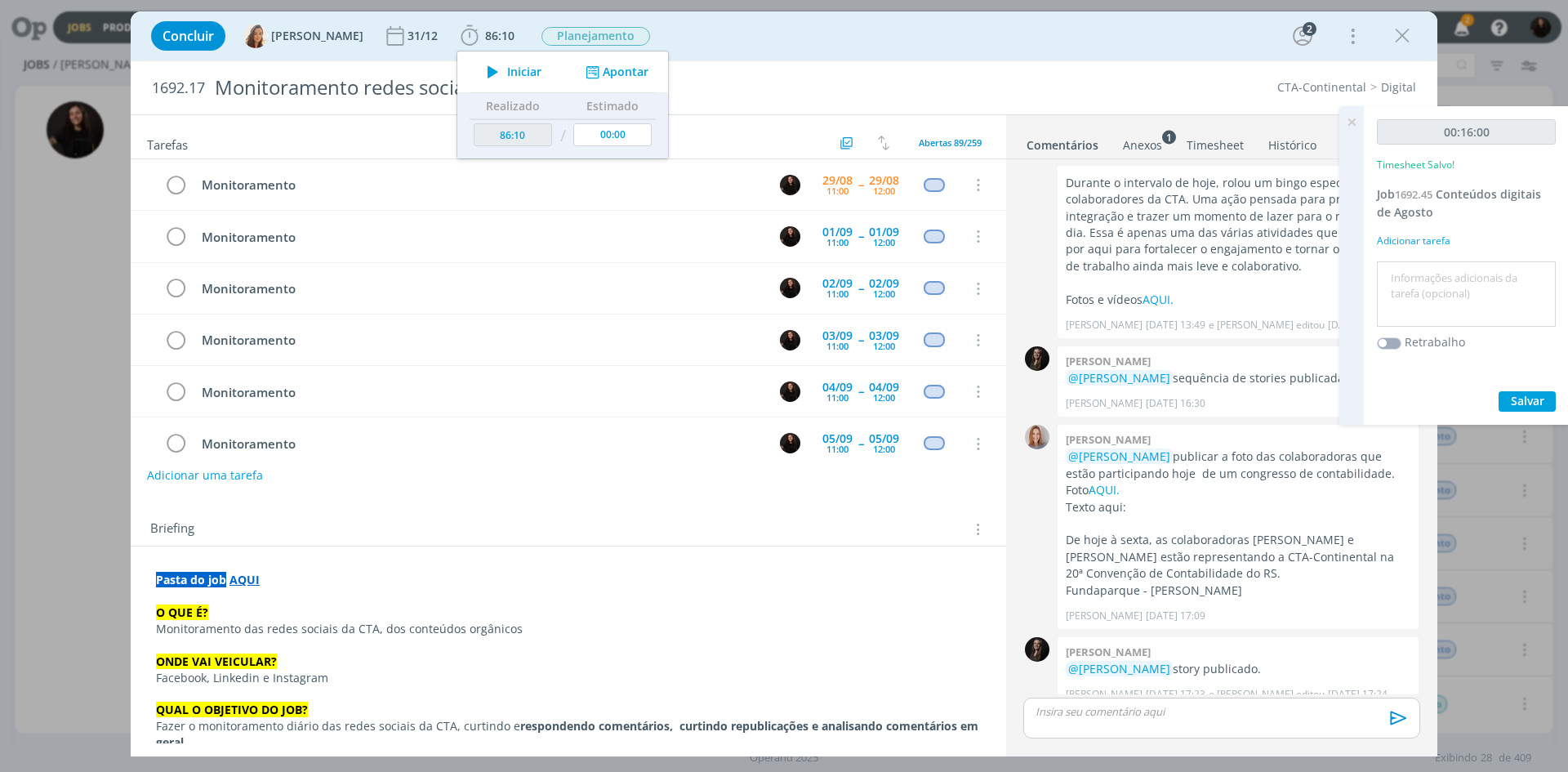
click at [689, 55] on div "Concluir [PERSON_NAME] 31/12 86:10 Iniciar Apontar Data * [DATE] Horas * 00:00 …" at bounding box center [784, 35] width 1307 height 49
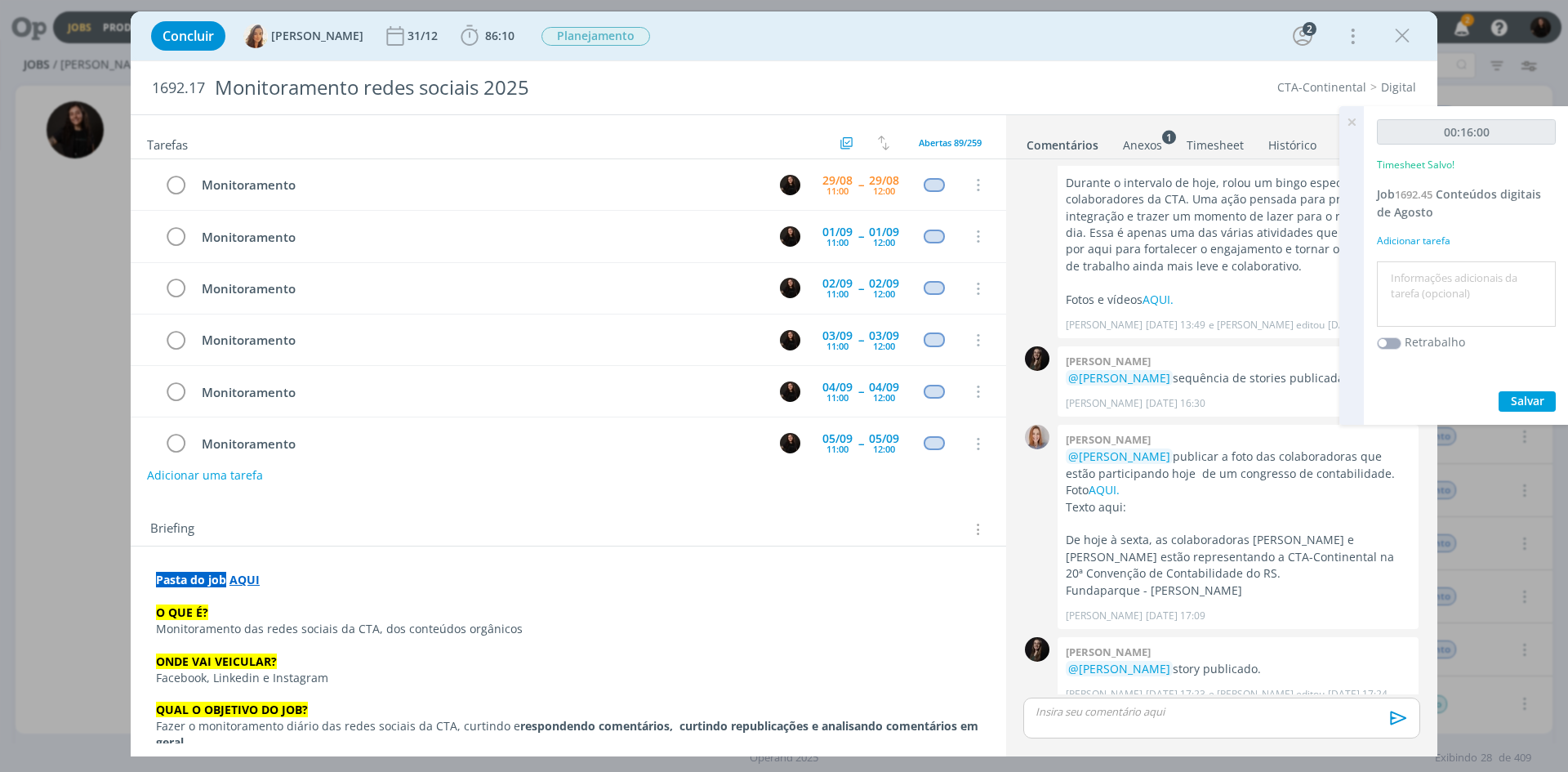
click at [1449, 284] on textarea at bounding box center [1466, 294] width 170 height 58
type textarea "st"
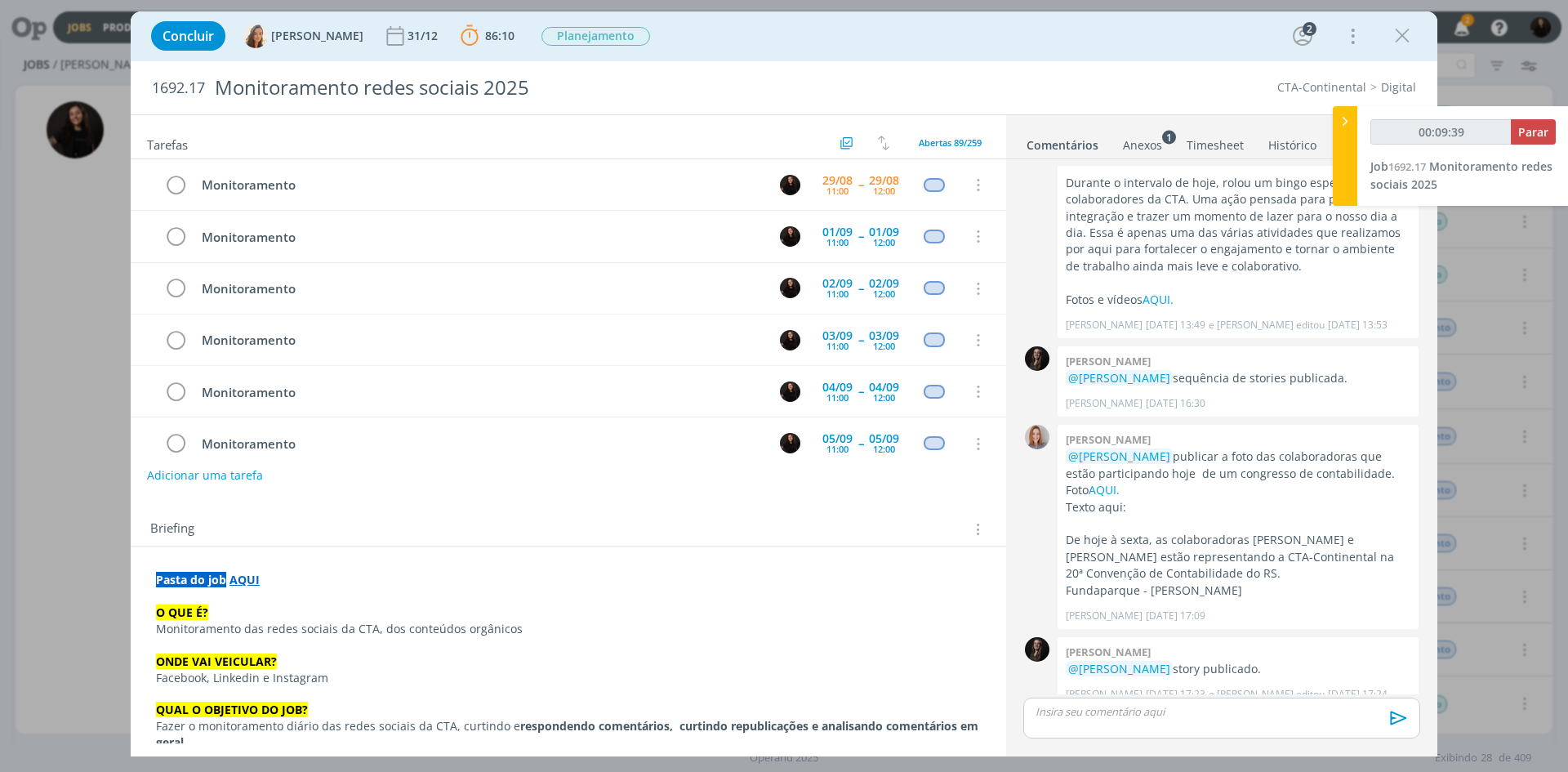
type input "00:09:40"
click at [1349, 116] on icon at bounding box center [1345, 121] width 16 height 17
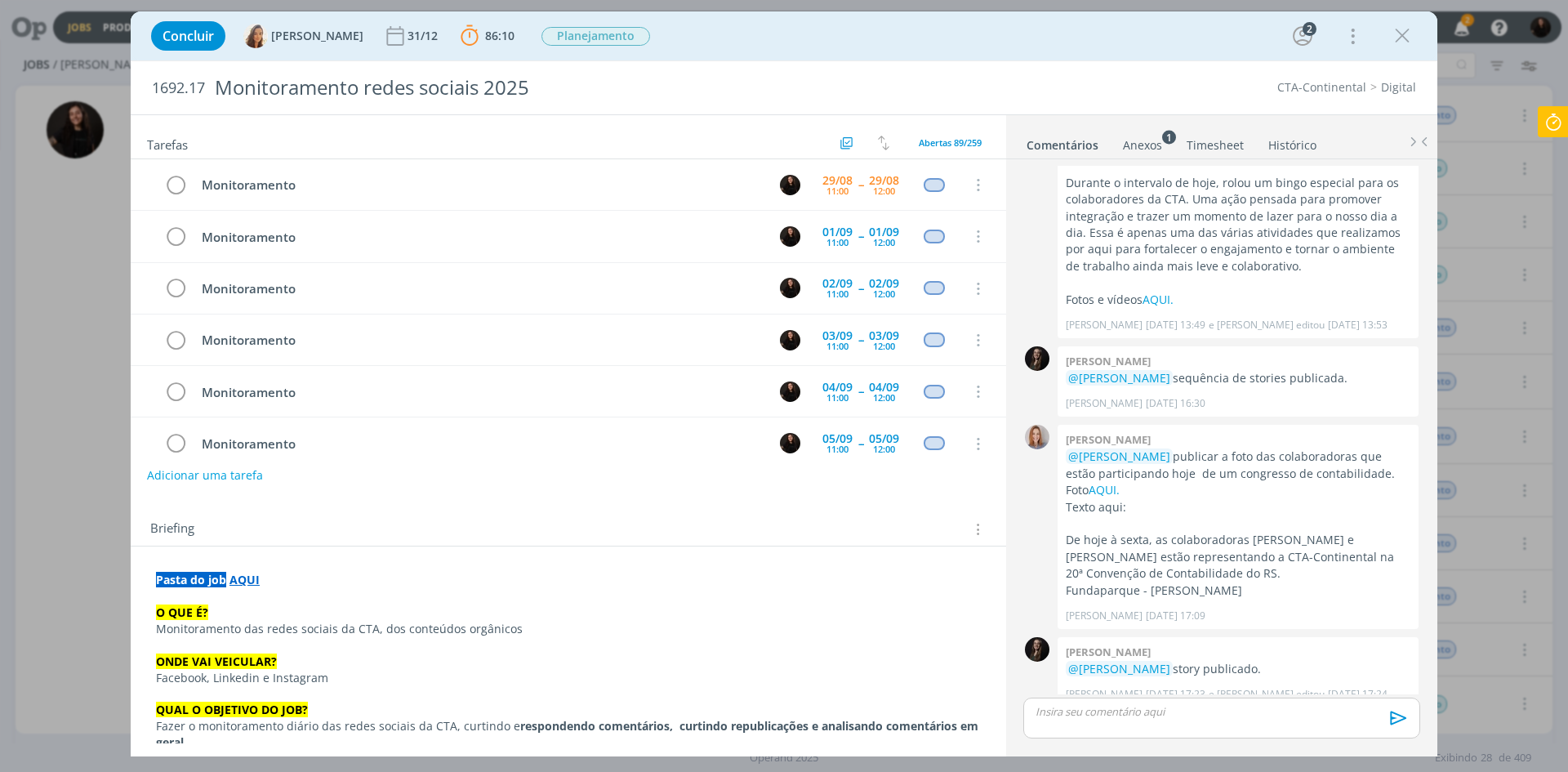
click at [1399, 28] on icon "dialog" at bounding box center [1402, 36] width 24 height 24
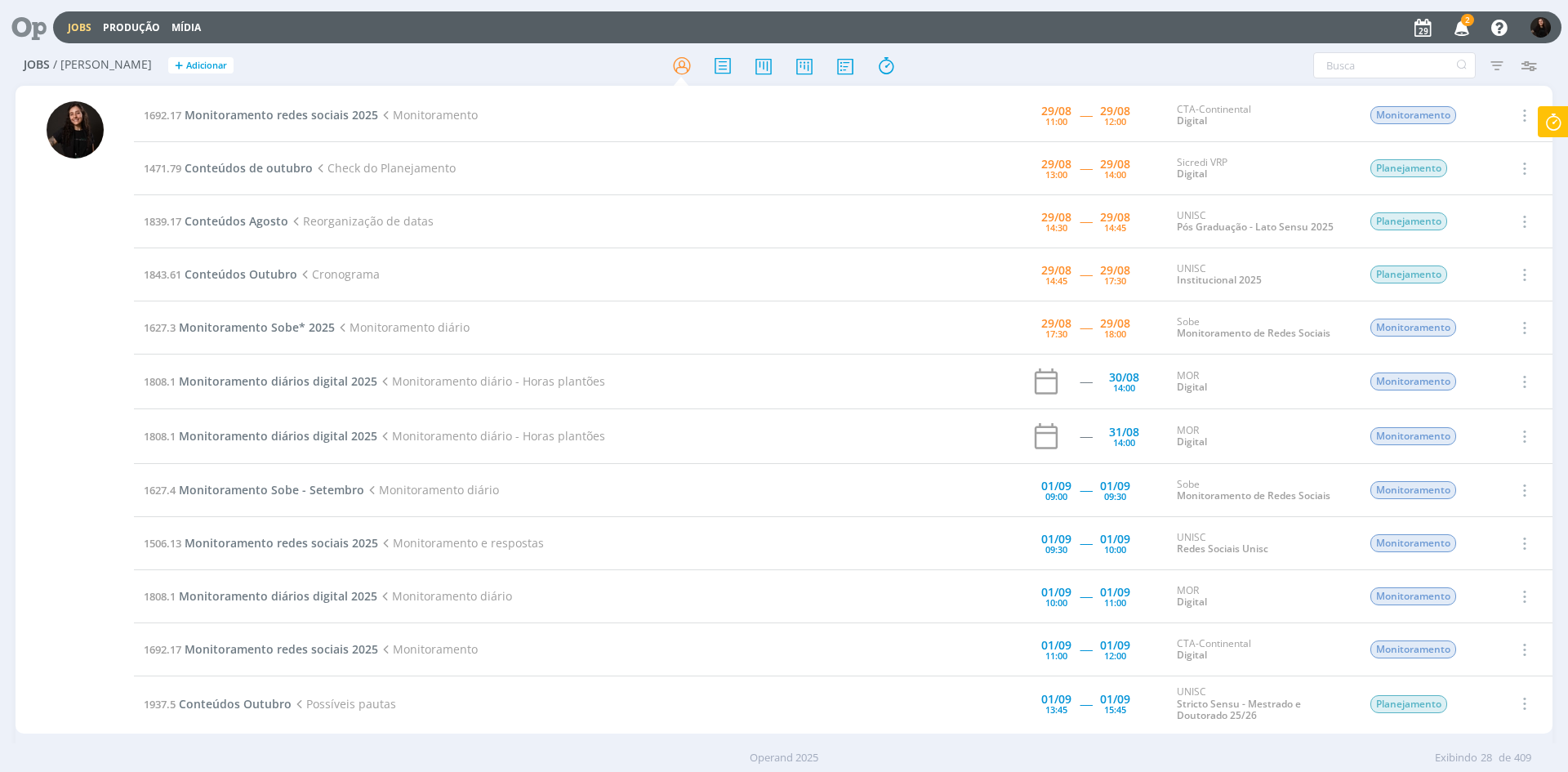
click at [1468, 32] on icon "button" at bounding box center [1462, 27] width 28 height 28
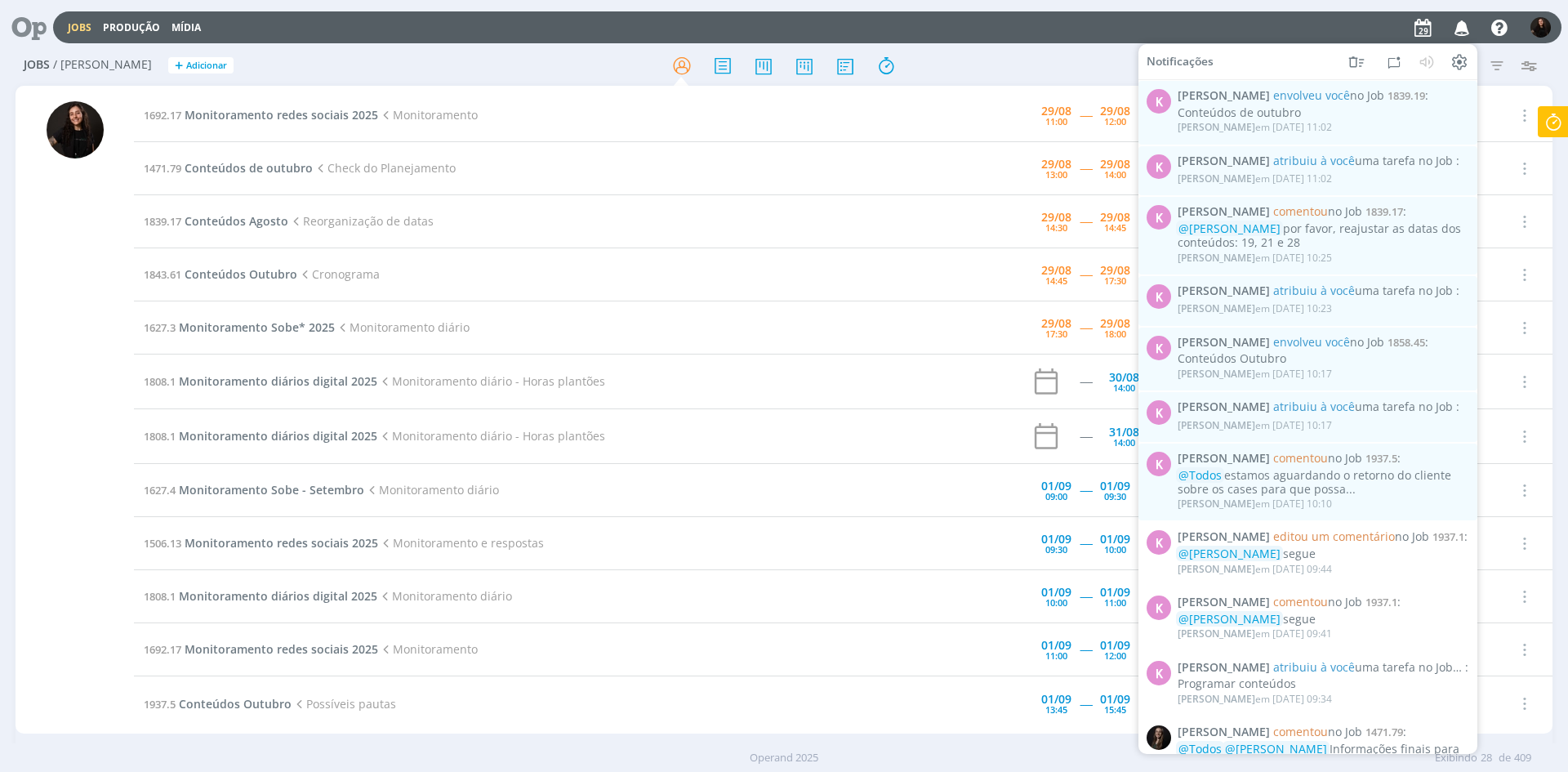
click at [1468, 32] on icon "button" at bounding box center [1462, 27] width 28 height 28
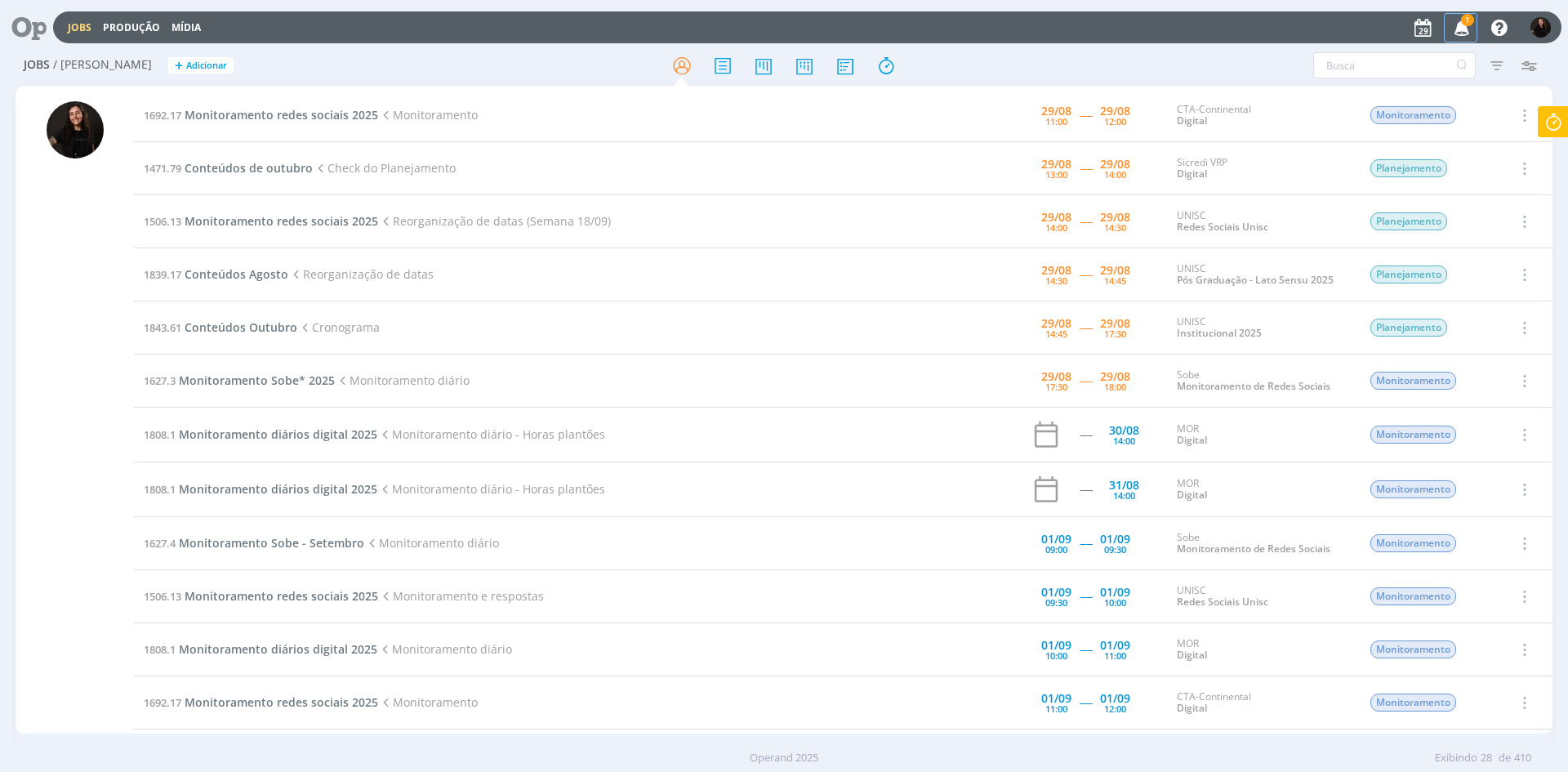
click at [1449, 30] on icon "button" at bounding box center [1462, 27] width 28 height 28
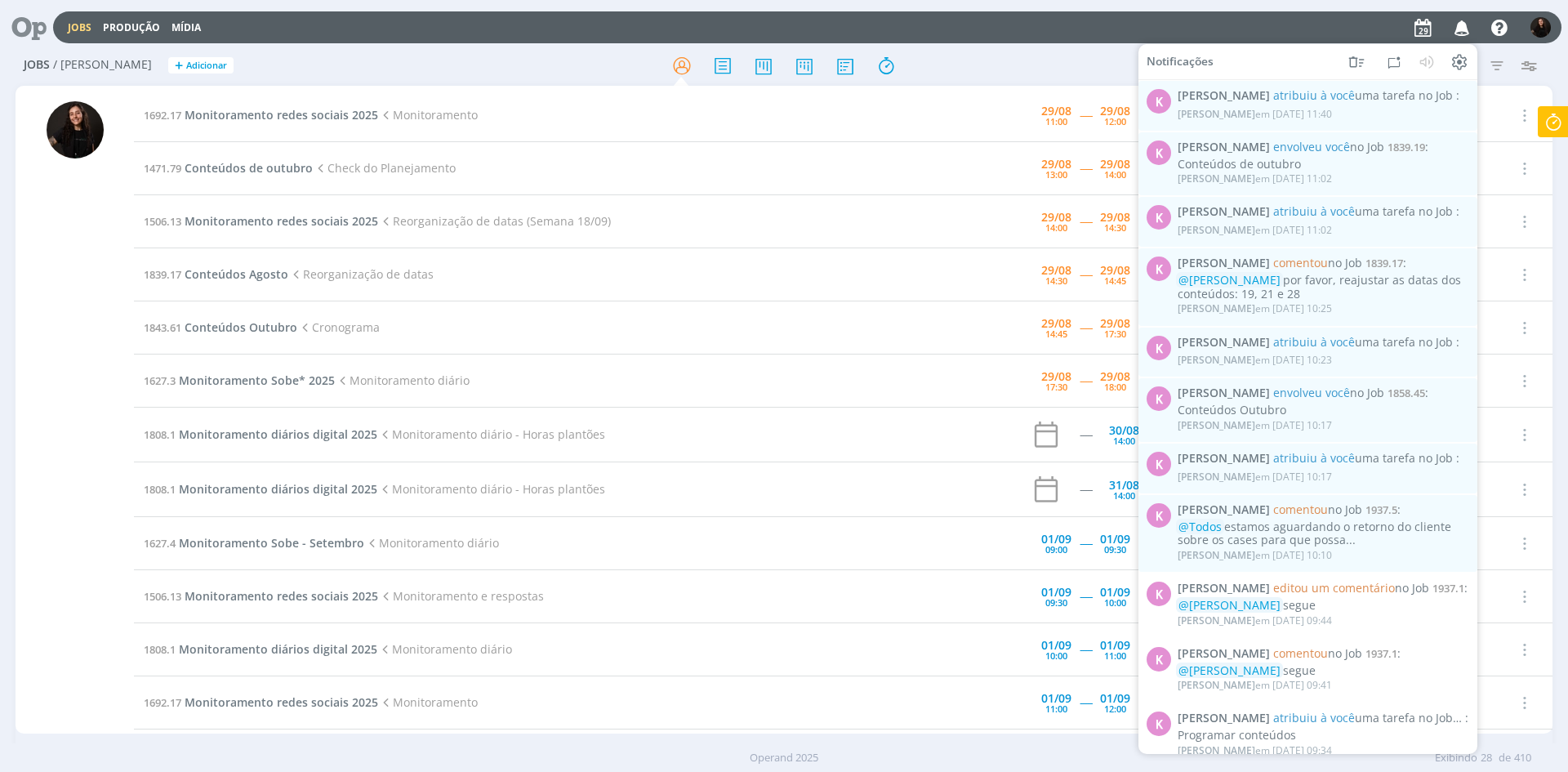
drag, startPoint x: 1457, startPoint y: 24, endPoint x: 1367, endPoint y: 766, distance: 747.4
click at [1457, 24] on icon "button" at bounding box center [1462, 27] width 28 height 28
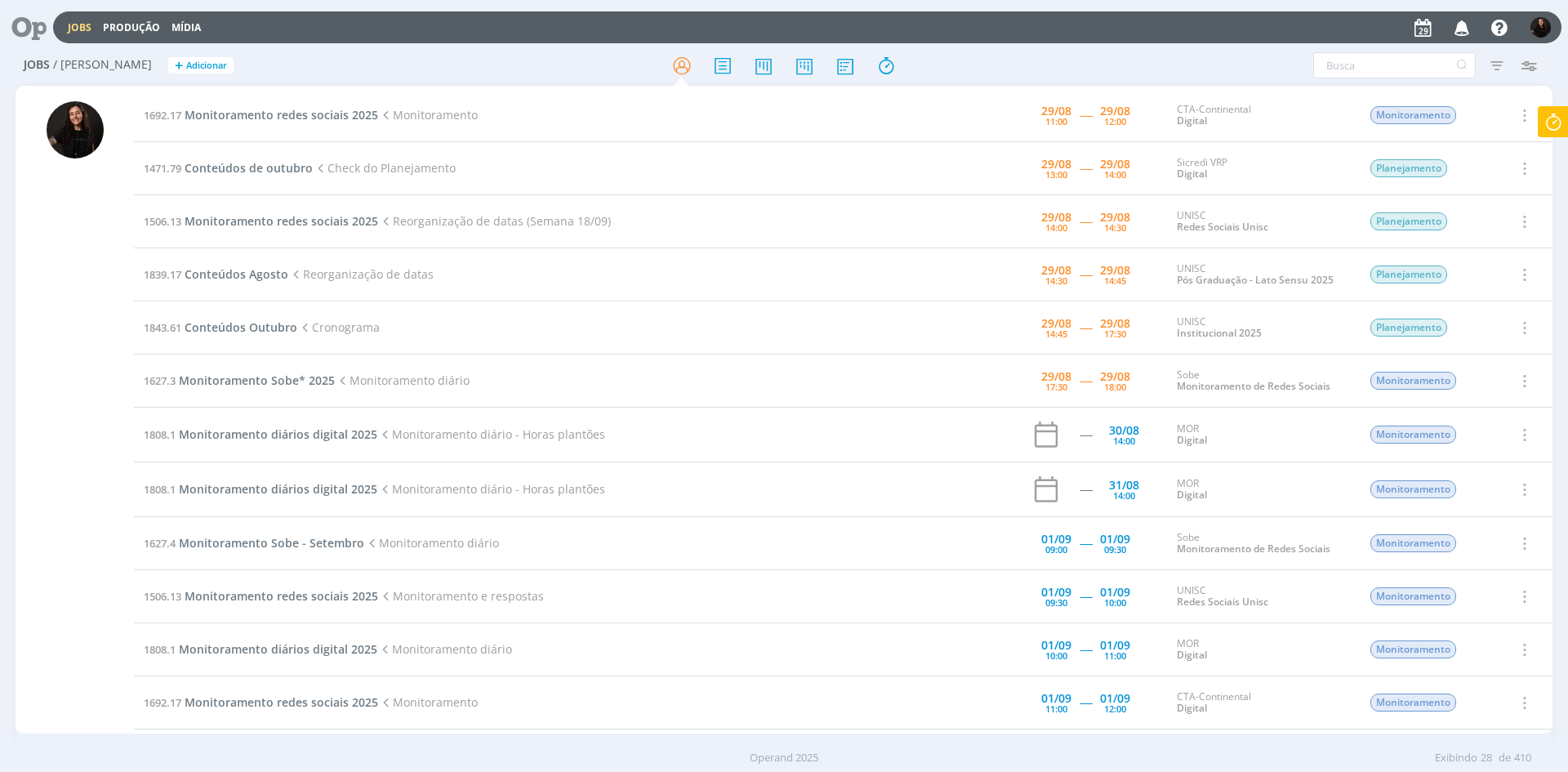
click at [1541, 121] on icon at bounding box center [1553, 121] width 29 height 32
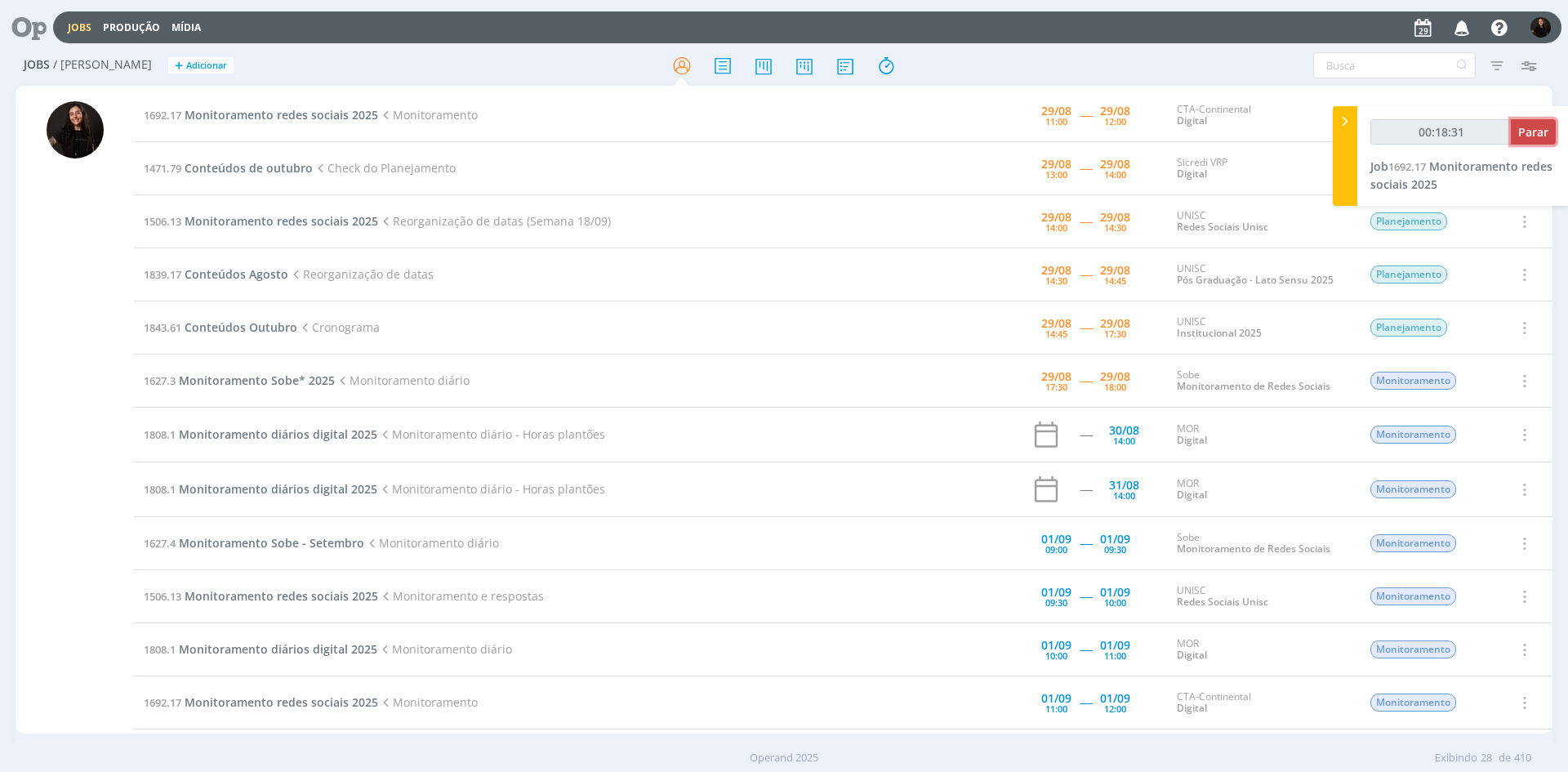
click at [1523, 138] on span "Parar" at bounding box center [1533, 132] width 30 height 16
type input "00:19:00"
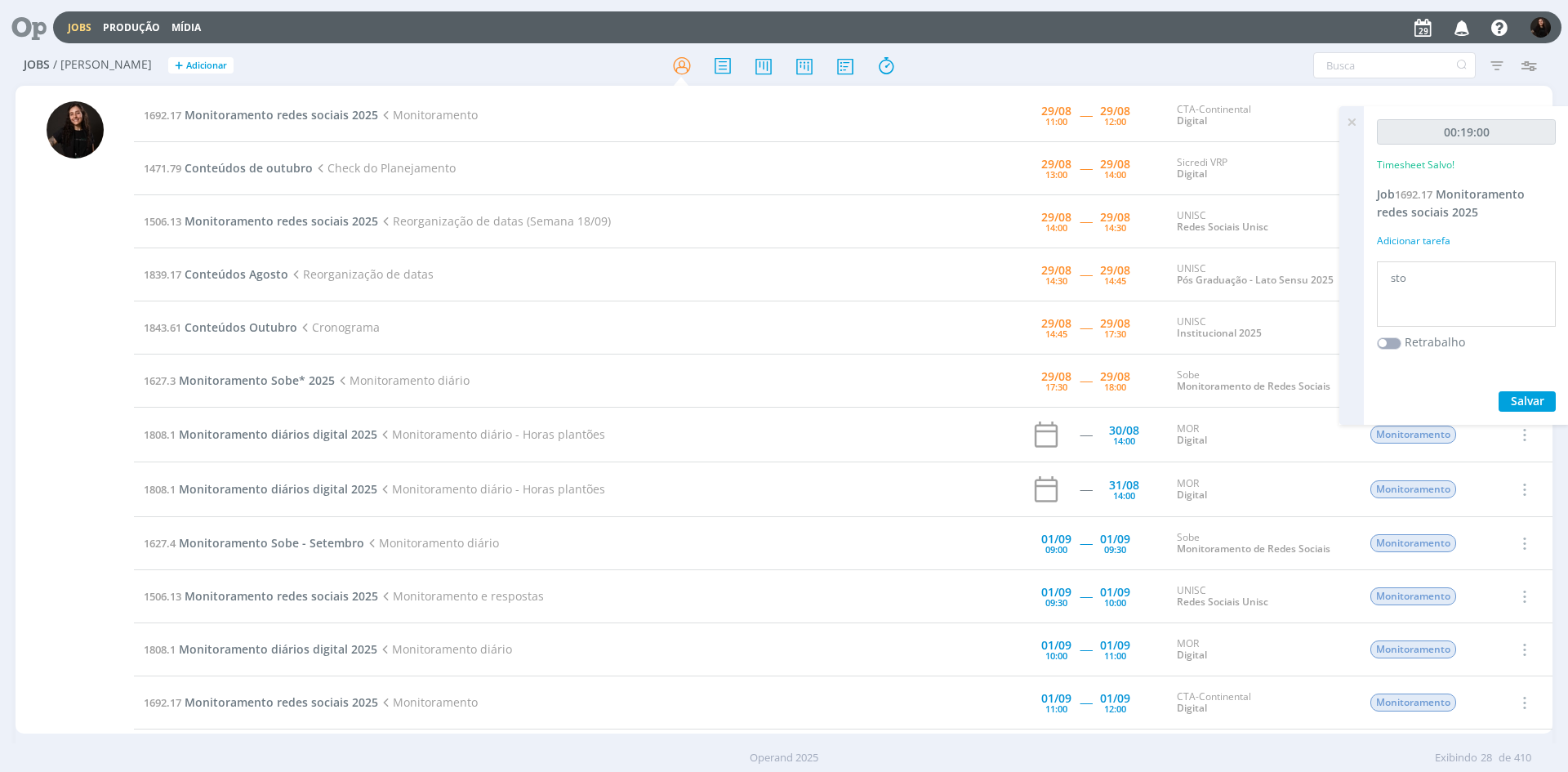
drag, startPoint x: 1410, startPoint y: 269, endPoint x: 1418, endPoint y: 279, distance: 12.8
click at [1416, 277] on textarea "sto" at bounding box center [1466, 294] width 170 height 58
drag, startPoint x: 1426, startPoint y: 284, endPoint x: 1337, endPoint y: 268, distance: 90.4
click at [1337, 269] on div "Jobs Produção Mídia Notificações K [PERSON_NAME] atribuiu à você uma tarefa no …" at bounding box center [784, 386] width 1568 height 772
type textarea "monitoramento diário"
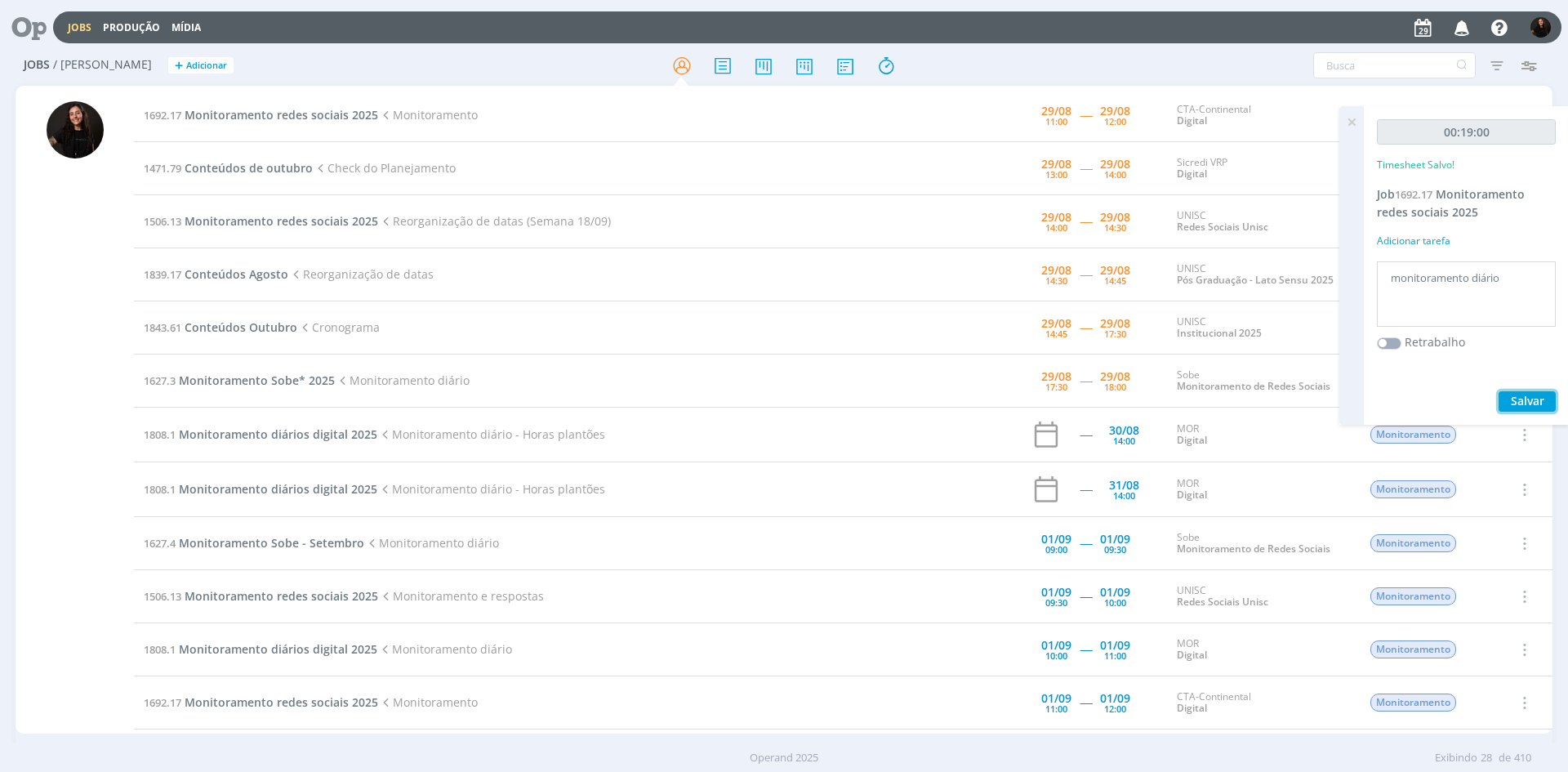
click at [1509, 397] on button "Salvar" at bounding box center [1527, 402] width 57 height 21
click at [240, 120] on span "Monitoramento redes sociais 2025" at bounding box center [281, 115] width 194 height 16
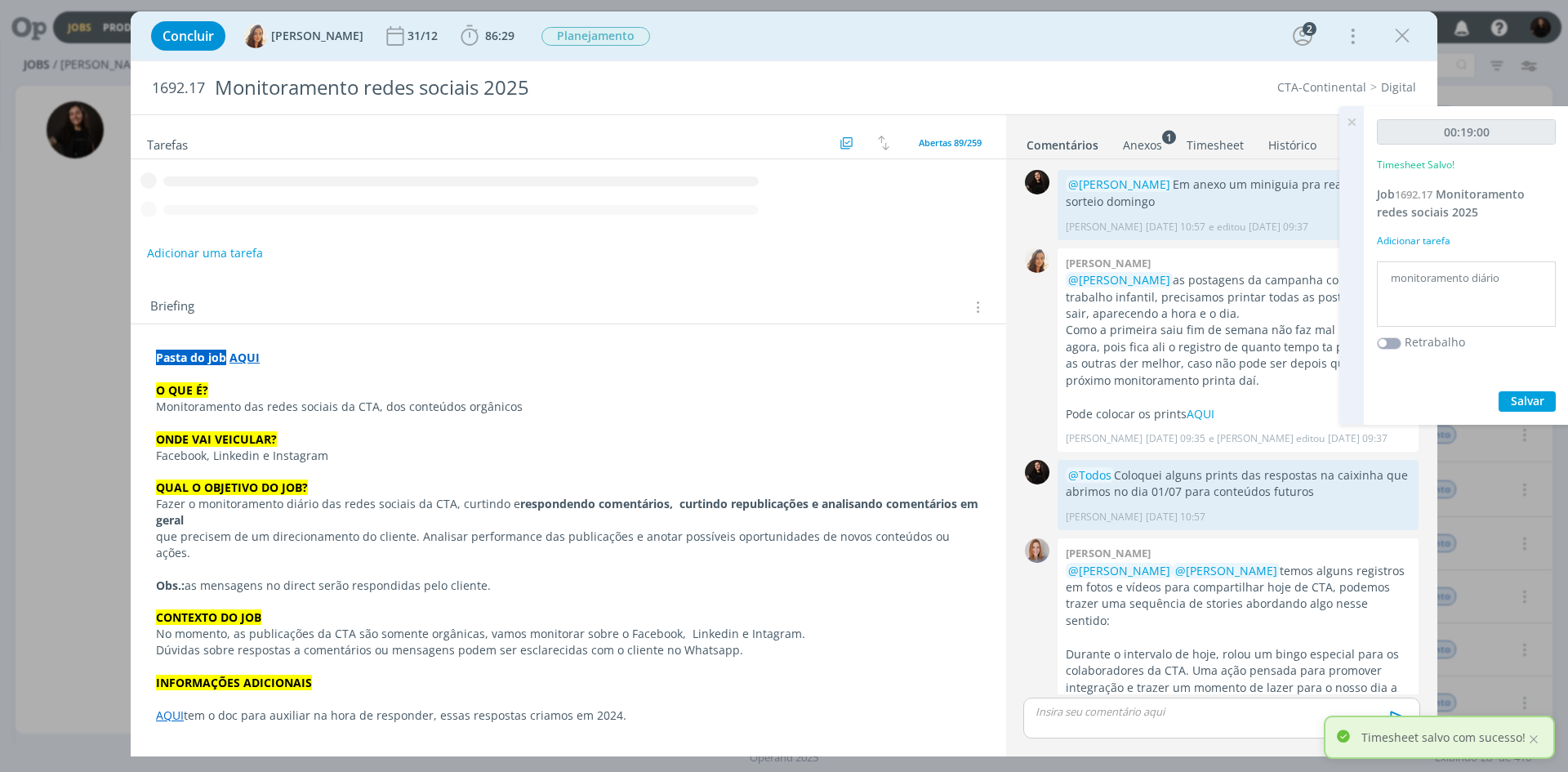
scroll to position [471, 0]
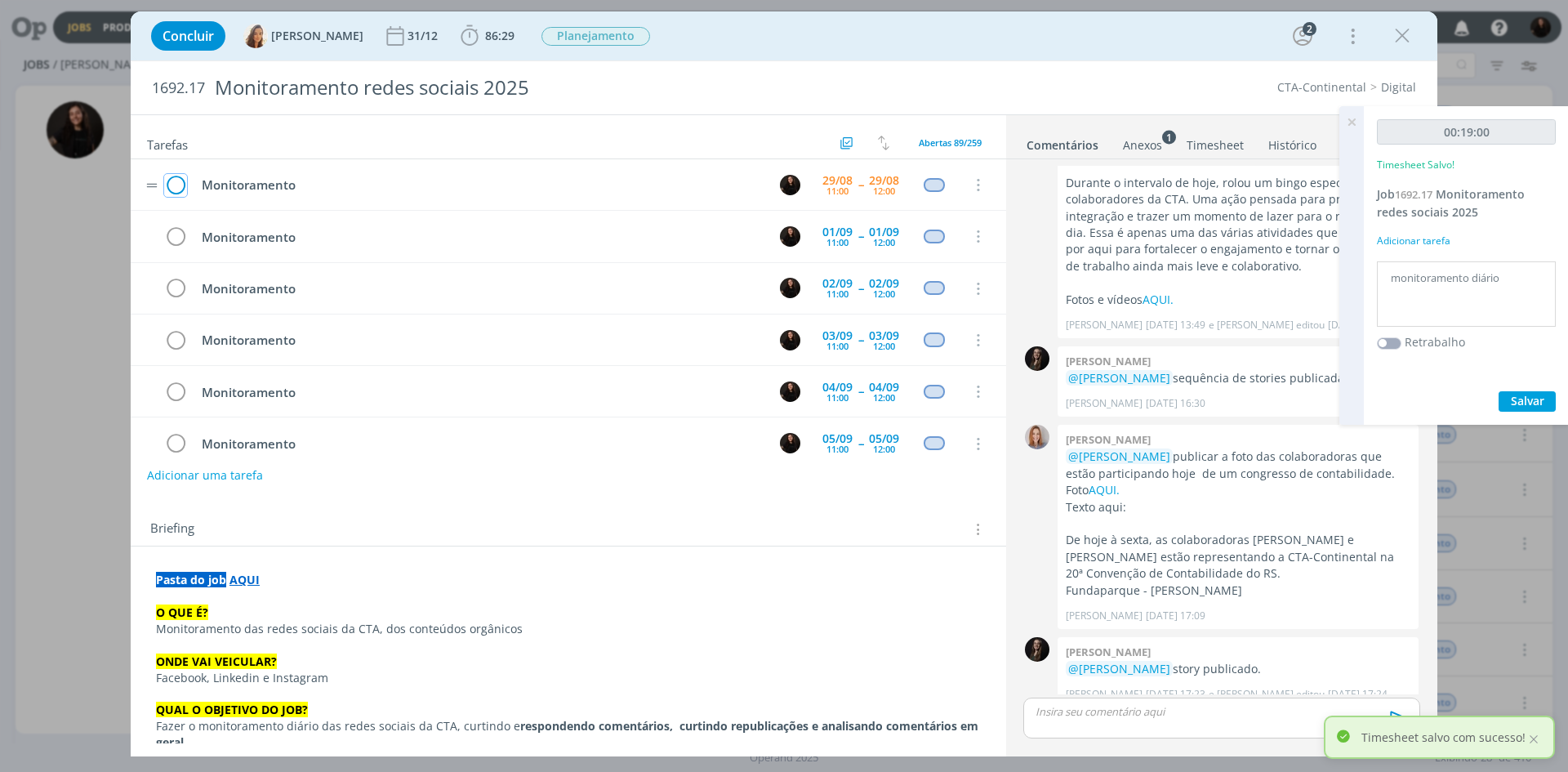
click at [183, 184] on icon "dialog" at bounding box center [176, 185] width 23 height 24
